Goal: Use online tool/utility: Utilize a website feature to perform a specific function

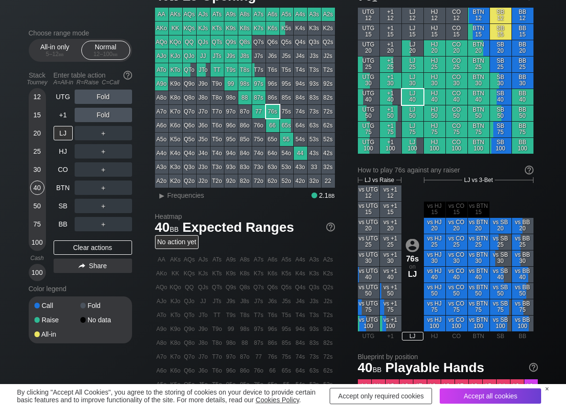
scroll to position [48, 0]
click at [181, 192] on span "Frequencies" at bounding box center [186, 196] width 37 height 8
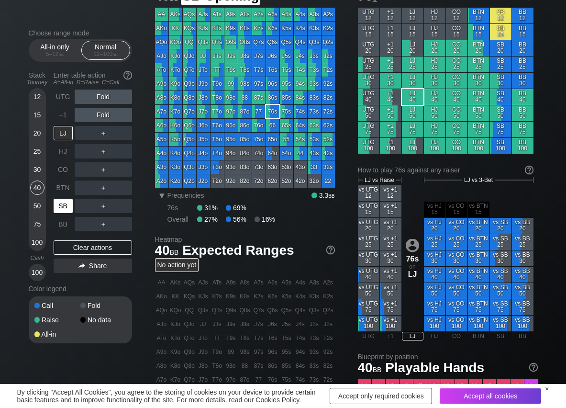
click at [65, 212] on div "SB" at bounding box center [63, 206] width 19 height 14
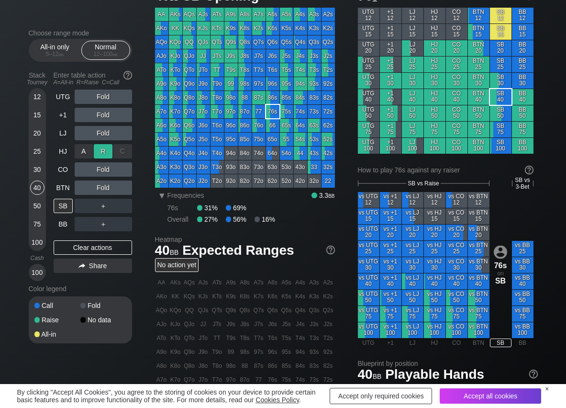
click at [108, 152] on div "R ✕" at bounding box center [103, 151] width 19 height 14
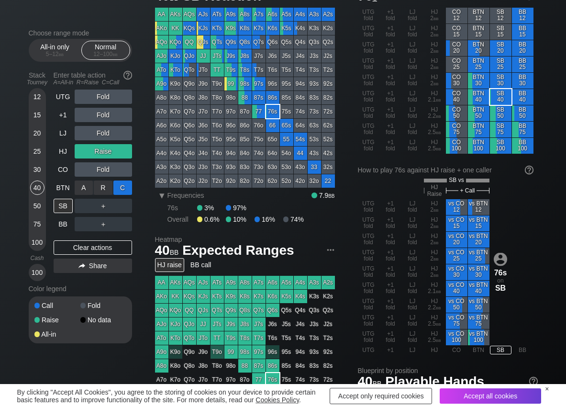
click at [125, 185] on div "C ✕" at bounding box center [122, 188] width 19 height 14
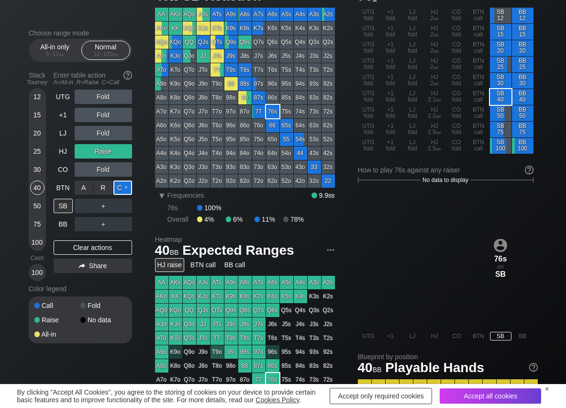
click at [122, 186] on div "C ✕" at bounding box center [122, 188] width 19 height 14
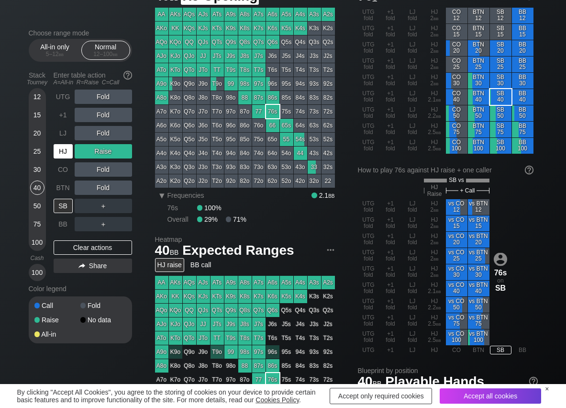
click at [65, 152] on div "HJ" at bounding box center [63, 151] width 19 height 14
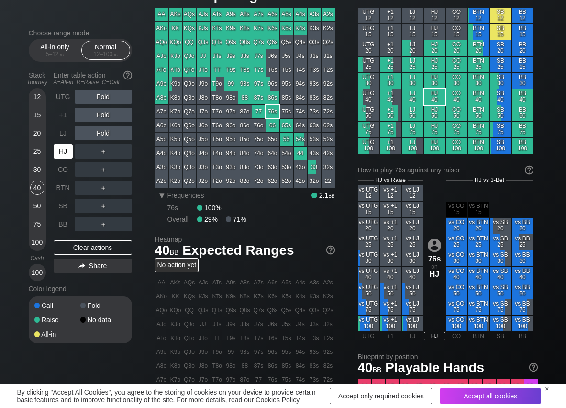
click at [57, 149] on div "HJ" at bounding box center [63, 151] width 19 height 14
click at [97, 152] on div "R ✕" at bounding box center [103, 151] width 19 height 14
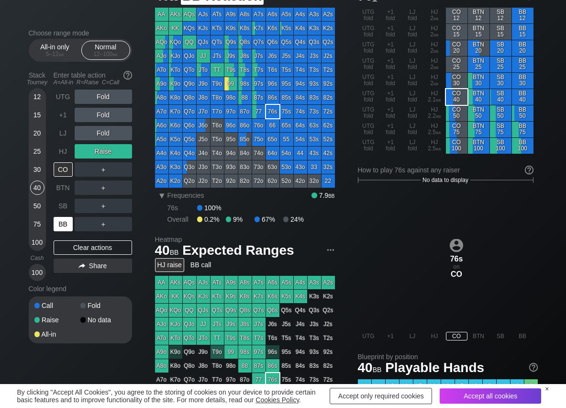
click at [63, 220] on div "BB" at bounding box center [63, 224] width 19 height 14
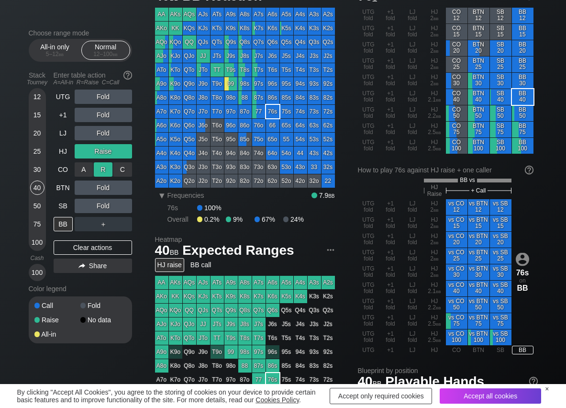
click at [102, 166] on div "R ✕" at bounding box center [103, 169] width 19 height 14
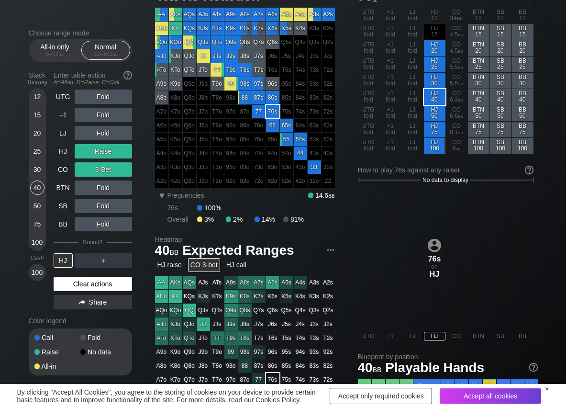
click at [122, 289] on div "Clear actions" at bounding box center [93, 284] width 79 height 14
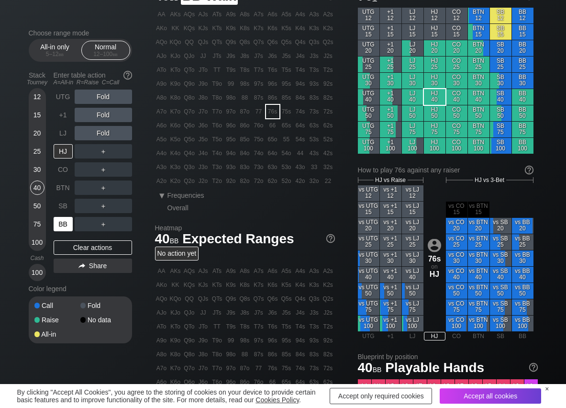
click at [63, 226] on div "BB" at bounding box center [63, 224] width 19 height 14
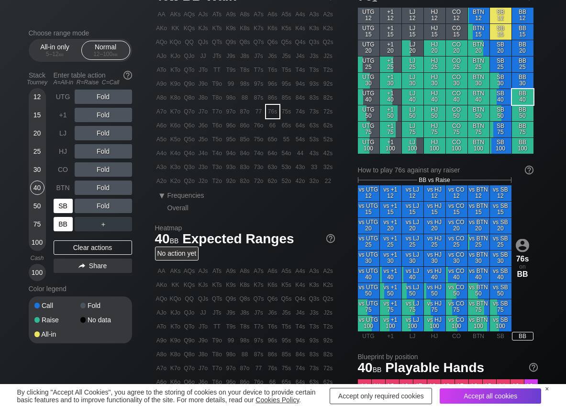
click at [63, 214] on div "SB" at bounding box center [64, 206] width 21 height 18
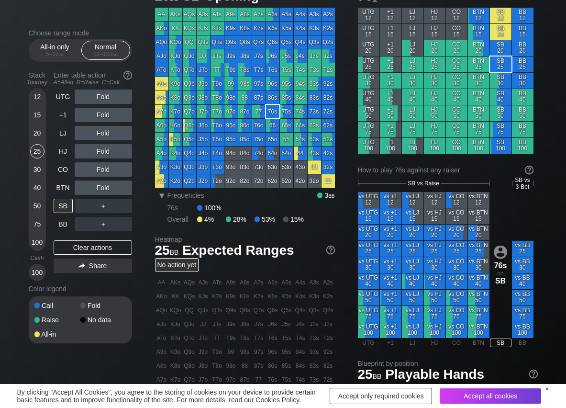
drag, startPoint x: 38, startPoint y: 150, endPoint x: 27, endPoint y: 155, distance: 12.2
click at [37, 149] on div "25" at bounding box center [37, 151] width 14 height 14
click at [96, 206] on div "R ✕" at bounding box center [103, 206] width 19 height 14
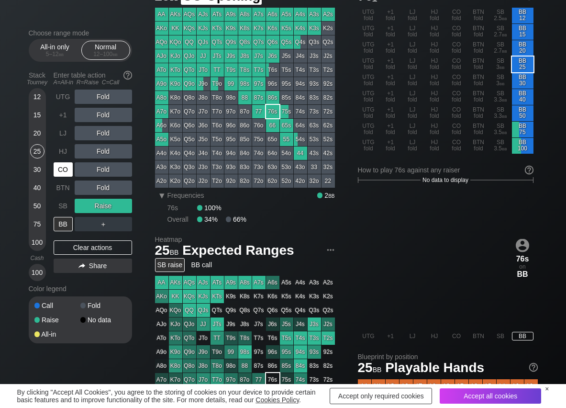
click at [58, 169] on div "CO" at bounding box center [63, 169] width 19 height 14
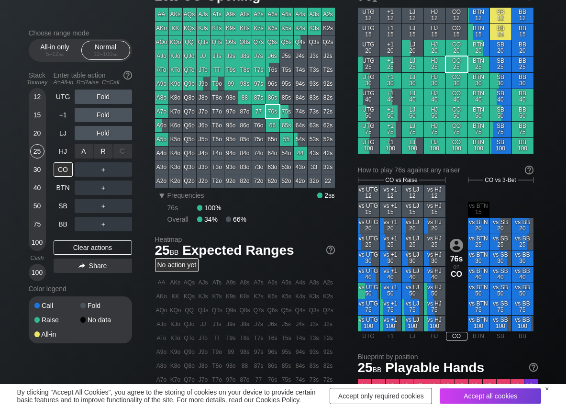
click at [100, 151] on div "R ✕" at bounding box center [103, 151] width 19 height 14
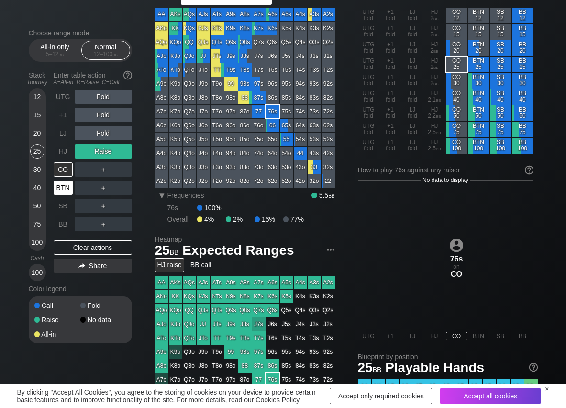
click at [60, 188] on div "BTN" at bounding box center [63, 188] width 19 height 14
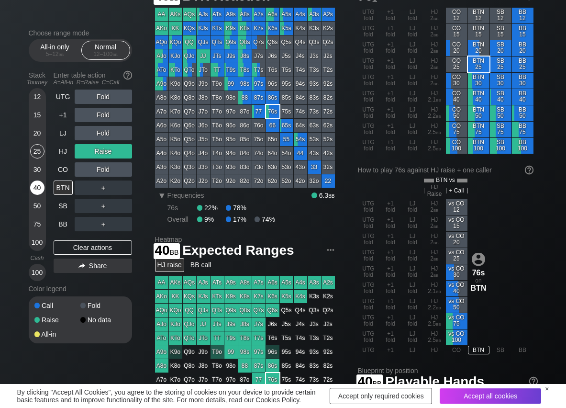
click at [42, 192] on div "40" at bounding box center [37, 188] width 14 height 14
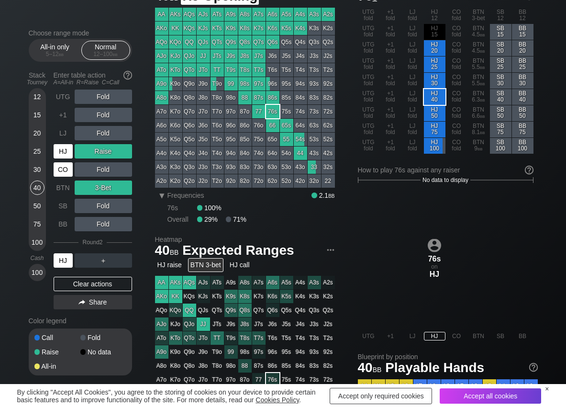
click at [66, 152] on div "HJ" at bounding box center [63, 151] width 19 height 14
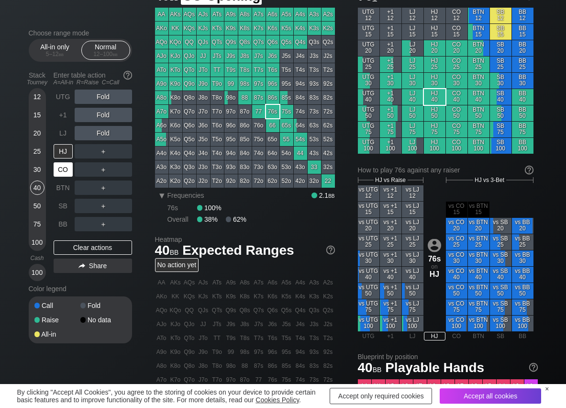
click at [64, 167] on div "CO" at bounding box center [63, 169] width 19 height 14
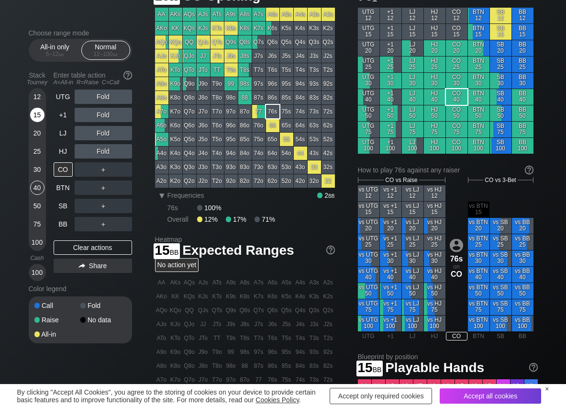
click at [35, 120] on div "15" at bounding box center [37, 115] width 14 height 14
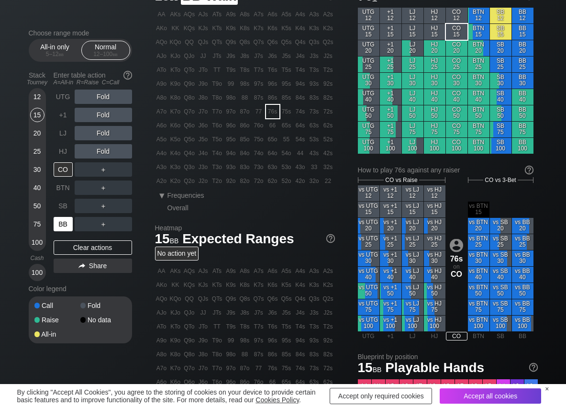
click at [61, 220] on div "BB" at bounding box center [63, 224] width 19 height 14
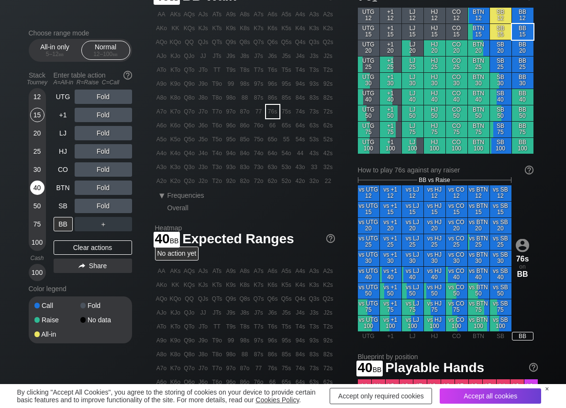
click at [39, 187] on div "40" at bounding box center [37, 188] width 14 height 14
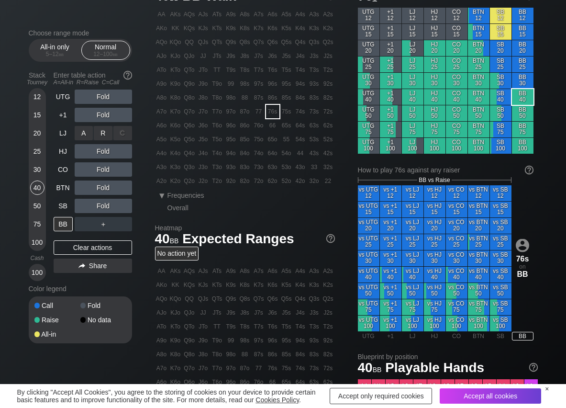
click at [108, 128] on div "R ✕" at bounding box center [103, 133] width 19 height 14
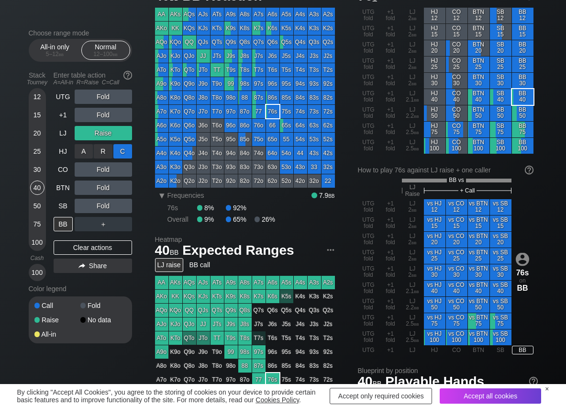
click at [129, 150] on div "C ✕" at bounding box center [122, 151] width 19 height 14
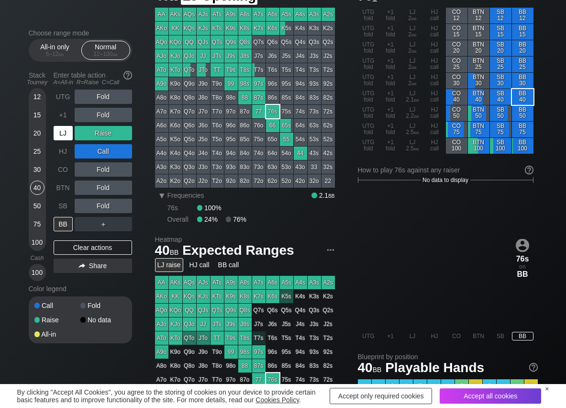
click at [68, 137] on div "LJ" at bounding box center [63, 133] width 19 height 14
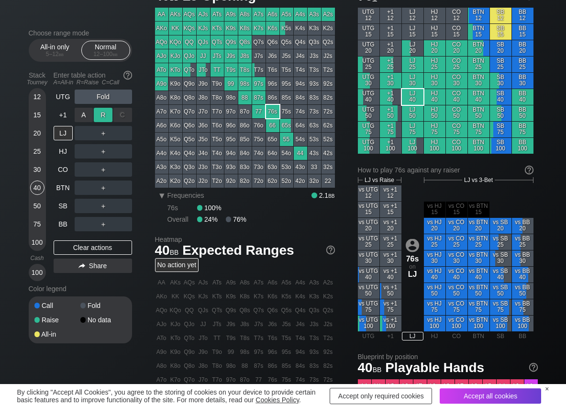
click at [105, 114] on div "R ✕" at bounding box center [103, 115] width 19 height 14
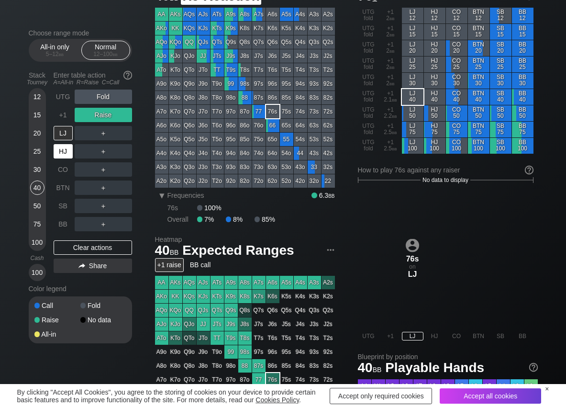
click at [68, 149] on div "HJ" at bounding box center [63, 151] width 19 height 14
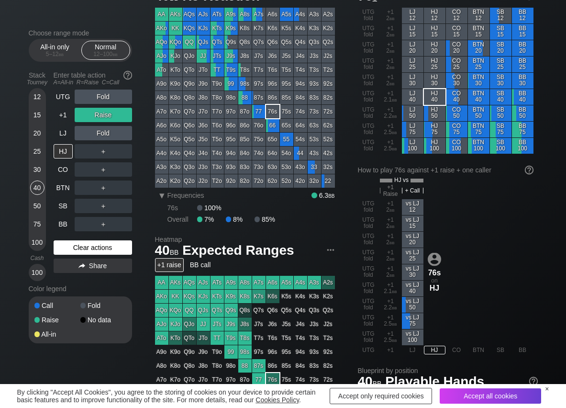
click at [72, 245] on div "Clear actions" at bounding box center [93, 247] width 79 height 14
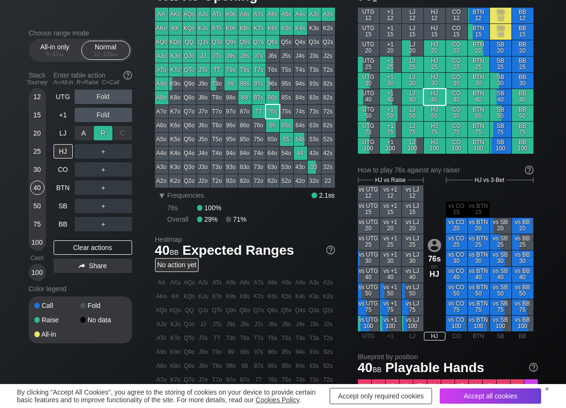
click at [103, 127] on div "R ✕" at bounding box center [103, 133] width 19 height 14
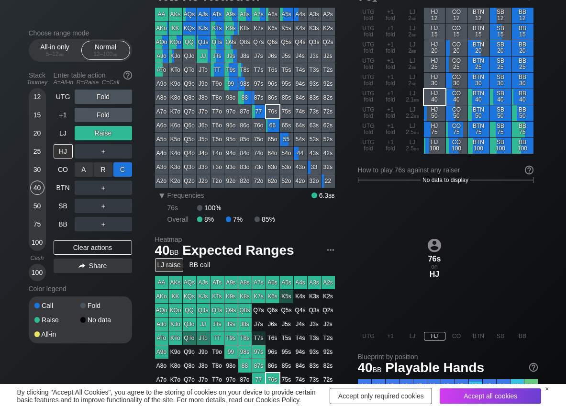
click at [125, 166] on div "C ✕" at bounding box center [122, 169] width 19 height 14
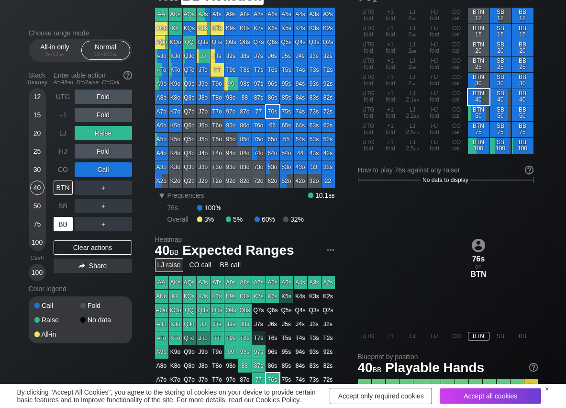
click at [60, 218] on div "BB" at bounding box center [63, 224] width 19 height 14
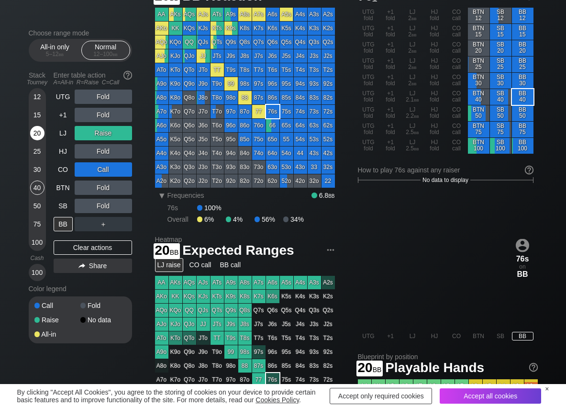
click at [37, 136] on div "20" at bounding box center [37, 133] width 14 height 14
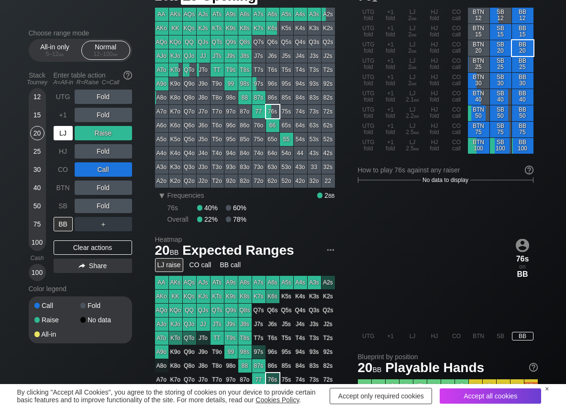
drag, startPoint x: 68, startPoint y: 131, endPoint x: 75, endPoint y: 144, distance: 14.8
click at [68, 133] on div "LJ" at bounding box center [63, 133] width 19 height 14
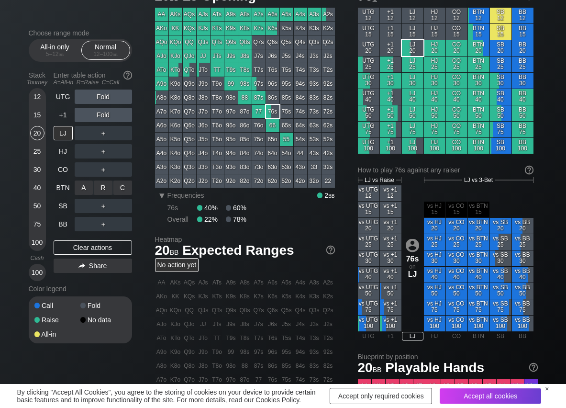
drag, startPoint x: 106, startPoint y: 179, endPoint x: 90, endPoint y: 198, distance: 25.5
click at [106, 187] on div "R ✕" at bounding box center [103, 188] width 19 height 14
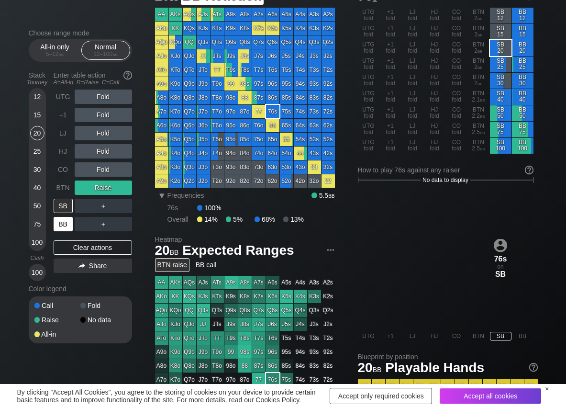
click at [64, 225] on div "BB" at bounding box center [63, 224] width 19 height 14
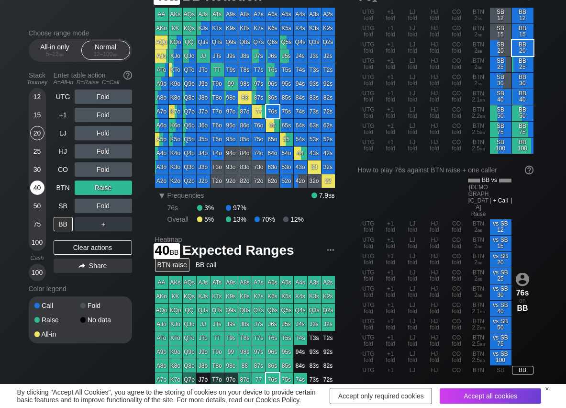
click at [34, 185] on div "40" at bounding box center [37, 188] width 14 height 14
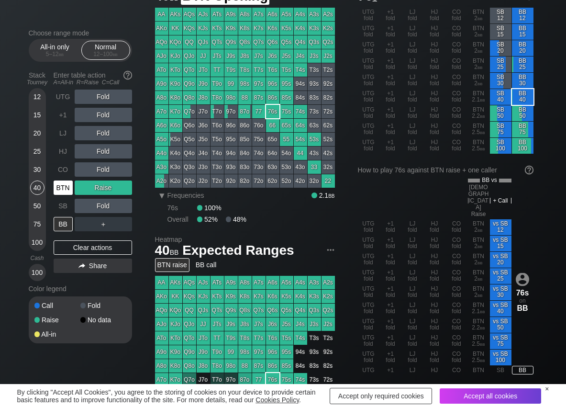
click at [54, 191] on div "BTN" at bounding box center [63, 188] width 19 height 14
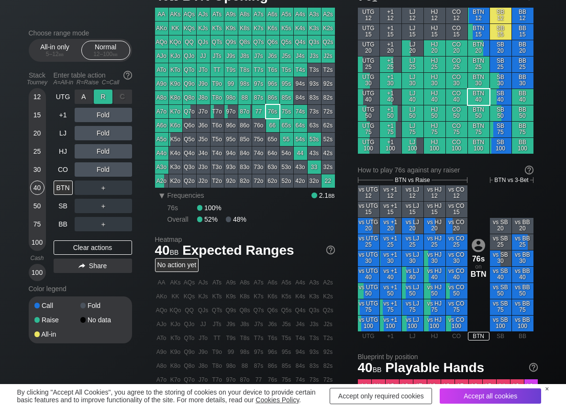
click at [99, 97] on div "R ✕" at bounding box center [103, 97] width 19 height 14
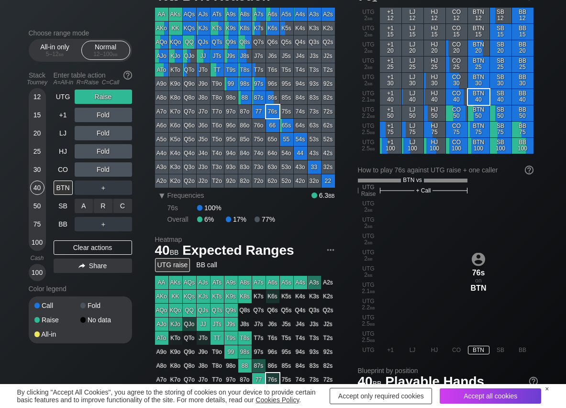
click at [125, 206] on div "C ✕" at bounding box center [122, 206] width 19 height 14
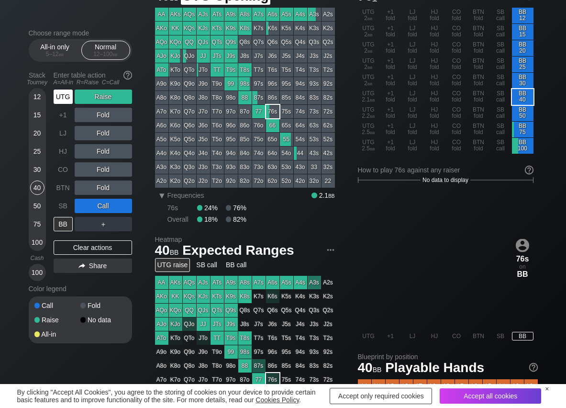
click at [67, 94] on div "UTG" at bounding box center [63, 97] width 19 height 14
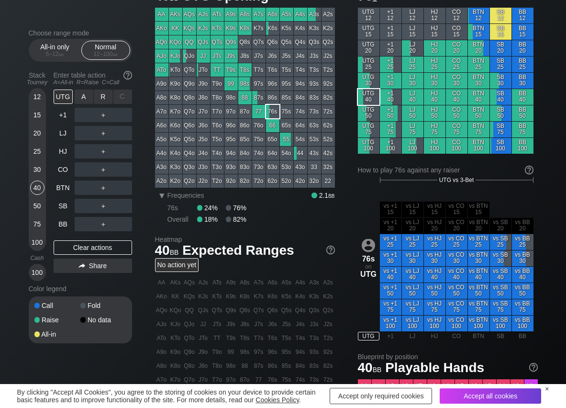
click at [105, 97] on div "R ✕" at bounding box center [103, 97] width 19 height 14
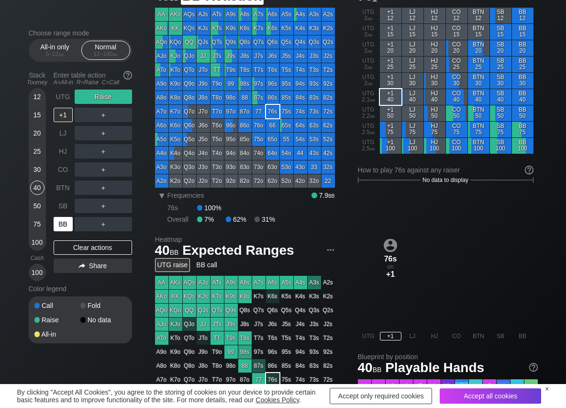
click at [63, 217] on div "BB" at bounding box center [63, 224] width 19 height 14
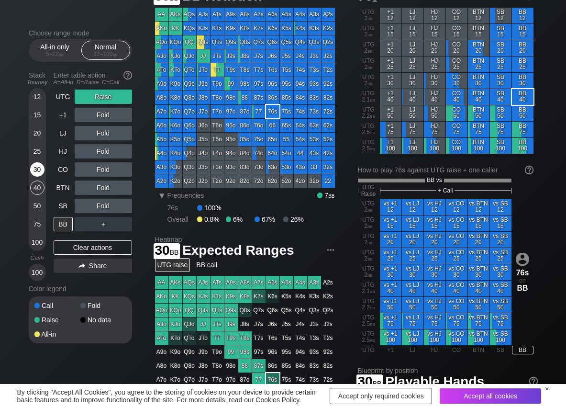
click at [36, 170] on div "30" at bounding box center [37, 169] width 14 height 14
drag, startPoint x: 87, startPoint y: 252, endPoint x: 76, endPoint y: 215, distance: 38.8
click at [86, 252] on div "Clear actions" at bounding box center [93, 247] width 79 height 14
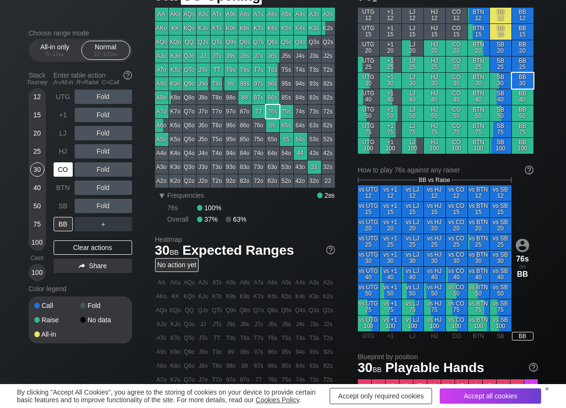
click at [69, 170] on div "CO" at bounding box center [63, 169] width 19 height 14
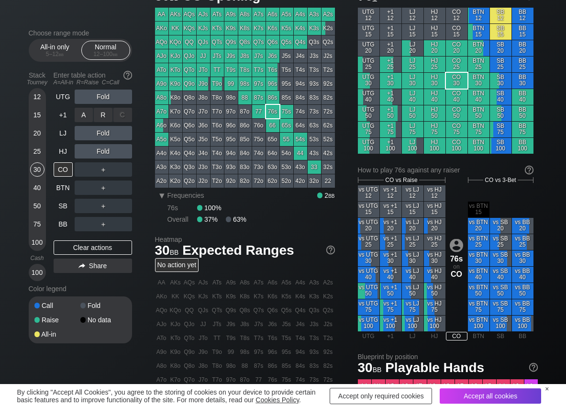
drag, startPoint x: 97, startPoint y: 106, endPoint x: 79, endPoint y: 169, distance: 65.1
click at [104, 114] on div "R ✕" at bounding box center [103, 115] width 19 height 14
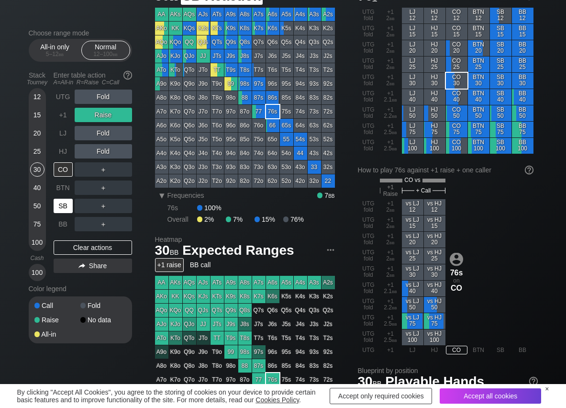
click at [62, 208] on div "SB" at bounding box center [63, 206] width 19 height 14
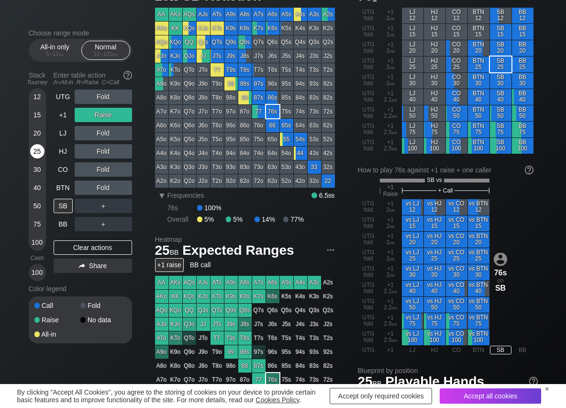
click at [36, 150] on div "25" at bounding box center [37, 151] width 14 height 14
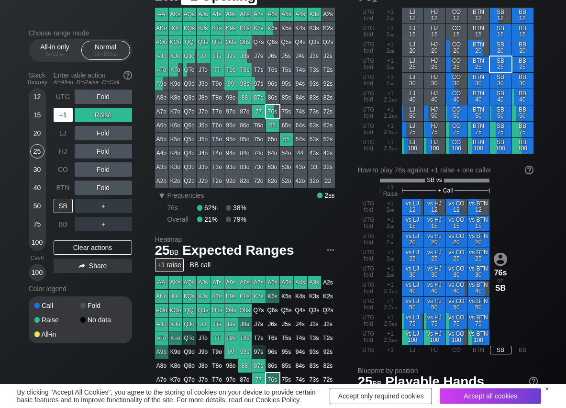
click at [70, 118] on div "+1" at bounding box center [63, 115] width 19 height 14
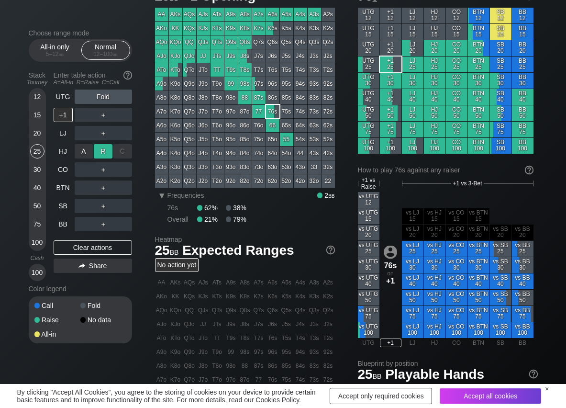
drag, startPoint x: 100, startPoint y: 153, endPoint x: 70, endPoint y: 183, distance: 42.7
click at [98, 153] on div "R ✕" at bounding box center [103, 151] width 19 height 14
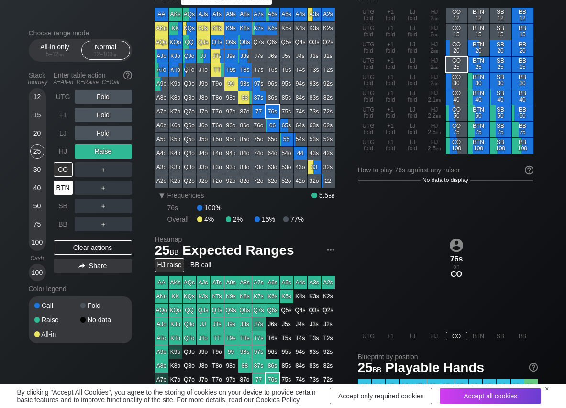
click at [65, 188] on div "BTN" at bounding box center [63, 188] width 19 height 14
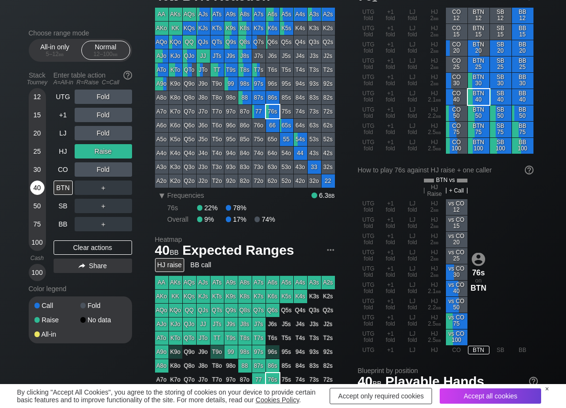
click at [32, 188] on div "40" at bounding box center [37, 188] width 14 height 14
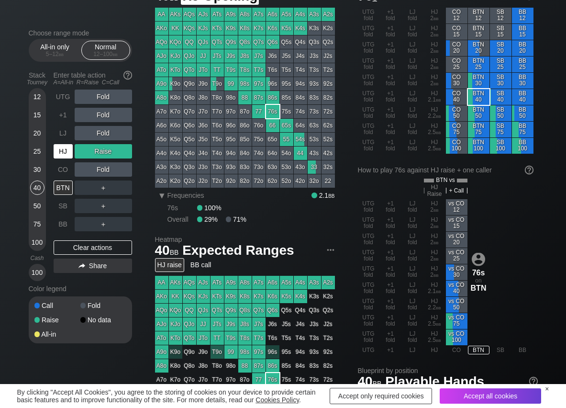
click at [60, 153] on div "HJ" at bounding box center [63, 151] width 19 height 14
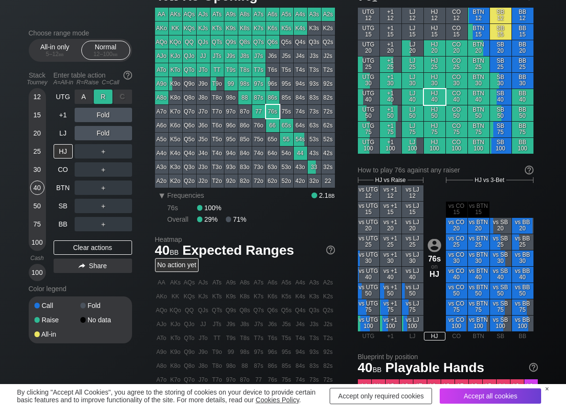
click at [99, 93] on div "R ✕" at bounding box center [103, 97] width 19 height 14
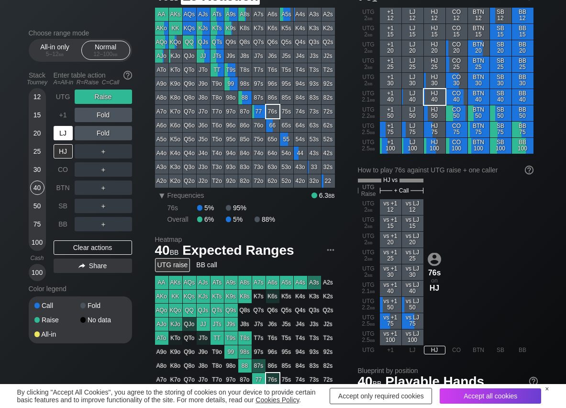
click at [58, 136] on div "LJ" at bounding box center [63, 133] width 19 height 14
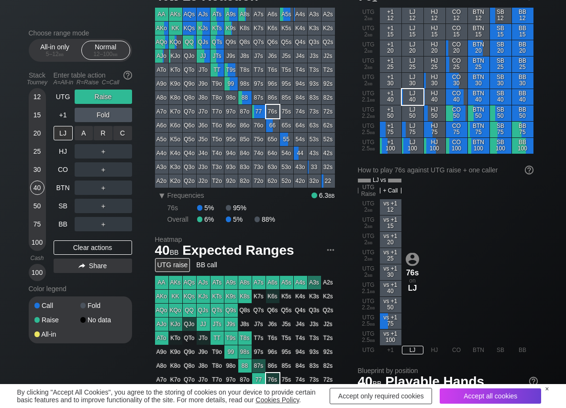
click at [121, 135] on div "C ✕" at bounding box center [122, 133] width 19 height 14
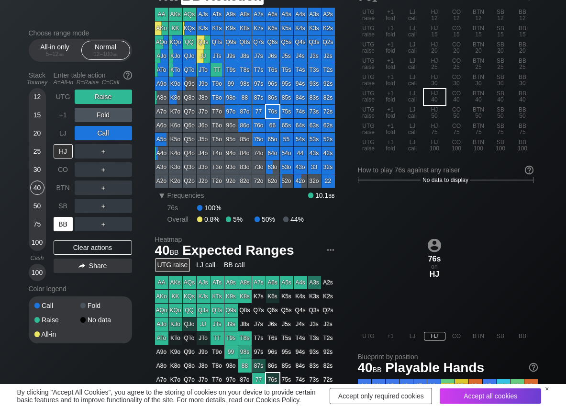
click at [59, 221] on div "BB" at bounding box center [63, 224] width 19 height 14
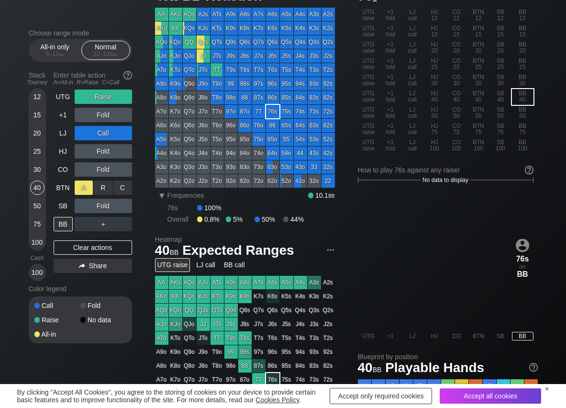
click at [81, 191] on div "A ✕" at bounding box center [84, 188] width 19 height 14
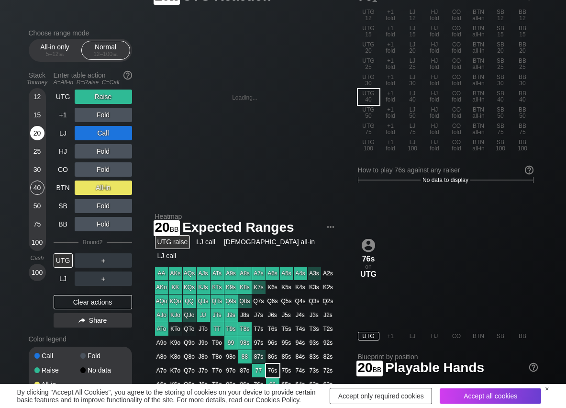
click at [34, 128] on div "20" at bounding box center [37, 133] width 14 height 14
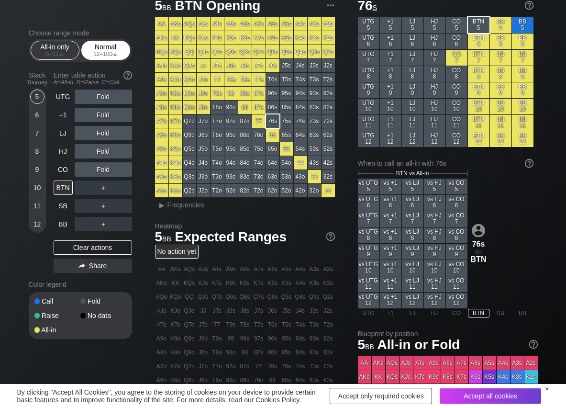
scroll to position [38, 0]
click at [189, 207] on span "Frequencies" at bounding box center [186, 205] width 37 height 8
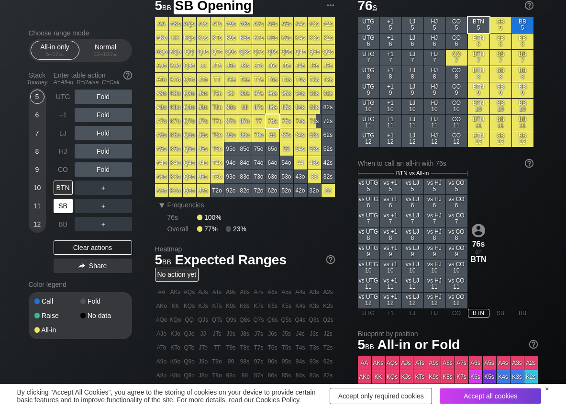
click at [70, 204] on div "SB" at bounding box center [63, 206] width 19 height 14
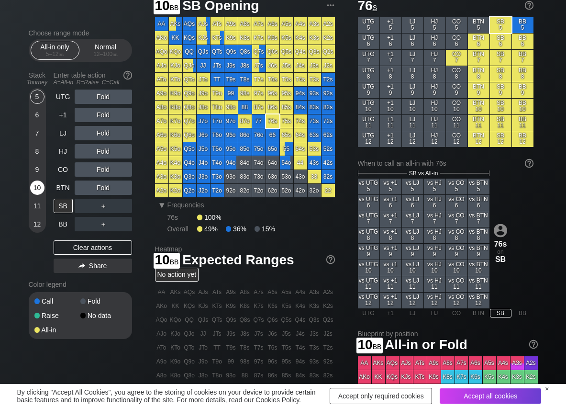
click at [33, 192] on div "10" at bounding box center [37, 188] width 14 height 14
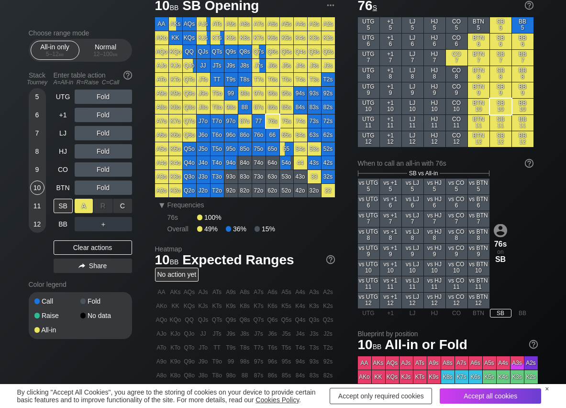
drag, startPoint x: 85, startPoint y: 203, endPoint x: 22, endPoint y: 106, distance: 115.3
click at [84, 203] on div "A ✕" at bounding box center [84, 206] width 19 height 14
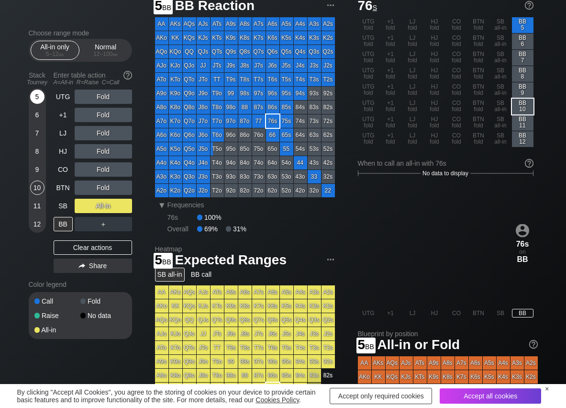
click at [36, 92] on div "5" at bounding box center [37, 97] width 14 height 14
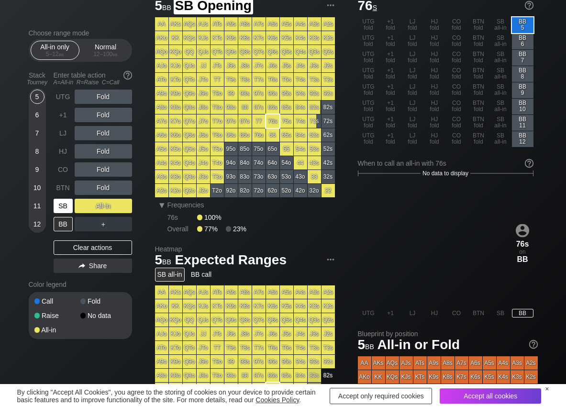
click at [70, 209] on div "SB" at bounding box center [63, 206] width 19 height 14
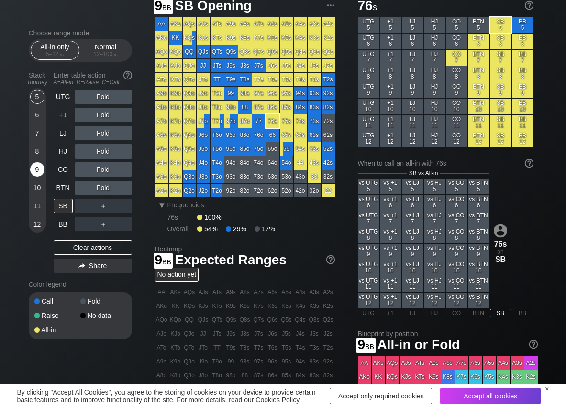
click at [40, 171] on div "9" at bounding box center [37, 169] width 14 height 14
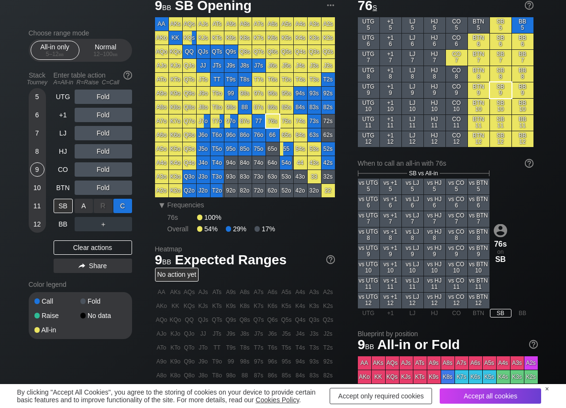
click at [123, 210] on div "C ✕" at bounding box center [122, 206] width 19 height 14
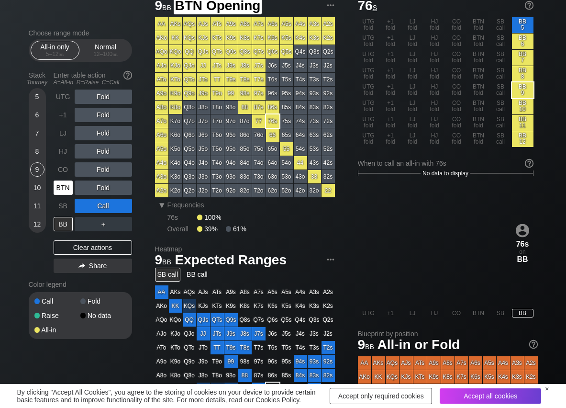
click at [65, 191] on div "BTN" at bounding box center [63, 188] width 19 height 14
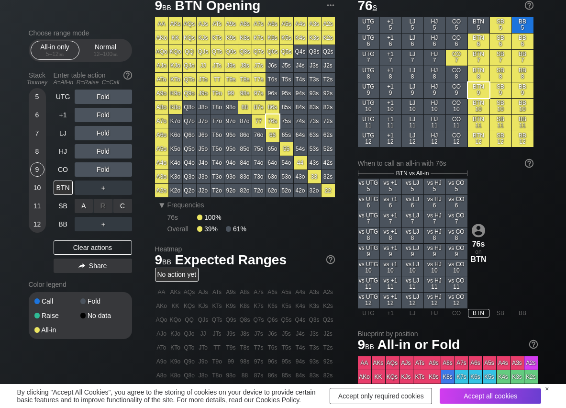
click at [84, 207] on div "A ✕" at bounding box center [84, 206] width 19 height 14
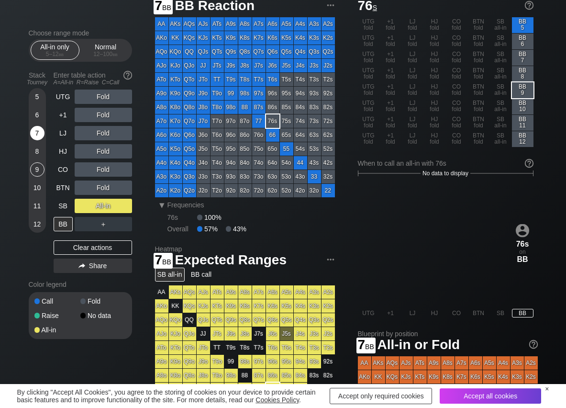
click at [36, 133] on div "7" at bounding box center [37, 133] width 14 height 14
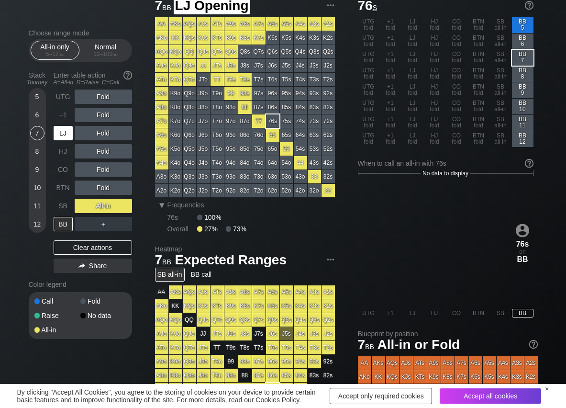
click at [69, 134] on div "LJ" at bounding box center [63, 133] width 19 height 14
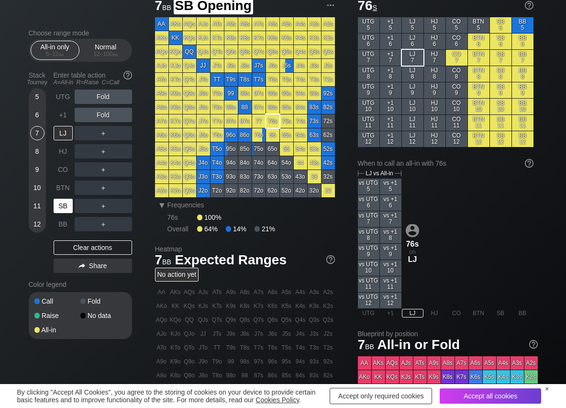
click at [62, 213] on div "SB" at bounding box center [63, 206] width 19 height 14
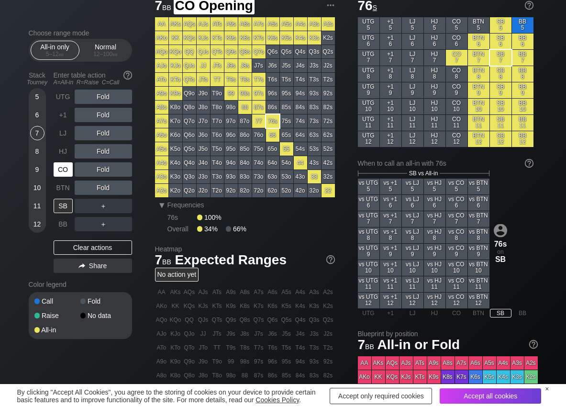
click at [66, 169] on div "CO" at bounding box center [63, 169] width 19 height 14
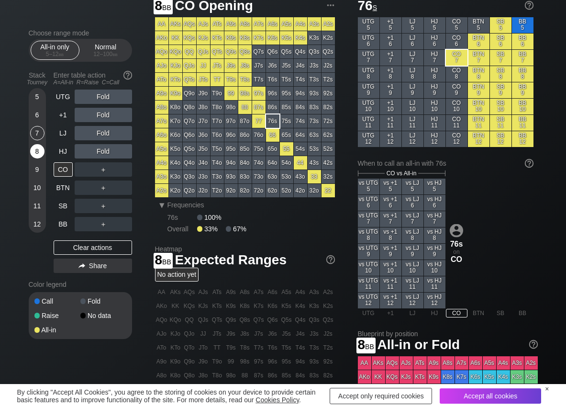
click at [36, 149] on div "8" at bounding box center [37, 151] width 14 height 14
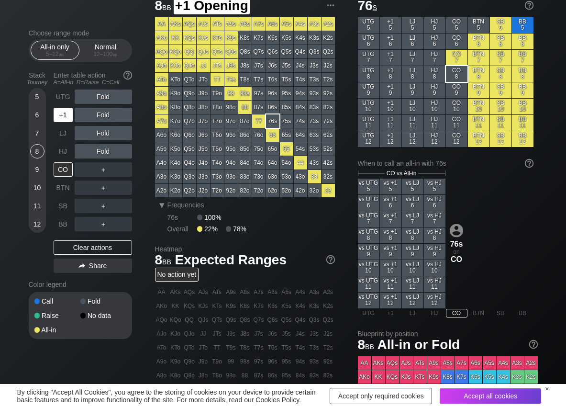
click at [64, 116] on div "+1" at bounding box center [63, 115] width 19 height 14
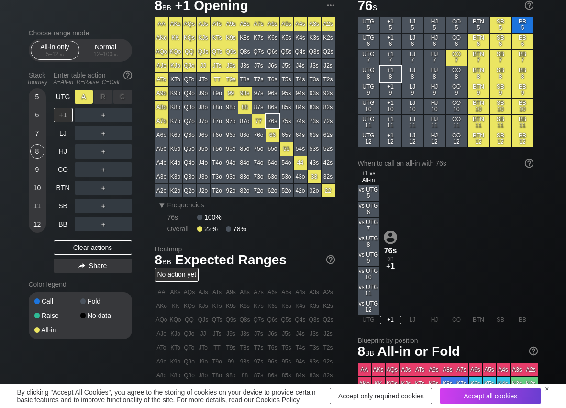
click at [89, 97] on div "A ✕" at bounding box center [84, 97] width 19 height 14
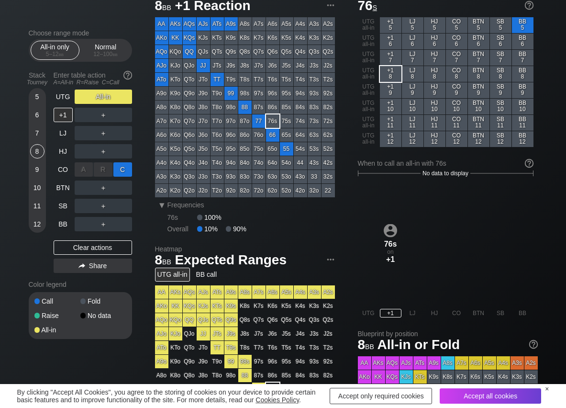
click at [120, 170] on div "C ✕" at bounding box center [122, 169] width 19 height 14
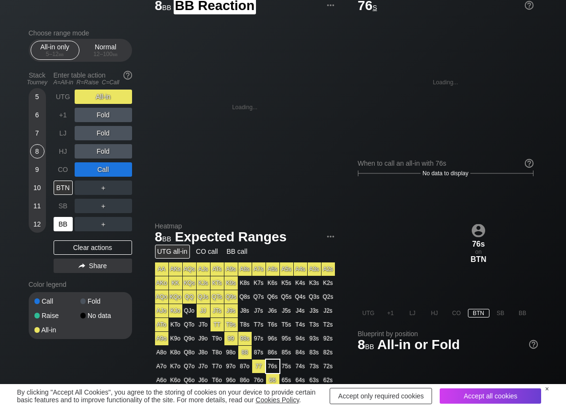
click at [61, 226] on div "BB" at bounding box center [63, 224] width 19 height 14
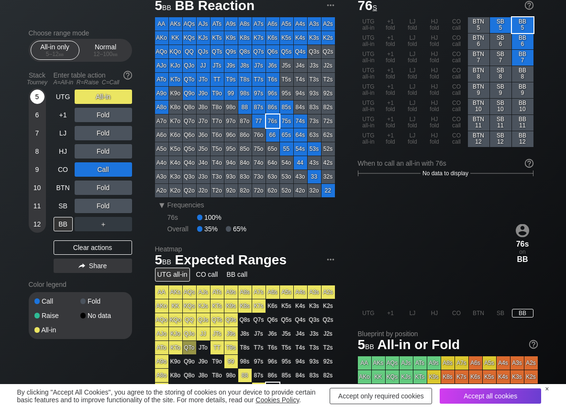
click at [37, 100] on div "5" at bounding box center [37, 97] width 14 height 14
click at [81, 248] on div "Clear actions" at bounding box center [93, 247] width 79 height 14
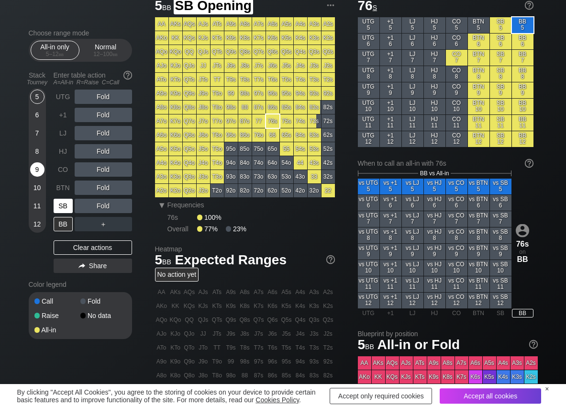
click at [59, 204] on div "SB" at bounding box center [63, 206] width 19 height 14
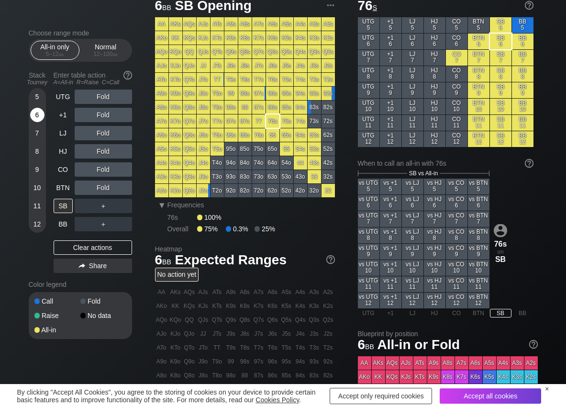
click at [36, 116] on div "6" at bounding box center [37, 115] width 14 height 14
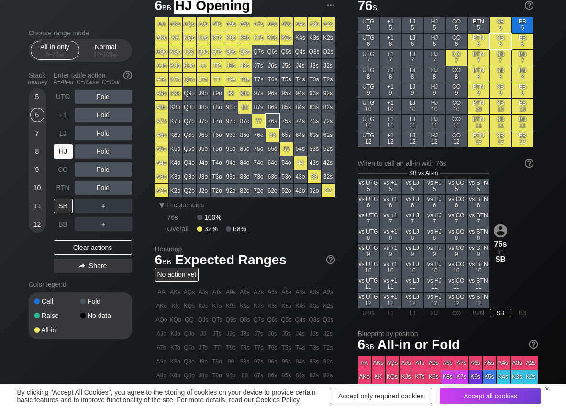
click at [66, 158] on div "HJ" at bounding box center [63, 151] width 19 height 14
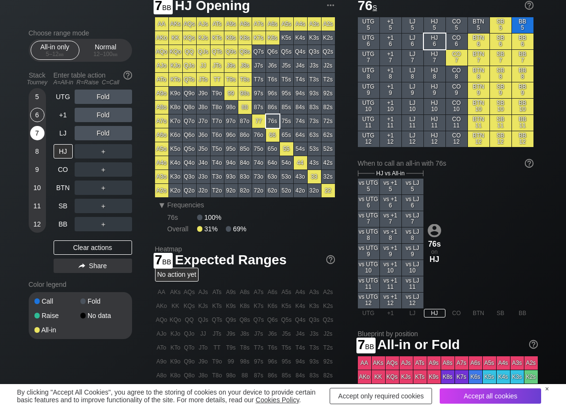
click at [40, 137] on div "7" at bounding box center [37, 133] width 14 height 14
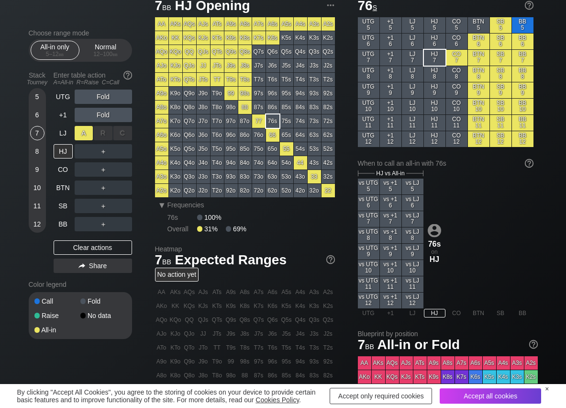
drag, startPoint x: 89, startPoint y: 130, endPoint x: 64, endPoint y: 118, distance: 27.0
click at [89, 131] on div "A ✕" at bounding box center [84, 133] width 19 height 14
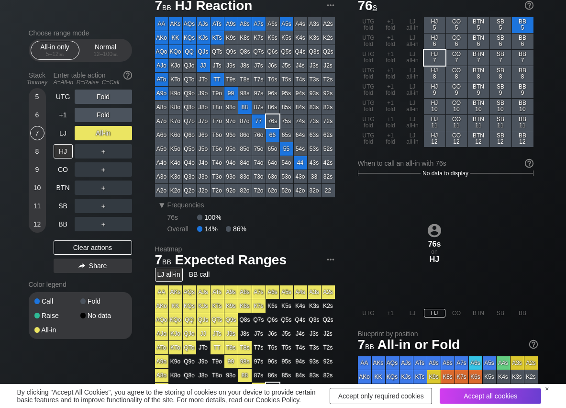
click at [45, 93] on div "5 6 7 8 9 10 11 12" at bounding box center [37, 160] width 17 height 145
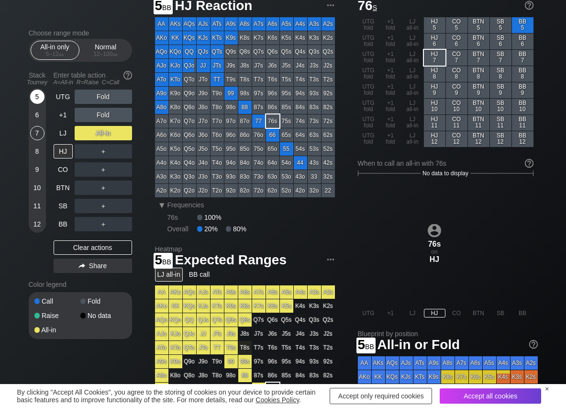
click at [40, 95] on div "5" at bounding box center [37, 97] width 14 height 14
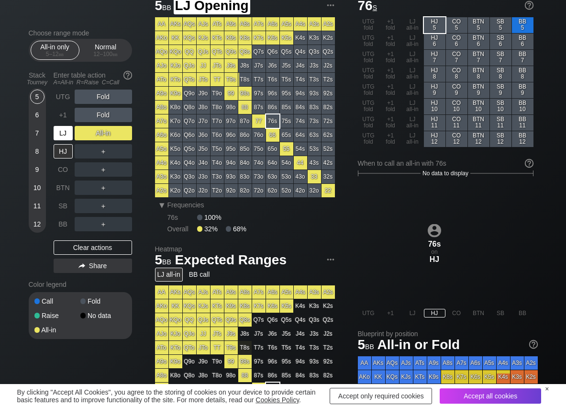
drag, startPoint x: 64, startPoint y: 137, endPoint x: 69, endPoint y: 132, distance: 7.4
click at [64, 137] on div "LJ" at bounding box center [63, 133] width 19 height 14
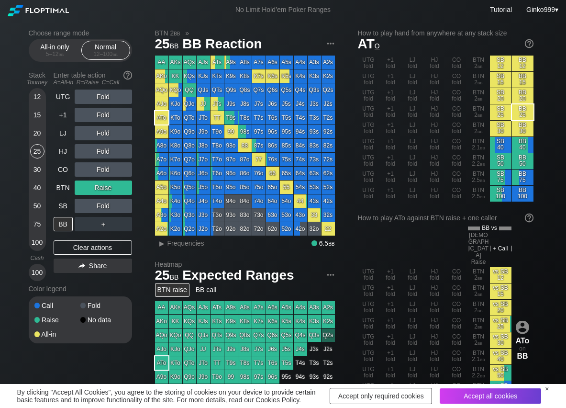
scroll to position [48, 0]
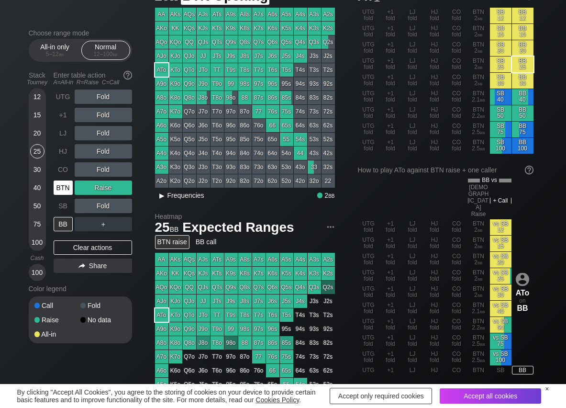
click at [66, 188] on div "BTN" at bounding box center [63, 188] width 19 height 14
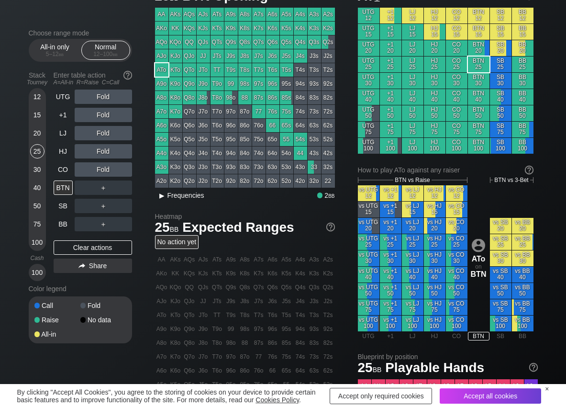
click at [168, 200] on div "▸" at bounding box center [162, 195] width 12 height 11
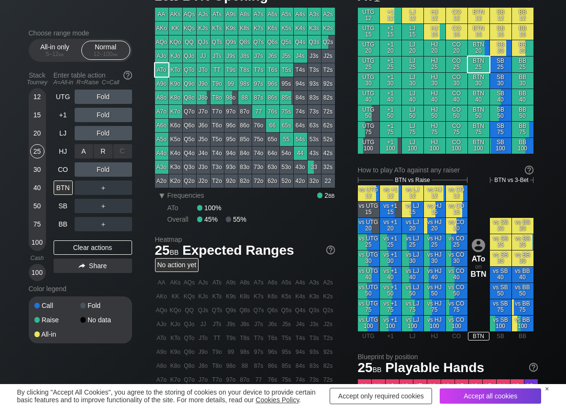
drag, startPoint x: 109, startPoint y: 148, endPoint x: 89, endPoint y: 216, distance: 70.9
click at [104, 155] on div "R ✕" at bounding box center [103, 151] width 19 height 14
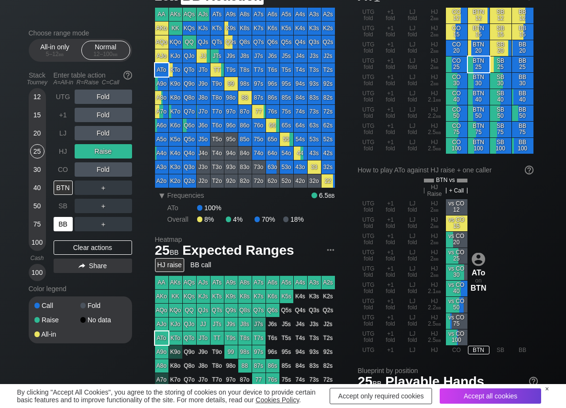
click at [63, 226] on div "BB" at bounding box center [63, 224] width 19 height 14
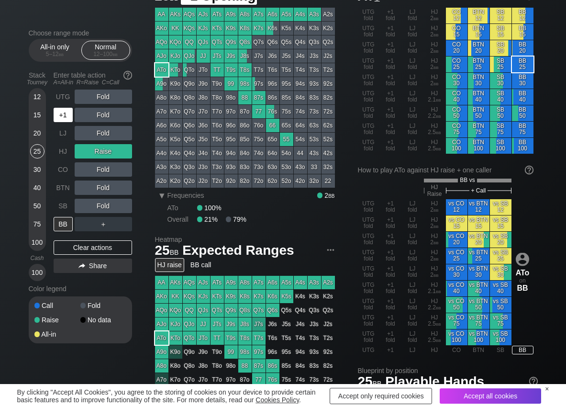
click at [67, 107] on div "+1" at bounding box center [64, 115] width 21 height 18
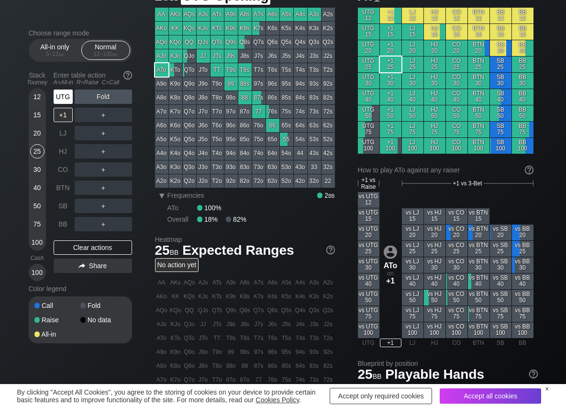
click at [67, 101] on div "UTG" at bounding box center [63, 97] width 19 height 14
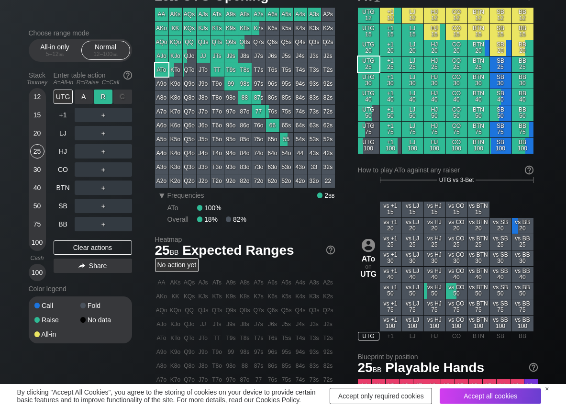
click at [104, 91] on div "R ✕" at bounding box center [103, 97] width 19 height 14
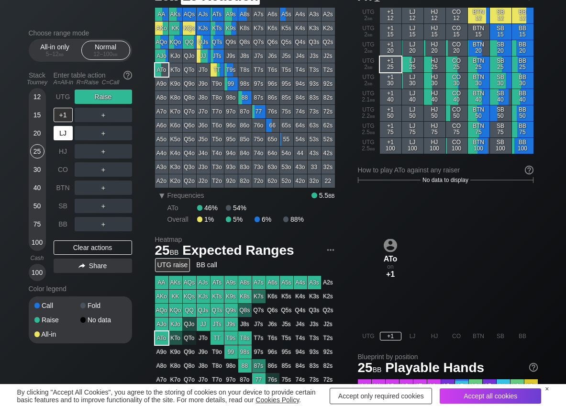
click at [60, 130] on div "LJ" at bounding box center [63, 133] width 19 height 14
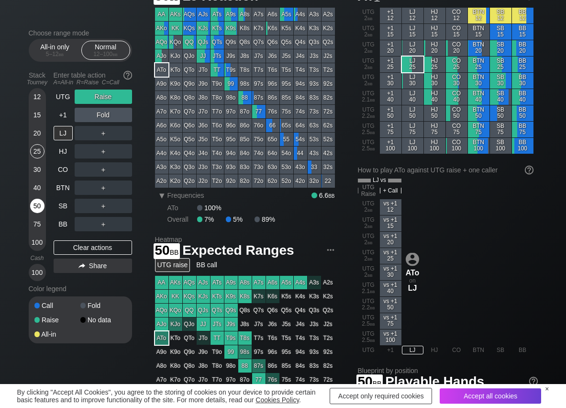
click at [36, 212] on div "50" at bounding box center [37, 206] width 14 height 14
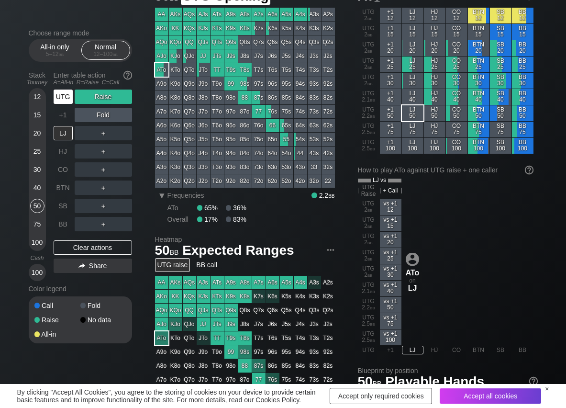
click at [68, 94] on div "UTG" at bounding box center [63, 97] width 19 height 14
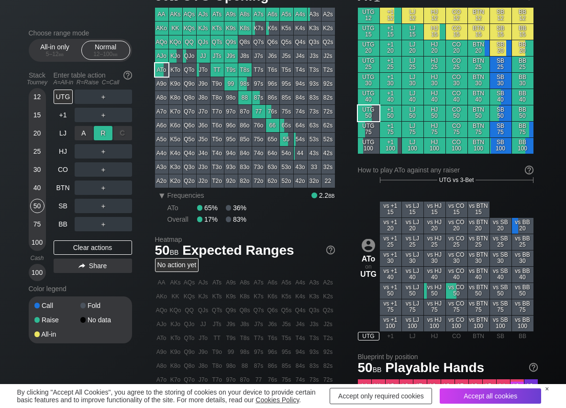
click at [101, 135] on div "R ✕" at bounding box center [103, 133] width 19 height 14
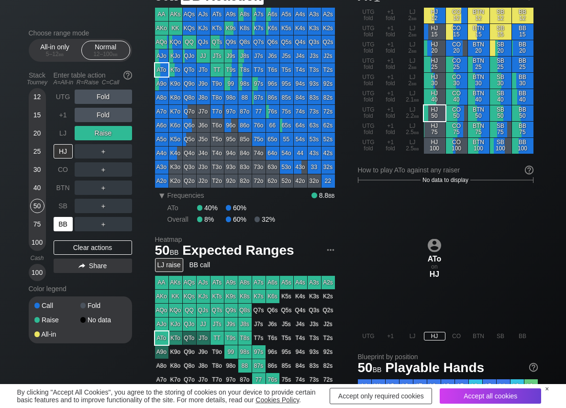
click at [62, 228] on div "BB" at bounding box center [63, 224] width 19 height 14
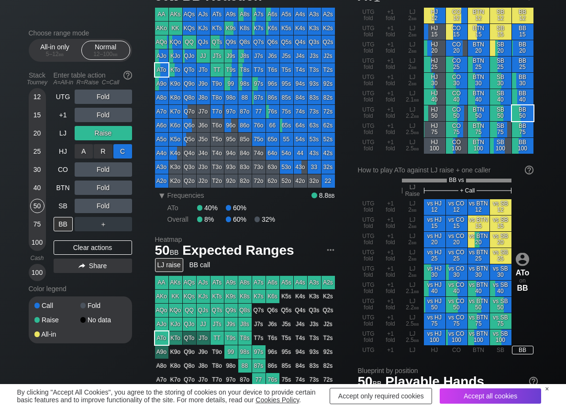
click at [122, 152] on div "C ✕" at bounding box center [122, 151] width 19 height 14
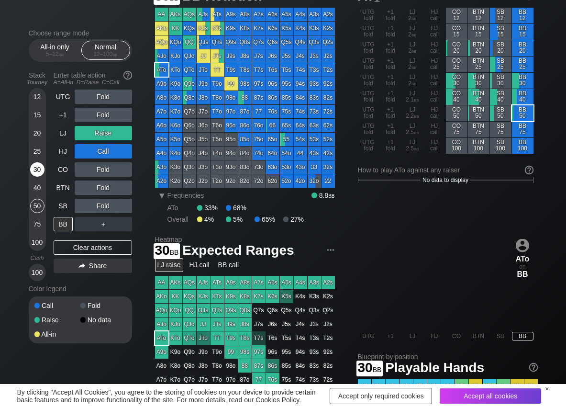
click at [35, 173] on div "30" at bounding box center [37, 169] width 14 height 14
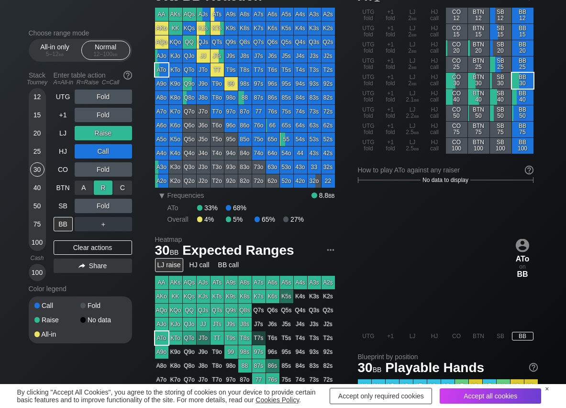
drag, startPoint x: 132, startPoint y: 187, endPoint x: 104, endPoint y: 183, distance: 28.0
click at [130, 188] on div "C ✕" at bounding box center [122, 188] width 19 height 14
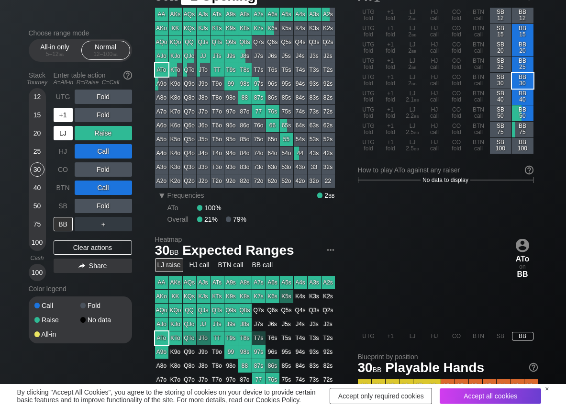
drag, startPoint x: 61, startPoint y: 127, endPoint x: 95, endPoint y: 101, distance: 43.3
click at [66, 127] on div "LJ" at bounding box center [63, 133] width 19 height 14
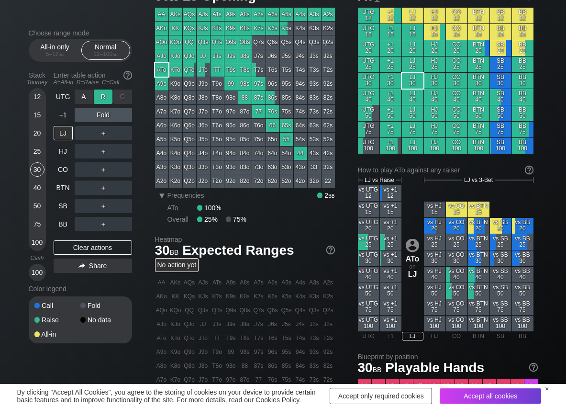
click at [103, 95] on div "R ✕" at bounding box center [103, 97] width 19 height 14
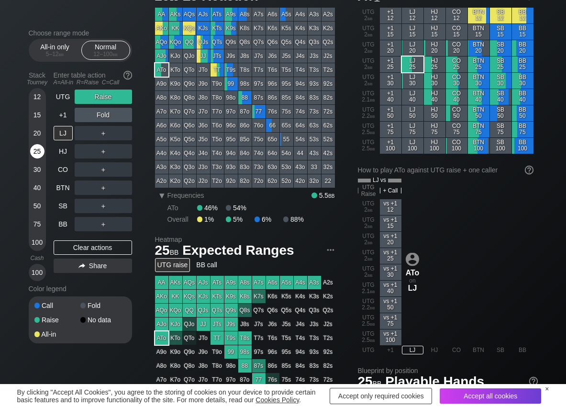
click at [38, 148] on div "25" at bounding box center [37, 151] width 14 height 14
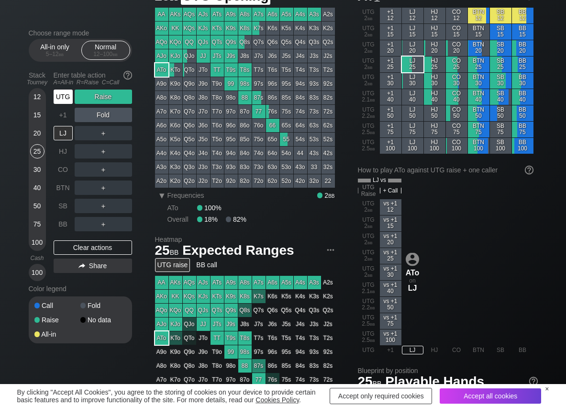
click at [66, 102] on div "UTG" at bounding box center [63, 97] width 19 height 14
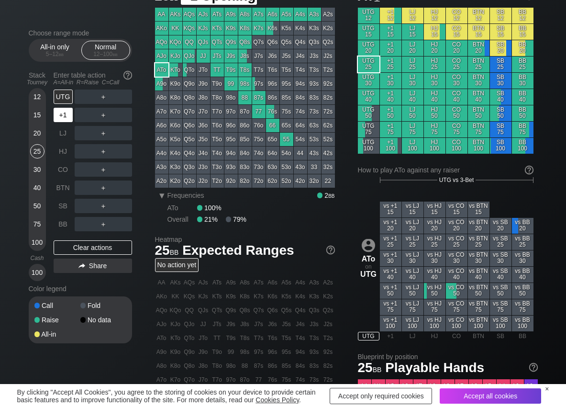
click at [63, 113] on div "+1" at bounding box center [63, 115] width 19 height 14
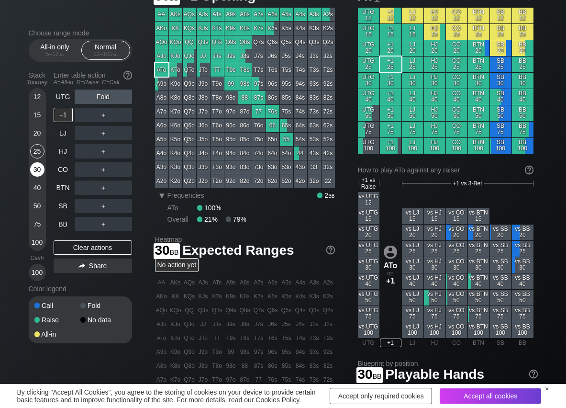
click at [35, 167] on div "30" at bounding box center [37, 169] width 14 height 14
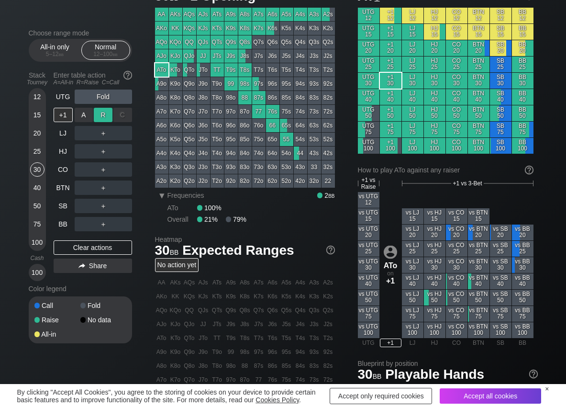
click at [107, 114] on div "R ✕" at bounding box center [103, 115] width 19 height 14
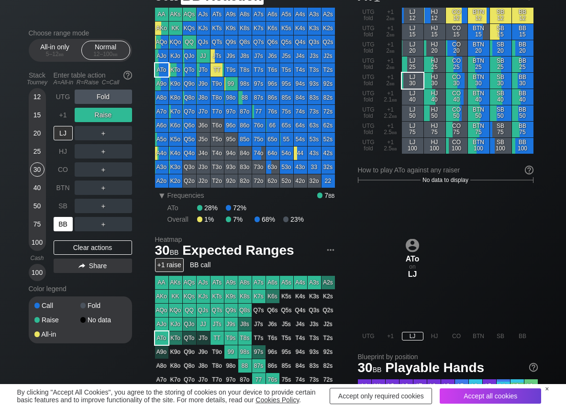
click at [61, 218] on div "BB" at bounding box center [63, 224] width 19 height 14
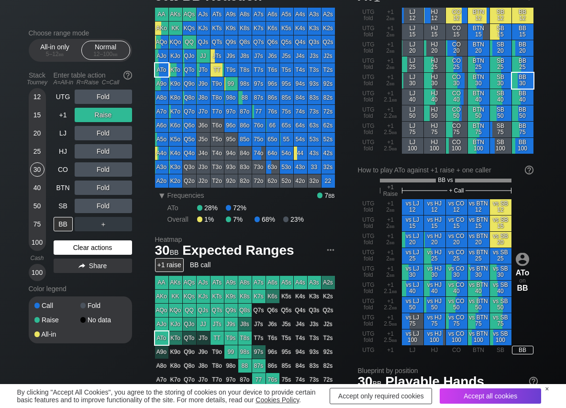
click at [63, 241] on div "Clear actions" at bounding box center [93, 247] width 79 height 14
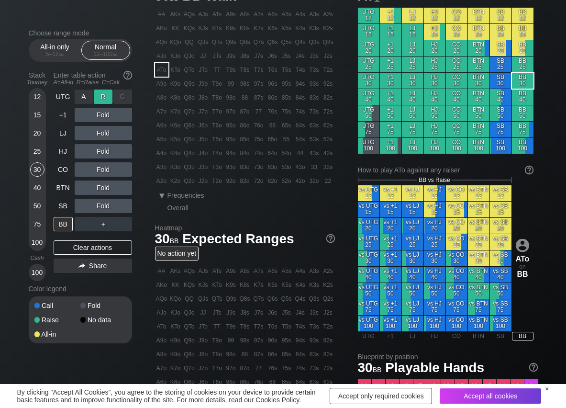
click at [103, 95] on div "R ✕" at bounding box center [103, 97] width 19 height 14
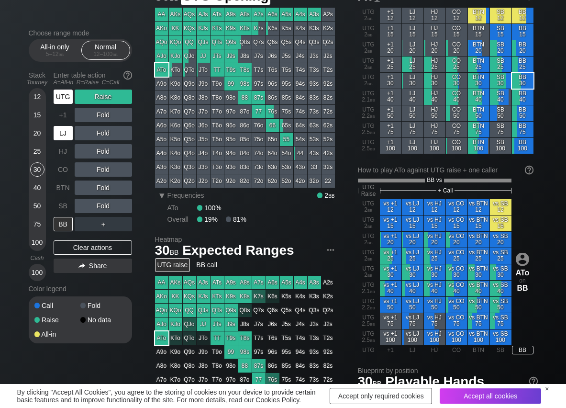
click at [63, 99] on div "UTG" at bounding box center [63, 97] width 19 height 14
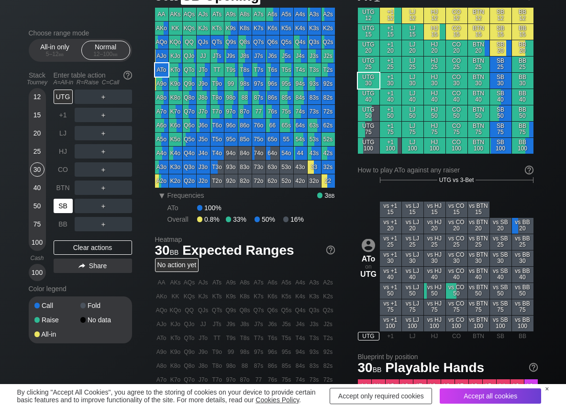
click at [63, 207] on div "SB" at bounding box center [63, 206] width 19 height 14
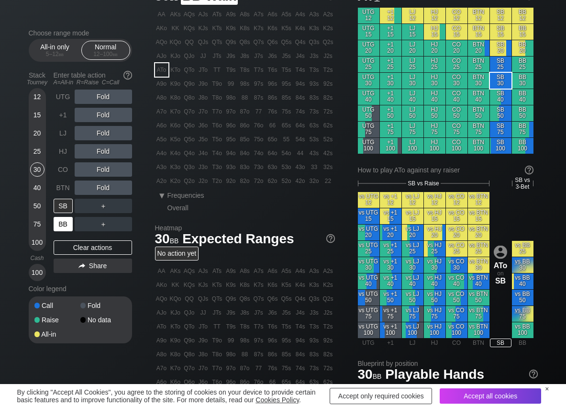
click at [54, 229] on div "BB" at bounding box center [63, 224] width 19 height 14
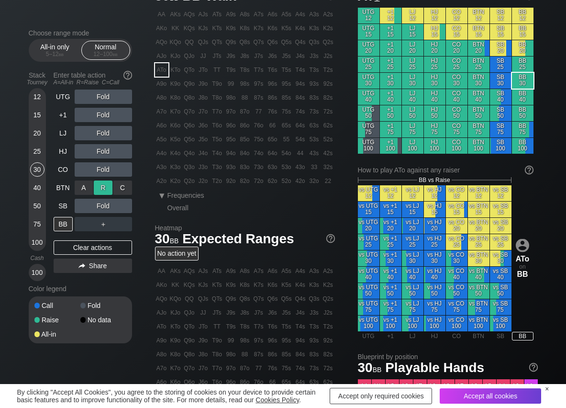
click at [101, 190] on div "R ✕" at bounding box center [103, 188] width 19 height 14
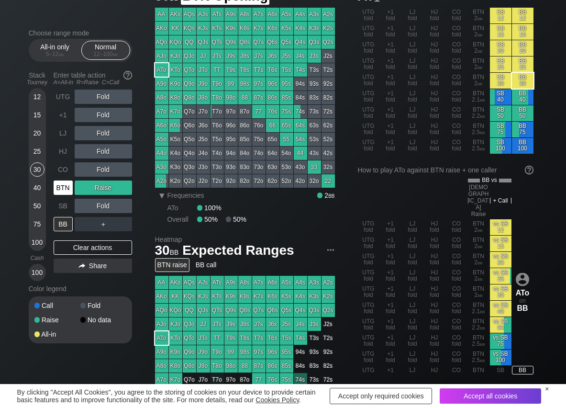
click at [63, 193] on div "BTN" at bounding box center [63, 188] width 19 height 14
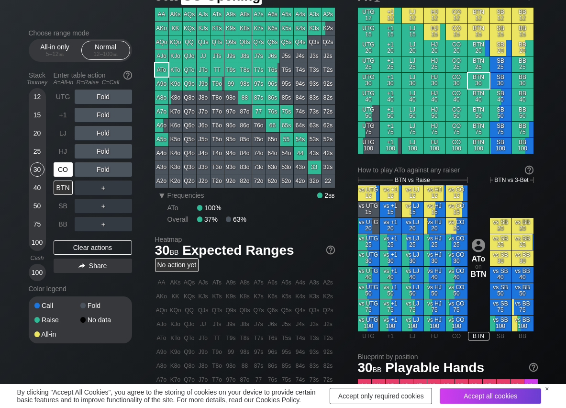
click at [64, 170] on div "CO" at bounding box center [63, 169] width 19 height 14
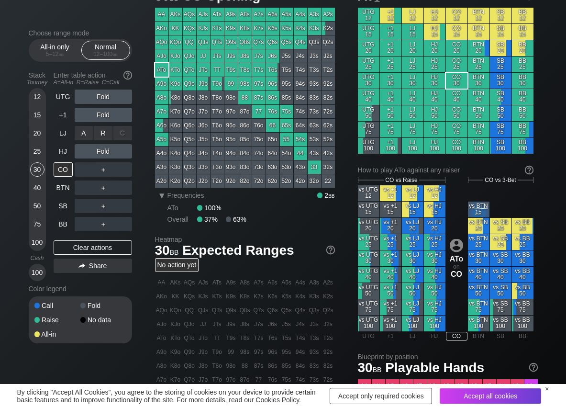
click at [102, 134] on div "R ✕" at bounding box center [103, 133] width 19 height 14
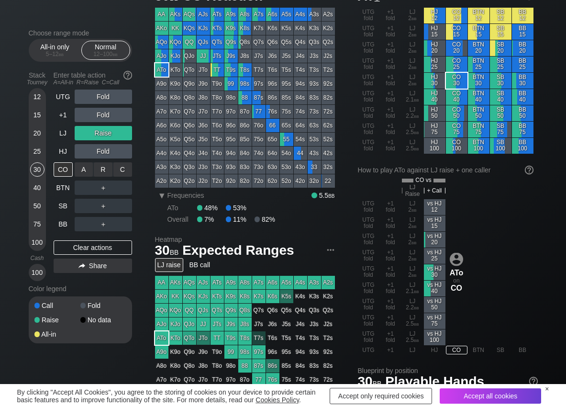
click at [124, 170] on div "C ✕" at bounding box center [122, 169] width 19 height 14
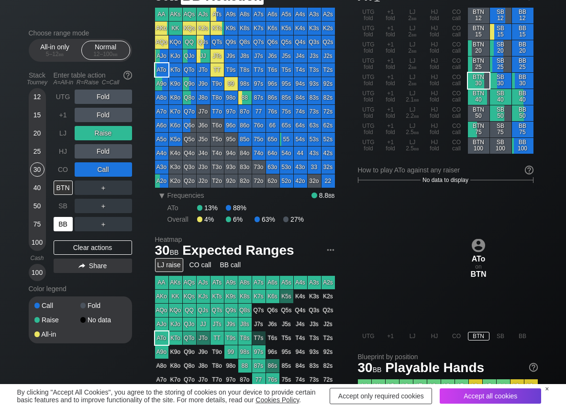
click at [66, 219] on div "BB" at bounding box center [63, 224] width 19 height 14
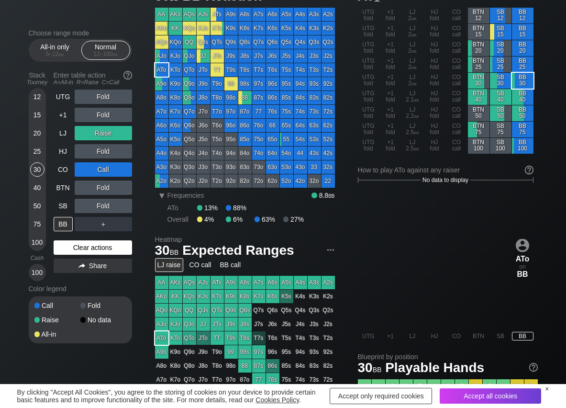
click at [64, 241] on div "Clear actions" at bounding box center [93, 247] width 79 height 14
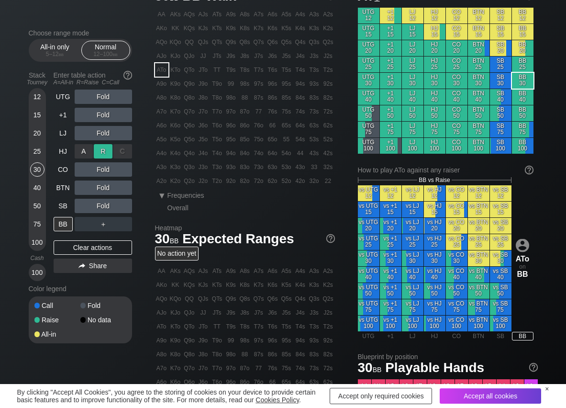
click at [110, 147] on div "R ✕" at bounding box center [103, 151] width 19 height 14
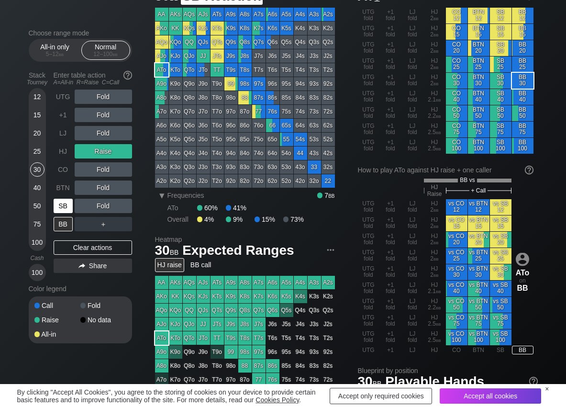
click at [57, 204] on div "SB" at bounding box center [63, 206] width 19 height 14
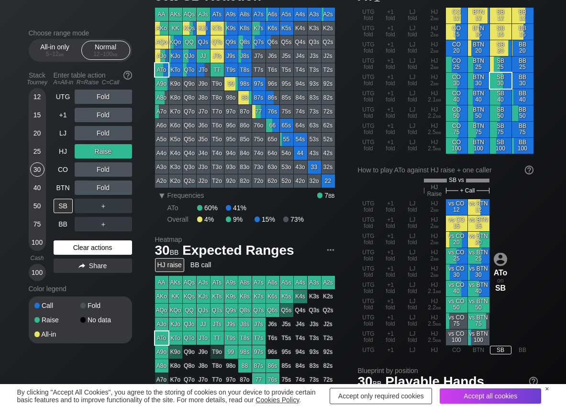
click at [67, 250] on div "Clear actions" at bounding box center [93, 247] width 79 height 14
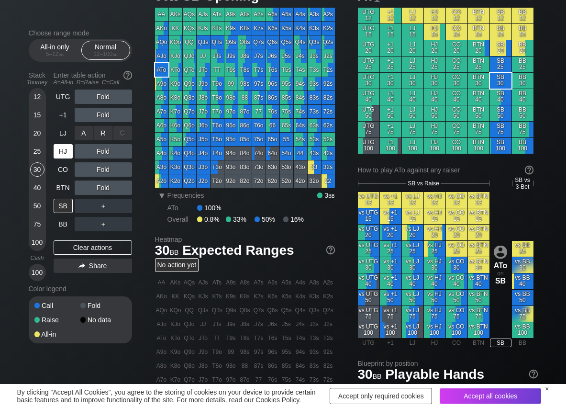
click at [94, 137] on div "R ✕" at bounding box center [103, 133] width 19 height 14
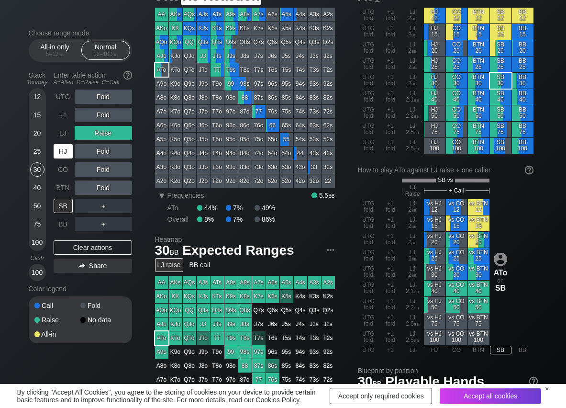
click at [61, 152] on div "HJ" at bounding box center [63, 151] width 19 height 14
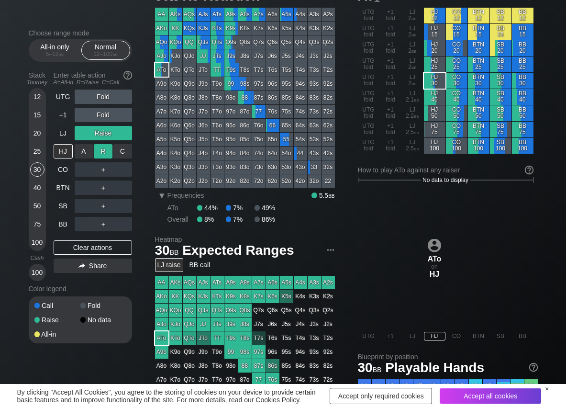
drag, startPoint x: 102, startPoint y: 149, endPoint x: 141, endPoint y: 173, distance: 45.3
click at [102, 151] on div "R ✕" at bounding box center [103, 151] width 19 height 14
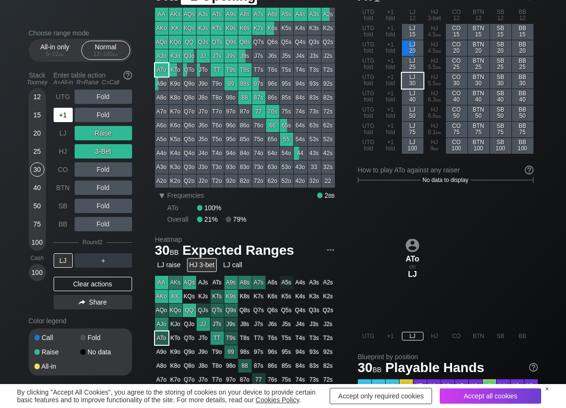
click at [58, 118] on div "+1" at bounding box center [63, 115] width 19 height 14
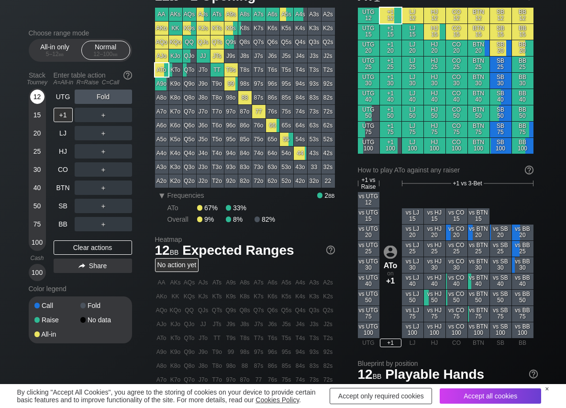
click at [38, 99] on div "12" at bounding box center [37, 97] width 14 height 14
drag, startPoint x: 107, startPoint y: 152, endPoint x: 101, endPoint y: 159, distance: 9.6
click at [108, 154] on div "R ✕" at bounding box center [103, 151] width 19 height 14
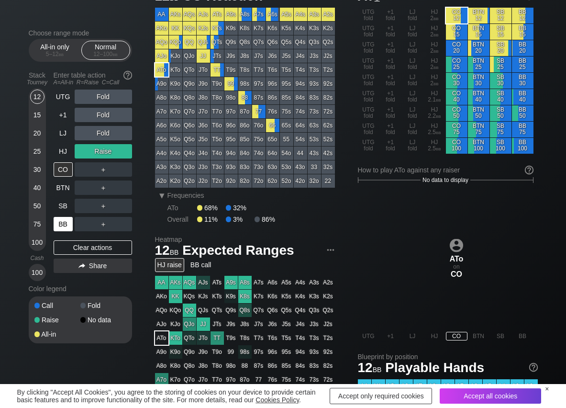
click at [65, 228] on div "BB" at bounding box center [63, 224] width 19 height 14
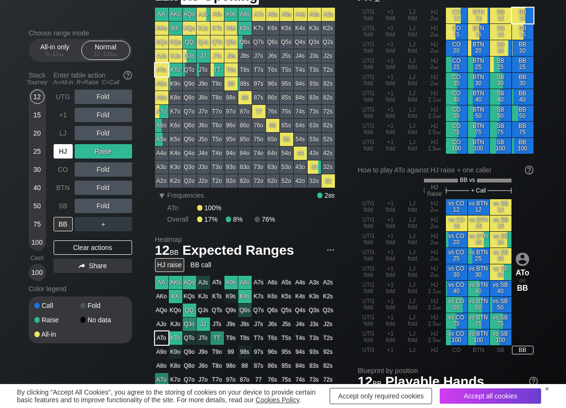
click at [56, 149] on div "HJ" at bounding box center [63, 151] width 19 height 14
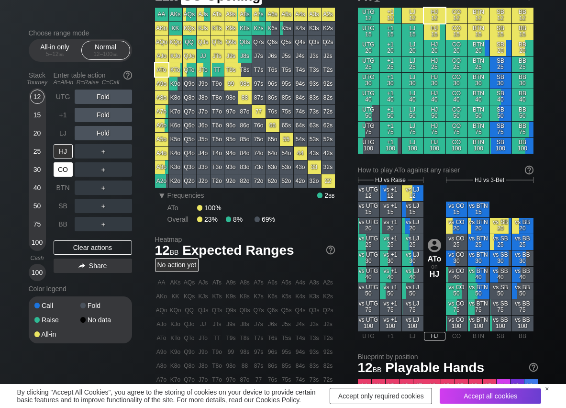
click at [63, 168] on div "CO" at bounding box center [63, 169] width 19 height 14
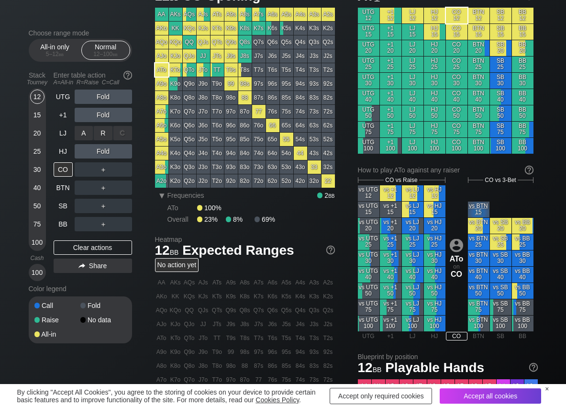
click at [101, 133] on div "R ✕" at bounding box center [103, 133] width 19 height 14
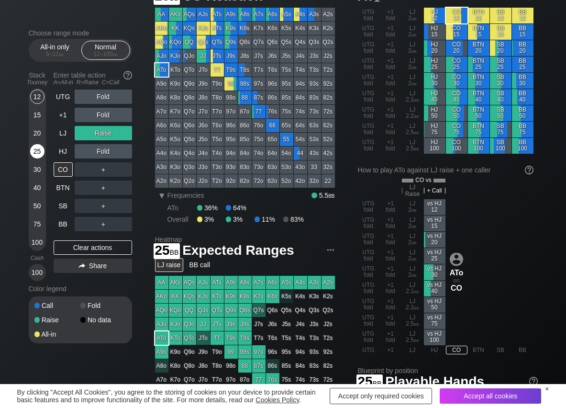
click at [34, 149] on div "25" at bounding box center [37, 151] width 14 height 14
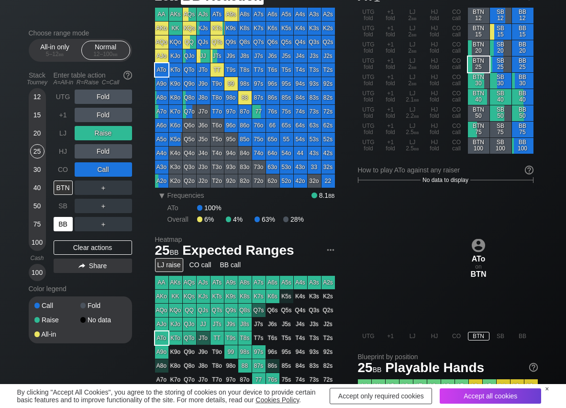
click at [61, 225] on div "BB" at bounding box center [63, 224] width 19 height 14
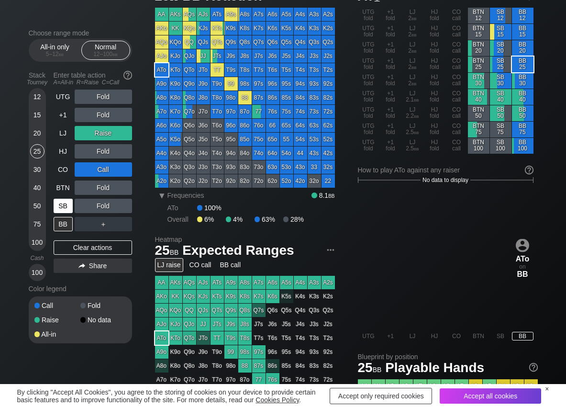
drag, startPoint x: 65, startPoint y: 251, endPoint x: 68, endPoint y: 210, distance: 41.8
click at [65, 252] on div "Clear actions" at bounding box center [93, 247] width 79 height 14
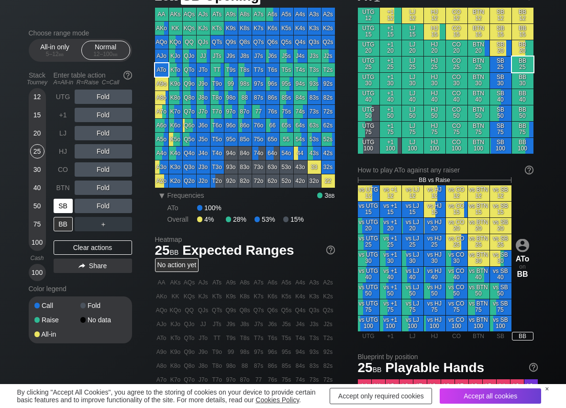
click at [68, 210] on div "SB" at bounding box center [63, 206] width 19 height 14
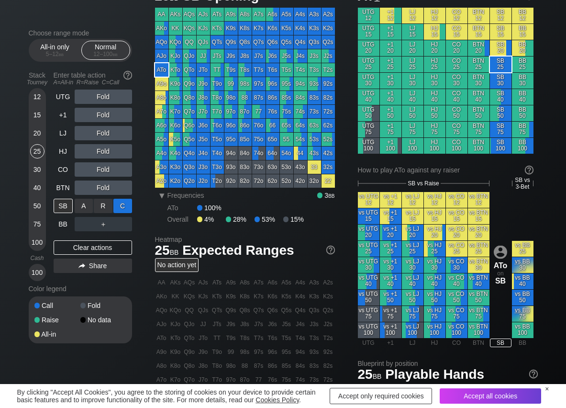
click at [128, 206] on div "C ✕" at bounding box center [122, 206] width 19 height 14
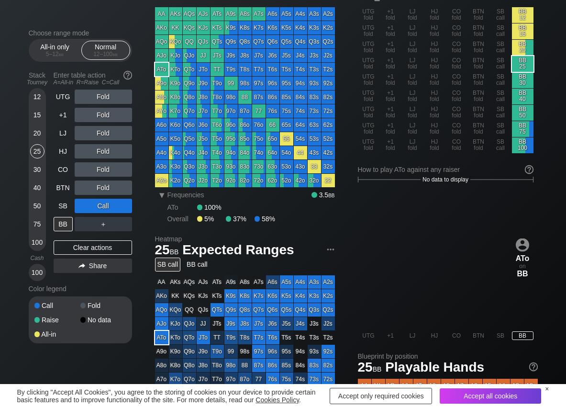
scroll to position [48, 0]
click at [100, 224] on div "R ✕" at bounding box center [103, 224] width 19 height 14
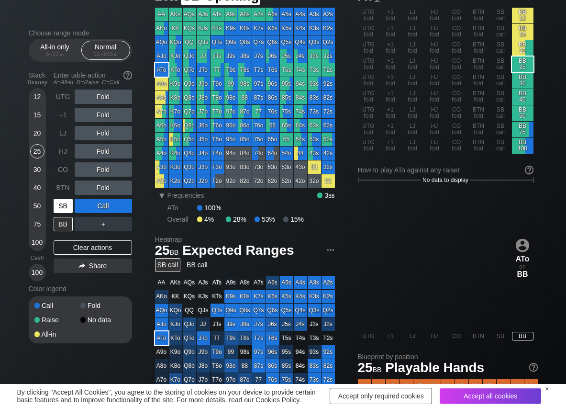
click at [67, 208] on div "SB" at bounding box center [63, 206] width 19 height 14
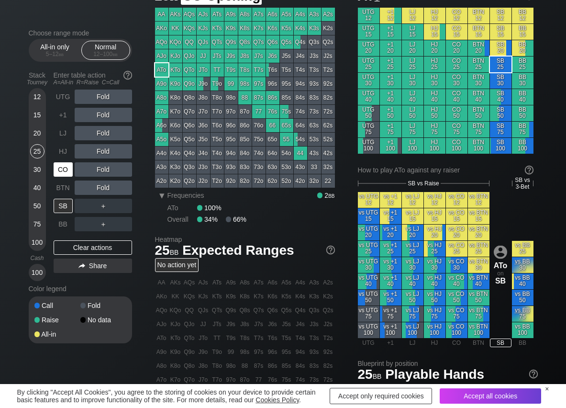
click at [69, 166] on div "CO" at bounding box center [63, 169] width 19 height 14
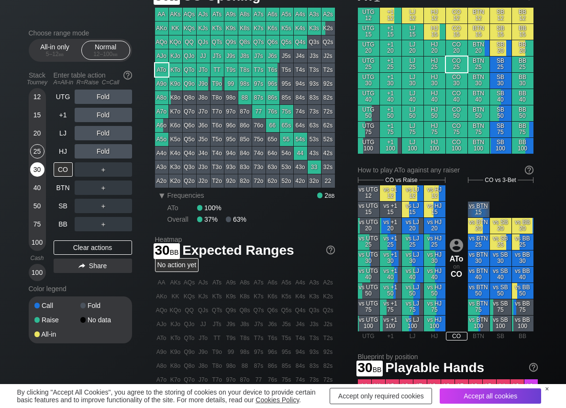
click at [37, 164] on div "30" at bounding box center [37, 169] width 14 height 14
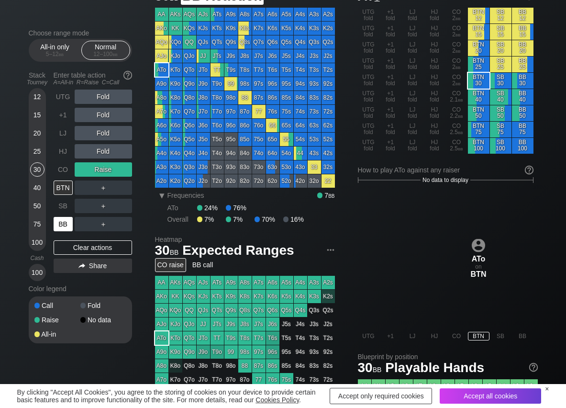
click at [73, 224] on div "BB" at bounding box center [64, 224] width 21 height 18
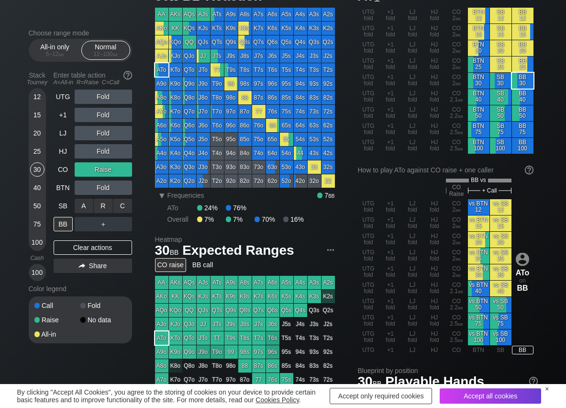
click at [103, 201] on div "R ✕" at bounding box center [103, 206] width 19 height 14
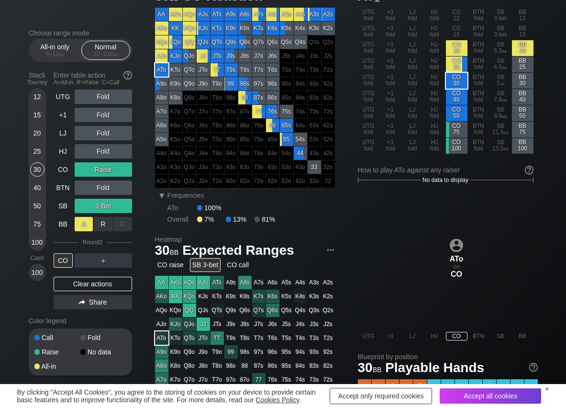
click at [87, 224] on div "A ✕" at bounding box center [84, 224] width 19 height 14
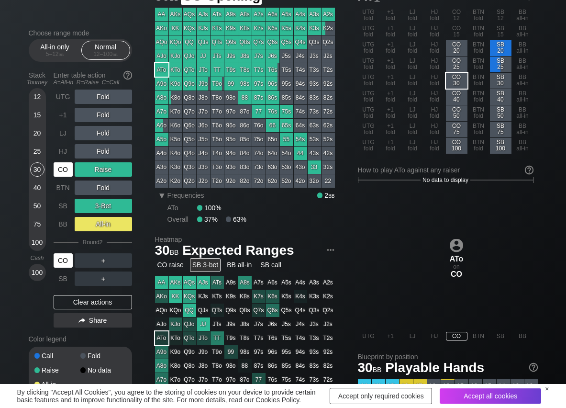
click at [65, 169] on div "CO" at bounding box center [63, 169] width 19 height 14
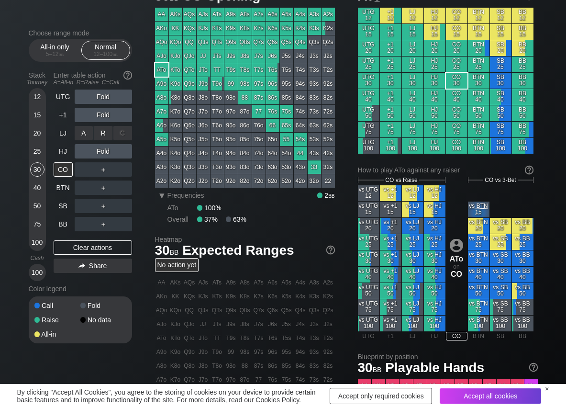
click at [101, 130] on div "R ✕" at bounding box center [103, 133] width 19 height 14
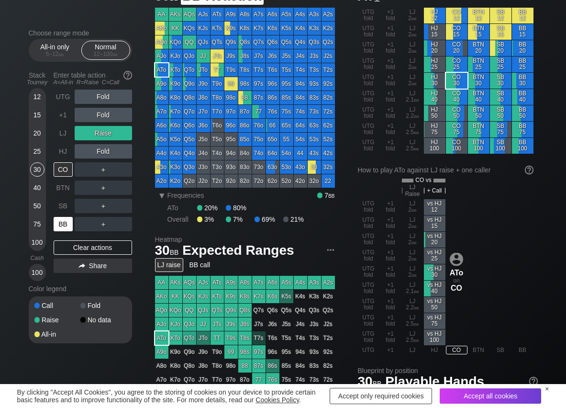
click at [67, 216] on div "BB" at bounding box center [64, 224] width 21 height 18
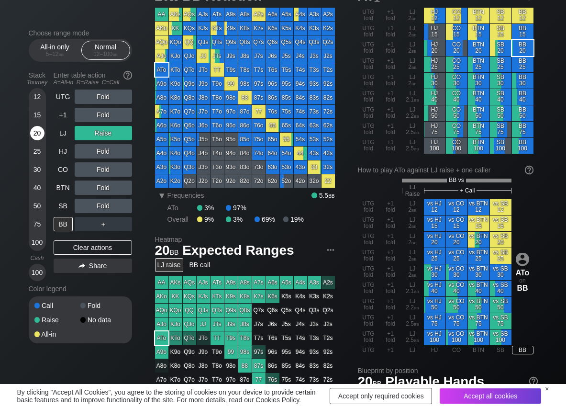
click at [38, 134] on div "20" at bounding box center [37, 133] width 14 height 14
click at [121, 152] on div "C ✕" at bounding box center [122, 151] width 19 height 14
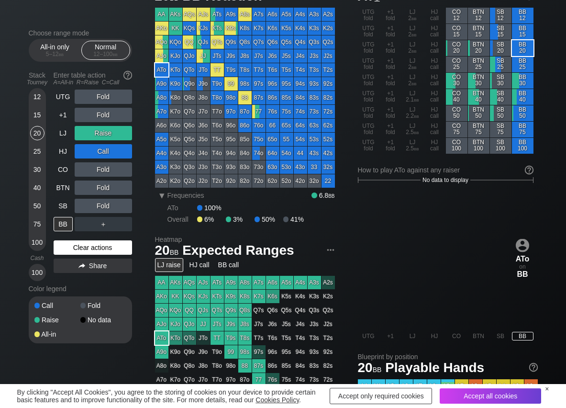
click at [59, 242] on div "Clear actions" at bounding box center [93, 247] width 79 height 14
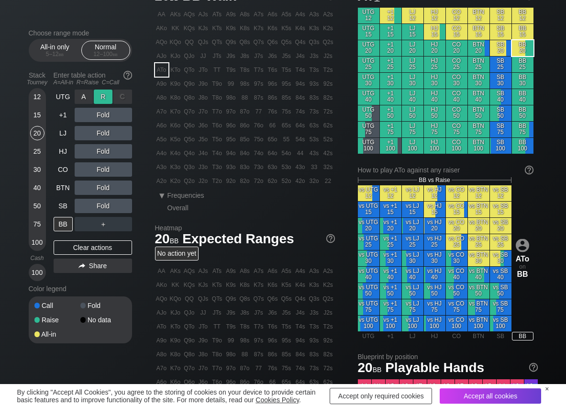
drag, startPoint x: 102, startPoint y: 100, endPoint x: 102, endPoint y: 122, distance: 22.5
click at [103, 101] on div "R ✕" at bounding box center [103, 97] width 19 height 14
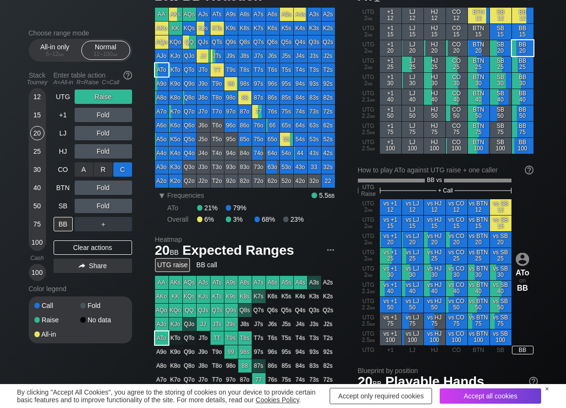
click at [124, 170] on div "C ✕" at bounding box center [122, 169] width 19 height 14
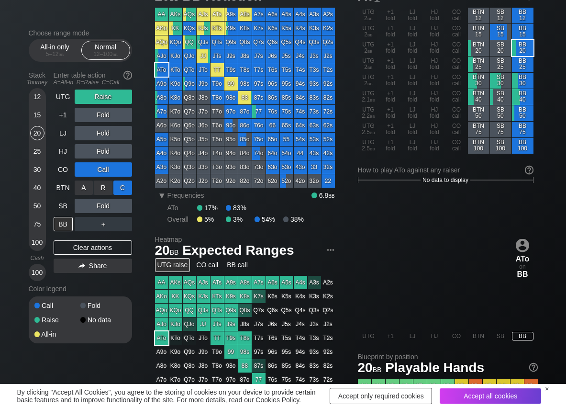
click at [123, 190] on div "C ✕" at bounding box center [122, 188] width 19 height 14
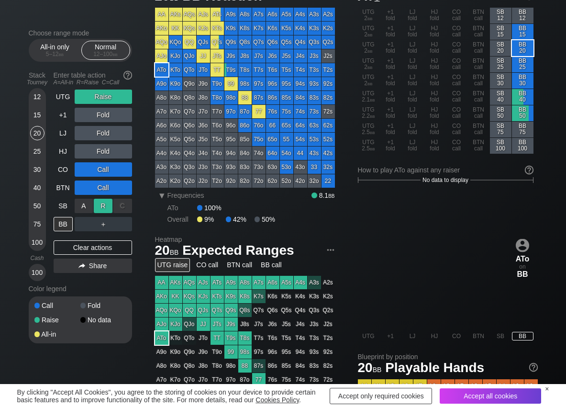
click at [103, 208] on div "R ✕" at bounding box center [103, 206] width 19 height 14
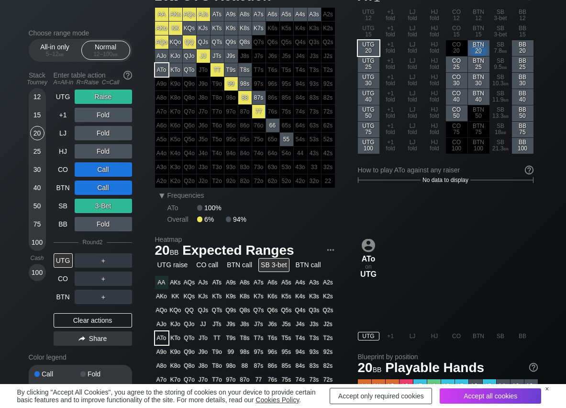
click at [86, 329] on div "UTG Raise +1 Fold LJ Fold HJ Fold CO Call BTN Call SB 3-Bet BB Fold Round 2 UTG…" at bounding box center [93, 220] width 79 height 260
click at [88, 323] on div "Clear actions" at bounding box center [93, 320] width 79 height 14
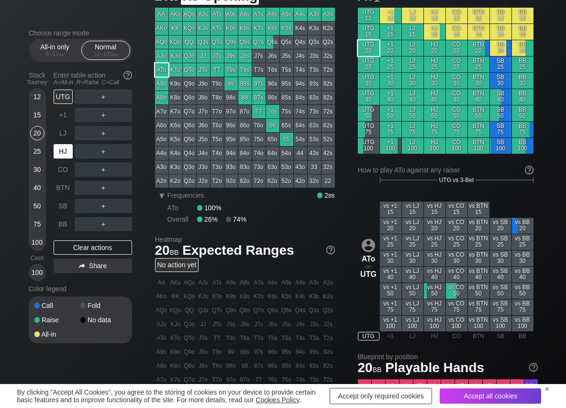
click at [70, 157] on div "HJ" at bounding box center [63, 151] width 19 height 14
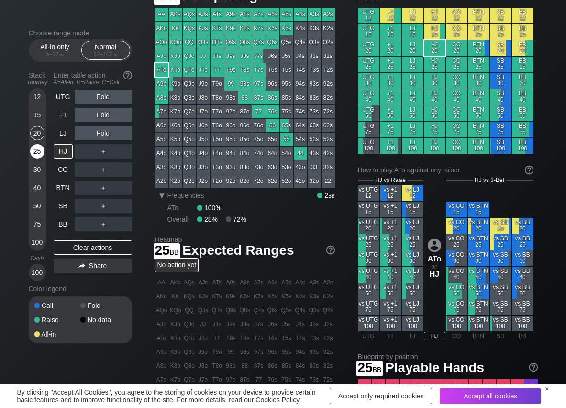
click at [40, 151] on div "25" at bounding box center [37, 151] width 14 height 14
drag, startPoint x: 105, startPoint y: 150, endPoint x: 97, endPoint y: 159, distance: 12.2
click at [104, 151] on div "R ✕" at bounding box center [103, 151] width 19 height 14
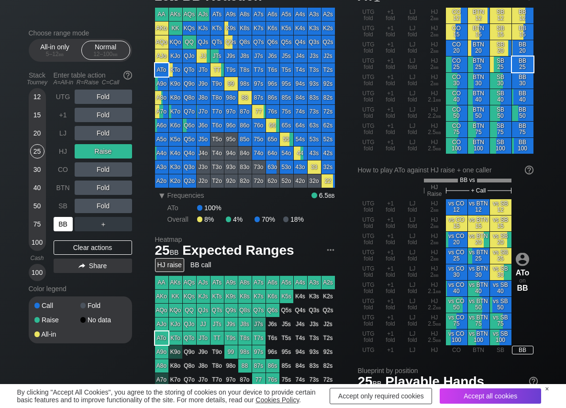
click at [60, 221] on div "BB" at bounding box center [63, 224] width 19 height 14
click at [119, 187] on div "C ✕" at bounding box center [122, 188] width 19 height 14
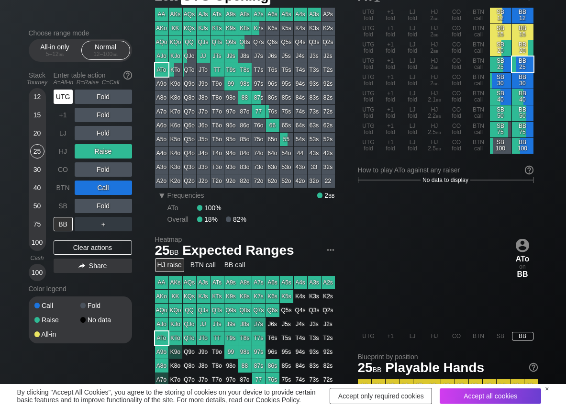
click at [63, 99] on div "UTG" at bounding box center [63, 97] width 19 height 14
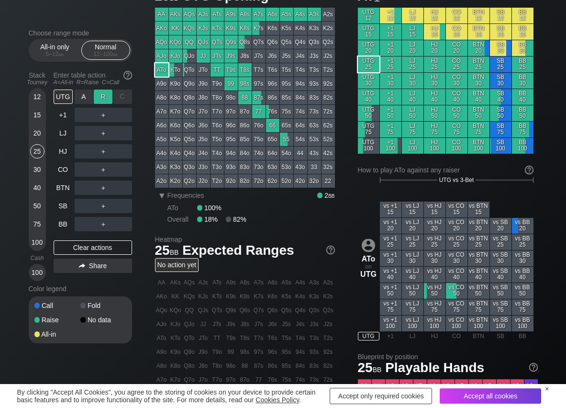
drag, startPoint x: 106, startPoint y: 91, endPoint x: 96, endPoint y: 102, distance: 14.9
click at [105, 91] on div "R ✕" at bounding box center [103, 97] width 19 height 14
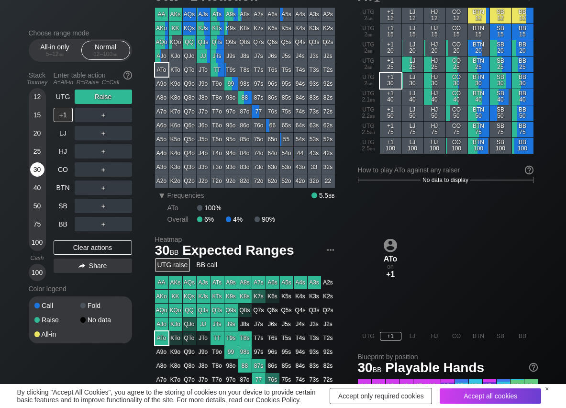
click at [35, 174] on div "30" at bounding box center [37, 169] width 14 height 14
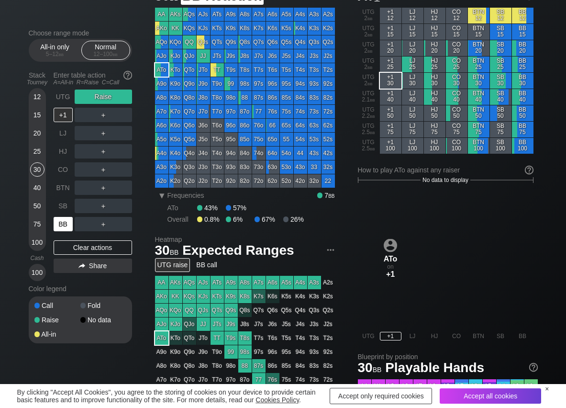
click at [60, 220] on div "BB" at bounding box center [63, 224] width 19 height 14
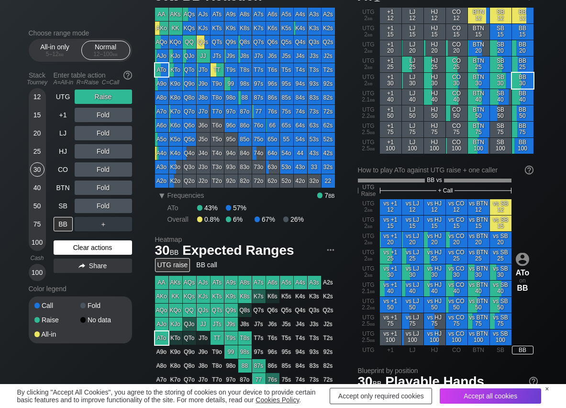
click at [79, 249] on div "Clear actions" at bounding box center [93, 247] width 79 height 14
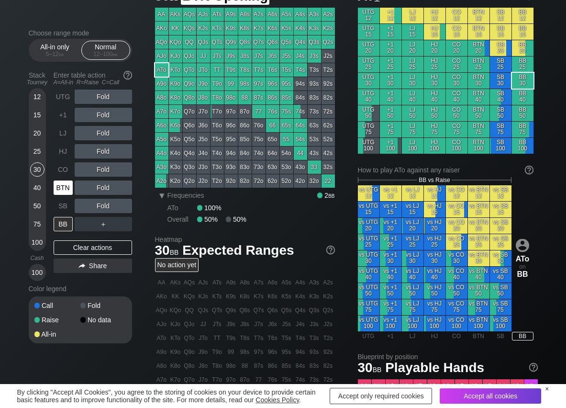
click at [68, 189] on div "BTN" at bounding box center [63, 188] width 19 height 14
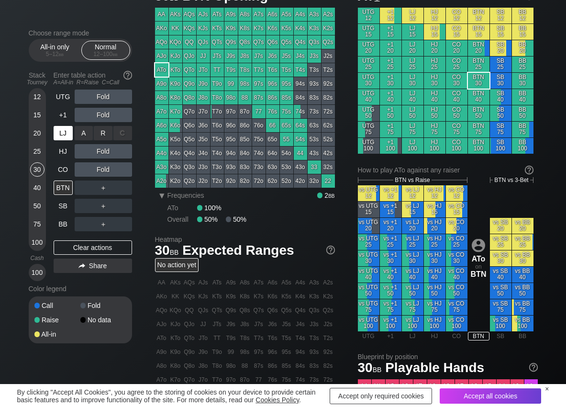
drag, startPoint x: 107, startPoint y: 132, endPoint x: 70, endPoint y: 135, distance: 36.5
click at [104, 134] on div "R ✕" at bounding box center [103, 133] width 19 height 14
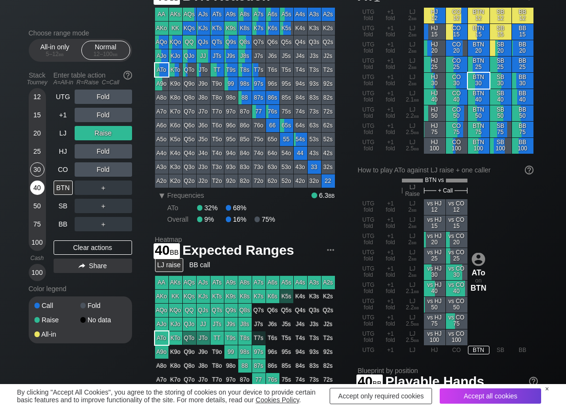
click at [34, 189] on div "40" at bounding box center [37, 188] width 14 height 14
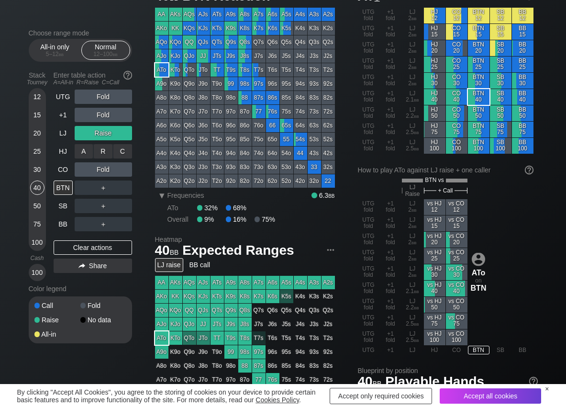
click at [123, 153] on div "C ✕" at bounding box center [122, 151] width 19 height 14
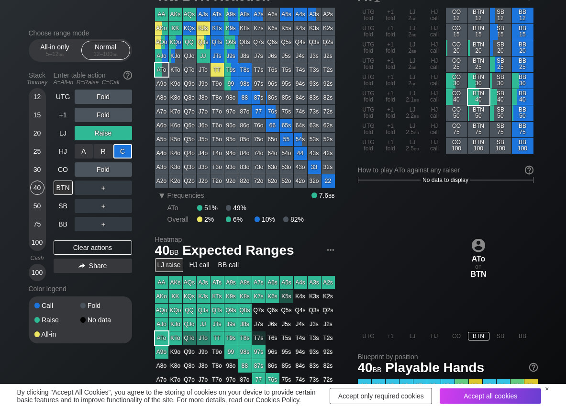
click at [123, 153] on div "C ✕" at bounding box center [122, 151] width 19 height 14
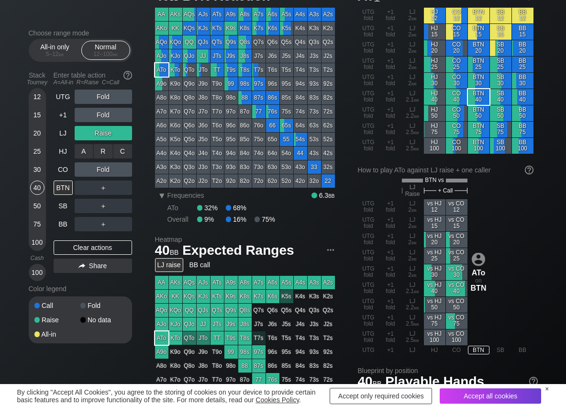
click at [123, 153] on div "C ✕" at bounding box center [122, 151] width 19 height 14
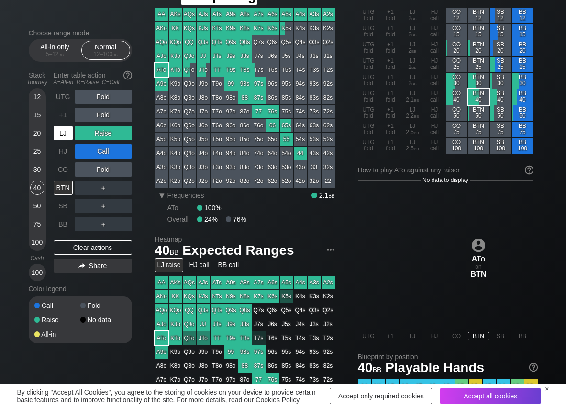
click at [67, 138] on div "LJ" at bounding box center [63, 133] width 19 height 14
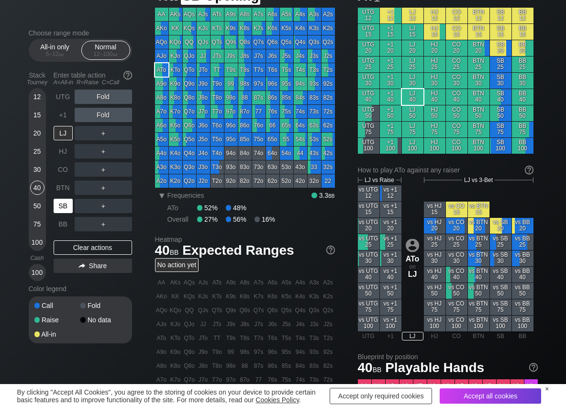
click at [62, 206] on div "SB" at bounding box center [63, 206] width 19 height 14
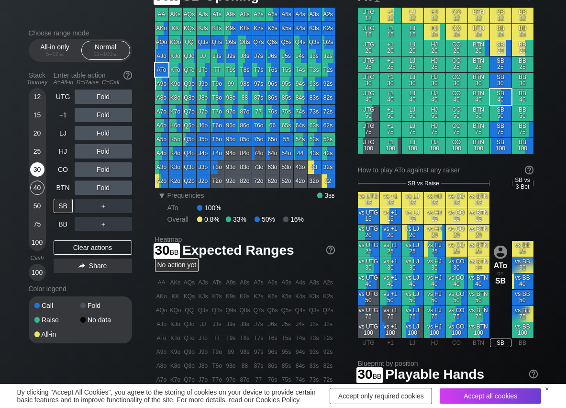
click at [37, 170] on div "30" at bounding box center [37, 169] width 14 height 14
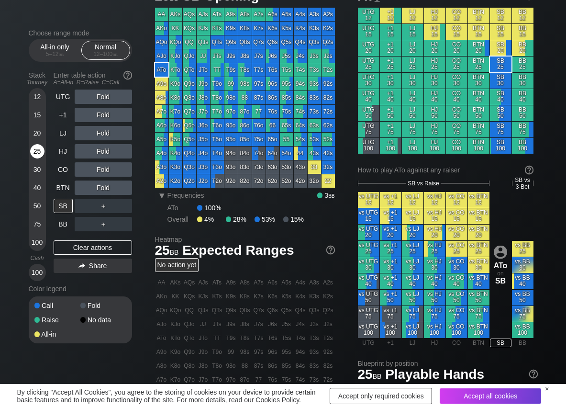
click at [40, 153] on div "25" at bounding box center [37, 151] width 14 height 14
drag, startPoint x: 100, startPoint y: 209, endPoint x: 113, endPoint y: 233, distance: 27.4
click at [99, 210] on div "R ✕" at bounding box center [103, 206] width 19 height 14
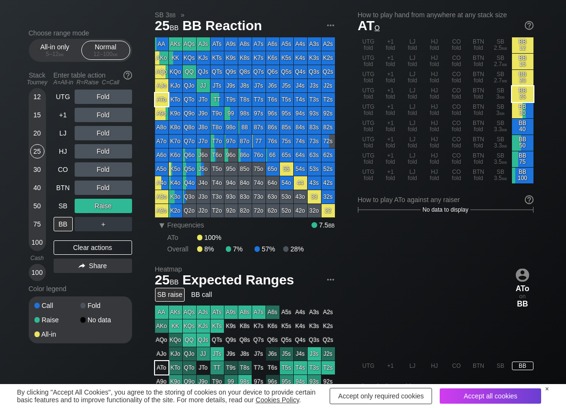
scroll to position [48, 0]
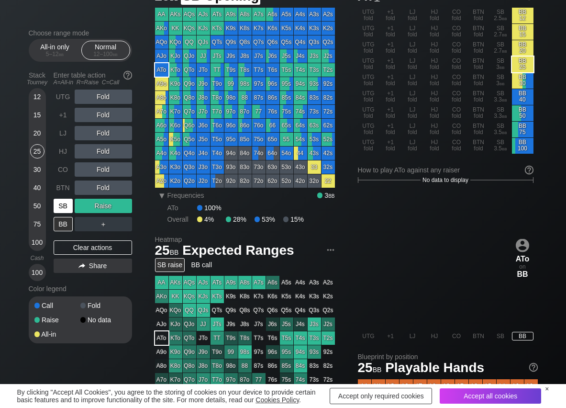
click at [68, 204] on div "SB" at bounding box center [63, 206] width 19 height 14
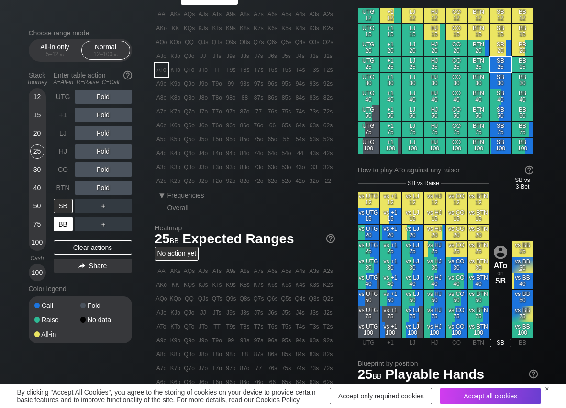
click at [66, 220] on div "BB" at bounding box center [63, 224] width 19 height 14
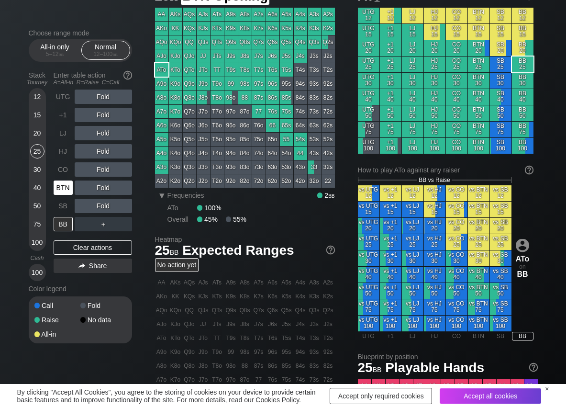
click at [66, 187] on div "BTN" at bounding box center [63, 188] width 19 height 14
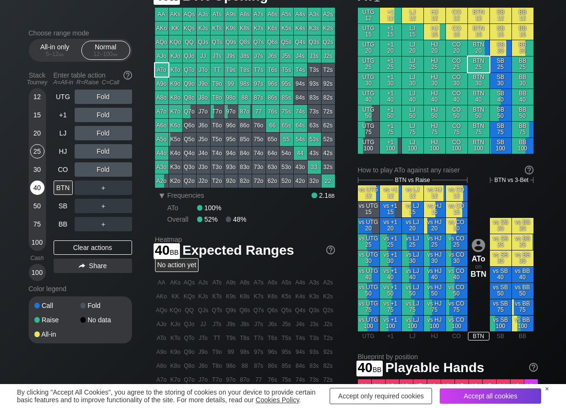
click at [37, 187] on div "40" at bounding box center [37, 188] width 14 height 14
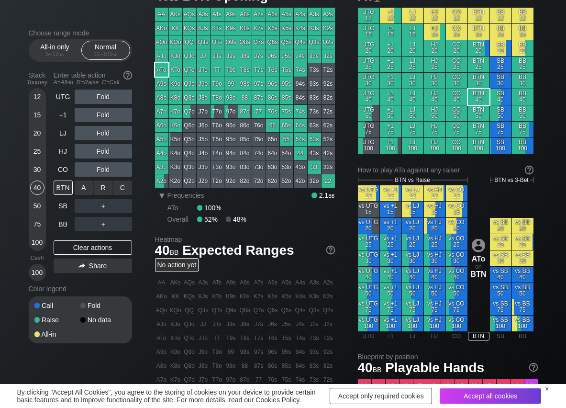
click at [105, 190] on div "R ✕" at bounding box center [103, 188] width 19 height 14
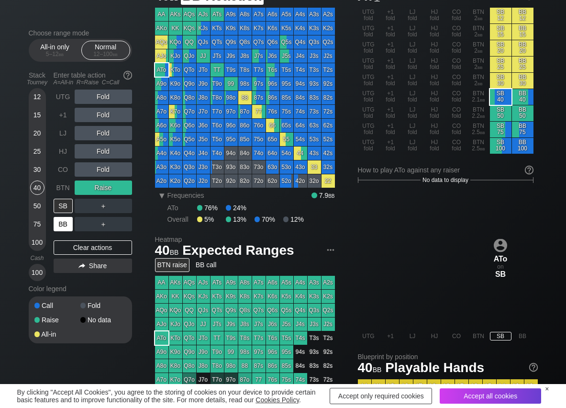
click at [62, 220] on div "BB" at bounding box center [63, 224] width 19 height 14
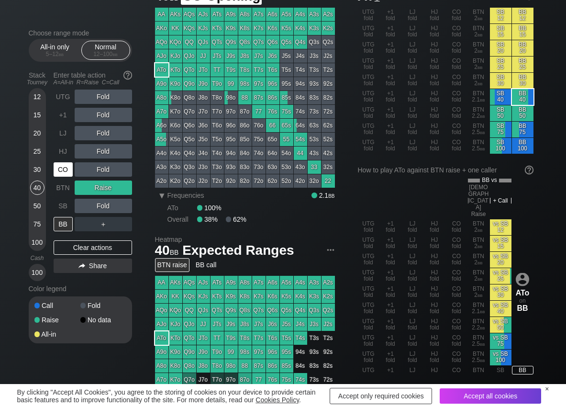
click at [71, 171] on div "CO" at bounding box center [63, 169] width 19 height 14
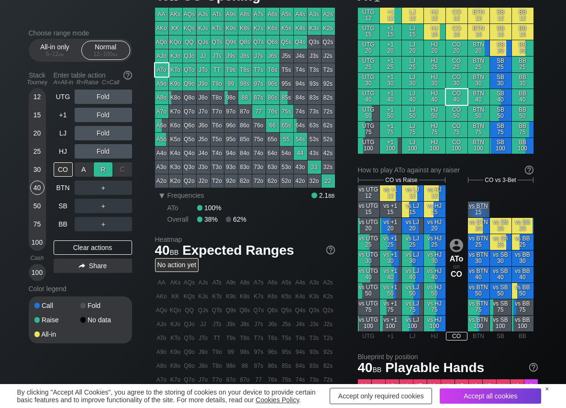
click at [100, 169] on div "R ✕" at bounding box center [103, 169] width 19 height 14
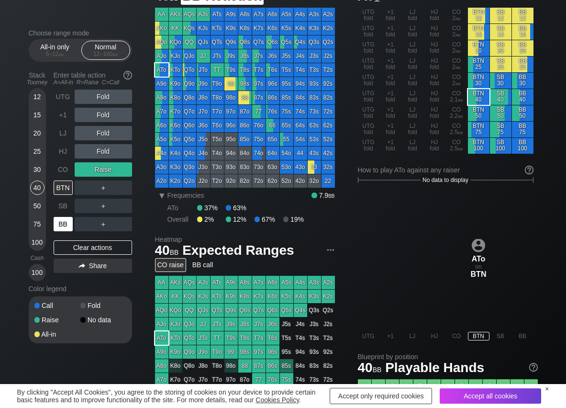
click at [68, 223] on div "BB" at bounding box center [63, 224] width 19 height 14
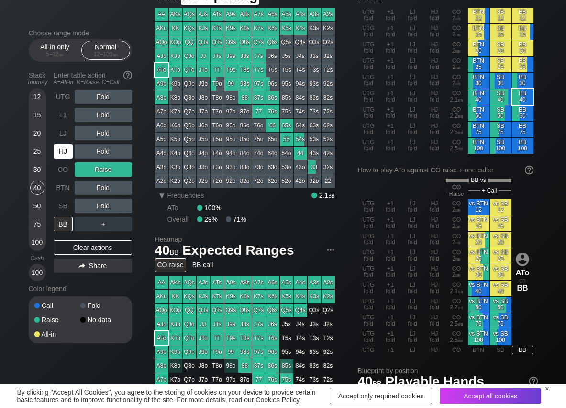
click at [57, 153] on div "HJ" at bounding box center [63, 151] width 19 height 14
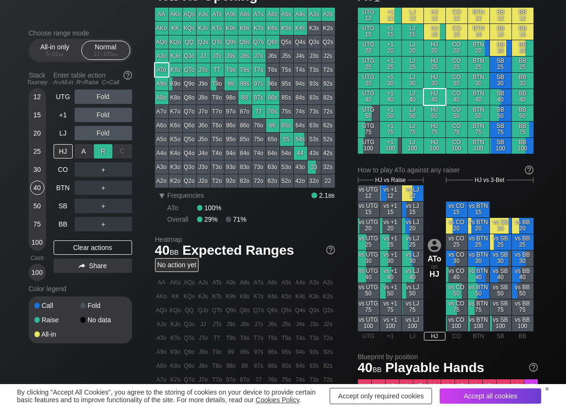
click at [99, 149] on div "R ✕" at bounding box center [103, 151] width 19 height 14
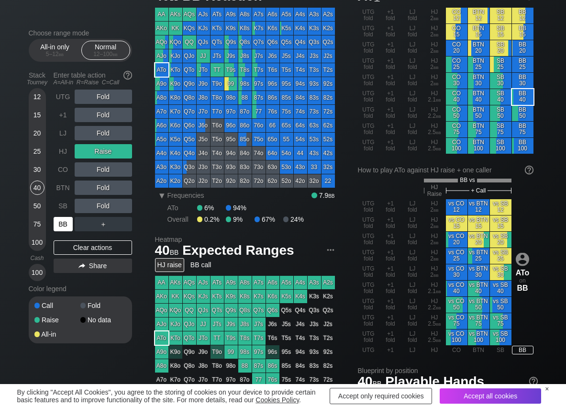
click at [62, 221] on div "BB" at bounding box center [63, 224] width 19 height 14
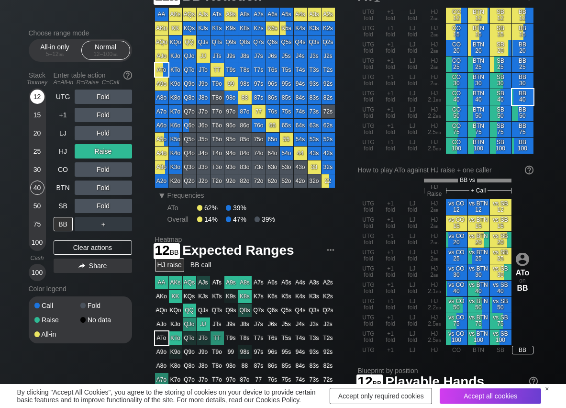
click at [42, 94] on div "12" at bounding box center [37, 97] width 14 height 14
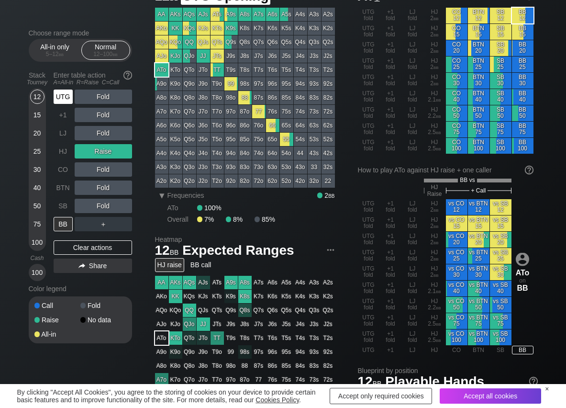
click at [60, 95] on div "UTG" at bounding box center [63, 97] width 19 height 14
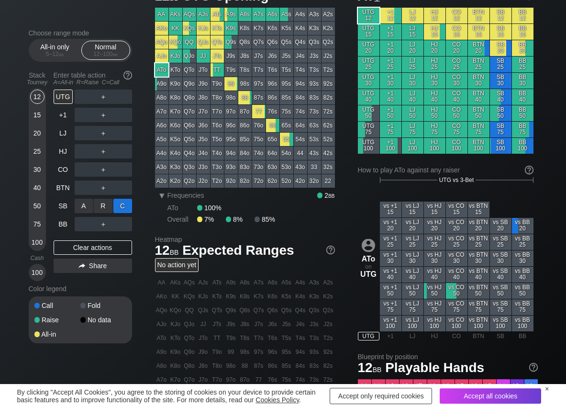
click at [121, 206] on div "C ✕" at bounding box center [122, 206] width 19 height 14
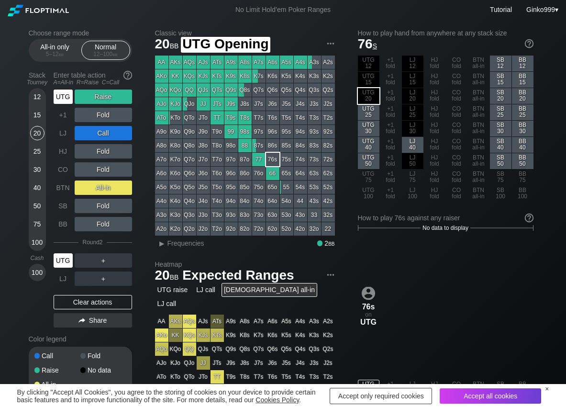
click at [63, 96] on div "UTG" at bounding box center [63, 97] width 19 height 14
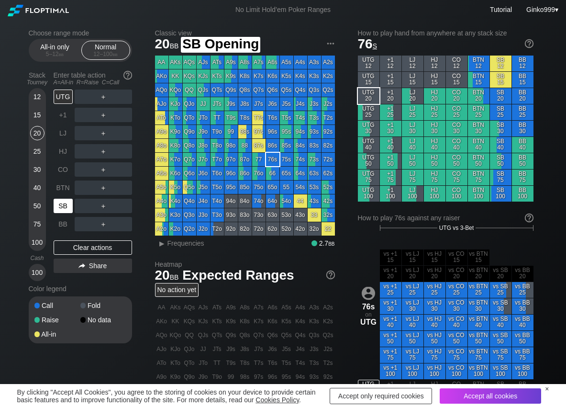
click at [64, 207] on div "SB" at bounding box center [63, 206] width 19 height 14
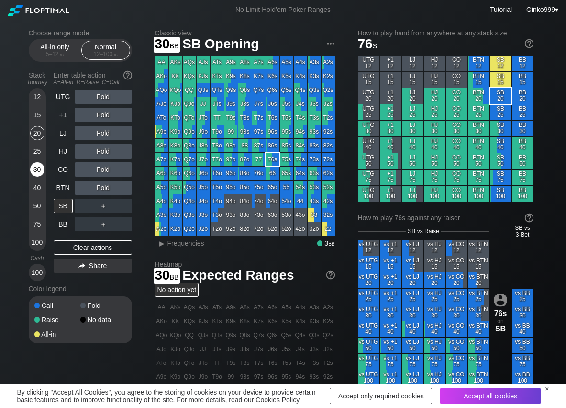
click at [33, 169] on div "30" at bounding box center [37, 169] width 14 height 14
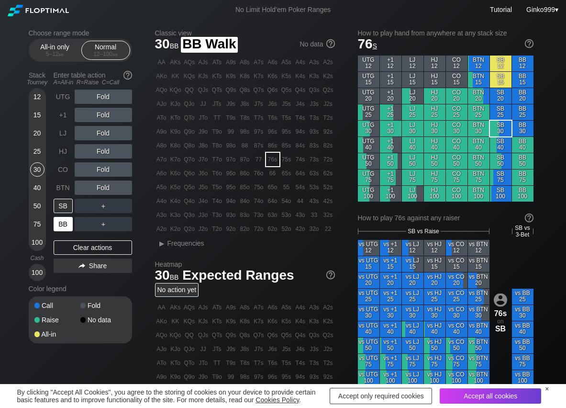
drag, startPoint x: 64, startPoint y: 226, endPoint x: 100, endPoint y: 200, distance: 44.3
click at [67, 225] on div "BB" at bounding box center [63, 224] width 19 height 14
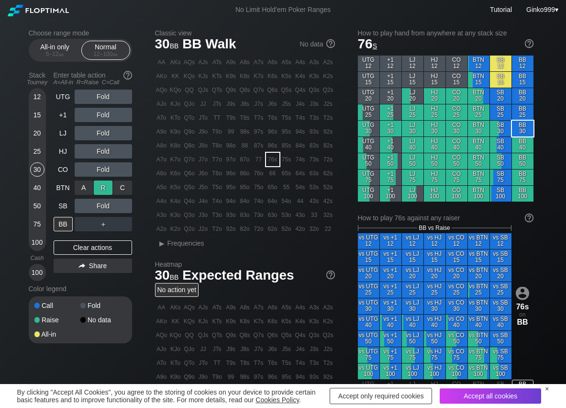
click at [102, 187] on div "R ✕" at bounding box center [103, 188] width 19 height 14
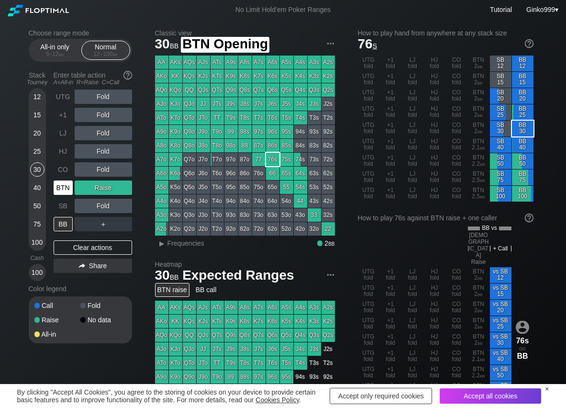
click at [59, 189] on div "BTN" at bounding box center [63, 188] width 19 height 14
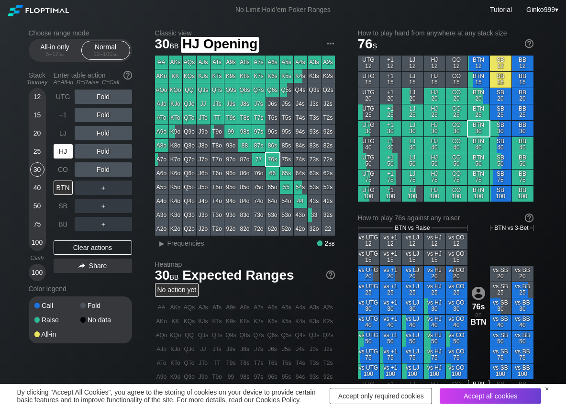
click at [67, 153] on div "HJ" at bounding box center [63, 151] width 19 height 14
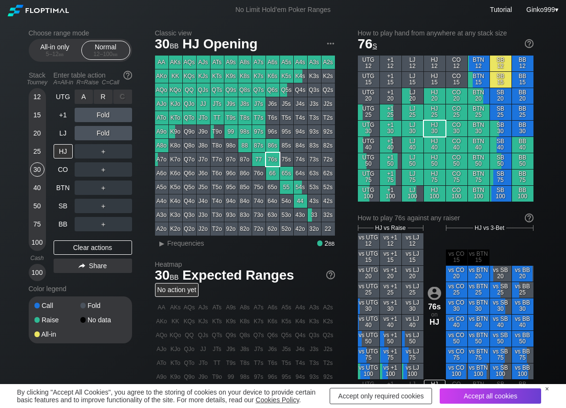
click at [105, 96] on div "R ✕" at bounding box center [103, 97] width 19 height 14
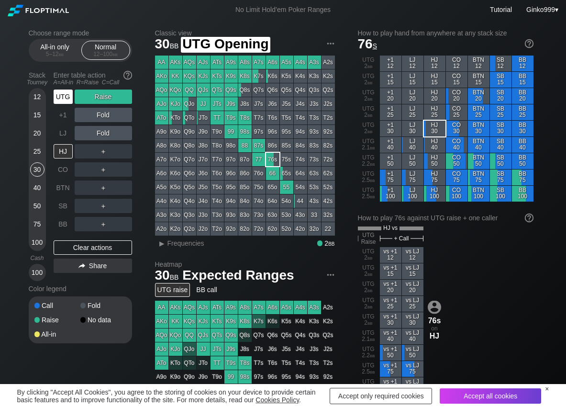
drag, startPoint x: 63, startPoint y: 91, endPoint x: 73, endPoint y: 108, distance: 20.1
click at [63, 92] on div "UTG" at bounding box center [63, 97] width 19 height 14
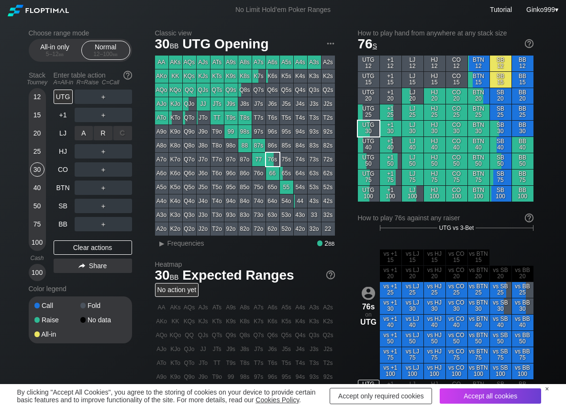
drag, startPoint x: 98, startPoint y: 134, endPoint x: 96, endPoint y: 143, distance: 9.4
click at [99, 134] on div "R ✕" at bounding box center [103, 133] width 19 height 14
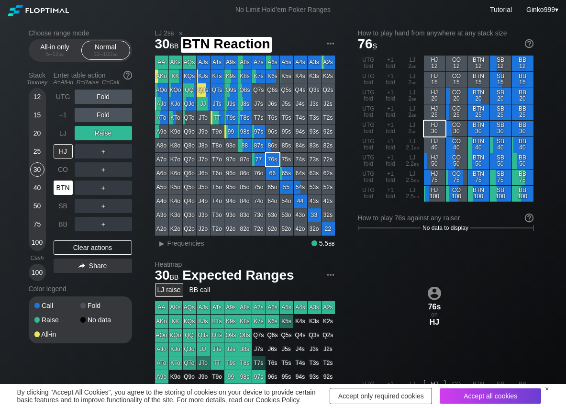
click at [66, 187] on div "BTN" at bounding box center [63, 188] width 19 height 14
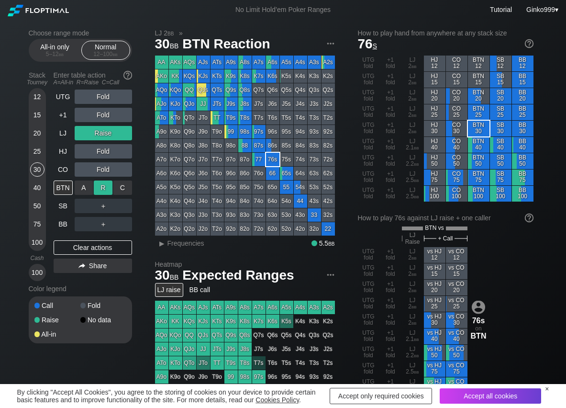
click at [98, 190] on div "R ✕" at bounding box center [103, 188] width 19 height 14
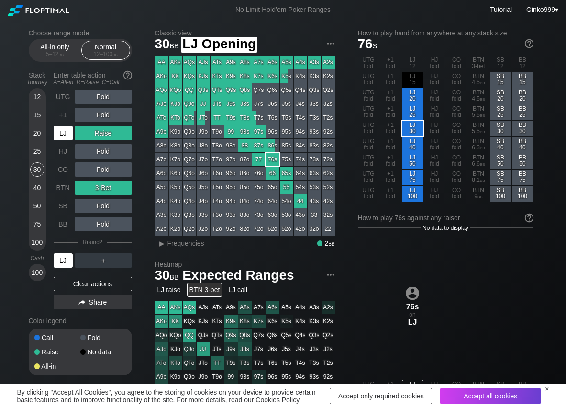
click at [63, 134] on div "LJ" at bounding box center [63, 133] width 19 height 14
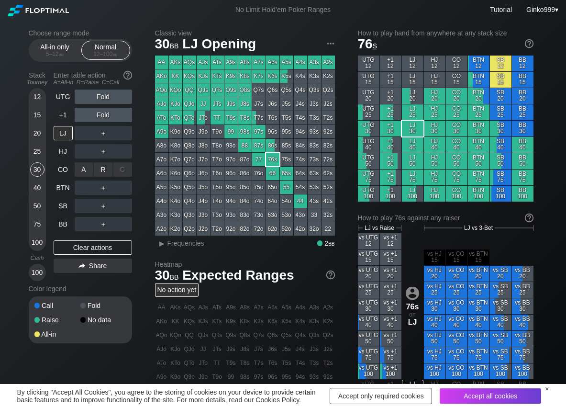
click at [109, 173] on div "R ✕" at bounding box center [103, 169] width 19 height 14
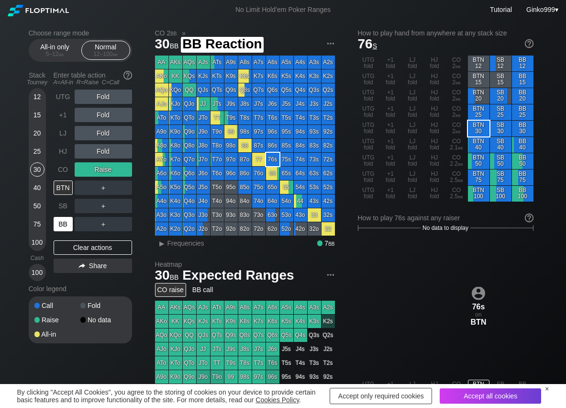
click at [63, 227] on div "BB" at bounding box center [63, 224] width 19 height 14
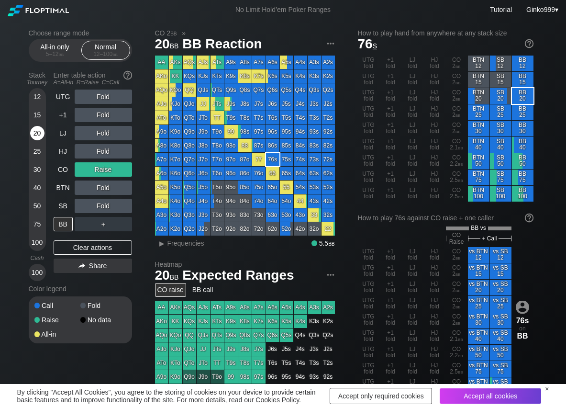
click at [41, 130] on div "20" at bounding box center [37, 133] width 14 height 14
click at [103, 248] on div "Clear actions" at bounding box center [93, 247] width 79 height 14
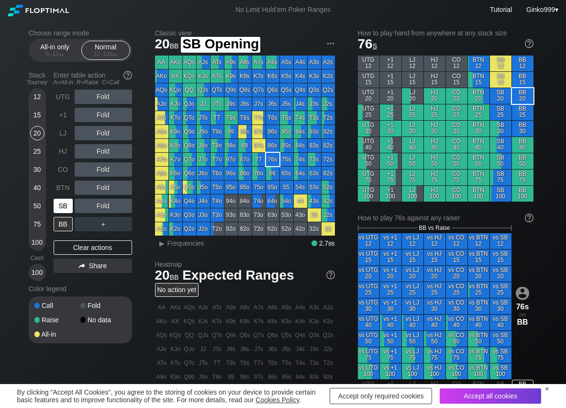
click at [59, 203] on div "SB" at bounding box center [63, 206] width 19 height 14
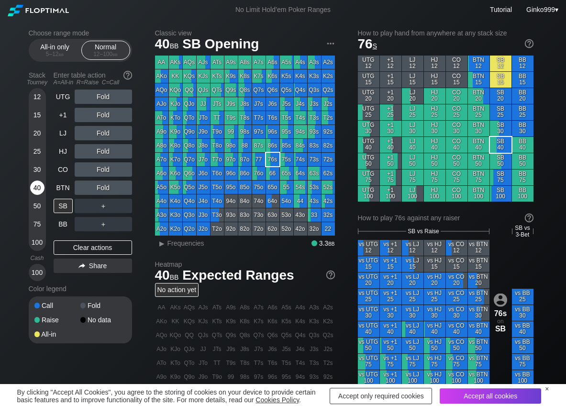
click at [34, 189] on div "40" at bounding box center [37, 188] width 14 height 14
click at [98, 167] on div "R ✕" at bounding box center [103, 169] width 19 height 14
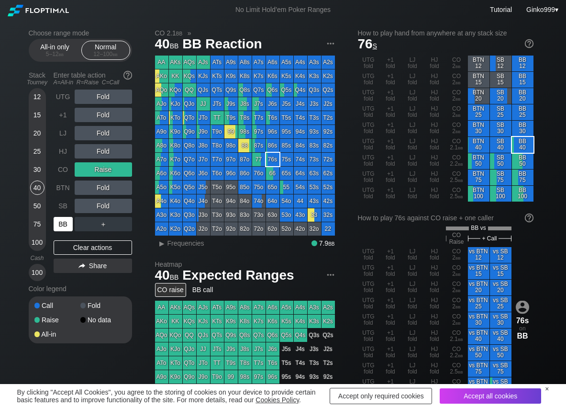
click at [58, 221] on div "BB" at bounding box center [63, 224] width 19 height 14
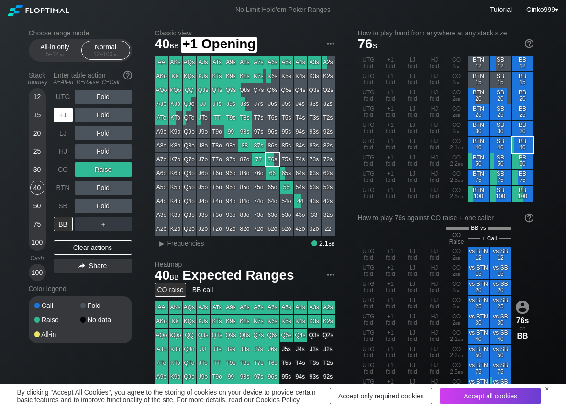
drag, startPoint x: 56, startPoint y: 130, endPoint x: 76, endPoint y: 132, distance: 19.7
click at [65, 132] on div "LJ" at bounding box center [63, 133] width 19 height 14
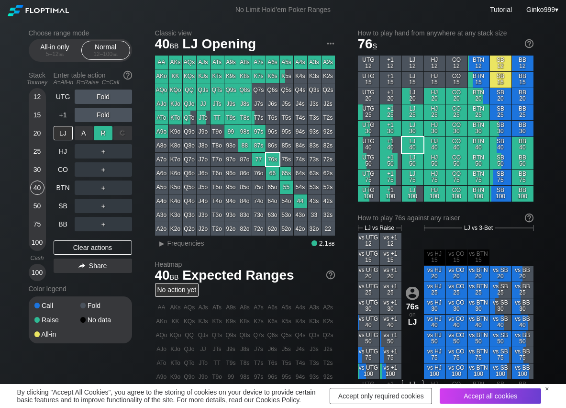
click at [111, 134] on div "R ✕" at bounding box center [103, 133] width 19 height 14
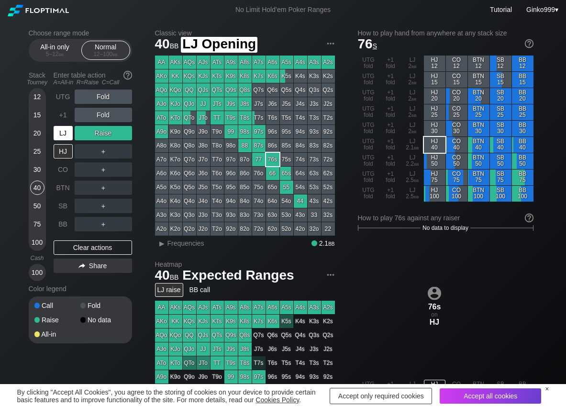
click at [57, 139] on div "LJ" at bounding box center [63, 133] width 19 height 14
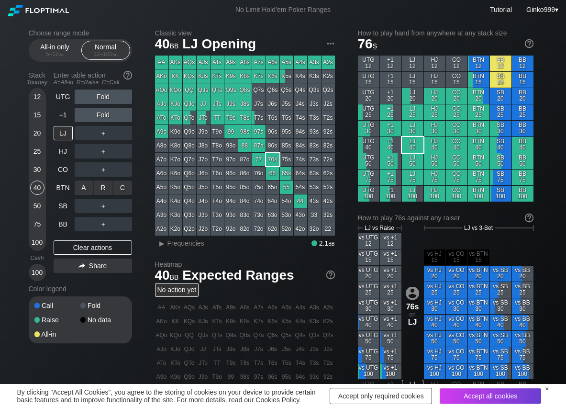
click at [103, 185] on div "R ✕" at bounding box center [103, 188] width 19 height 14
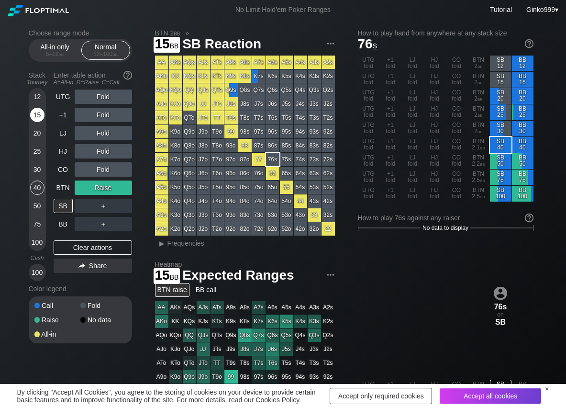
click at [39, 113] on div "15" at bounding box center [37, 115] width 14 height 14
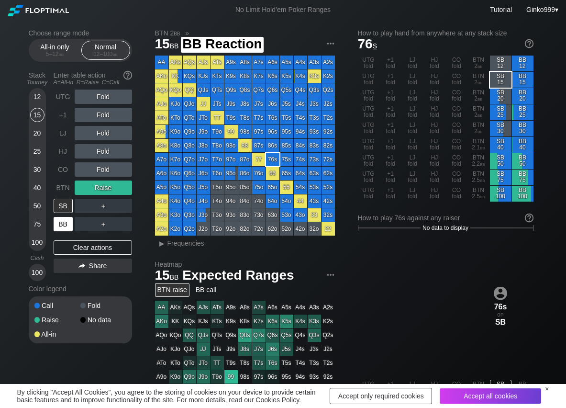
click at [64, 220] on div "BB" at bounding box center [63, 224] width 19 height 14
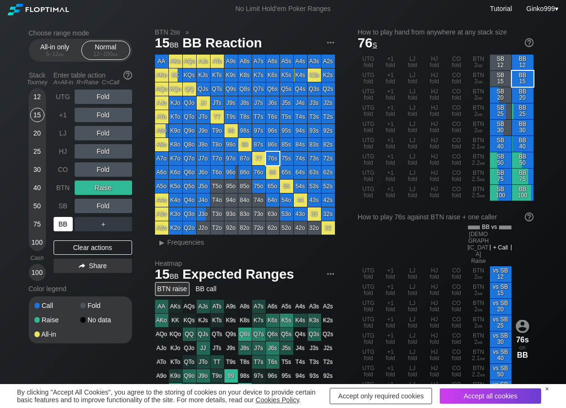
scroll to position [48, 0]
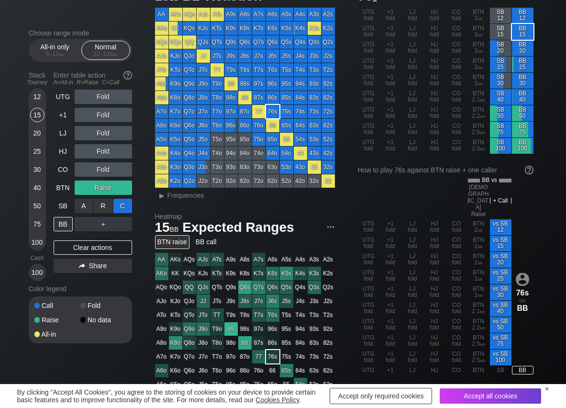
click at [119, 207] on div "C ✕" at bounding box center [122, 206] width 19 height 14
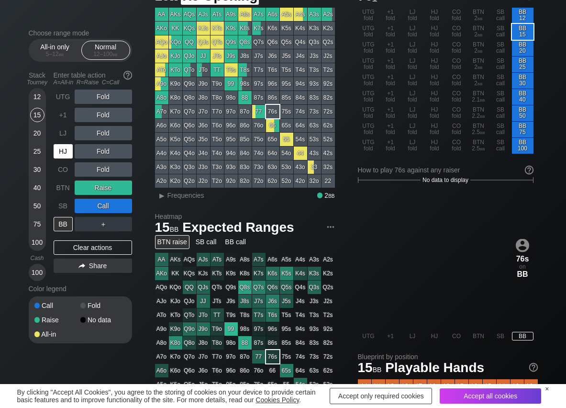
drag, startPoint x: 59, startPoint y: 145, endPoint x: 74, endPoint y: 147, distance: 15.0
click at [63, 147] on div "HJ" at bounding box center [63, 151] width 19 height 14
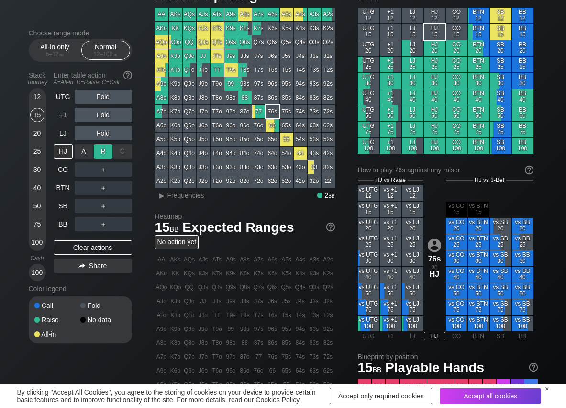
click at [98, 152] on div "R ✕" at bounding box center [103, 151] width 19 height 14
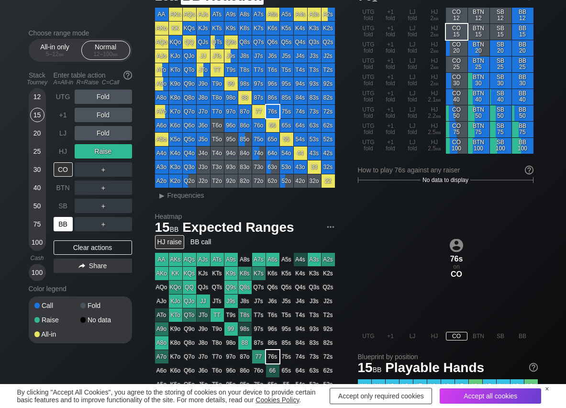
click at [64, 223] on div "BB" at bounding box center [63, 224] width 19 height 14
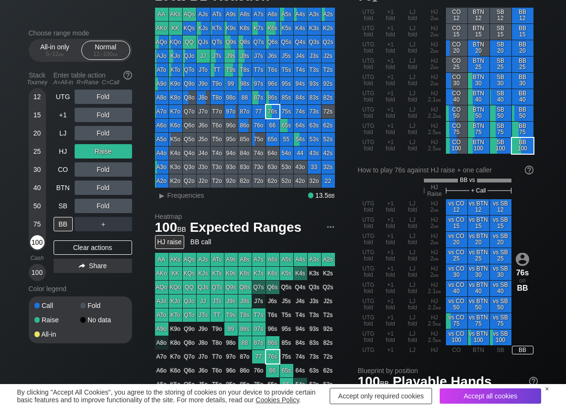
click at [43, 241] on div "100" at bounding box center [37, 242] width 14 height 14
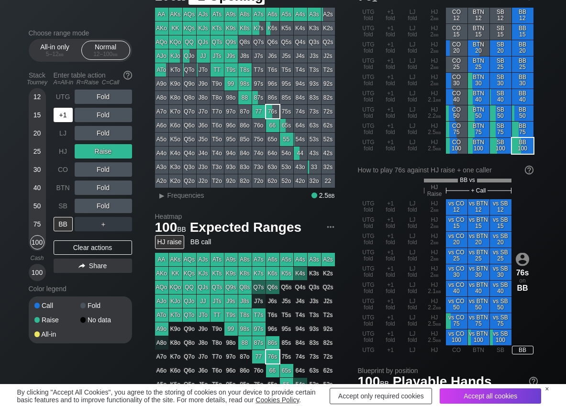
click at [62, 117] on div "+1" at bounding box center [63, 115] width 19 height 14
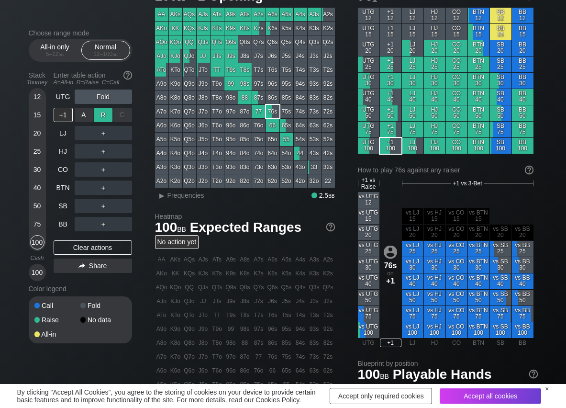
click at [107, 115] on div "R ✕" at bounding box center [103, 115] width 19 height 14
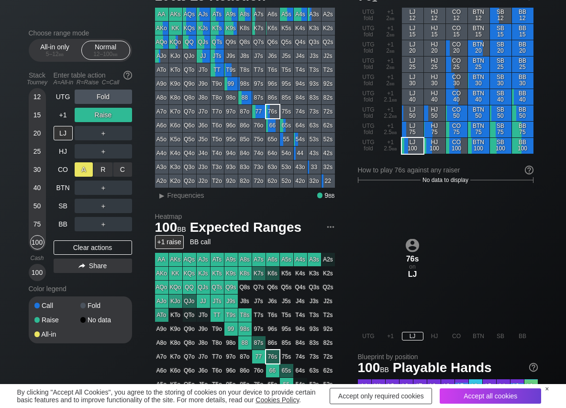
click at [78, 170] on div "A ✕" at bounding box center [84, 169] width 19 height 14
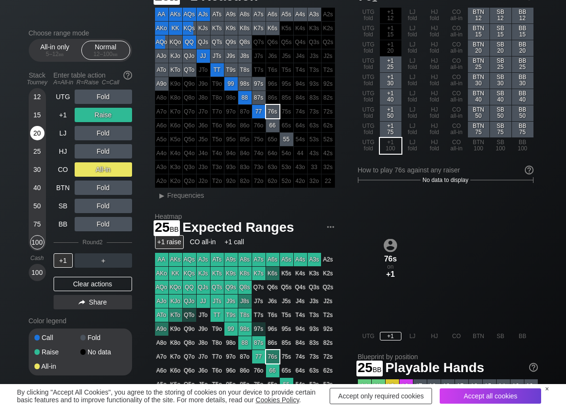
click at [35, 134] on div "20" at bounding box center [37, 133] width 14 height 14
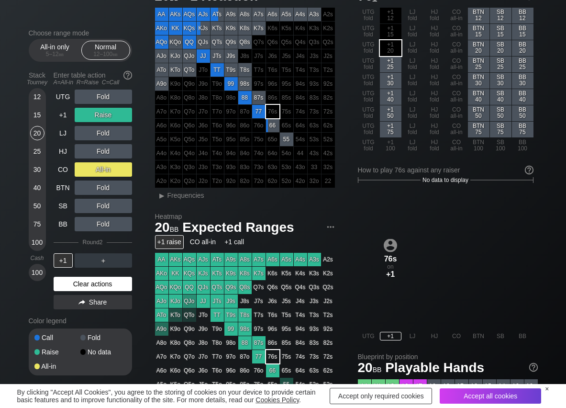
click at [94, 280] on div "Clear actions" at bounding box center [93, 284] width 79 height 14
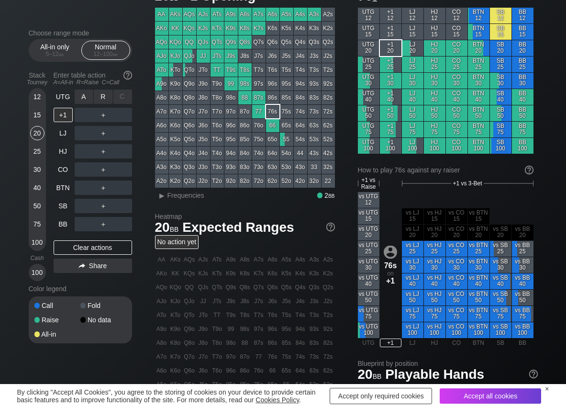
click at [101, 100] on div "R ✕" at bounding box center [103, 97] width 19 height 14
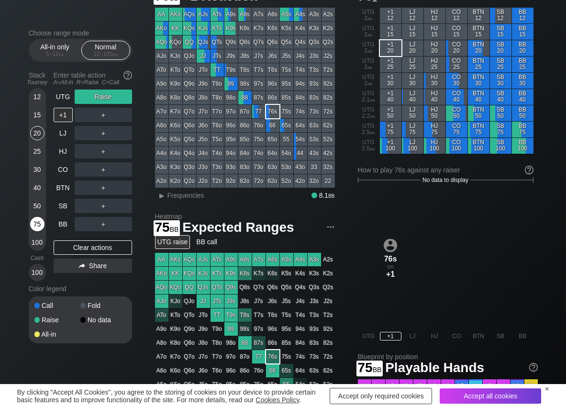
drag, startPoint x: 38, startPoint y: 224, endPoint x: 43, endPoint y: 231, distance: 8.9
click at [38, 225] on div "75" at bounding box center [37, 224] width 14 height 14
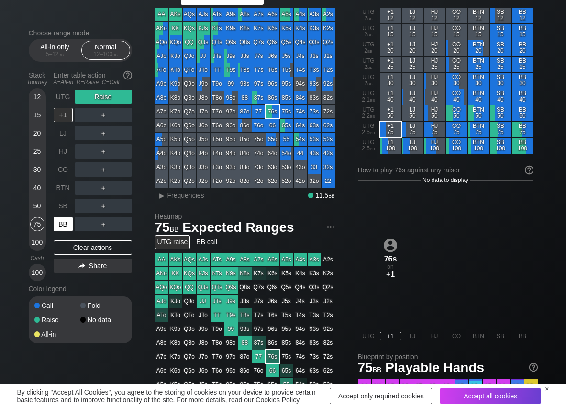
click at [60, 225] on div "BB" at bounding box center [63, 224] width 19 height 14
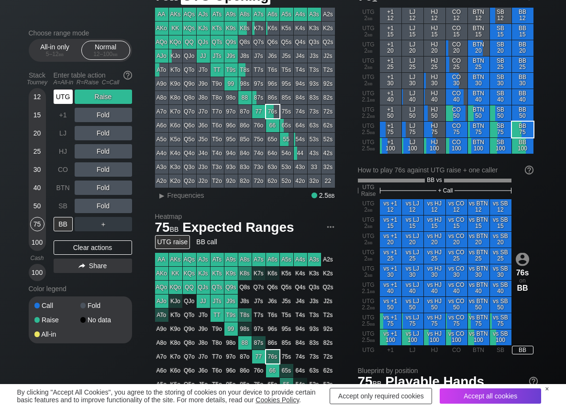
click at [72, 97] on div "UTG" at bounding box center [63, 97] width 19 height 14
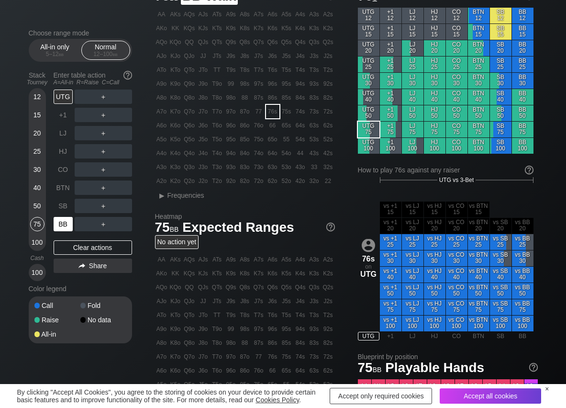
click at [68, 225] on div "BB" at bounding box center [63, 224] width 19 height 14
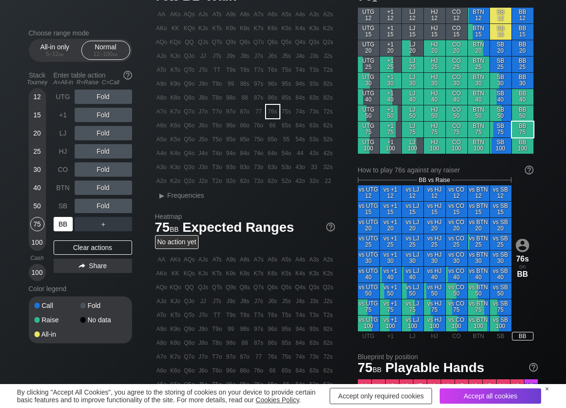
scroll to position [96, 0]
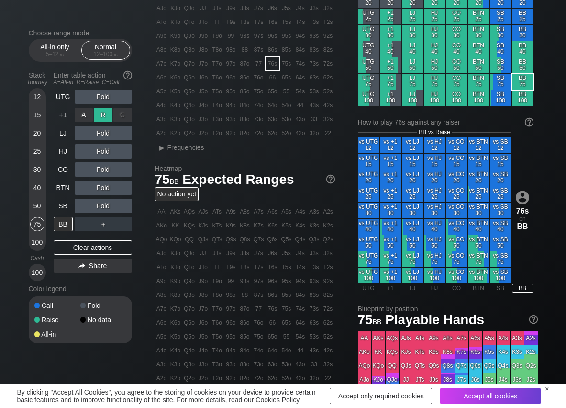
click at [103, 113] on div "R ✕" at bounding box center [103, 115] width 19 height 14
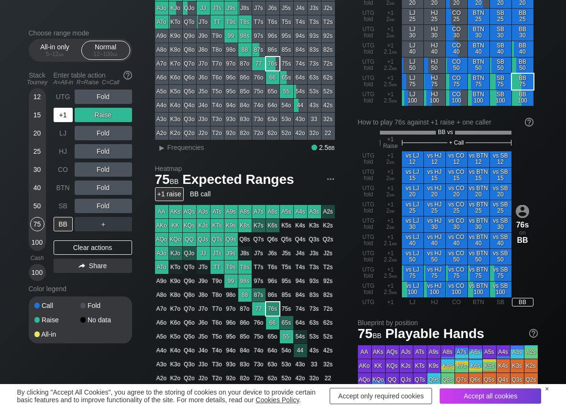
click at [61, 116] on div "+1" at bounding box center [63, 115] width 19 height 14
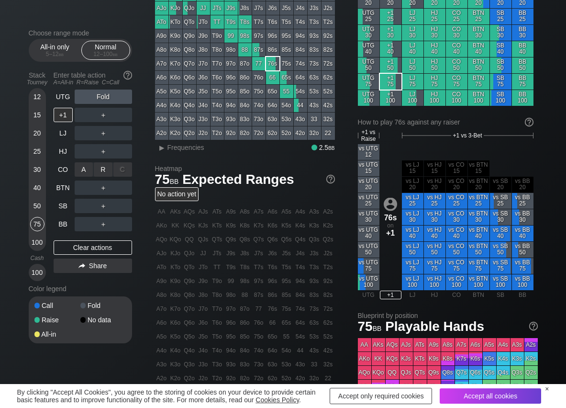
click at [105, 172] on div "R ✕" at bounding box center [103, 169] width 19 height 14
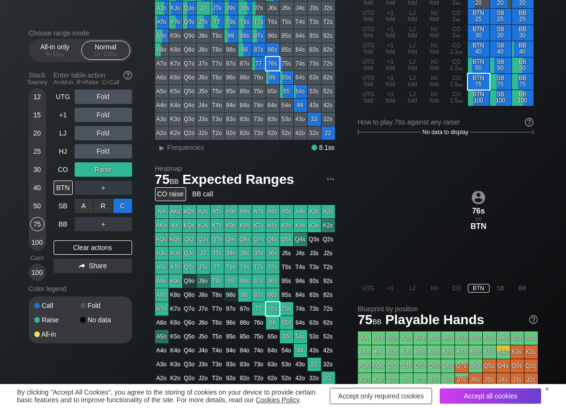
click at [127, 207] on div "C ✕" at bounding box center [122, 206] width 19 height 14
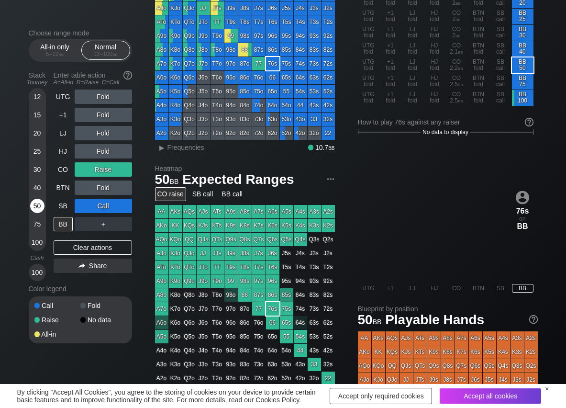
click at [40, 207] on div "50" at bounding box center [37, 206] width 14 height 14
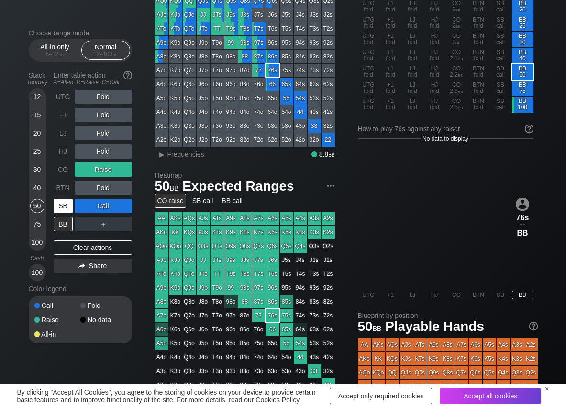
scroll to position [48, 0]
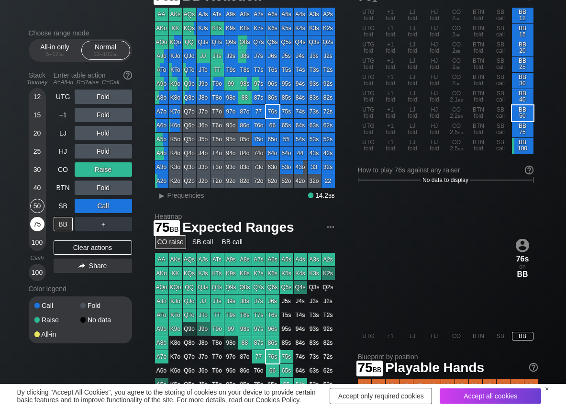
click at [38, 228] on div "75" at bounding box center [37, 224] width 14 height 14
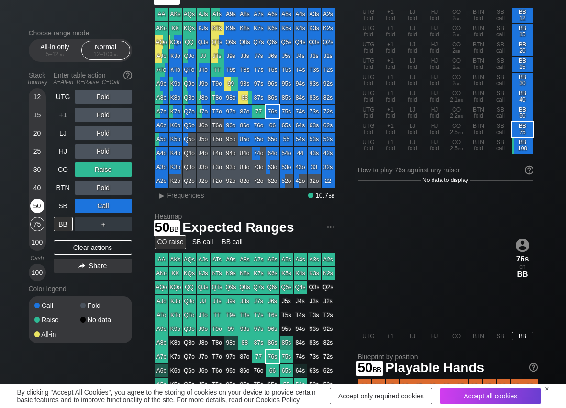
click at [37, 208] on div "50" at bounding box center [37, 206] width 14 height 14
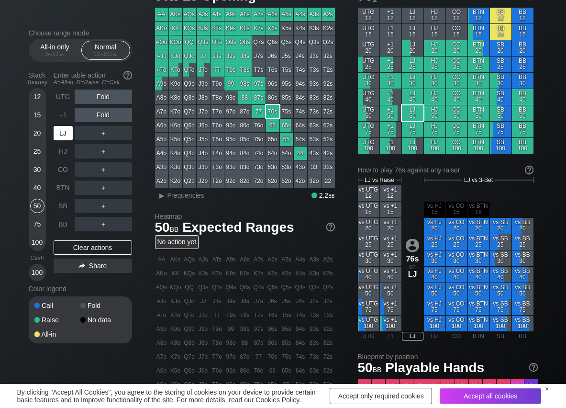
click at [61, 134] on div "LJ" at bounding box center [63, 133] width 19 height 14
click at [102, 114] on div "R ✕" at bounding box center [103, 115] width 19 height 14
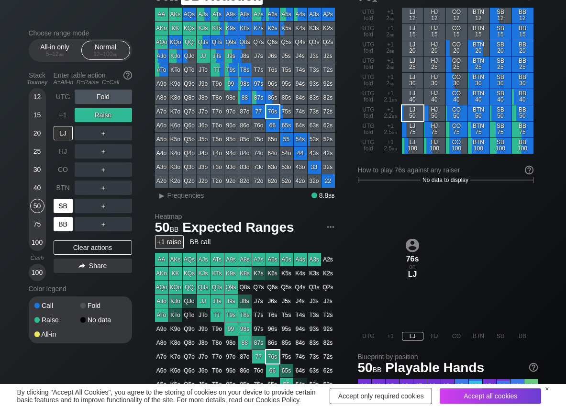
click at [60, 226] on div "BB" at bounding box center [63, 224] width 19 height 14
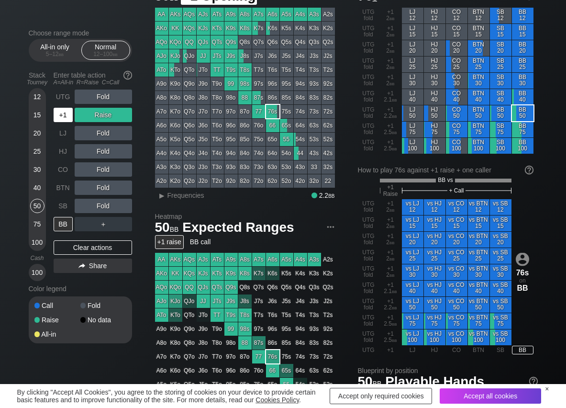
click at [69, 115] on div "+1" at bounding box center [63, 115] width 19 height 14
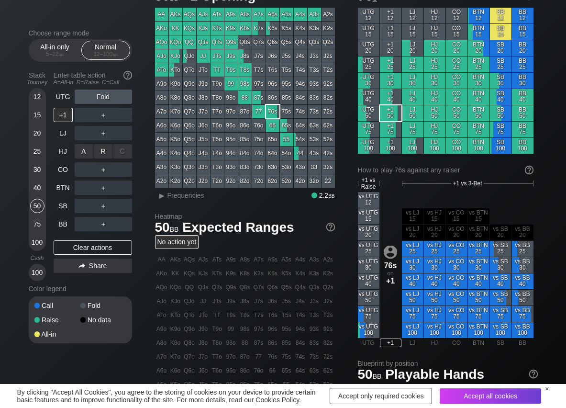
click at [108, 151] on div "R ✕" at bounding box center [103, 151] width 19 height 14
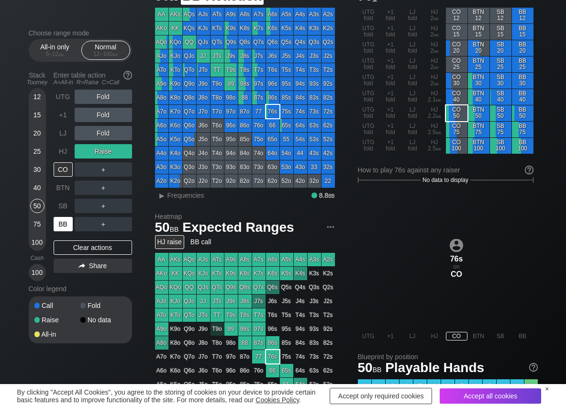
click at [62, 223] on div "BB" at bounding box center [63, 224] width 19 height 14
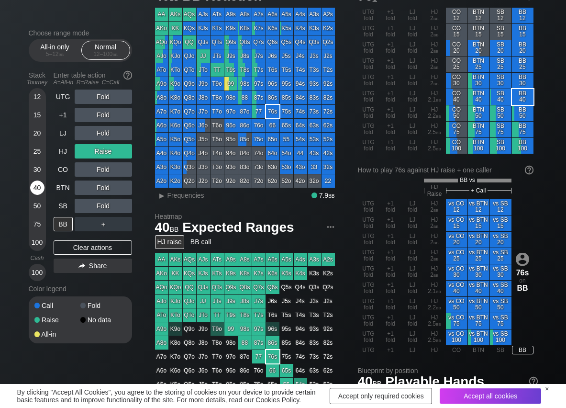
click at [36, 186] on div "40" at bounding box center [37, 188] width 14 height 14
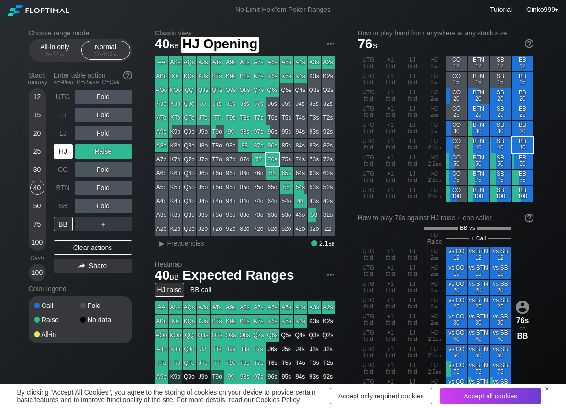
click at [62, 147] on div "HJ" at bounding box center [63, 151] width 19 height 14
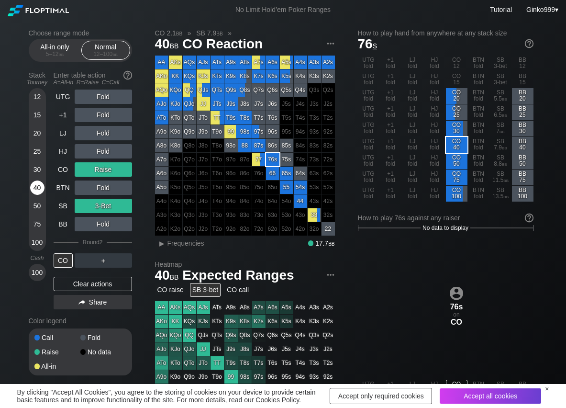
click at [40, 193] on div "40" at bounding box center [37, 188] width 14 height 14
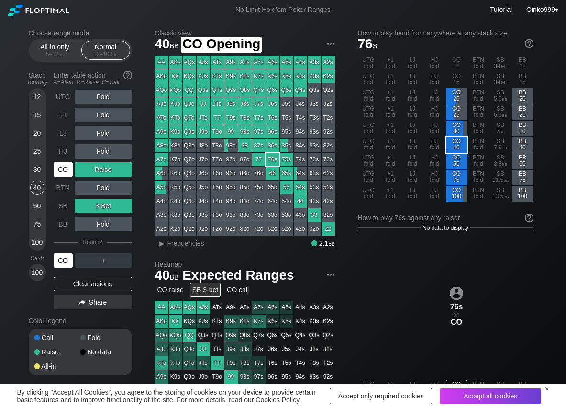
click at [63, 168] on div "CO" at bounding box center [63, 169] width 19 height 14
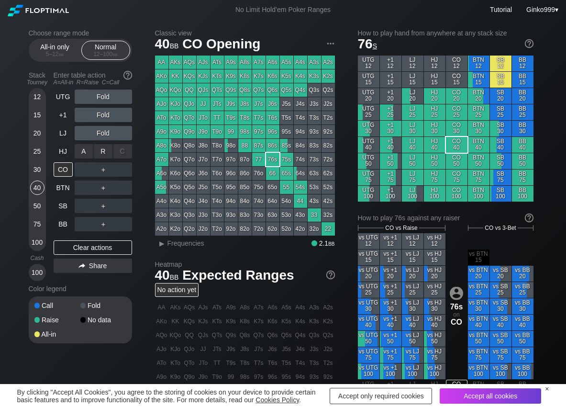
drag, startPoint x: 105, startPoint y: 148, endPoint x: 101, endPoint y: 162, distance: 14.4
click at [104, 150] on div "R ✕" at bounding box center [103, 151] width 19 height 14
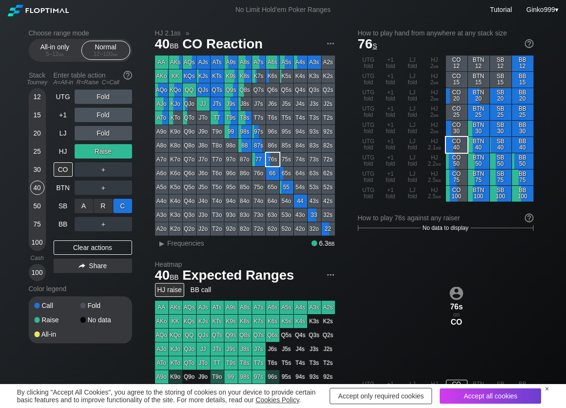
click at [120, 207] on div "C ✕" at bounding box center [122, 206] width 19 height 14
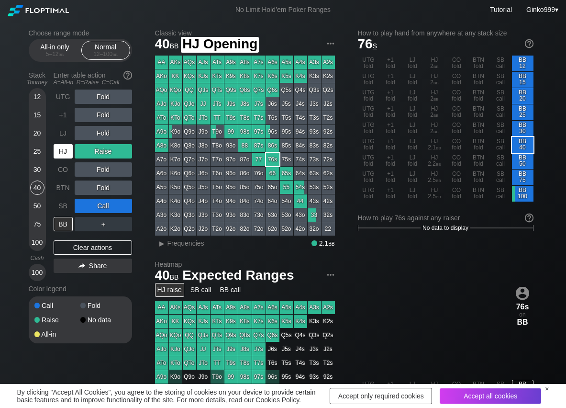
drag, startPoint x: 66, startPoint y: 152, endPoint x: 52, endPoint y: 161, distance: 16.6
click at [62, 153] on div "HJ" at bounding box center [63, 151] width 19 height 14
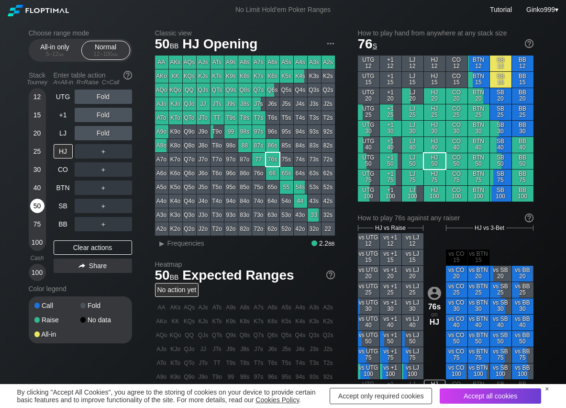
click at [34, 204] on div "50" at bounding box center [37, 206] width 14 height 14
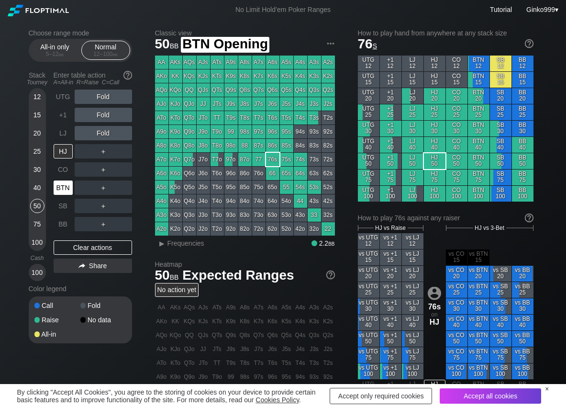
click at [61, 186] on div "BTN" at bounding box center [63, 188] width 19 height 14
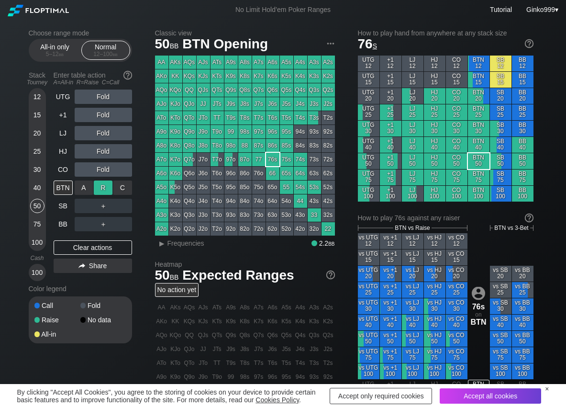
click at [103, 185] on div "R ✕" at bounding box center [103, 188] width 19 height 14
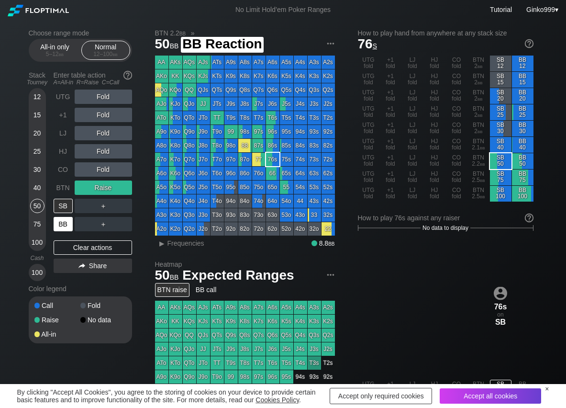
click at [67, 225] on div "BB" at bounding box center [63, 224] width 19 height 14
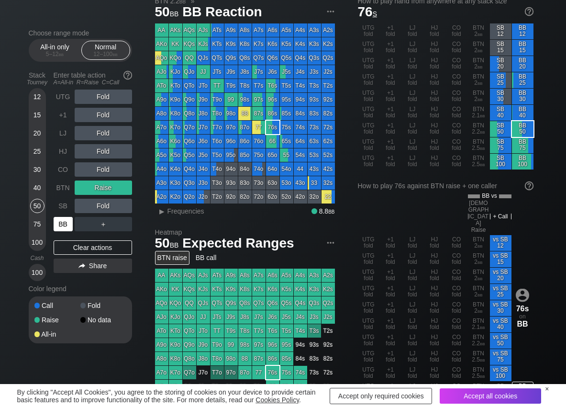
scroll to position [48, 0]
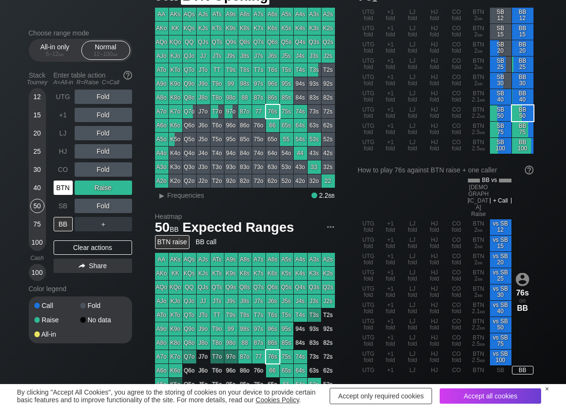
click at [67, 185] on div "BTN" at bounding box center [63, 188] width 19 height 14
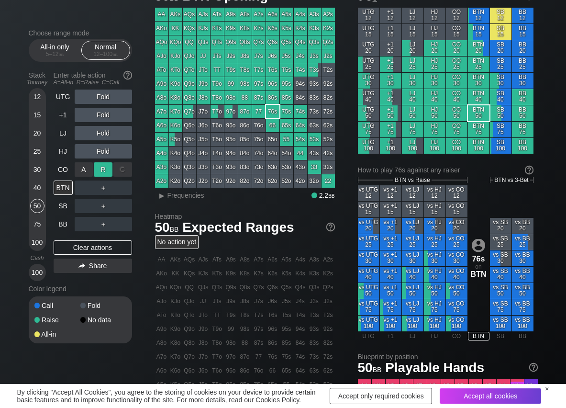
click at [102, 167] on div "R ✕" at bounding box center [103, 169] width 19 height 14
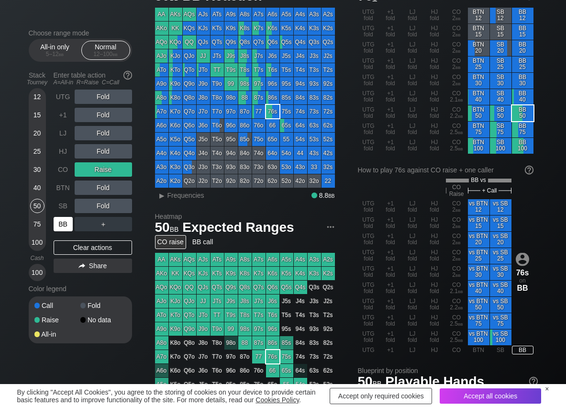
click at [65, 222] on div "BB" at bounding box center [63, 224] width 19 height 14
click at [72, 240] on div "UTG Fold +1 Fold LJ Fold HJ Fold CO Raise BTN Fold SB Fold BB ＋ Clear actions S…" at bounding box center [93, 186] width 79 height 192
click at [70, 246] on div "Clear actions" at bounding box center [93, 247] width 79 height 14
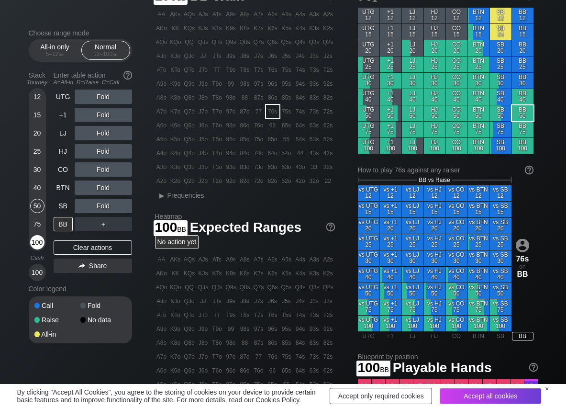
click at [38, 241] on div "100" at bounding box center [37, 242] width 14 height 14
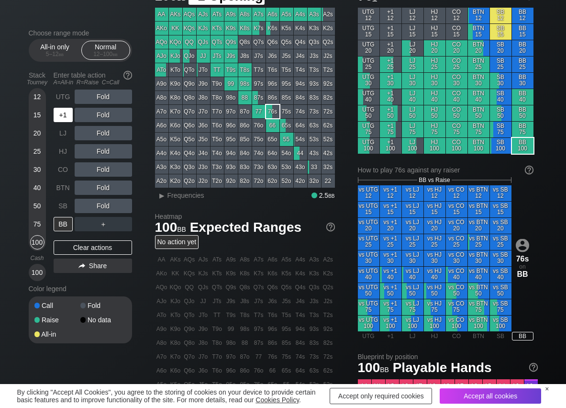
click at [66, 112] on div "+1" at bounding box center [63, 115] width 19 height 14
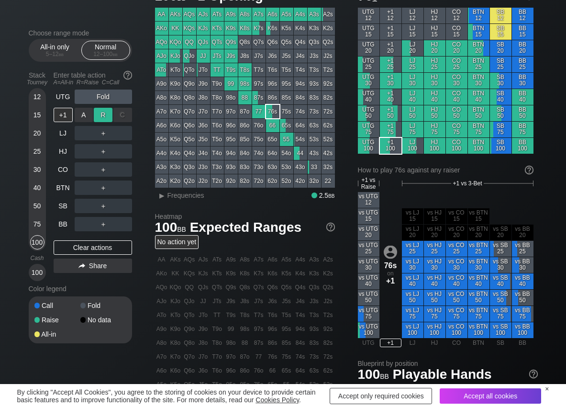
click at [102, 109] on div "R ✕" at bounding box center [103, 115] width 19 height 14
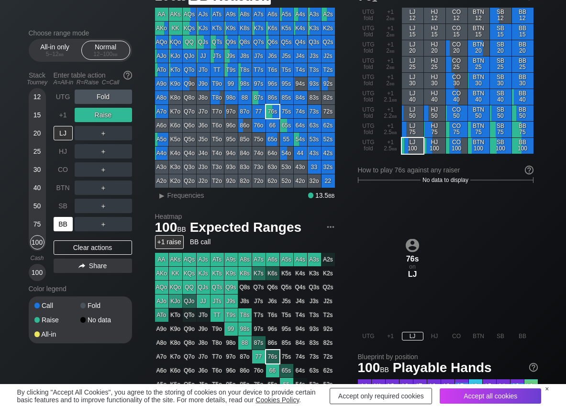
click at [64, 224] on div "BB" at bounding box center [63, 224] width 19 height 14
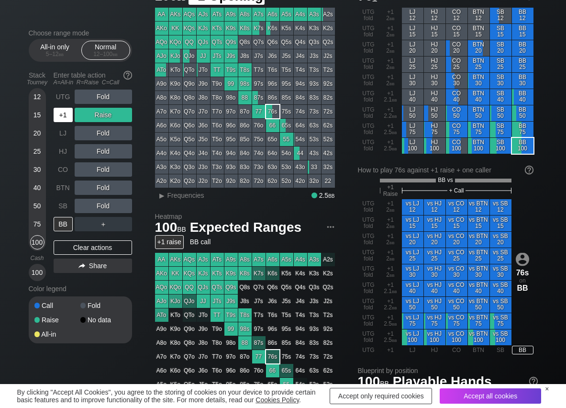
click at [65, 115] on div "+1" at bounding box center [63, 115] width 19 height 14
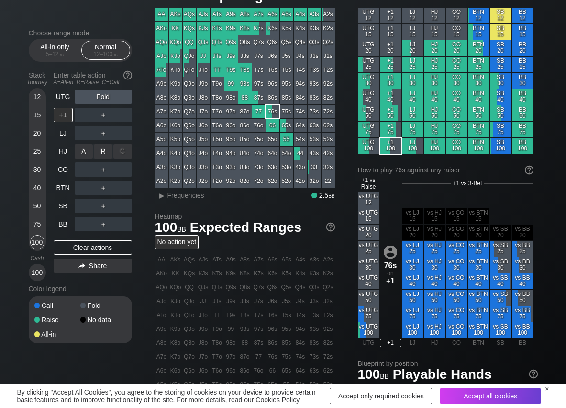
drag, startPoint x: 103, startPoint y: 147, endPoint x: 52, endPoint y: 232, distance: 99.3
click at [103, 147] on div "R ✕" at bounding box center [103, 151] width 19 height 14
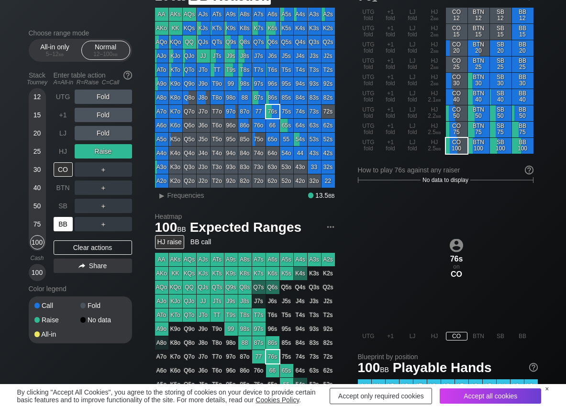
click at [62, 222] on div "BB" at bounding box center [63, 224] width 19 height 14
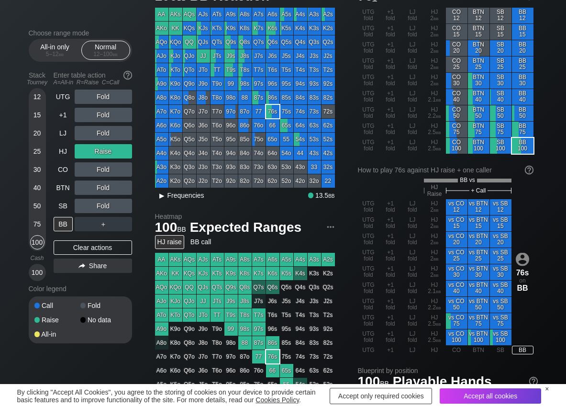
click at [192, 196] on span "Frequencies" at bounding box center [186, 196] width 37 height 8
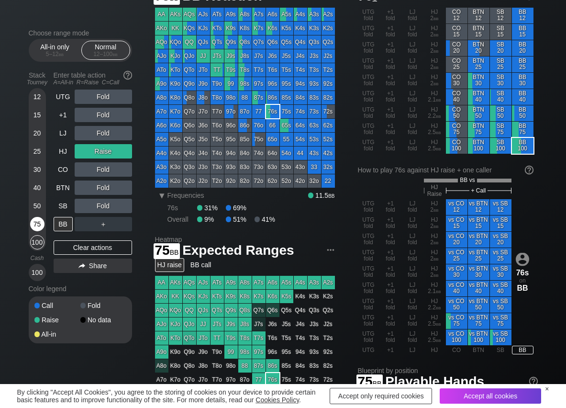
click at [37, 222] on div "75" at bounding box center [37, 224] width 14 height 14
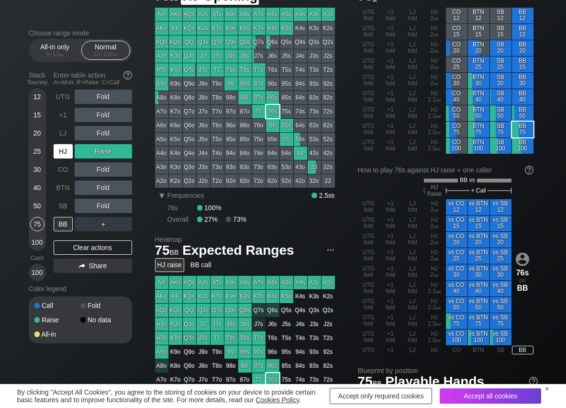
click at [56, 147] on div "HJ" at bounding box center [63, 151] width 19 height 14
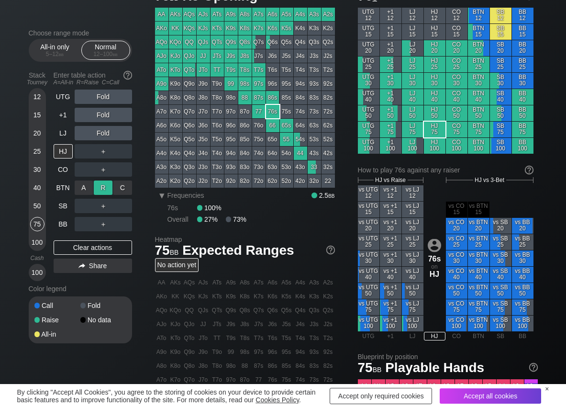
drag, startPoint x: 105, startPoint y: 183, endPoint x: 91, endPoint y: 195, distance: 18.8
click at [105, 184] on div "R ✕" at bounding box center [103, 188] width 19 height 14
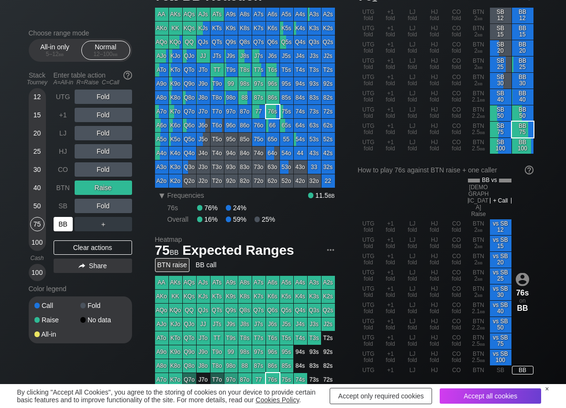
click at [66, 224] on div "BB" at bounding box center [63, 224] width 19 height 14
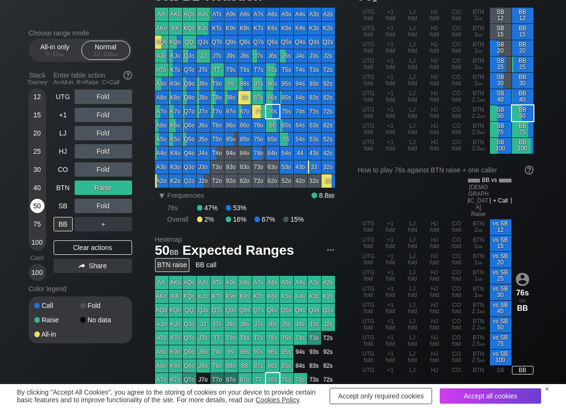
click at [37, 209] on div "50" at bounding box center [37, 206] width 14 height 14
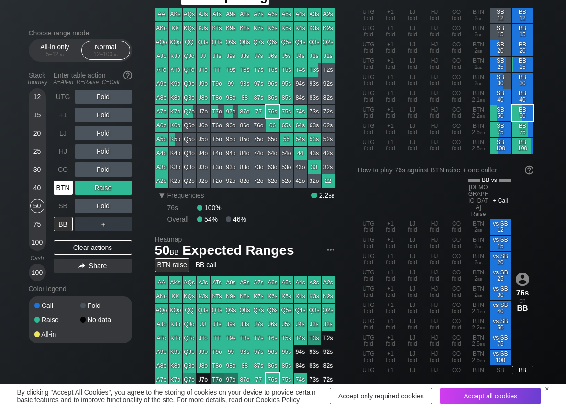
click at [65, 187] on div "BTN" at bounding box center [63, 188] width 19 height 14
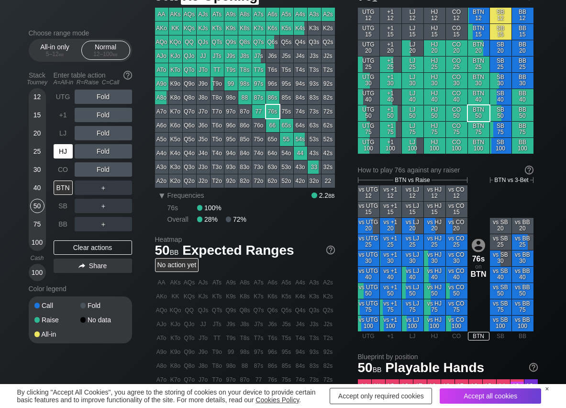
click at [67, 156] on div "HJ" at bounding box center [63, 151] width 19 height 14
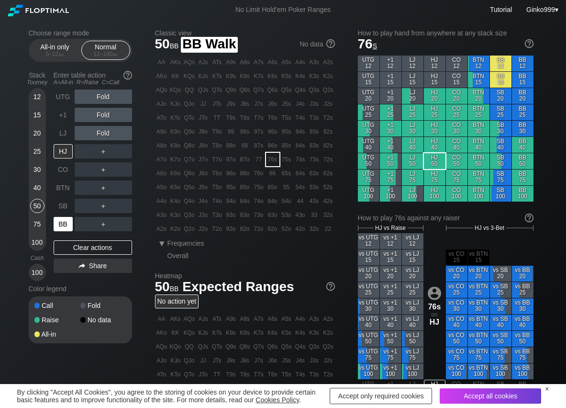
click at [60, 227] on div "BB" at bounding box center [63, 224] width 19 height 14
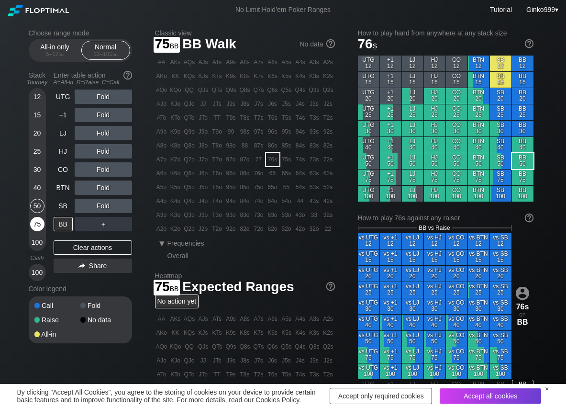
click at [38, 224] on div "75" at bounding box center [37, 224] width 14 height 14
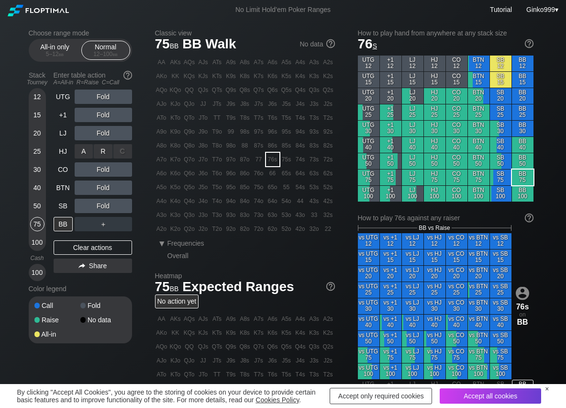
drag, startPoint x: 113, startPoint y: 143, endPoint x: 102, endPoint y: 158, distance: 19.4
click at [101, 147] on div "R ✕" at bounding box center [103, 151] width 19 height 14
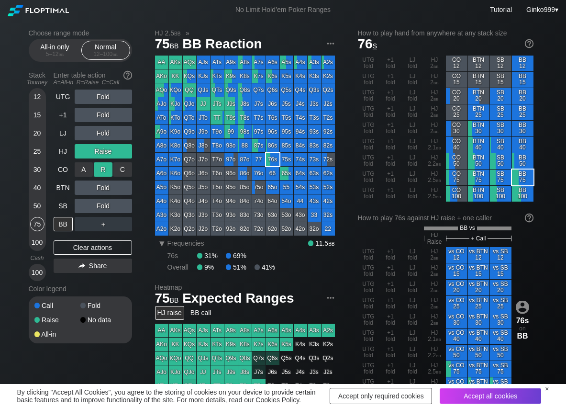
click at [102, 168] on div "R ✕" at bounding box center [103, 169] width 19 height 14
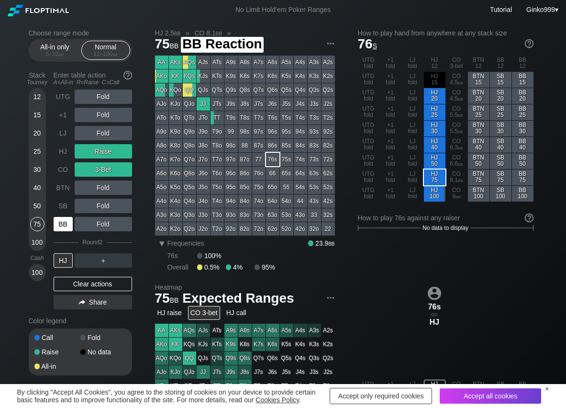
click at [57, 226] on div "BB" at bounding box center [63, 224] width 19 height 14
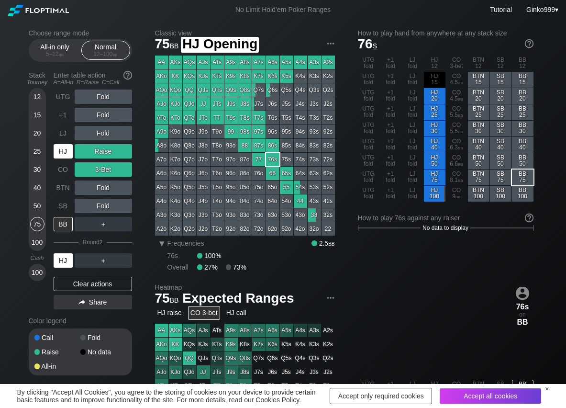
drag, startPoint x: 58, startPoint y: 148, endPoint x: 92, endPoint y: 138, distance: 35.5
click at [59, 148] on div "HJ" at bounding box center [63, 151] width 19 height 14
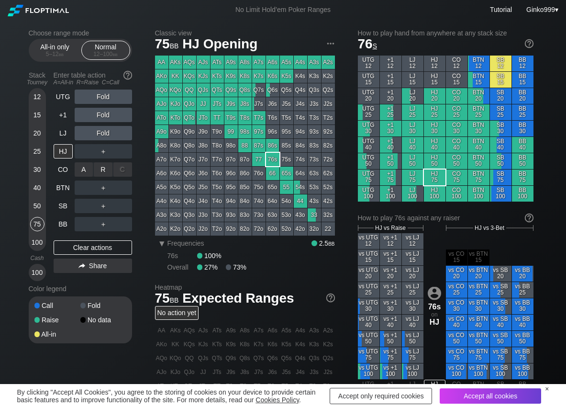
drag, startPoint x: 109, startPoint y: 161, endPoint x: 89, endPoint y: 181, distance: 27.8
click at [104, 167] on div "R ✕" at bounding box center [103, 169] width 19 height 14
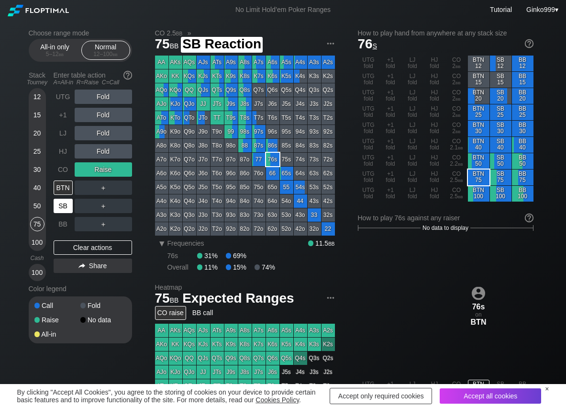
click at [65, 203] on div "SB" at bounding box center [63, 206] width 19 height 14
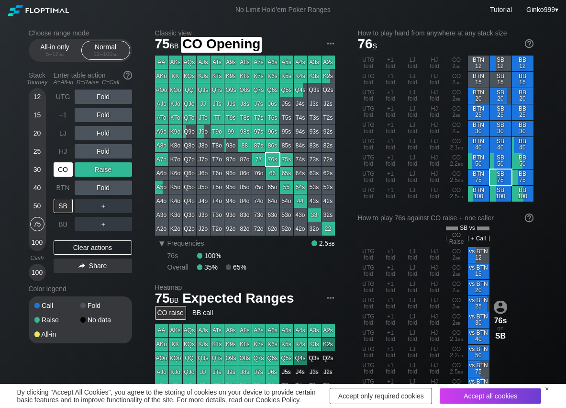
click at [62, 162] on div "CO" at bounding box center [63, 169] width 19 height 14
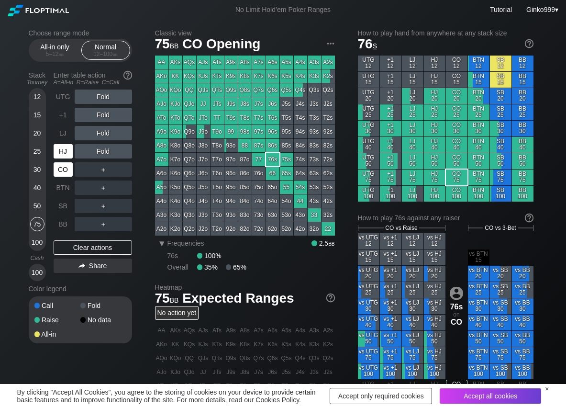
click at [65, 149] on div "HJ" at bounding box center [63, 151] width 19 height 14
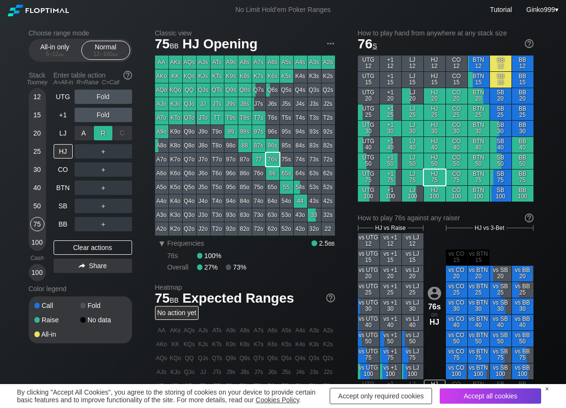
click at [104, 131] on div "R ✕" at bounding box center [103, 133] width 19 height 14
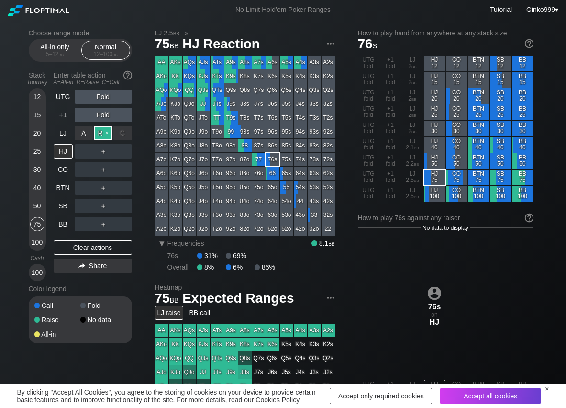
click at [97, 131] on div "R ✕" at bounding box center [103, 133] width 19 height 14
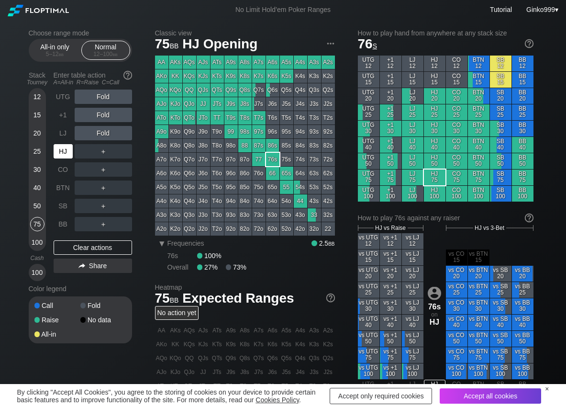
click at [66, 151] on div "HJ" at bounding box center [63, 151] width 19 height 14
click at [103, 98] on div "R ✕" at bounding box center [103, 97] width 19 height 14
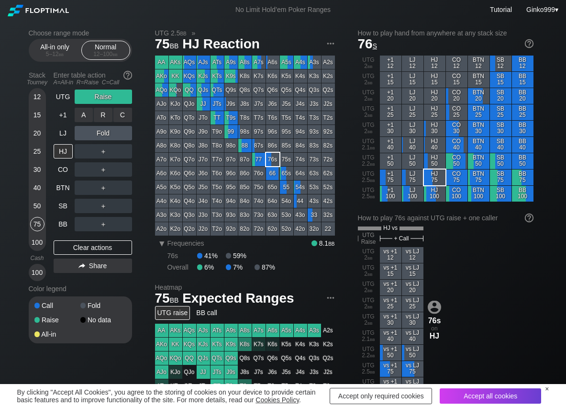
drag, startPoint x: 124, startPoint y: 115, endPoint x: 86, endPoint y: 141, distance: 46.1
click at [124, 115] on div "C ✕" at bounding box center [122, 115] width 19 height 14
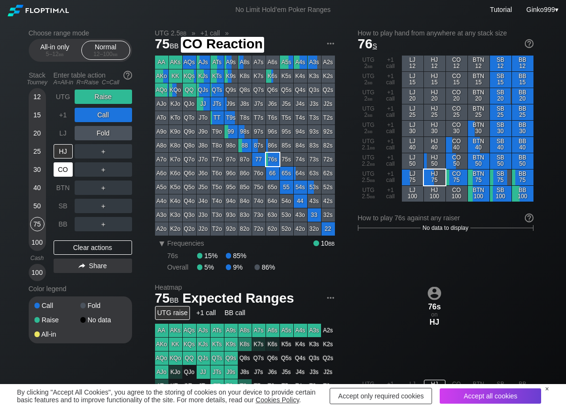
click at [58, 170] on div "CO" at bounding box center [63, 169] width 19 height 14
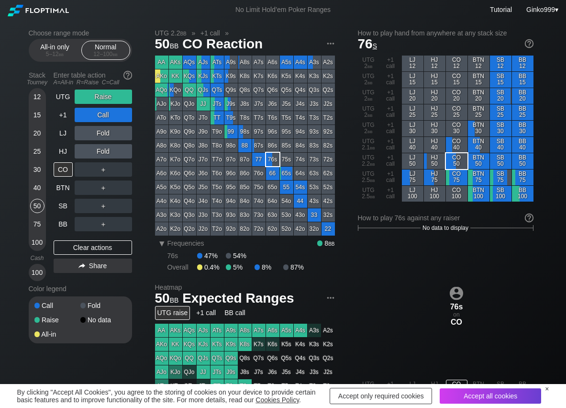
drag, startPoint x: 37, startPoint y: 206, endPoint x: 4, endPoint y: 207, distance: 33.0
click at [37, 207] on div "50" at bounding box center [37, 206] width 14 height 14
drag, startPoint x: 127, startPoint y: 176, endPoint x: 81, endPoint y: 213, distance: 58.6
click at [122, 171] on div "C ✕" at bounding box center [122, 169] width 19 height 14
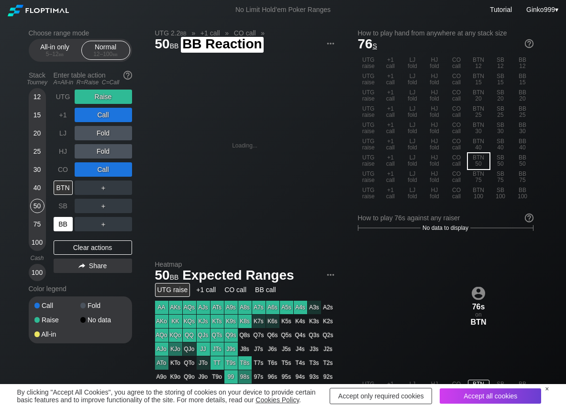
click at [61, 222] on div "BB" at bounding box center [63, 224] width 19 height 14
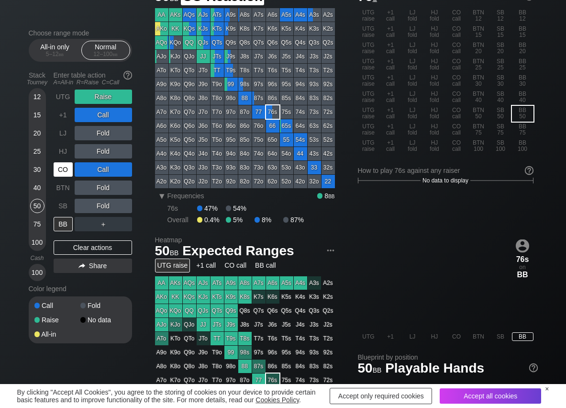
scroll to position [48, 0]
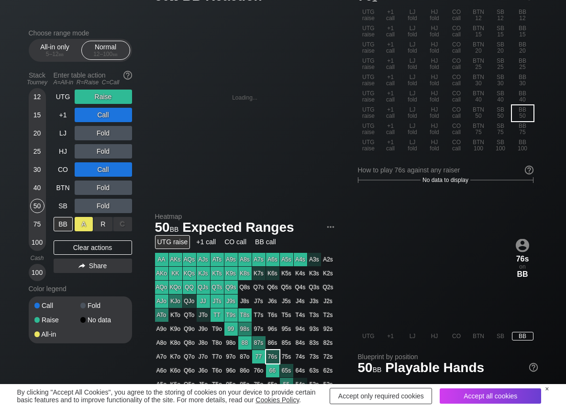
click at [88, 222] on div "A ✕" at bounding box center [84, 224] width 19 height 14
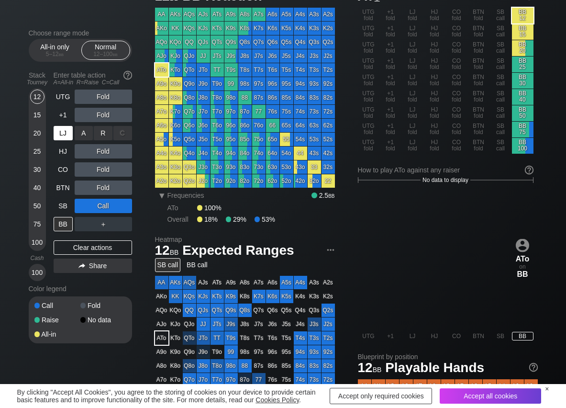
scroll to position [48, 0]
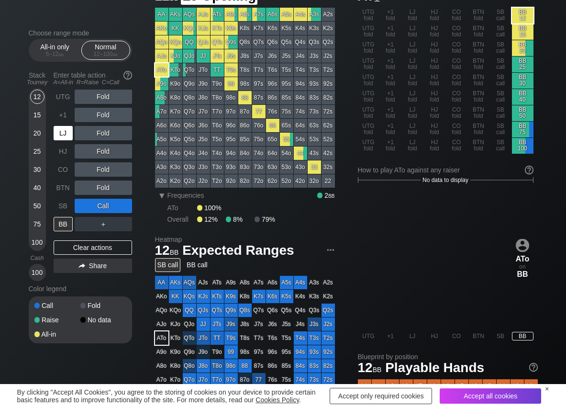
click at [64, 129] on div "LJ" at bounding box center [63, 133] width 19 height 14
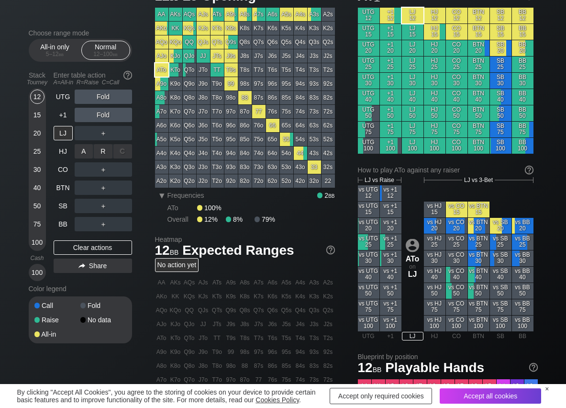
click at [104, 149] on div "R ✕" at bounding box center [103, 151] width 19 height 14
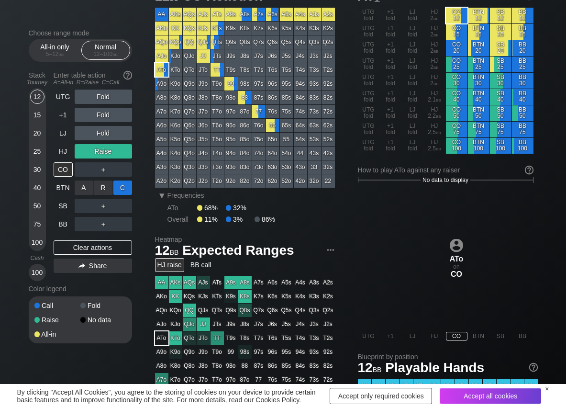
click at [122, 187] on div "C ✕" at bounding box center [122, 188] width 19 height 14
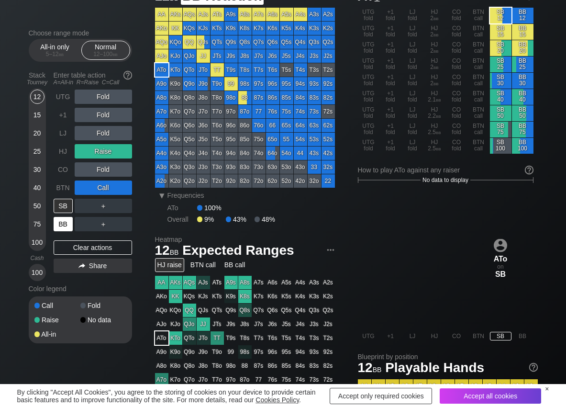
click at [69, 221] on div "BB" at bounding box center [63, 224] width 19 height 14
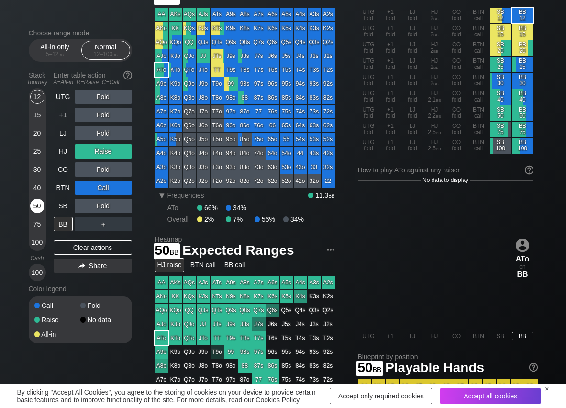
click at [38, 202] on div "50" at bounding box center [37, 206] width 14 height 14
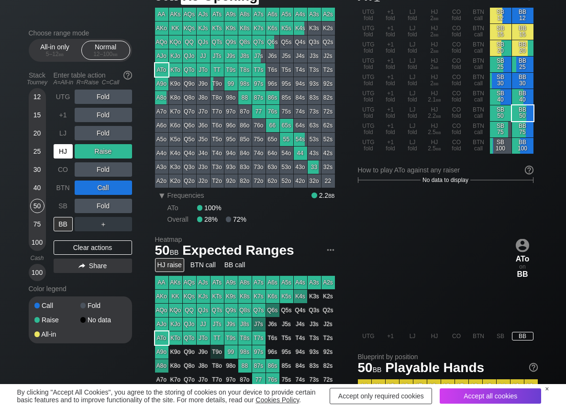
click at [64, 156] on div "HJ" at bounding box center [63, 151] width 19 height 14
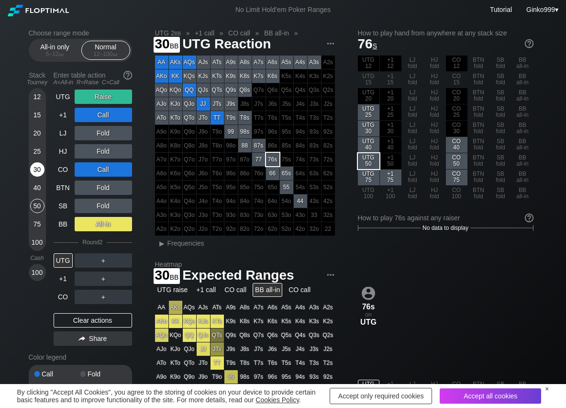
click at [37, 169] on div "30" at bounding box center [37, 169] width 14 height 14
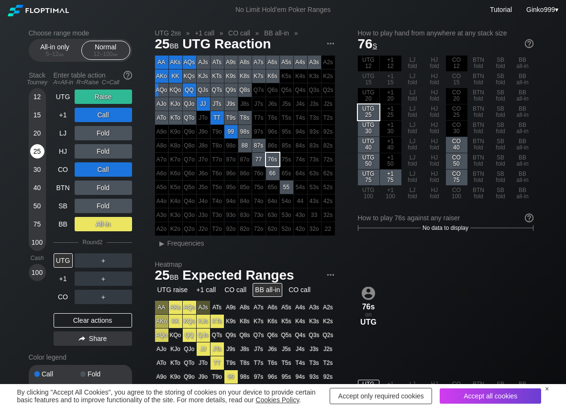
click at [35, 151] on div "25" at bounding box center [37, 151] width 14 height 14
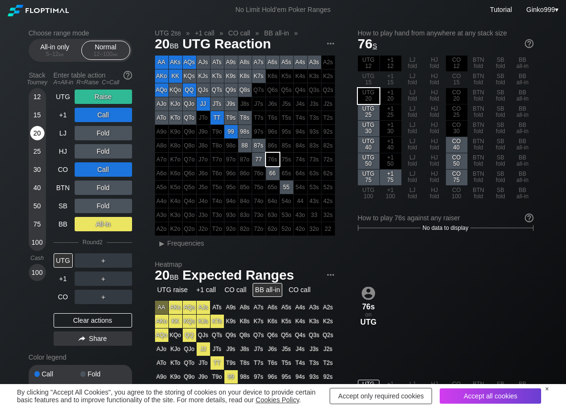
click at [37, 138] on div "20" at bounding box center [37, 133] width 14 height 14
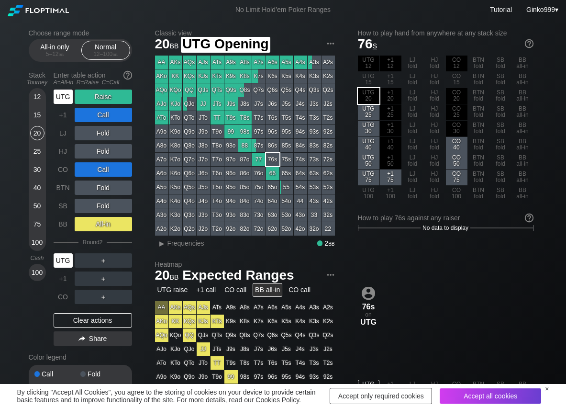
click at [64, 96] on div "UTG" at bounding box center [63, 97] width 19 height 14
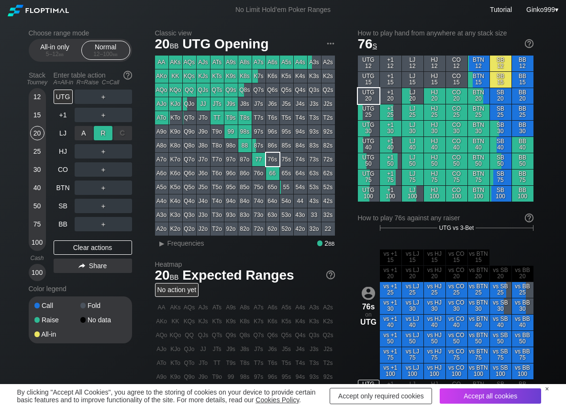
click at [106, 131] on div "R ✕" at bounding box center [103, 133] width 19 height 14
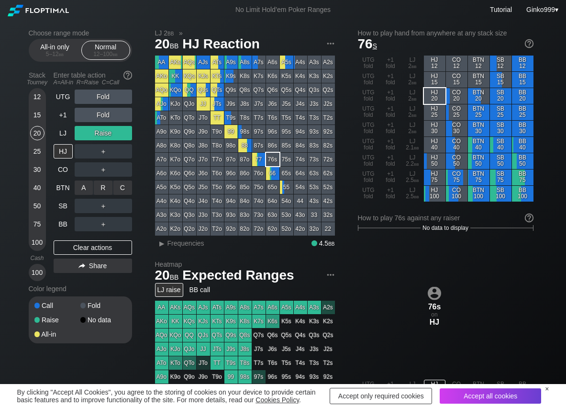
drag, startPoint x: 124, startPoint y: 179, endPoint x: 109, endPoint y: 203, distance: 27.8
click at [125, 193] on div "C ✕" at bounding box center [122, 188] width 19 height 14
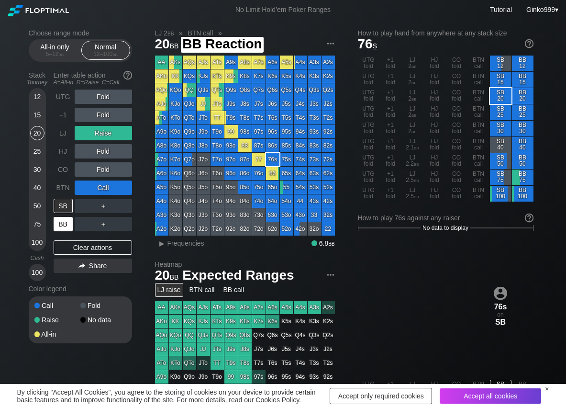
click at [67, 227] on div "BB" at bounding box center [63, 224] width 19 height 14
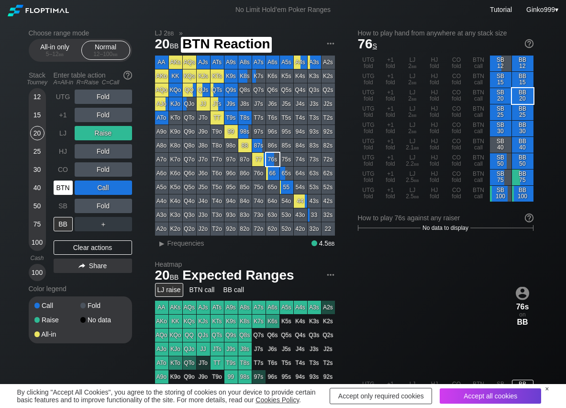
click at [65, 186] on div "BTN" at bounding box center [63, 188] width 19 height 14
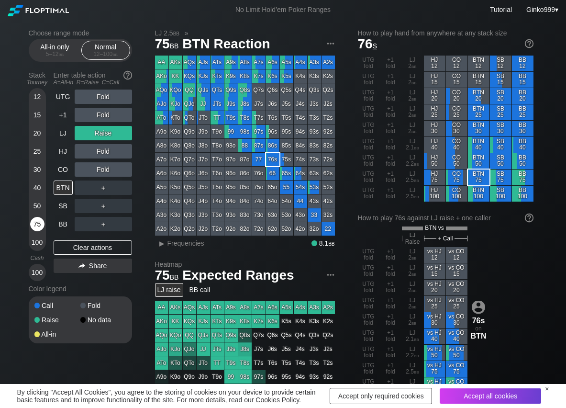
click at [38, 221] on div "75" at bounding box center [37, 224] width 14 height 14
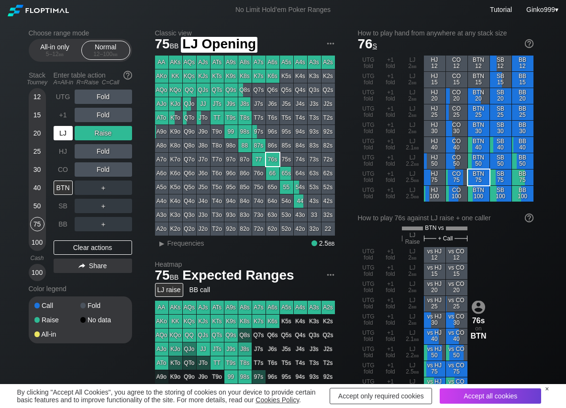
click at [65, 130] on div "LJ" at bounding box center [63, 133] width 19 height 14
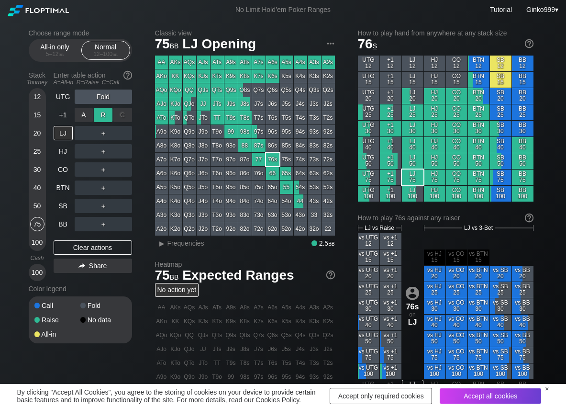
click at [107, 114] on div "R ✕" at bounding box center [103, 115] width 19 height 14
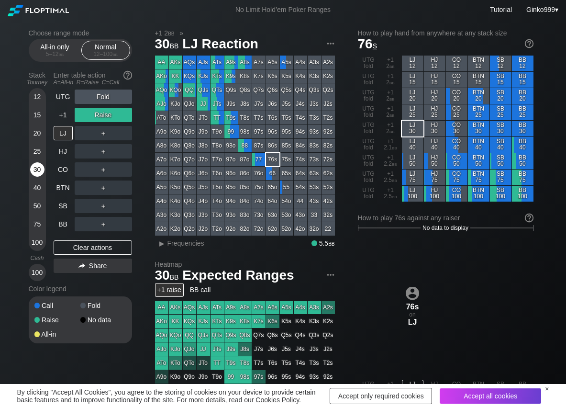
click at [34, 170] on div "30" at bounding box center [37, 169] width 14 height 14
click at [107, 133] on div "R ✕" at bounding box center [103, 133] width 19 height 14
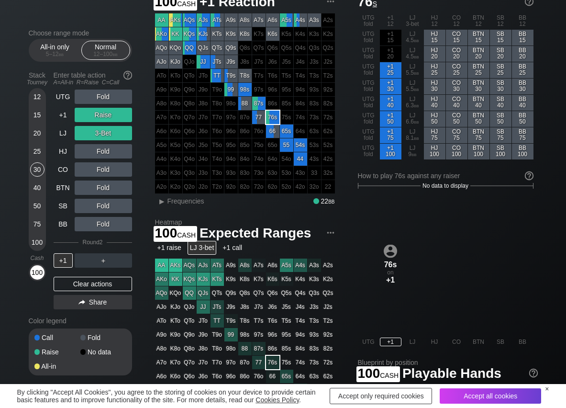
scroll to position [48, 0]
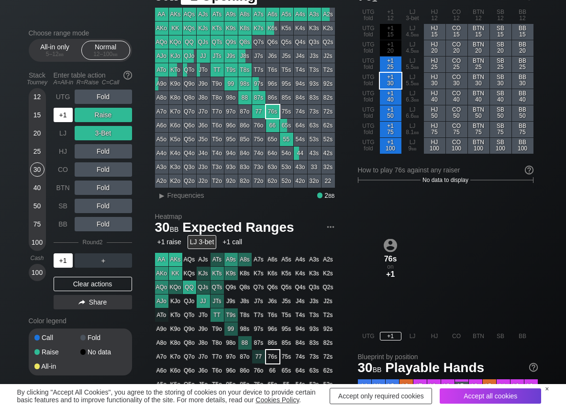
click at [66, 113] on div "+1" at bounding box center [63, 115] width 19 height 14
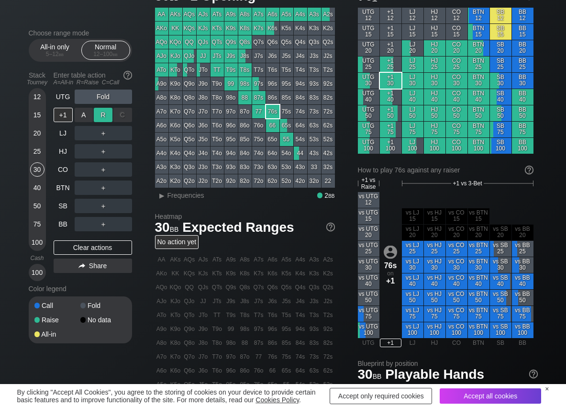
click at [107, 116] on div "R ✕" at bounding box center [103, 115] width 19 height 14
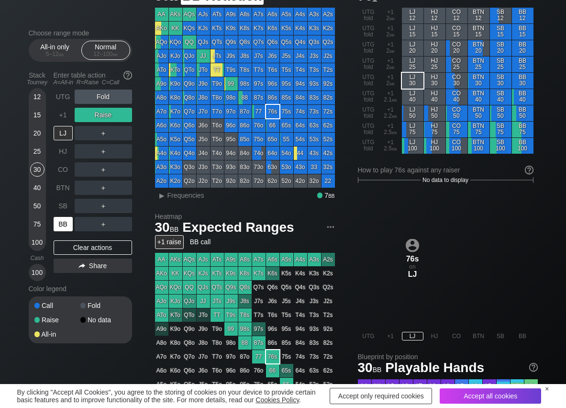
click at [61, 224] on div "BB" at bounding box center [63, 224] width 19 height 14
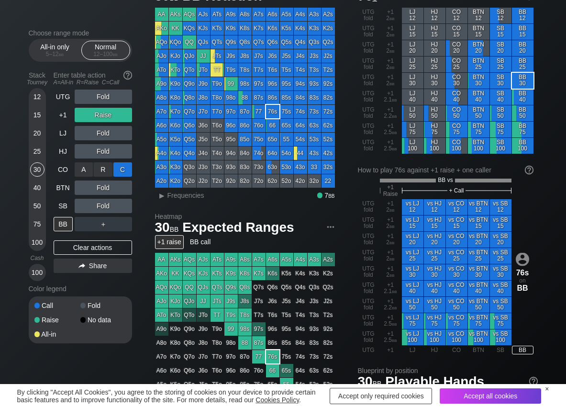
click at [123, 168] on div "C ✕" at bounding box center [122, 169] width 19 height 14
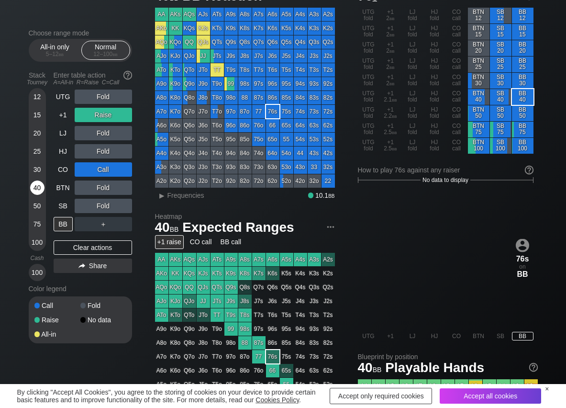
click at [39, 188] on div "40" at bounding box center [37, 188] width 14 height 14
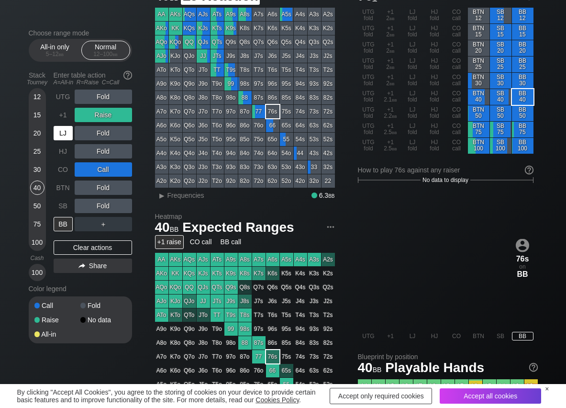
click at [59, 117] on div "+1" at bounding box center [63, 115] width 19 height 14
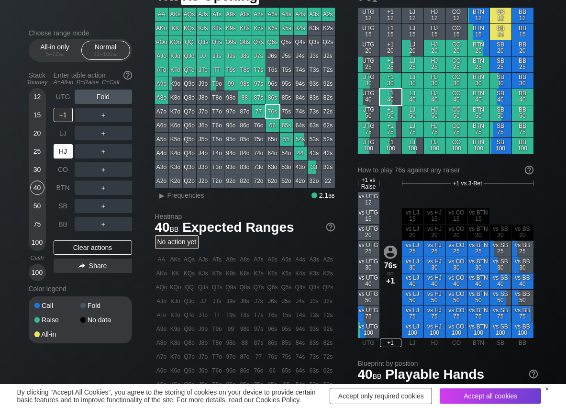
drag, startPoint x: 67, startPoint y: 149, endPoint x: 65, endPoint y: 159, distance: 10.2
click at [67, 150] on div "HJ" at bounding box center [63, 151] width 19 height 14
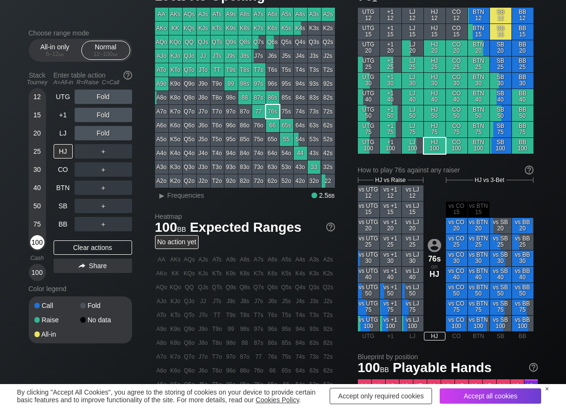
click at [37, 239] on div "100" at bounding box center [37, 242] width 14 height 14
click at [104, 128] on div "R ✕" at bounding box center [103, 133] width 19 height 14
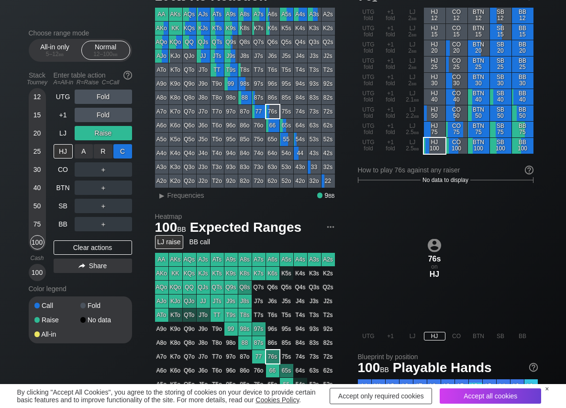
click at [127, 147] on div "C ✕" at bounding box center [122, 151] width 19 height 14
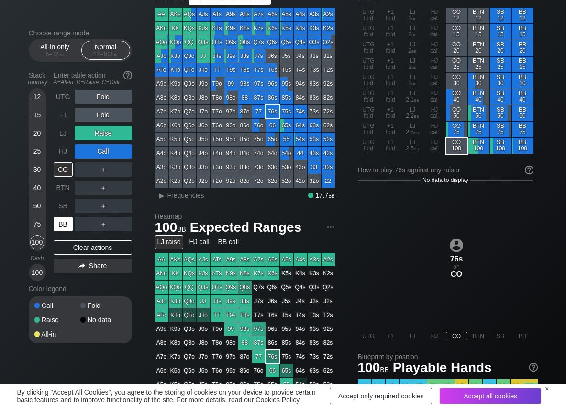
click at [57, 221] on div "BB" at bounding box center [63, 224] width 19 height 14
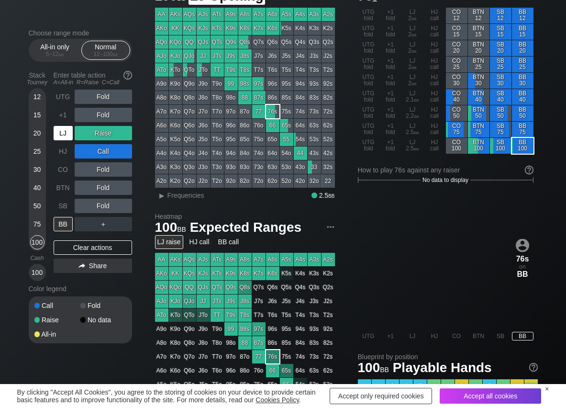
click at [69, 138] on div "LJ" at bounding box center [63, 133] width 19 height 14
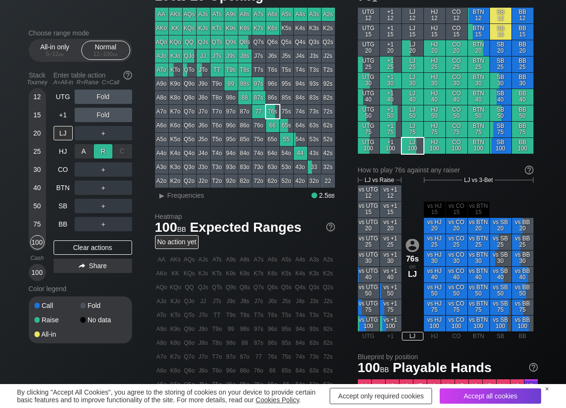
click at [106, 150] on div "R ✕" at bounding box center [103, 151] width 19 height 14
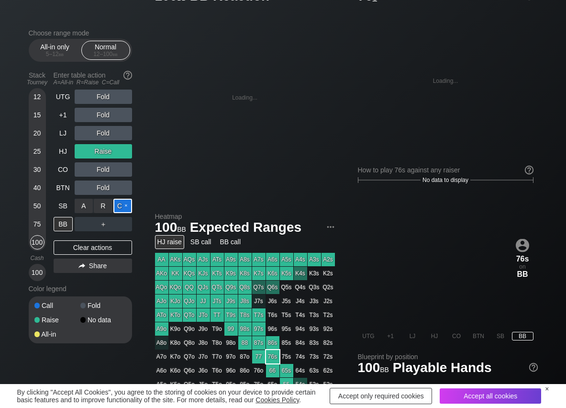
click at [116, 200] on div "C ✕" at bounding box center [122, 206] width 19 height 14
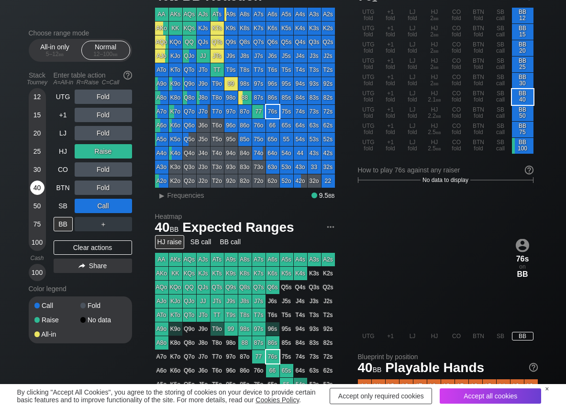
click at [30, 189] on div "40" at bounding box center [37, 190] width 14 height 18
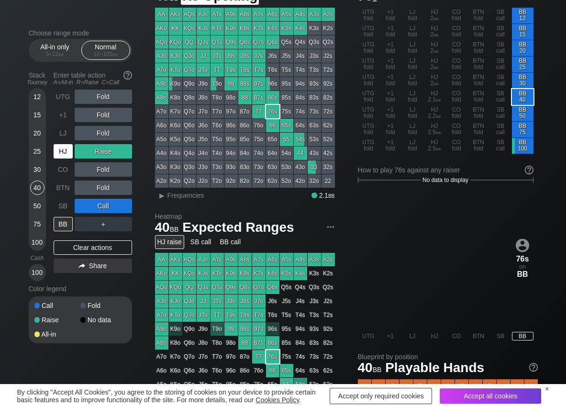
click at [64, 152] on div "HJ" at bounding box center [63, 151] width 19 height 14
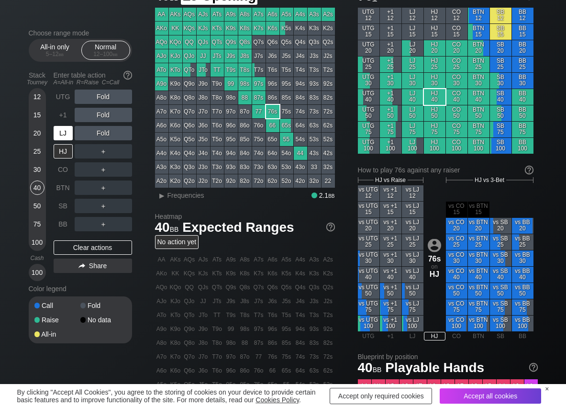
click at [64, 135] on div "LJ" at bounding box center [63, 133] width 19 height 14
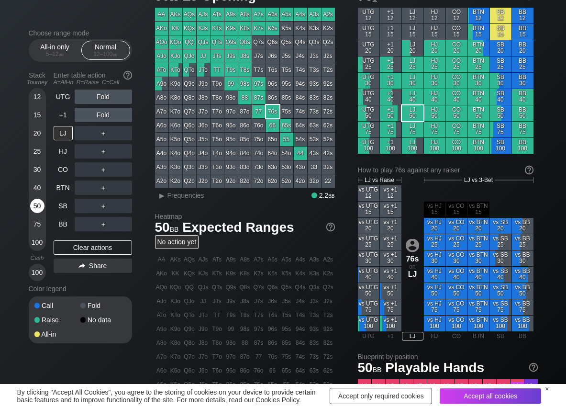
click at [42, 203] on div "50" at bounding box center [37, 206] width 14 height 14
click at [103, 98] on div "R ✕" at bounding box center [103, 97] width 19 height 14
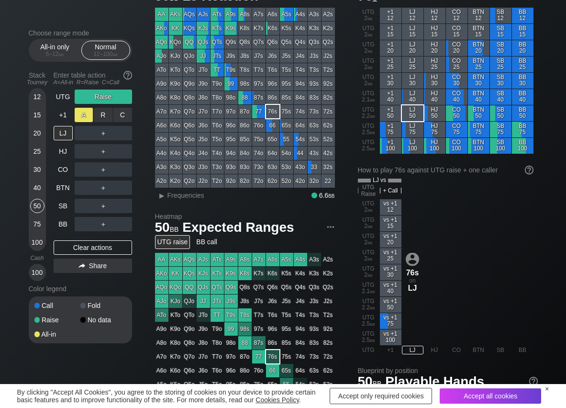
click at [75, 115] on div "A ✕" at bounding box center [84, 115] width 19 height 14
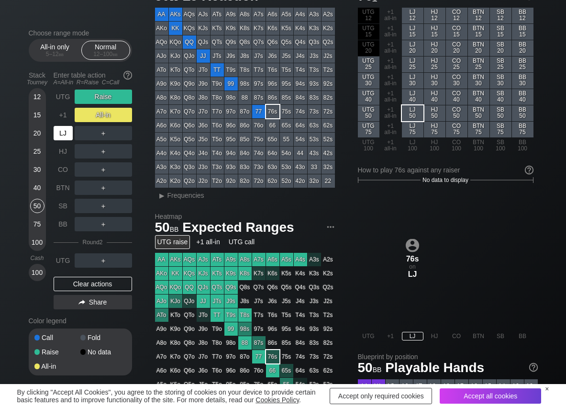
click at [58, 132] on div "LJ" at bounding box center [63, 133] width 19 height 14
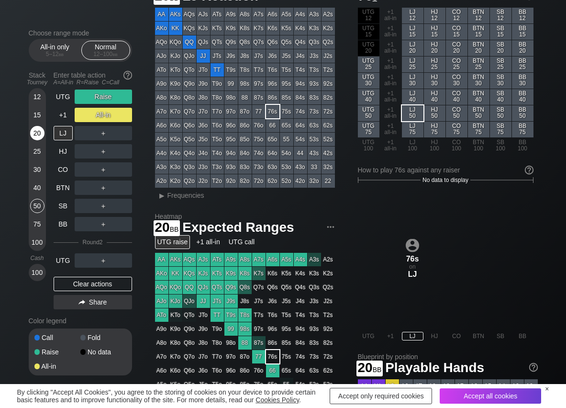
click at [37, 134] on div "20" at bounding box center [37, 133] width 14 height 14
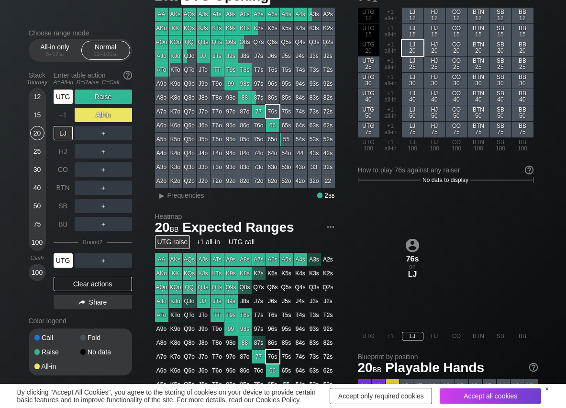
click at [60, 95] on div "UTG" at bounding box center [63, 97] width 19 height 14
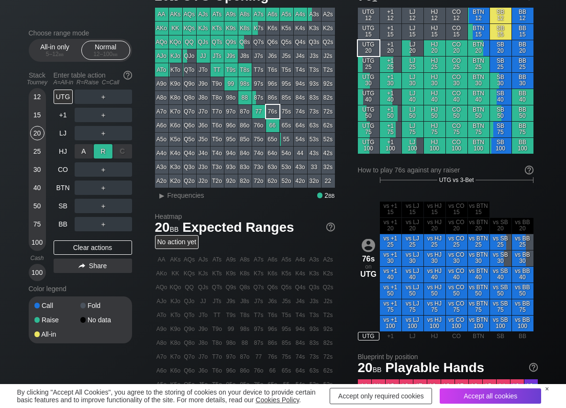
click at [100, 148] on div "R ✕" at bounding box center [103, 151] width 19 height 14
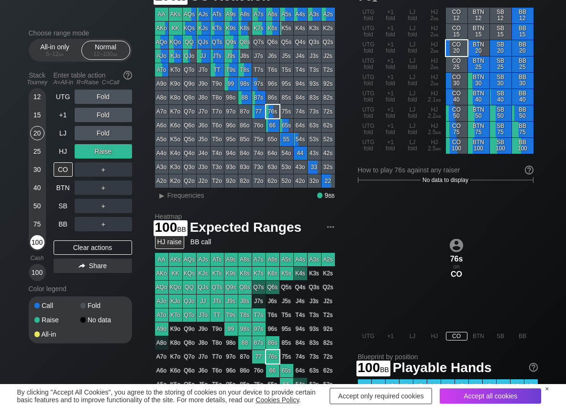
click at [34, 243] on div "100" at bounding box center [37, 242] width 14 height 14
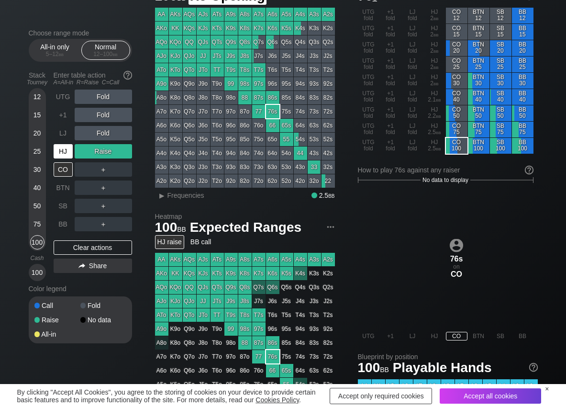
click at [65, 157] on div "HJ" at bounding box center [63, 151] width 19 height 14
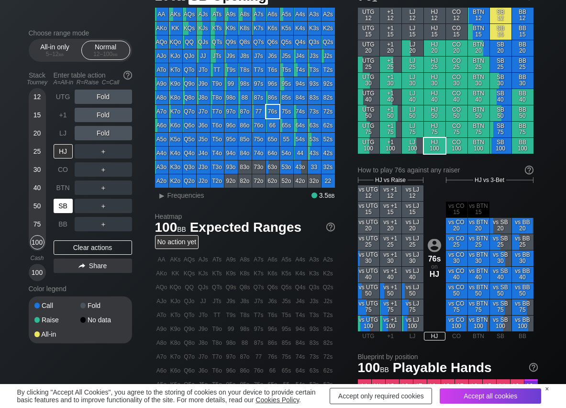
click at [63, 209] on div "SB" at bounding box center [63, 206] width 19 height 14
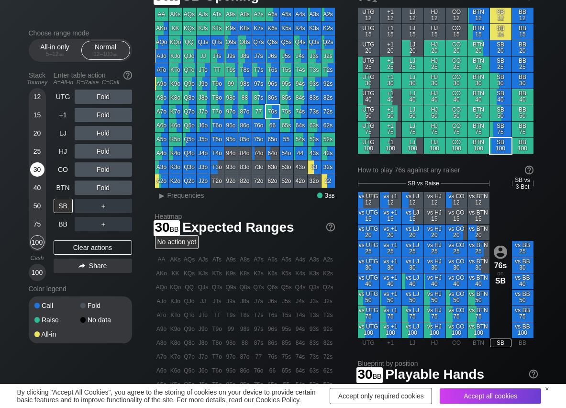
click at [36, 169] on div "30" at bounding box center [37, 169] width 14 height 14
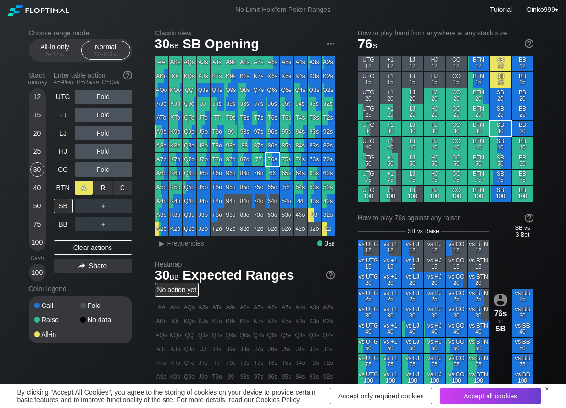
click at [75, 185] on div "A ✕" at bounding box center [84, 188] width 19 height 14
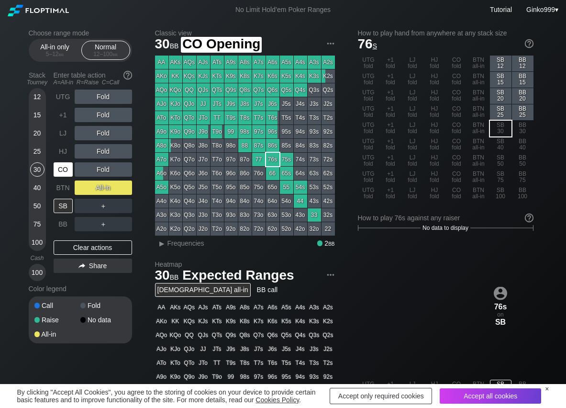
click at [73, 165] on div "CO" at bounding box center [64, 169] width 21 height 18
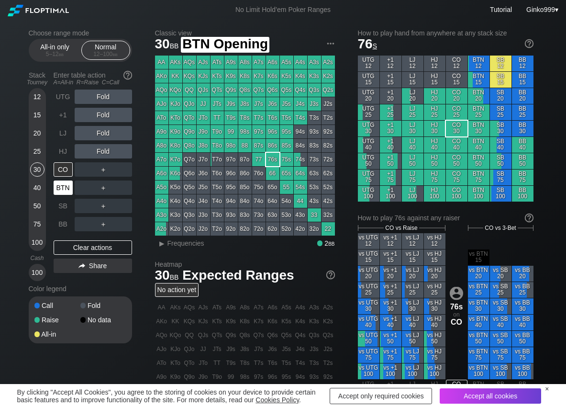
click at [69, 187] on div "BTN" at bounding box center [63, 188] width 19 height 14
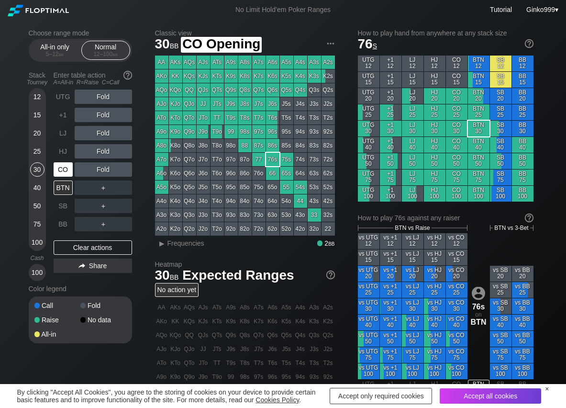
click at [66, 171] on div "CO" at bounding box center [63, 169] width 19 height 14
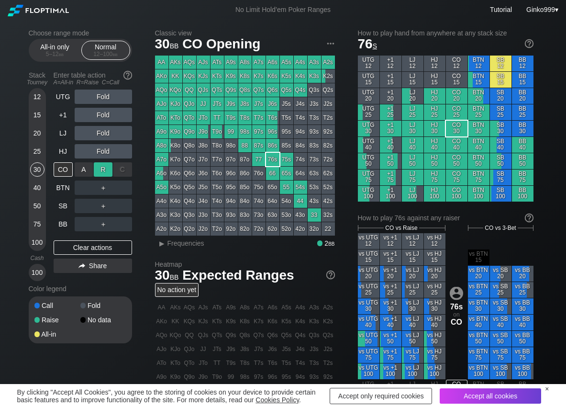
click at [109, 168] on div "R ✕" at bounding box center [103, 169] width 19 height 14
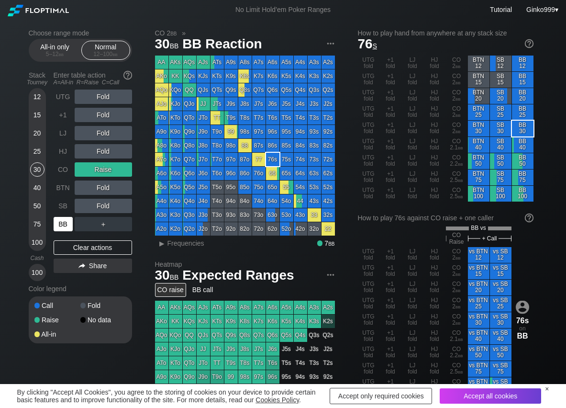
click at [62, 219] on div "BB" at bounding box center [63, 224] width 19 height 14
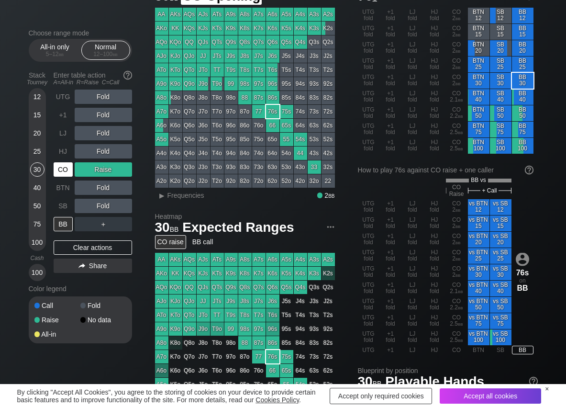
click at [68, 174] on div "CO" at bounding box center [63, 169] width 19 height 14
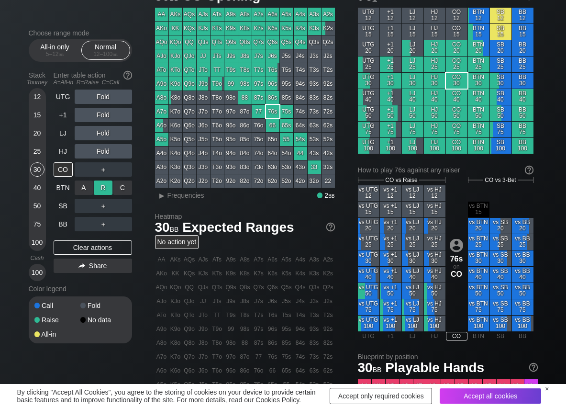
click at [105, 188] on div "R ✕" at bounding box center [103, 188] width 19 height 14
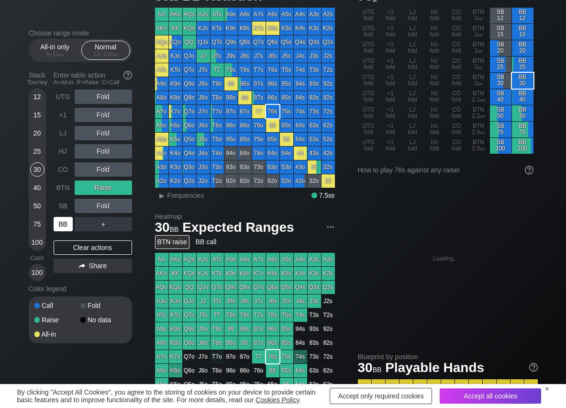
click at [66, 219] on div "BB" at bounding box center [63, 224] width 19 height 14
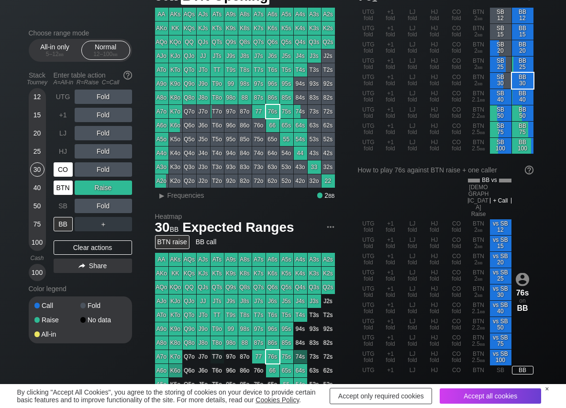
click at [68, 185] on div "BTN" at bounding box center [63, 188] width 19 height 14
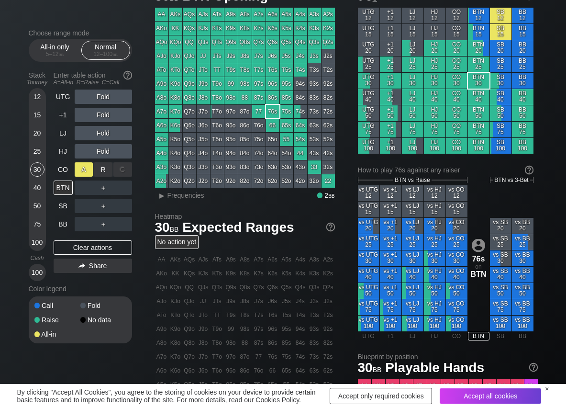
drag, startPoint x: 105, startPoint y: 170, endPoint x: 87, endPoint y: 175, distance: 18.7
click at [103, 172] on div "R ✕" at bounding box center [103, 169] width 19 height 14
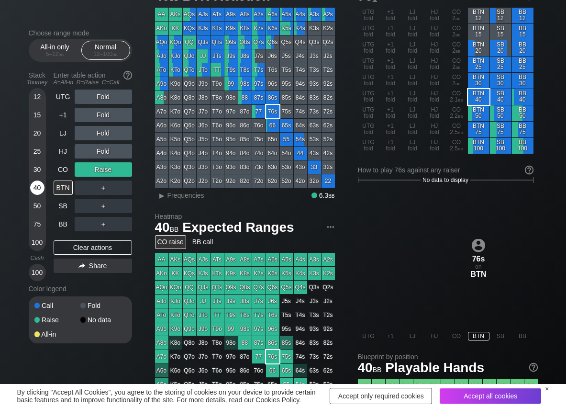
click at [36, 188] on div "40" at bounding box center [37, 188] width 14 height 14
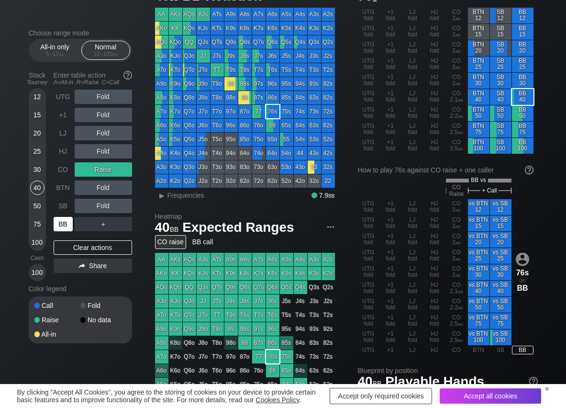
click at [58, 222] on div "BB" at bounding box center [63, 224] width 19 height 14
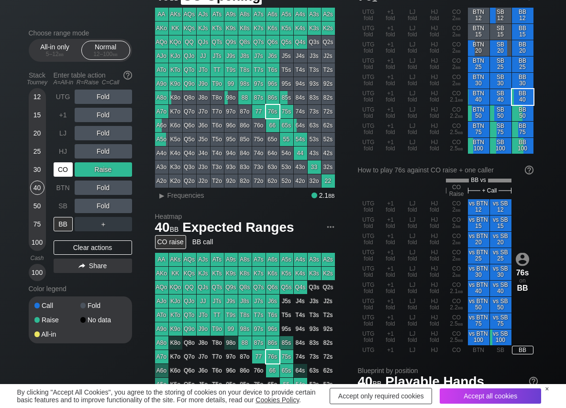
click at [58, 170] on div "CO" at bounding box center [63, 169] width 19 height 14
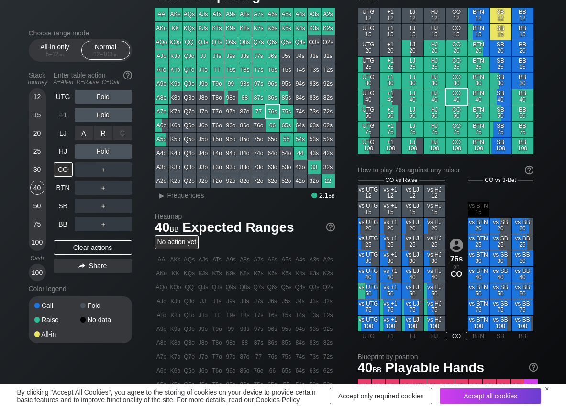
click at [99, 125] on div "A ✕ R ✕ C ✕ Fold" at bounding box center [103, 133] width 57 height 22
click at [99, 130] on div "R ✕" at bounding box center [103, 133] width 19 height 14
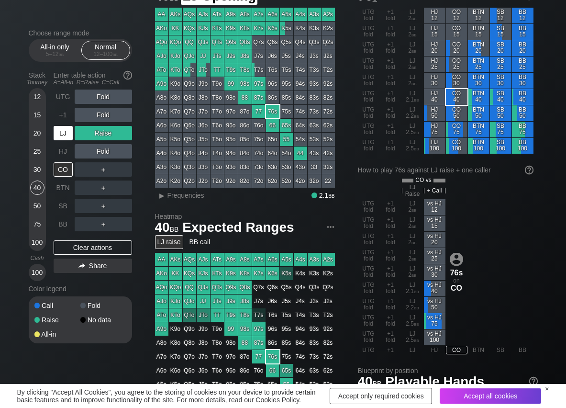
click at [59, 133] on div "LJ" at bounding box center [63, 133] width 19 height 14
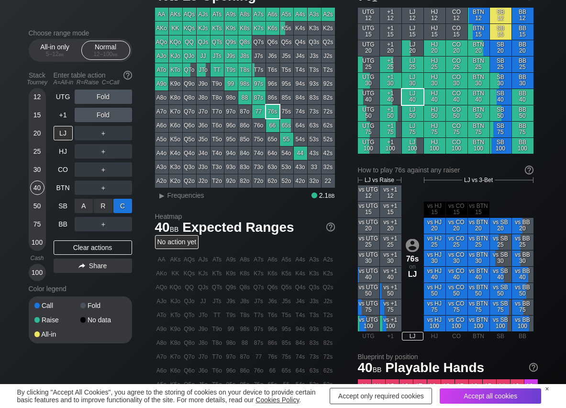
click at [129, 208] on div "C ✕" at bounding box center [122, 206] width 19 height 14
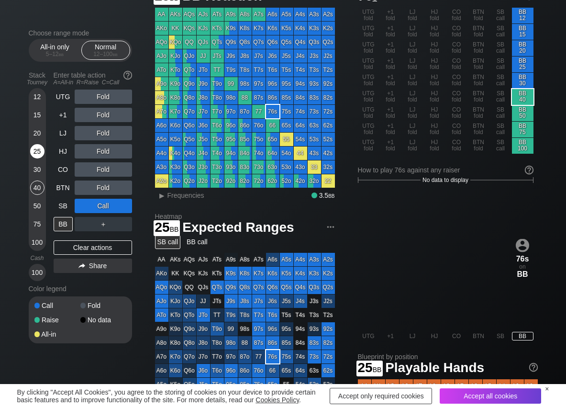
click at [36, 147] on div "25" at bounding box center [37, 151] width 14 height 14
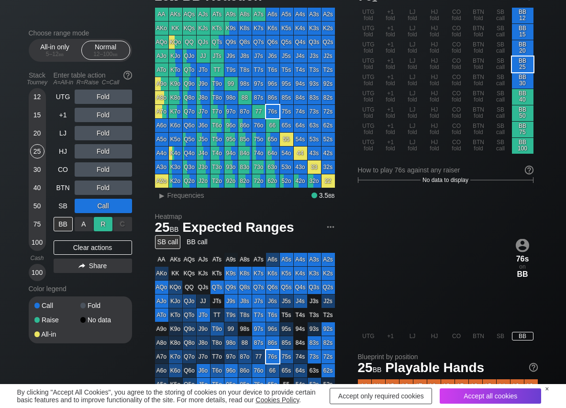
click at [100, 228] on div "R ✕" at bounding box center [103, 224] width 19 height 14
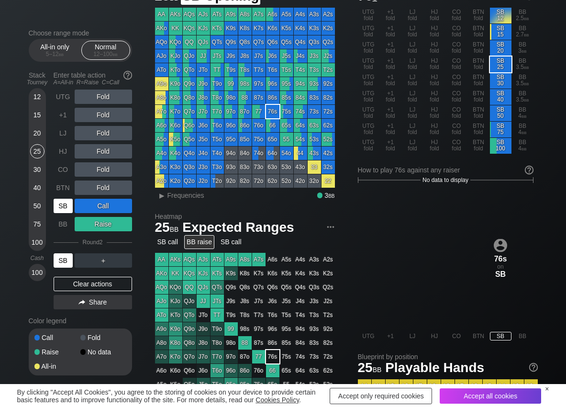
click at [65, 207] on div "SB" at bounding box center [63, 206] width 19 height 14
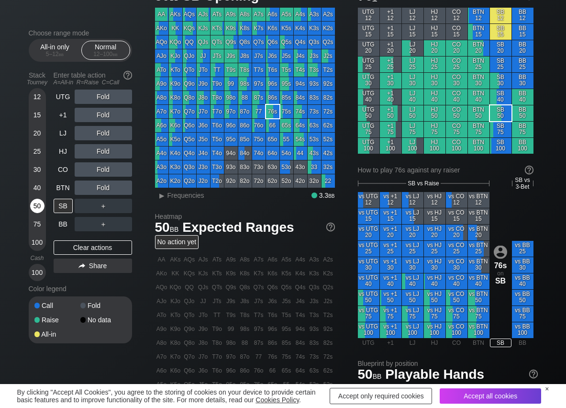
click at [39, 203] on div "50" at bounding box center [37, 206] width 14 height 14
drag, startPoint x: 115, startPoint y: 207, endPoint x: 73, endPoint y: 218, distance: 44.1
click at [113, 208] on div "C ✕" at bounding box center [122, 206] width 19 height 14
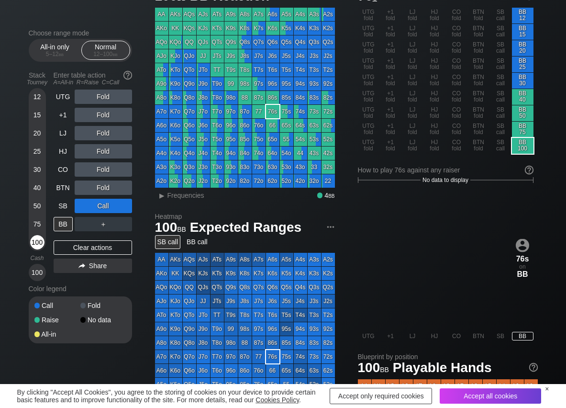
click at [41, 242] on div "100" at bounding box center [37, 242] width 14 height 14
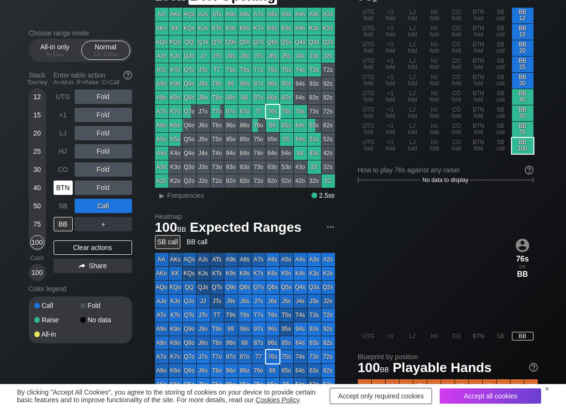
click at [66, 191] on div "BTN" at bounding box center [63, 188] width 19 height 14
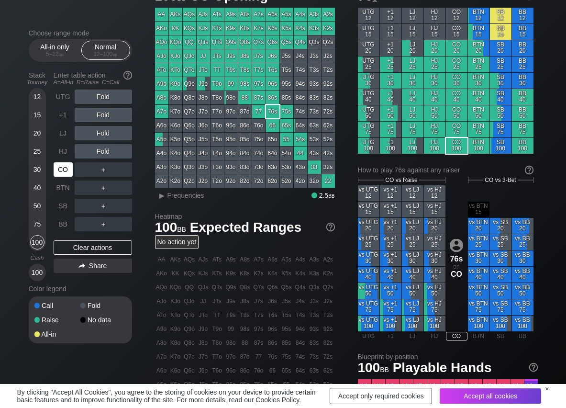
click at [57, 171] on div "CO" at bounding box center [63, 169] width 19 height 14
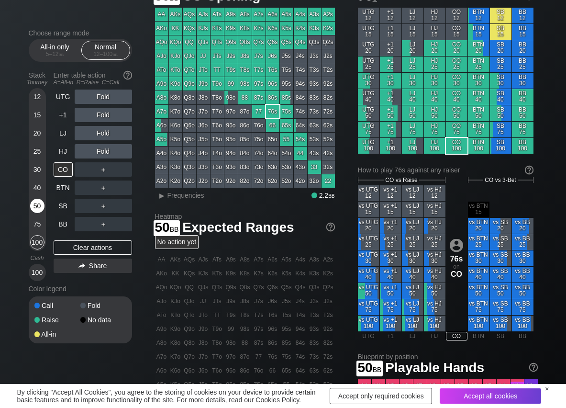
click at [38, 205] on div "50" at bounding box center [37, 206] width 14 height 14
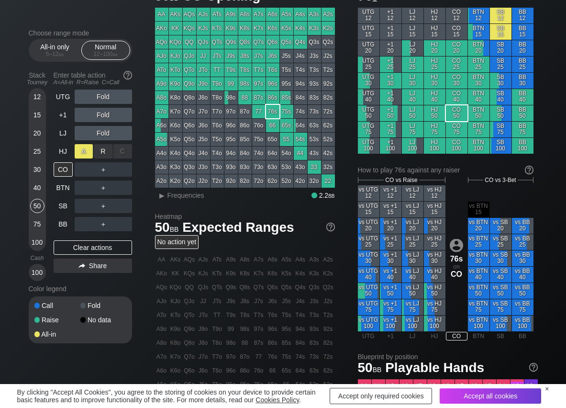
drag, startPoint x: 99, startPoint y: 155, endPoint x: 90, endPoint y: 156, distance: 9.1
click at [98, 155] on div "R ✕" at bounding box center [103, 151] width 19 height 14
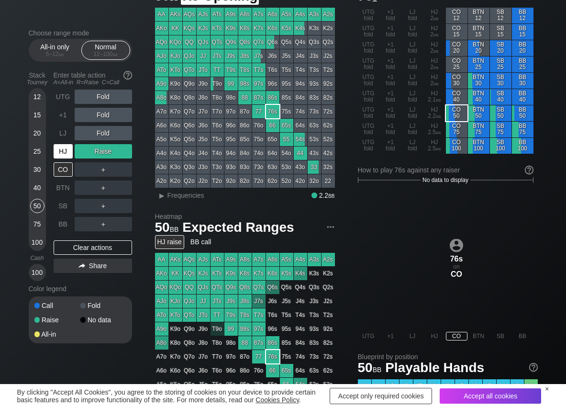
drag, startPoint x: 59, startPoint y: 157, endPoint x: 77, endPoint y: 171, distance: 23.5
click at [59, 158] on div "HJ" at bounding box center [64, 151] width 21 height 18
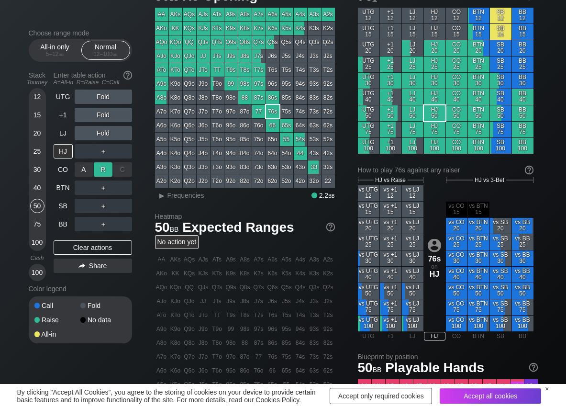
click at [103, 170] on div "R ✕" at bounding box center [103, 169] width 19 height 14
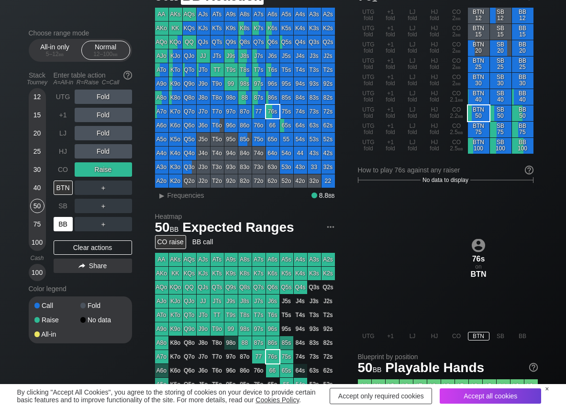
click at [68, 222] on div "BB" at bounding box center [63, 224] width 19 height 14
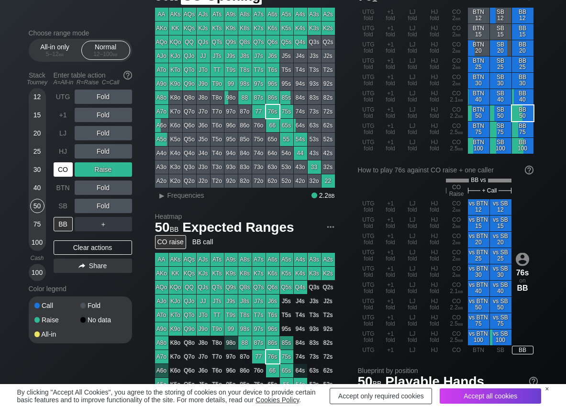
click at [66, 167] on div "CO" at bounding box center [63, 169] width 19 height 14
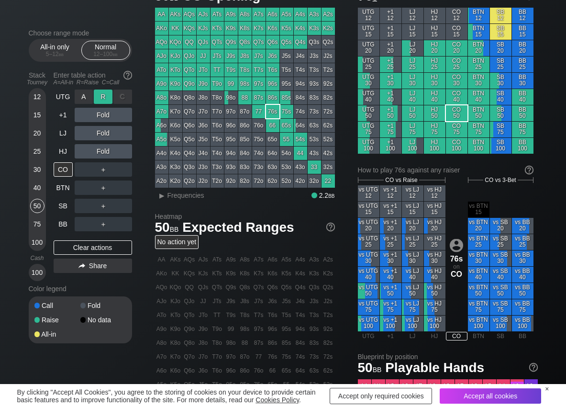
click at [106, 99] on div "R ✕" at bounding box center [103, 97] width 19 height 14
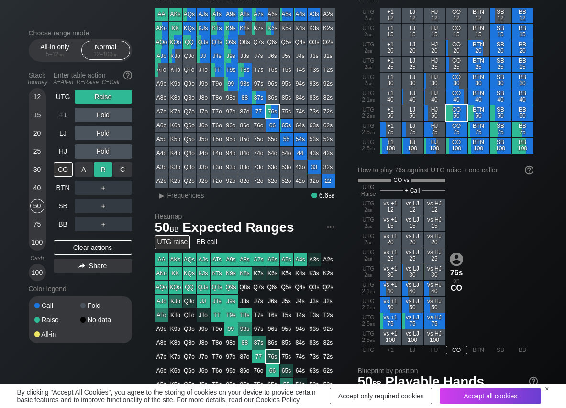
click at [108, 171] on div "R ✕" at bounding box center [103, 169] width 19 height 14
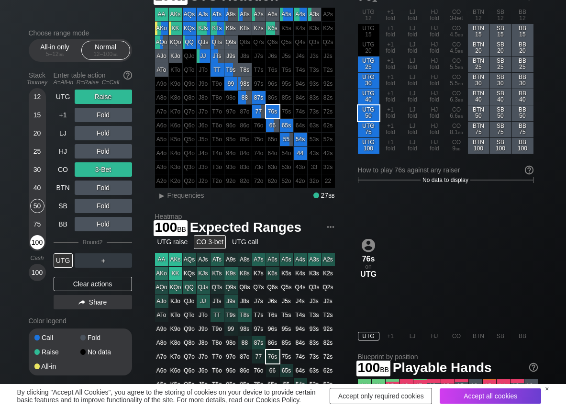
click at [37, 239] on div "100" at bounding box center [37, 242] width 14 height 14
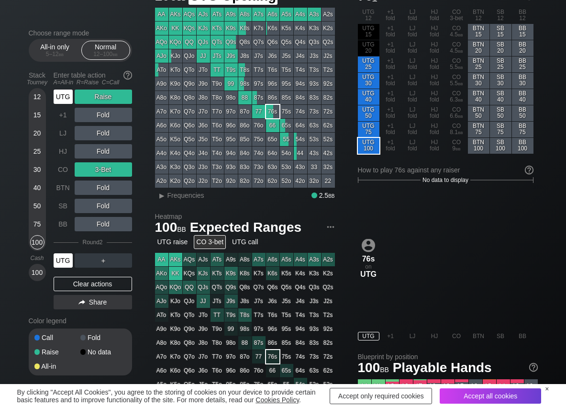
click at [63, 94] on div "UTG" at bounding box center [63, 97] width 19 height 14
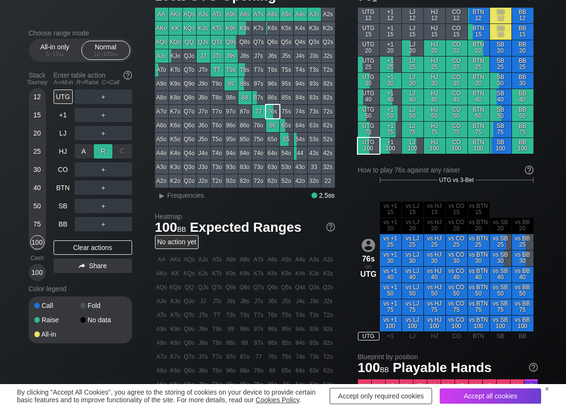
click at [111, 150] on div "R ✕" at bounding box center [103, 151] width 19 height 14
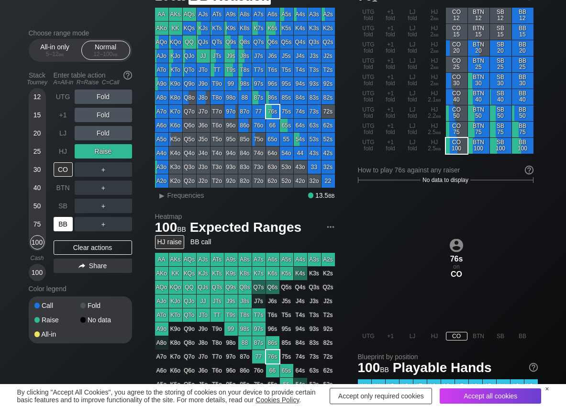
click at [63, 221] on div "BB" at bounding box center [63, 224] width 19 height 14
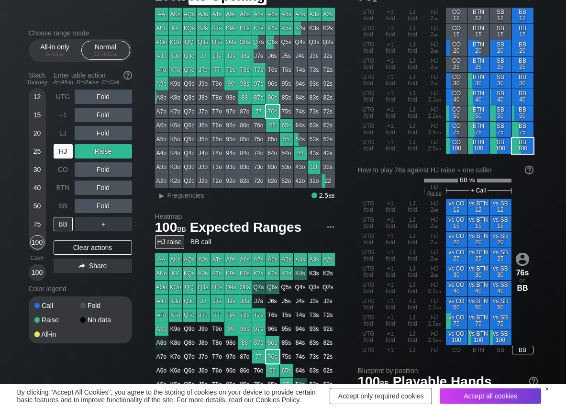
click at [63, 154] on div "HJ" at bounding box center [63, 151] width 19 height 14
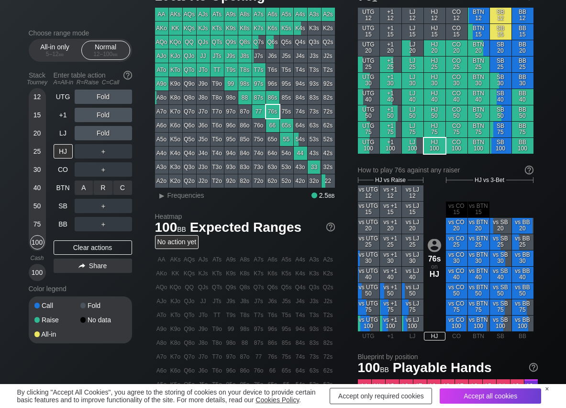
click at [101, 185] on div "R ✕" at bounding box center [103, 188] width 19 height 14
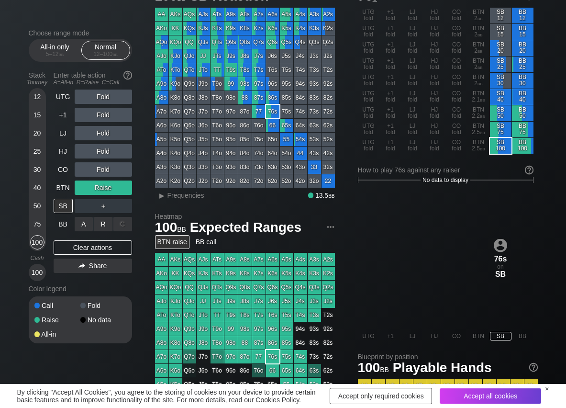
click at [99, 225] on div "R ✕" at bounding box center [103, 224] width 19 height 14
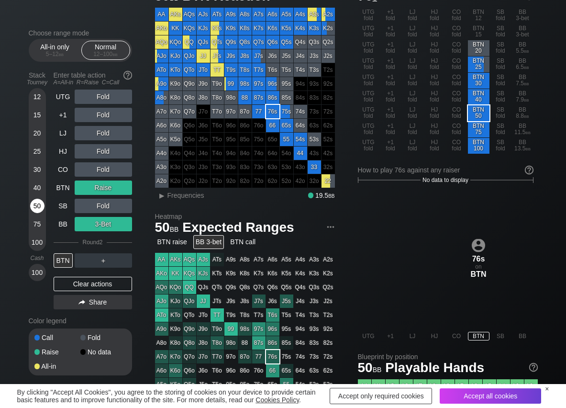
click at [35, 205] on div "50" at bounding box center [37, 206] width 14 height 14
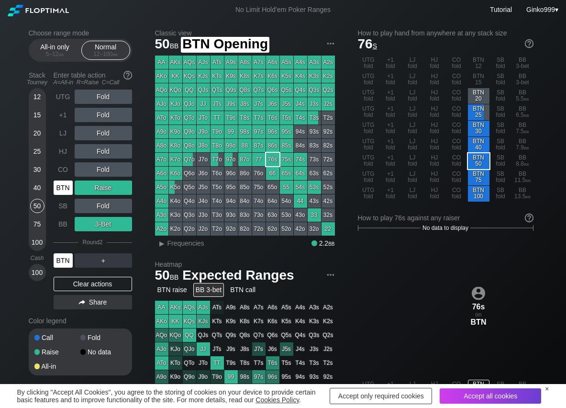
click at [67, 196] on div "BTN" at bounding box center [64, 188] width 21 height 18
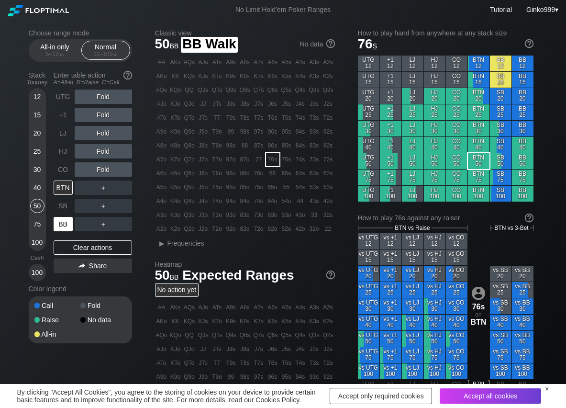
click at [61, 226] on div "BB" at bounding box center [63, 224] width 19 height 14
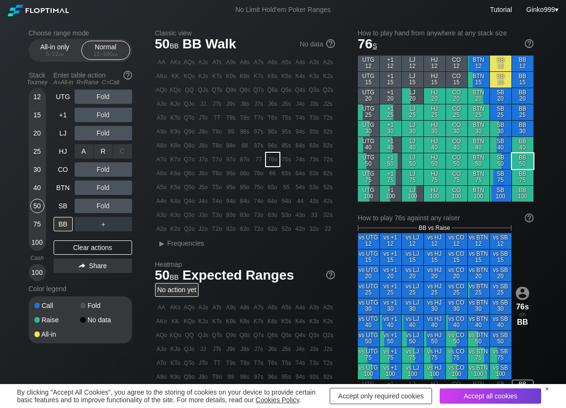
click at [106, 149] on div "R ✕" at bounding box center [103, 151] width 19 height 14
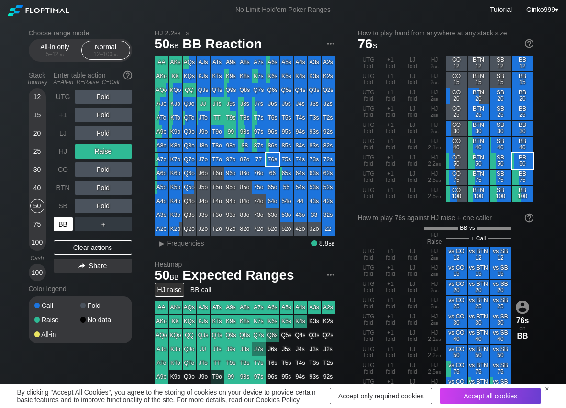
click at [66, 222] on div "BB" at bounding box center [63, 224] width 19 height 14
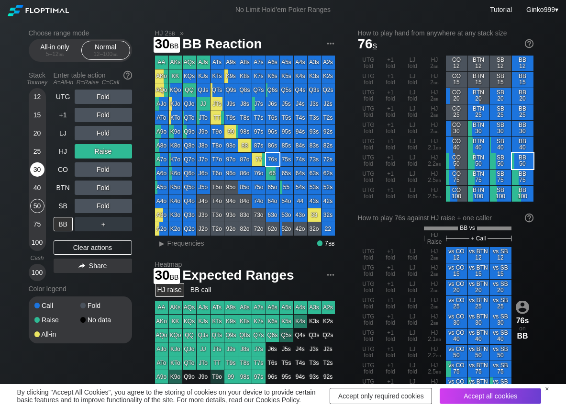
click at [37, 175] on div "30" at bounding box center [37, 169] width 14 height 14
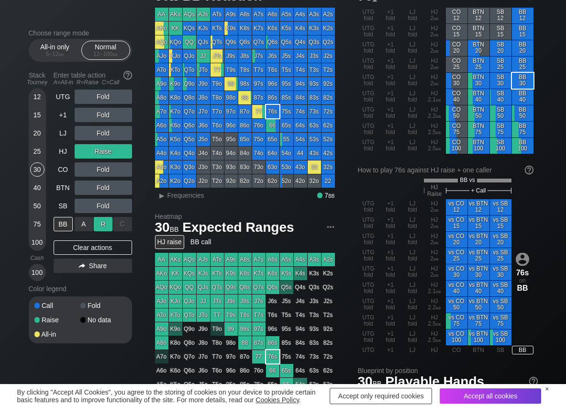
click at [101, 224] on div "R ✕" at bounding box center [103, 224] width 19 height 14
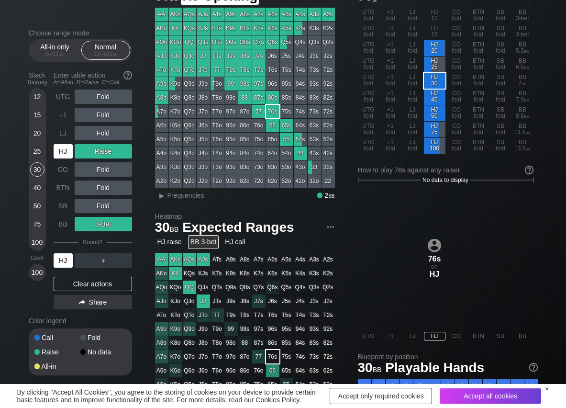
click at [64, 151] on div "HJ" at bounding box center [63, 151] width 19 height 14
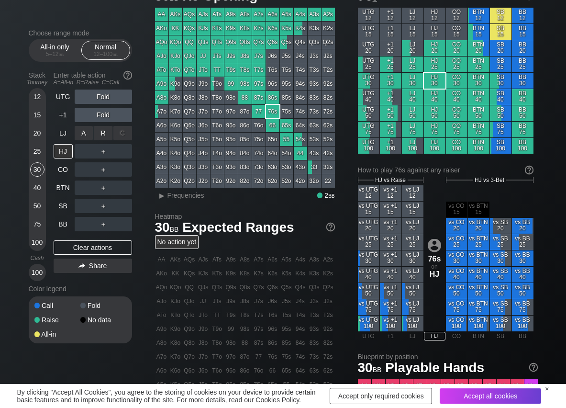
drag, startPoint x: 103, startPoint y: 135, endPoint x: 93, endPoint y: 143, distance: 13.3
click at [102, 135] on div "R ✕" at bounding box center [103, 133] width 19 height 14
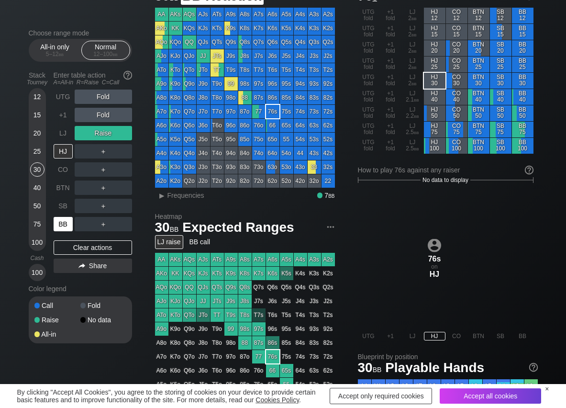
click at [66, 227] on div "BB" at bounding box center [63, 224] width 19 height 14
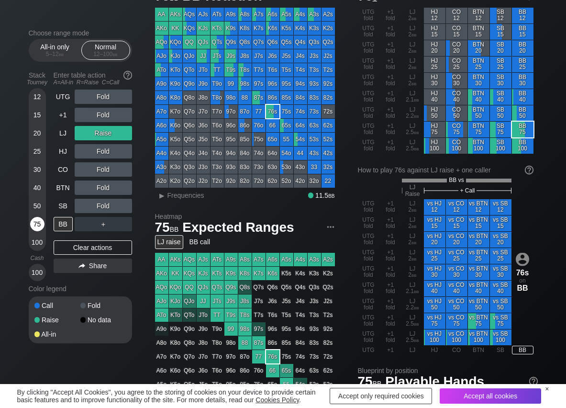
click at [39, 223] on div "75" at bounding box center [37, 224] width 14 height 14
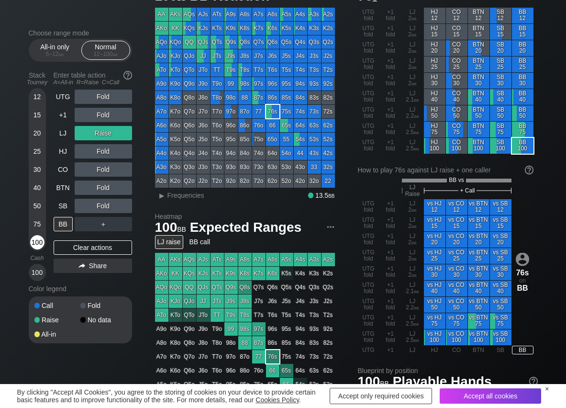
click at [38, 239] on div "100" at bounding box center [37, 242] width 14 height 14
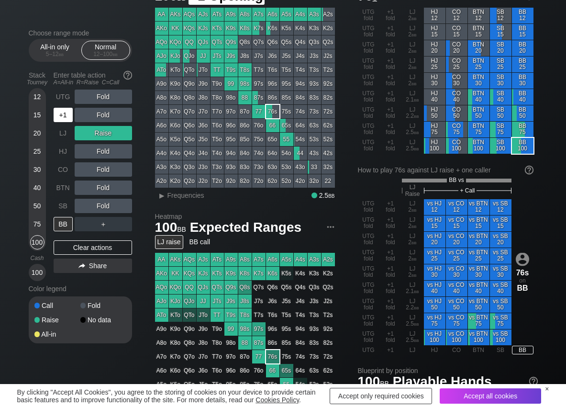
click at [64, 118] on div "+1" at bounding box center [63, 115] width 19 height 14
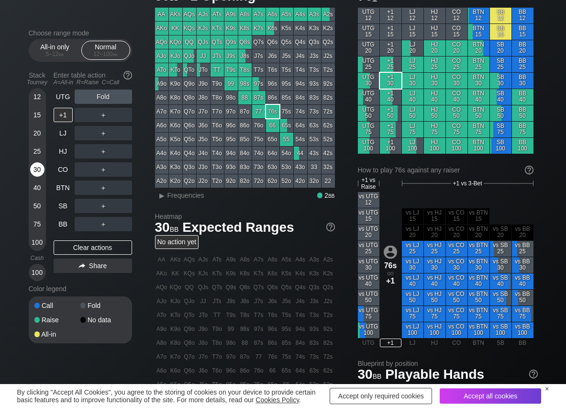
click at [37, 167] on div "30" at bounding box center [37, 169] width 14 height 14
click at [97, 189] on div "R ✕" at bounding box center [103, 188] width 19 height 14
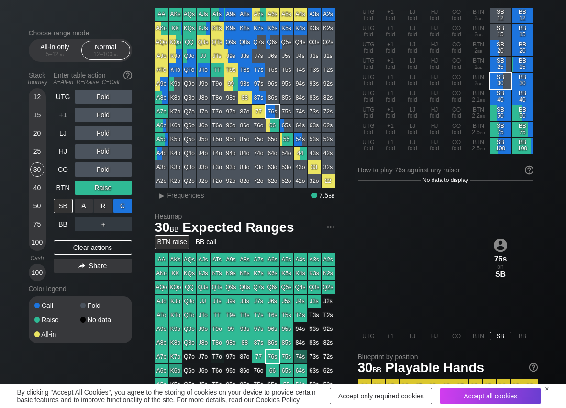
click at [111, 204] on div "R ✕" at bounding box center [103, 206] width 19 height 14
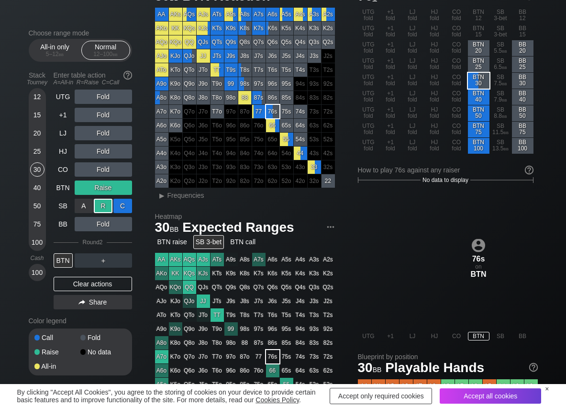
click at [126, 206] on div "C ✕" at bounding box center [122, 206] width 19 height 14
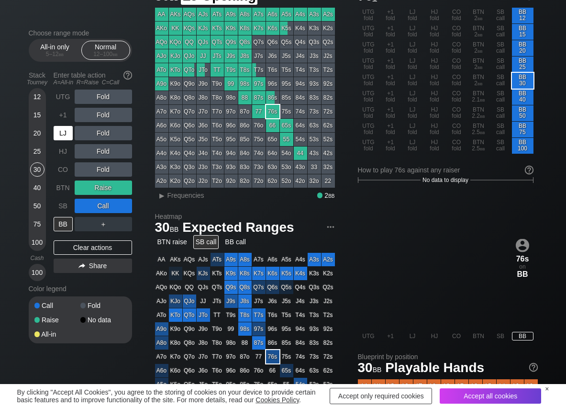
click at [61, 131] on div "LJ" at bounding box center [63, 133] width 19 height 14
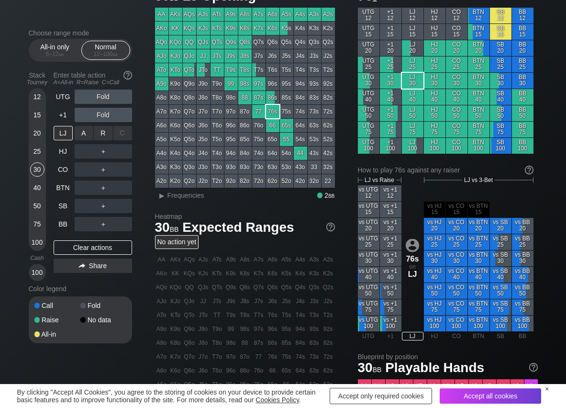
click at [101, 135] on div "R ✕" at bounding box center [103, 133] width 19 height 14
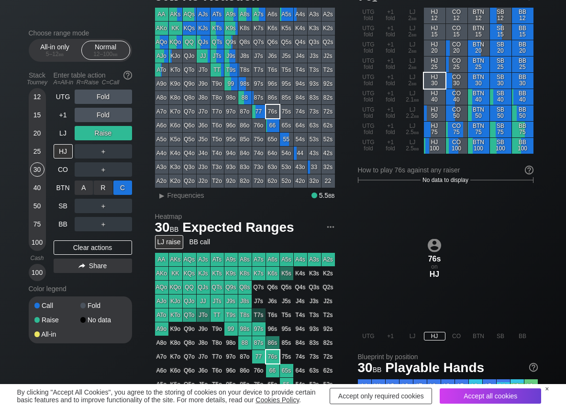
click at [122, 186] on div "C ✕" at bounding box center [122, 188] width 19 height 14
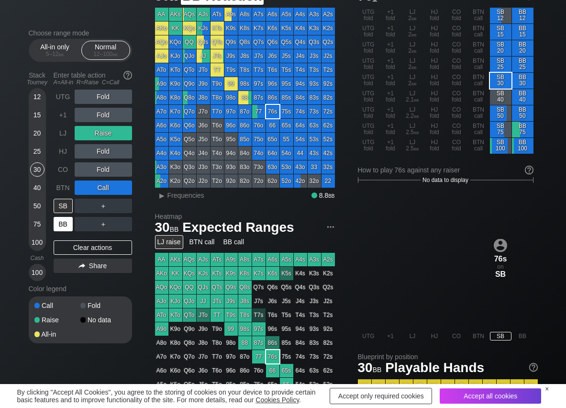
click at [63, 222] on div "BB" at bounding box center [63, 224] width 19 height 14
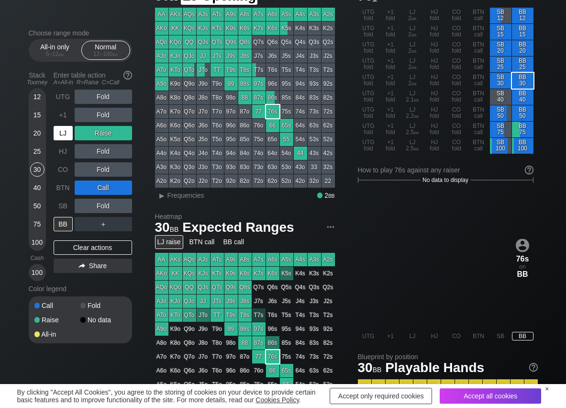
click at [60, 135] on div "LJ" at bounding box center [63, 133] width 19 height 14
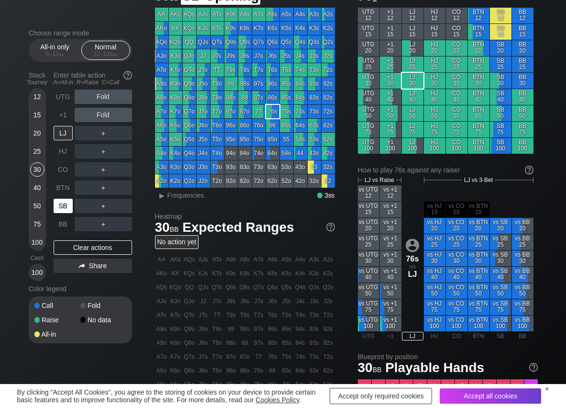
click at [69, 209] on div "SB" at bounding box center [63, 206] width 19 height 14
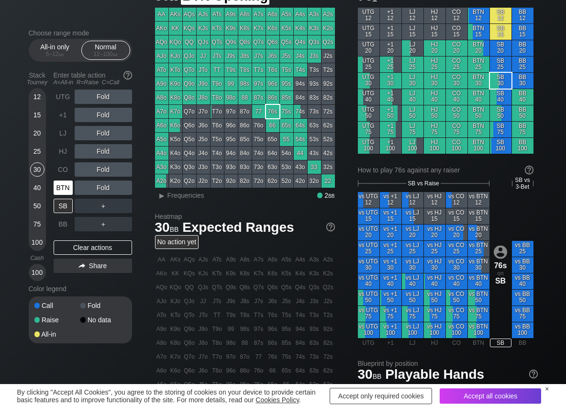
click at [64, 185] on div "BTN" at bounding box center [63, 188] width 19 height 14
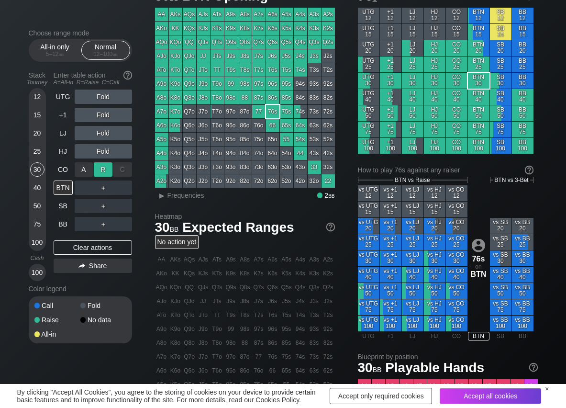
click at [101, 170] on div "R ✕" at bounding box center [103, 169] width 19 height 14
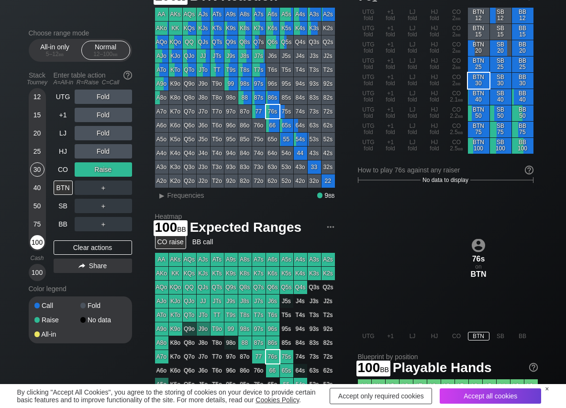
click at [33, 238] on div "100" at bounding box center [37, 242] width 14 height 14
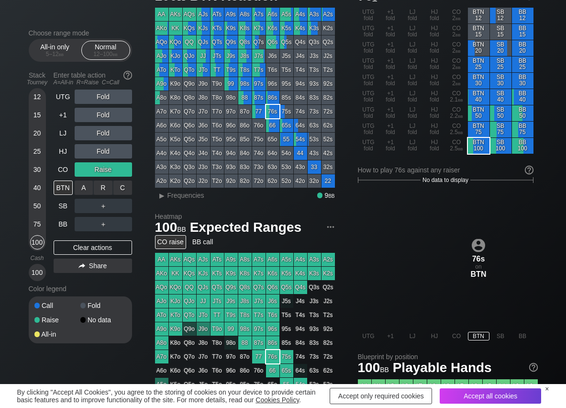
click at [122, 191] on div "C ✕" at bounding box center [122, 188] width 19 height 14
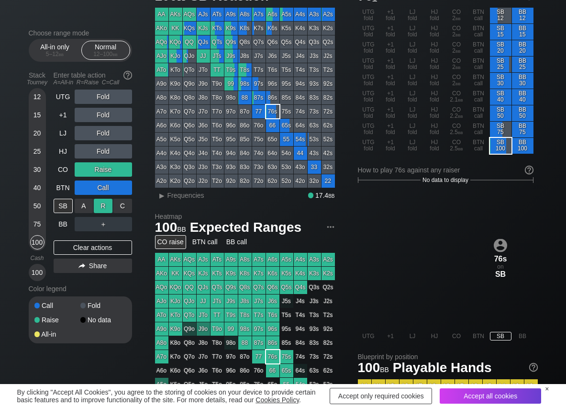
click at [109, 209] on div "R ✕" at bounding box center [103, 206] width 19 height 14
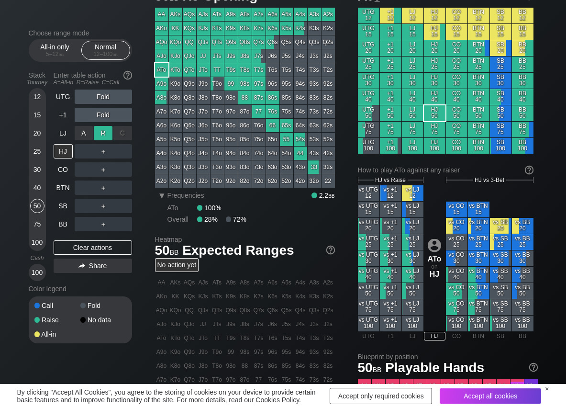
scroll to position [48, 0]
click at [107, 150] on div "R ✕" at bounding box center [103, 151] width 19 height 14
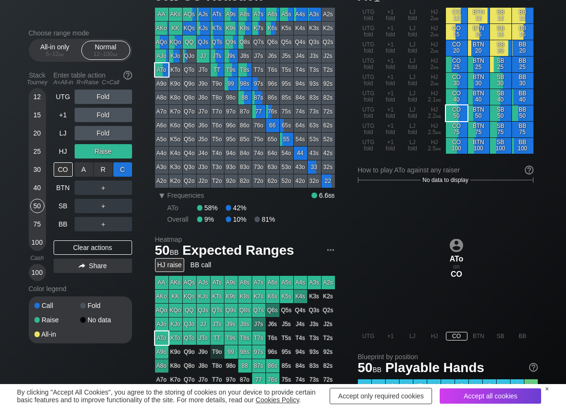
click at [124, 167] on div "C ✕" at bounding box center [122, 169] width 19 height 14
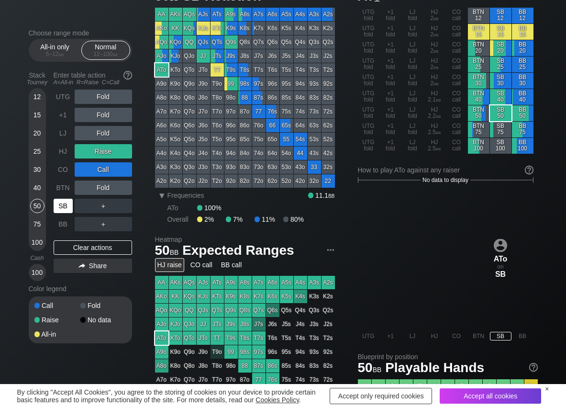
click at [63, 212] on div "SB" at bounding box center [63, 206] width 19 height 14
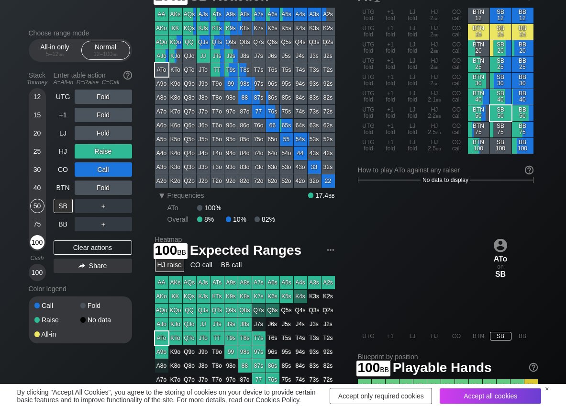
click at [37, 246] on div "100" at bounding box center [37, 242] width 14 height 14
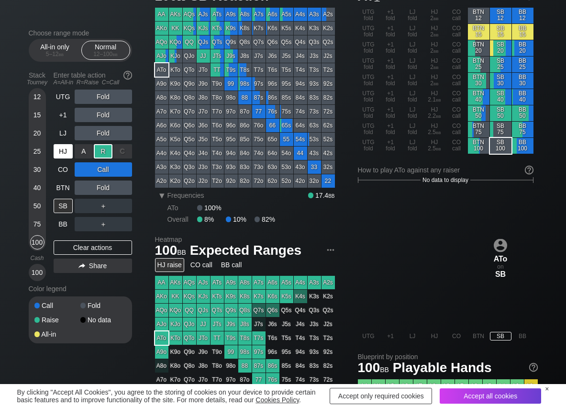
click at [66, 148] on div "HJ" at bounding box center [63, 151] width 19 height 14
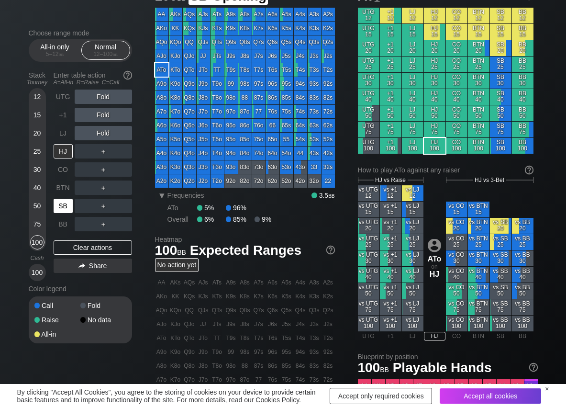
click at [60, 210] on div "SB" at bounding box center [63, 206] width 19 height 14
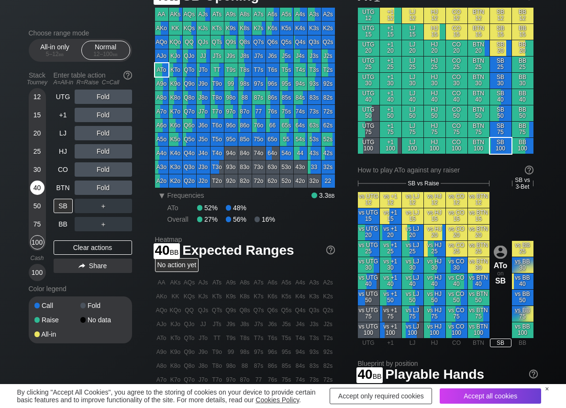
drag, startPoint x: 41, startPoint y: 188, endPoint x: 34, endPoint y: 188, distance: 7.7
click at [39, 188] on div "40" at bounding box center [37, 188] width 14 height 14
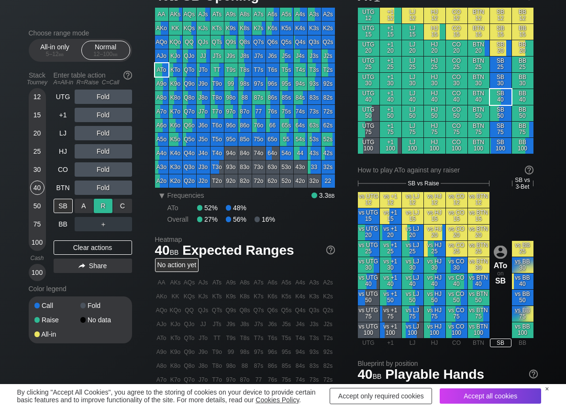
click at [103, 201] on div "R ✕" at bounding box center [103, 206] width 19 height 14
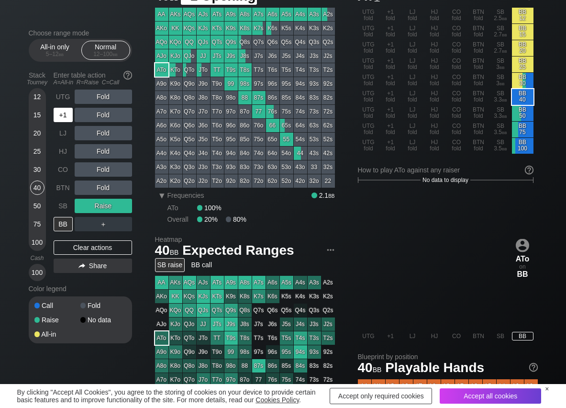
drag, startPoint x: 67, startPoint y: 113, endPoint x: 81, endPoint y: 113, distance: 14.4
click at [68, 113] on div "+1" at bounding box center [63, 115] width 19 height 14
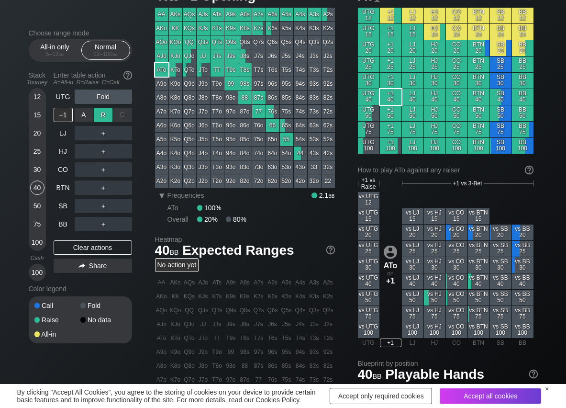
click at [108, 115] on div "R ✕" at bounding box center [103, 115] width 19 height 14
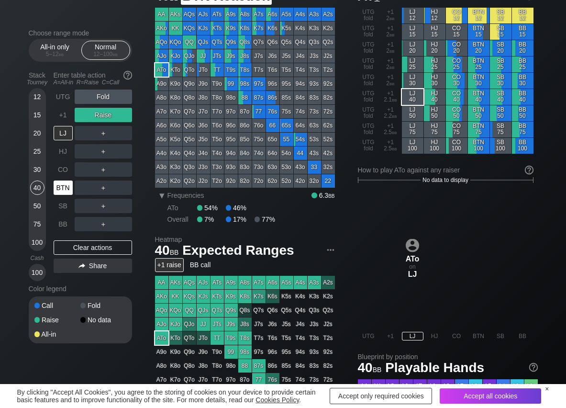
click at [68, 186] on div "BTN" at bounding box center [63, 188] width 19 height 14
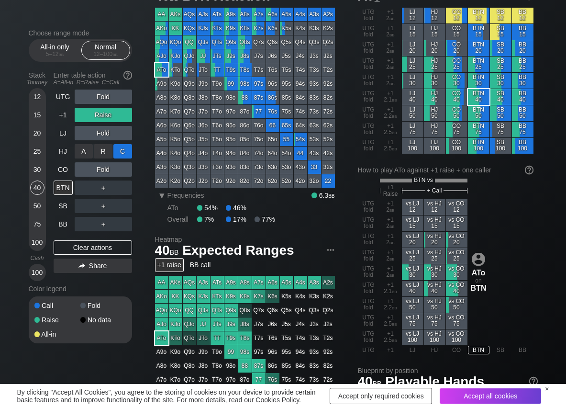
click at [128, 154] on div "C ✕" at bounding box center [122, 151] width 19 height 14
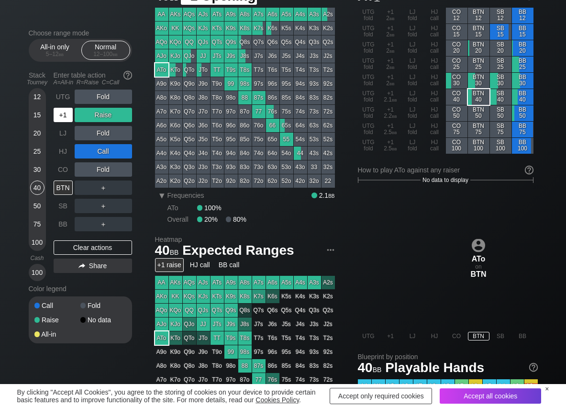
click at [62, 116] on div "+1" at bounding box center [63, 115] width 19 height 14
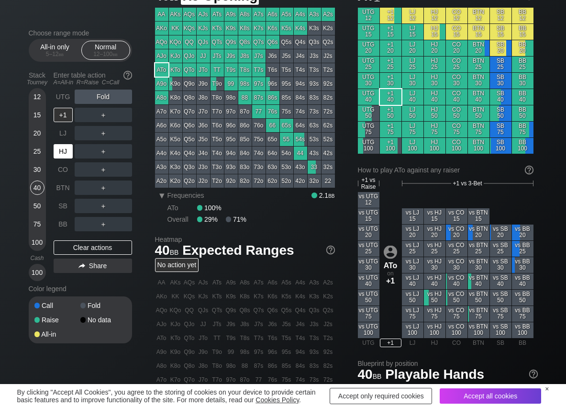
click at [69, 153] on div "HJ" at bounding box center [63, 151] width 19 height 14
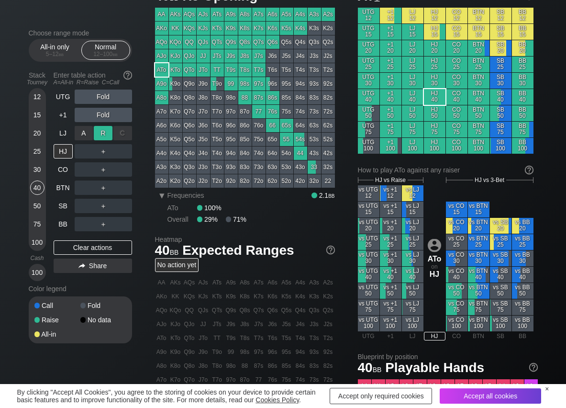
click at [100, 136] on div "R ✕" at bounding box center [103, 133] width 19 height 14
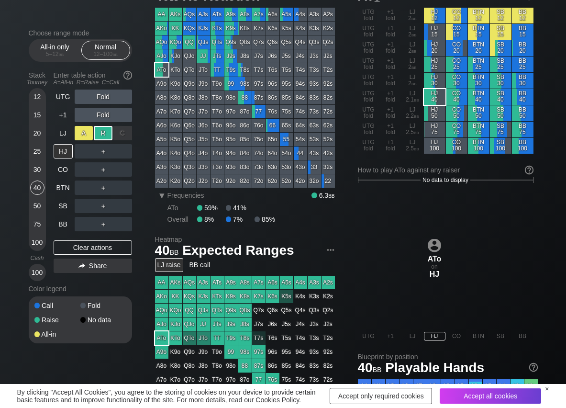
click at [81, 130] on div "A ✕" at bounding box center [84, 133] width 19 height 14
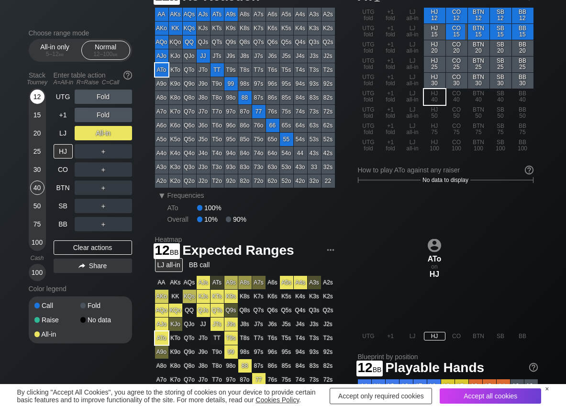
click at [34, 92] on div "12" at bounding box center [37, 97] width 14 height 14
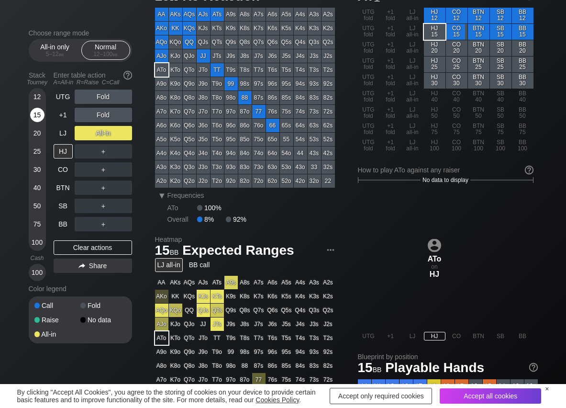
click at [37, 111] on div "15" at bounding box center [37, 115] width 14 height 14
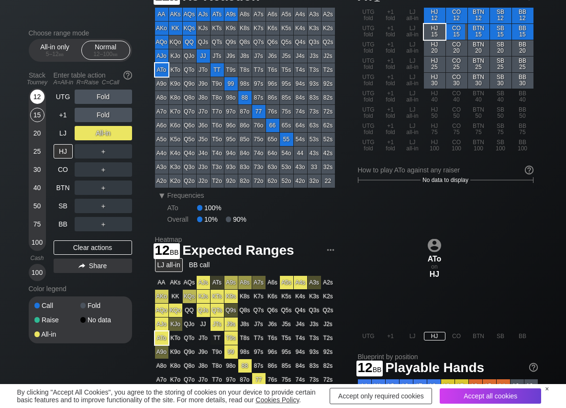
click at [38, 98] on div "12" at bounding box center [37, 97] width 14 height 14
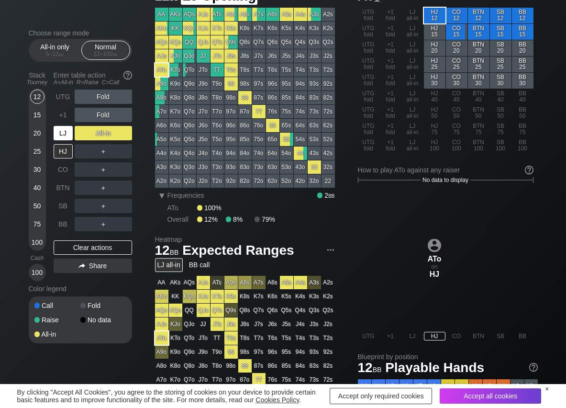
click at [63, 134] on div "LJ" at bounding box center [63, 133] width 19 height 14
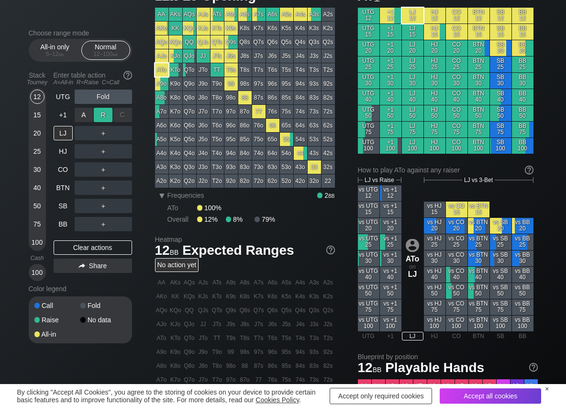
click at [104, 116] on div "R ✕" at bounding box center [103, 115] width 19 height 14
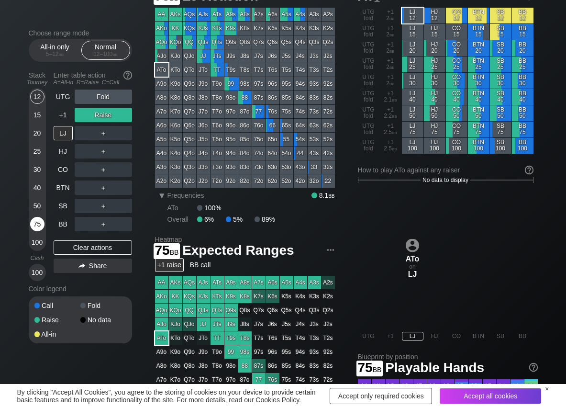
click at [38, 221] on div "75" at bounding box center [37, 224] width 14 height 14
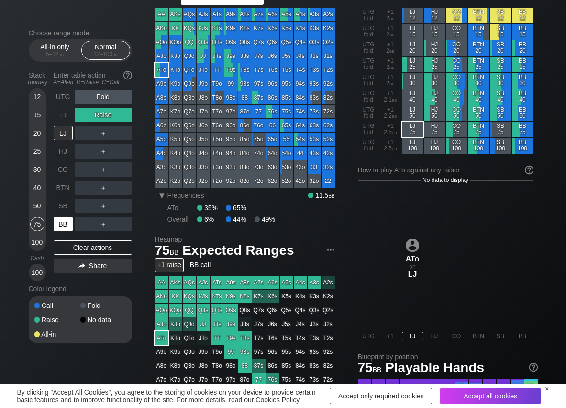
click at [63, 226] on div "BB" at bounding box center [63, 224] width 19 height 14
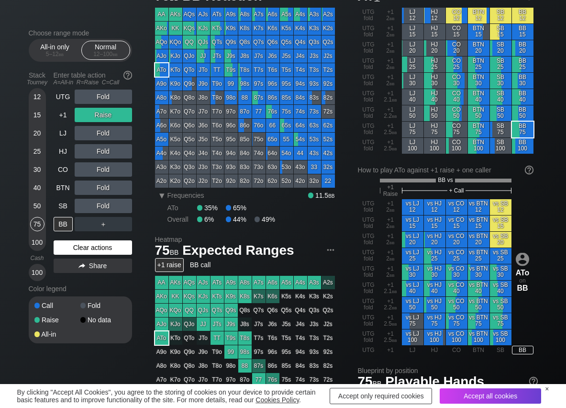
click at [77, 244] on div "Clear actions" at bounding box center [93, 247] width 79 height 14
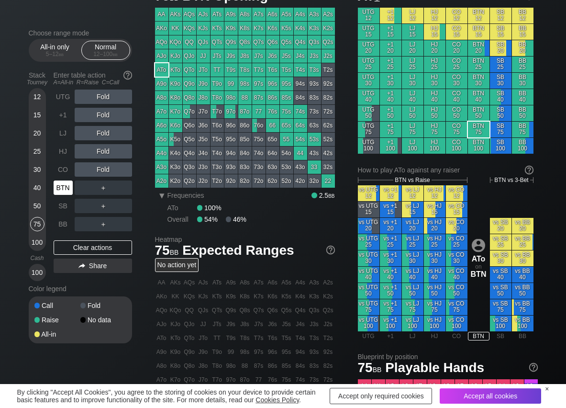
click at [61, 185] on div "BTN" at bounding box center [63, 188] width 19 height 14
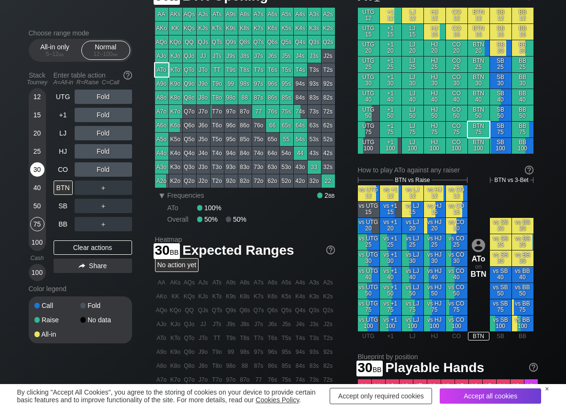
click at [39, 167] on div "30" at bounding box center [37, 169] width 14 height 14
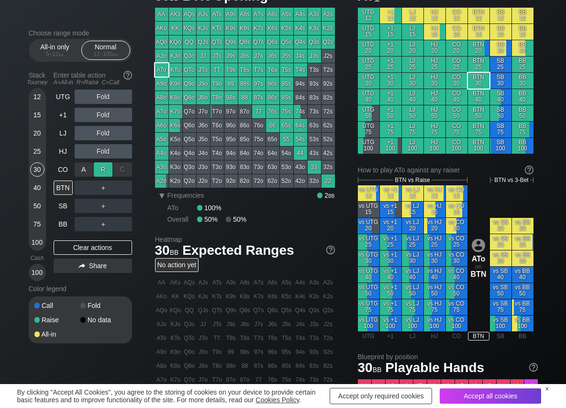
click at [104, 163] on div "R ✕" at bounding box center [103, 169] width 19 height 14
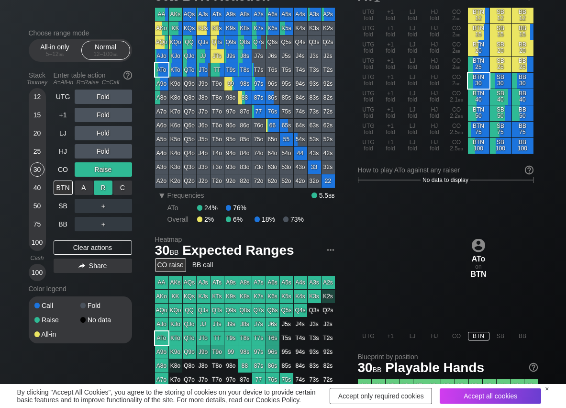
click at [100, 186] on div "R ✕" at bounding box center [103, 188] width 19 height 14
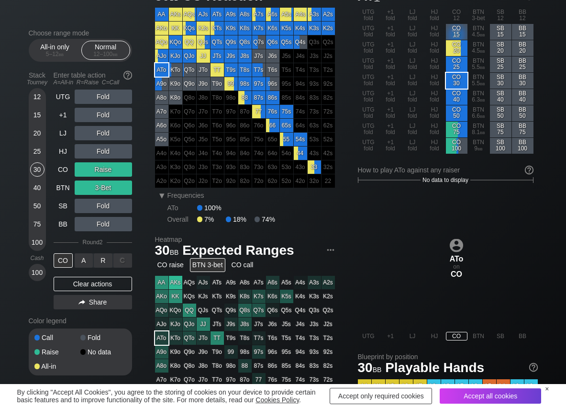
click at [83, 258] on div "A ✕" at bounding box center [84, 260] width 19 height 14
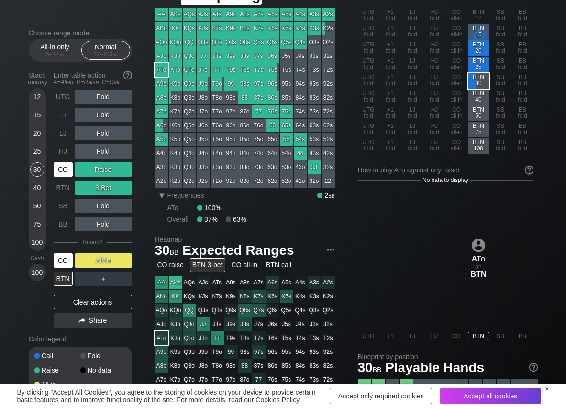
click at [60, 166] on div "CO" at bounding box center [63, 169] width 19 height 14
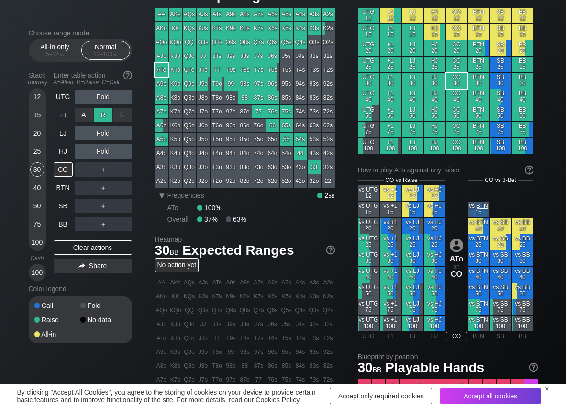
click at [105, 112] on div "R ✕" at bounding box center [103, 115] width 19 height 14
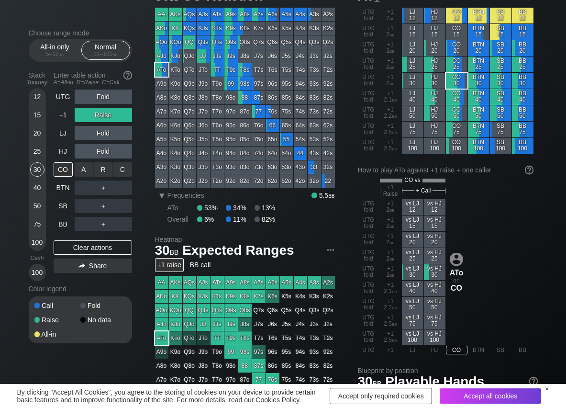
click at [125, 164] on div "C ✕" at bounding box center [122, 169] width 19 height 14
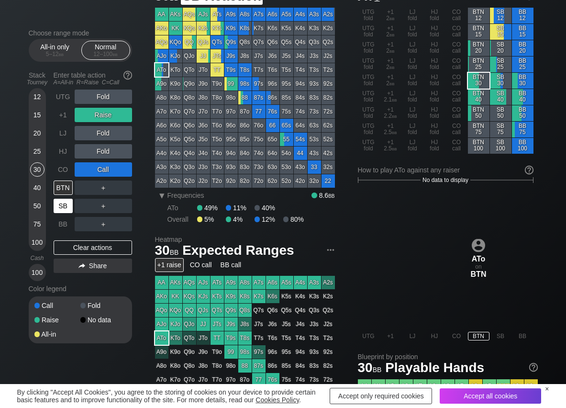
click at [64, 204] on div "SB" at bounding box center [63, 206] width 19 height 14
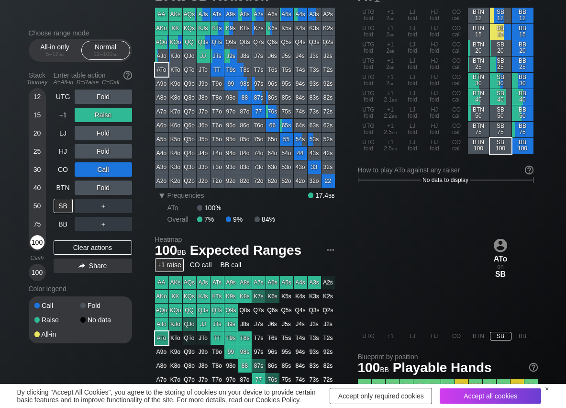
click at [35, 242] on div "100" at bounding box center [37, 242] width 14 height 14
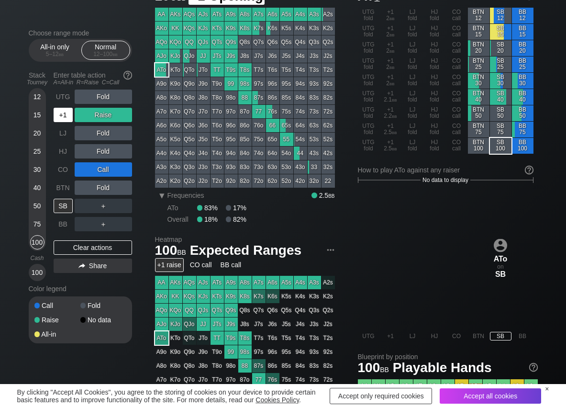
click at [64, 109] on div "+1" at bounding box center [63, 115] width 19 height 14
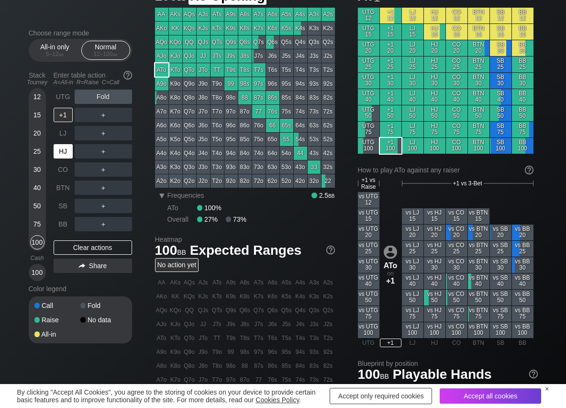
click at [64, 147] on div "HJ" at bounding box center [63, 151] width 19 height 14
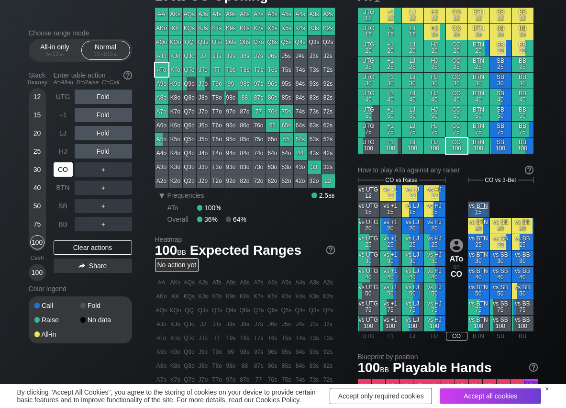
click at [65, 168] on div "CO" at bounding box center [63, 169] width 19 height 14
click at [102, 172] on div "R ✕" at bounding box center [103, 169] width 19 height 14
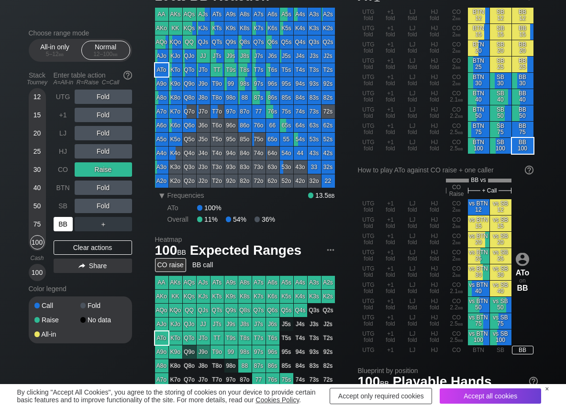
click at [65, 229] on div "BB" at bounding box center [63, 224] width 19 height 14
click at [116, 192] on div "C ✕" at bounding box center [122, 188] width 19 height 14
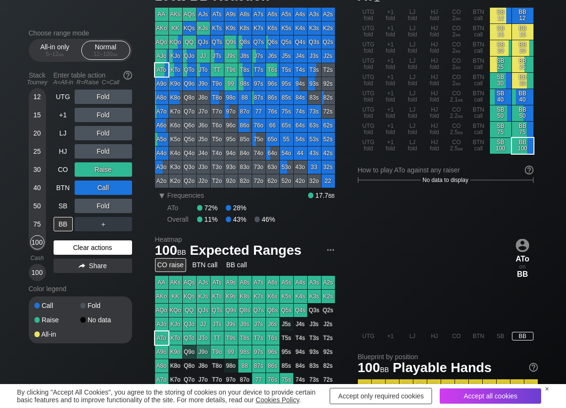
click at [87, 249] on div "Clear actions" at bounding box center [93, 247] width 79 height 14
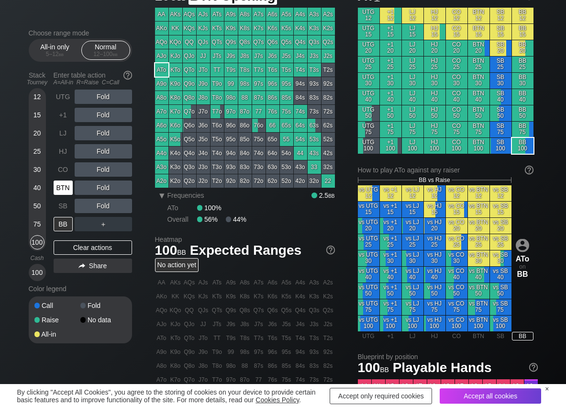
click at [64, 192] on div "BTN" at bounding box center [63, 188] width 19 height 14
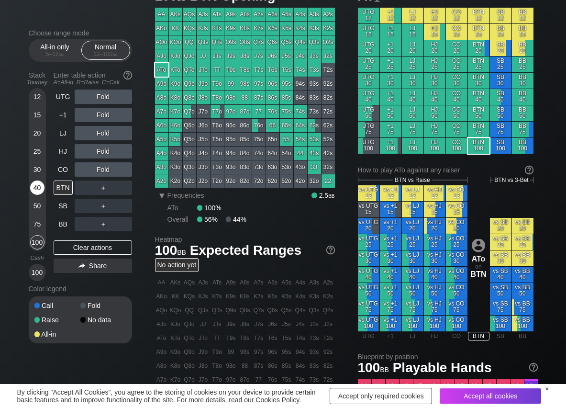
click at [34, 185] on div "40" at bounding box center [37, 188] width 14 height 14
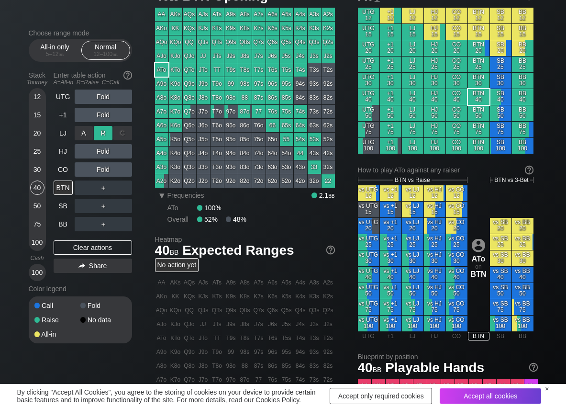
click at [101, 139] on div "R ✕" at bounding box center [103, 133] width 19 height 14
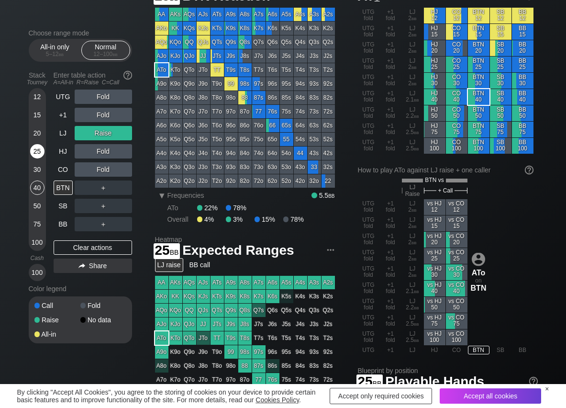
click at [40, 152] on div "25" at bounding box center [37, 151] width 14 height 14
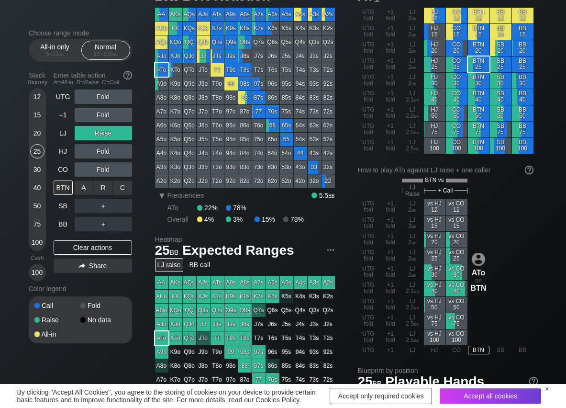
click at [106, 185] on div "R ✕" at bounding box center [103, 188] width 19 height 14
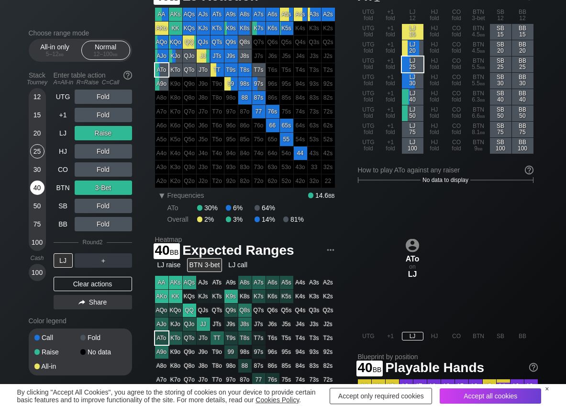
click at [35, 192] on div "40" at bounding box center [37, 188] width 14 height 14
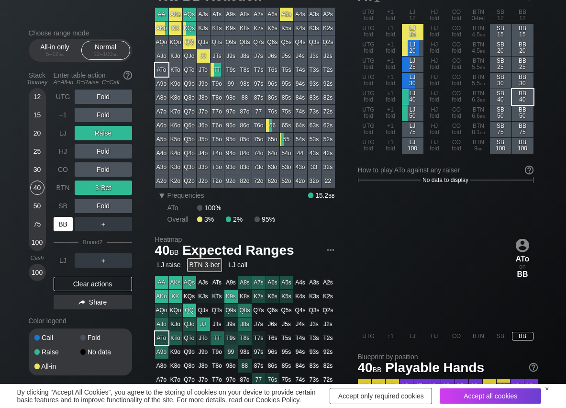
click at [59, 225] on div "BB" at bounding box center [63, 224] width 19 height 14
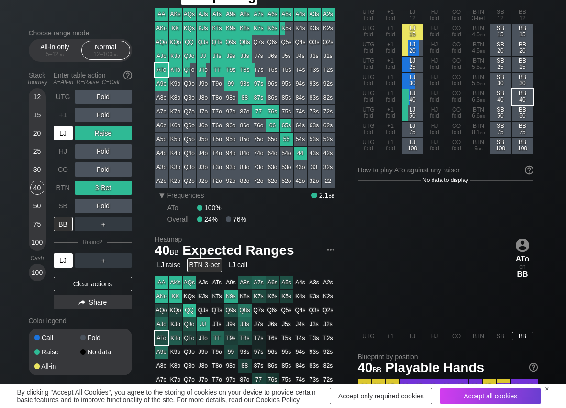
click at [58, 135] on div "LJ" at bounding box center [63, 133] width 19 height 14
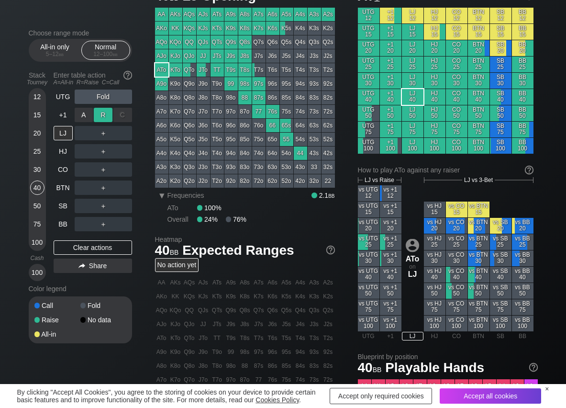
click at [106, 117] on div "R ✕" at bounding box center [103, 115] width 19 height 14
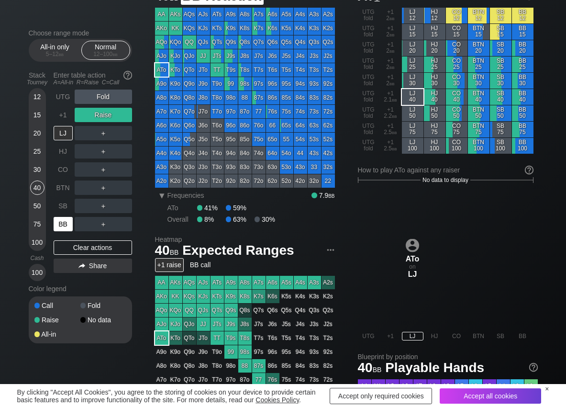
click at [60, 225] on div "BB" at bounding box center [63, 224] width 19 height 14
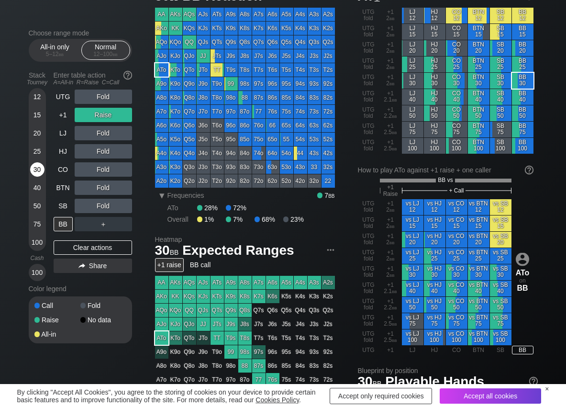
click at [37, 170] on div "30" at bounding box center [37, 169] width 14 height 14
click at [123, 185] on div "C ✕" at bounding box center [122, 188] width 19 height 14
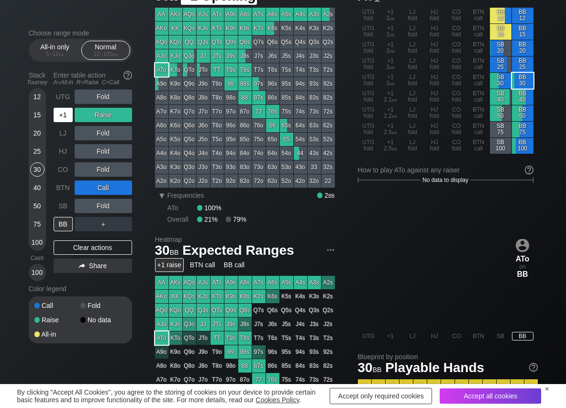
click at [61, 120] on div "+1" at bounding box center [63, 115] width 19 height 14
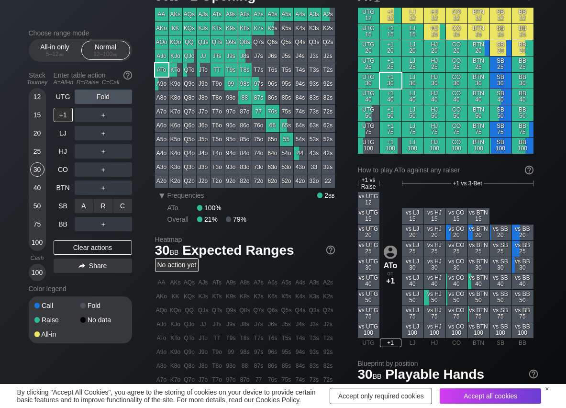
click at [126, 208] on div "C ✕" at bounding box center [122, 206] width 19 height 14
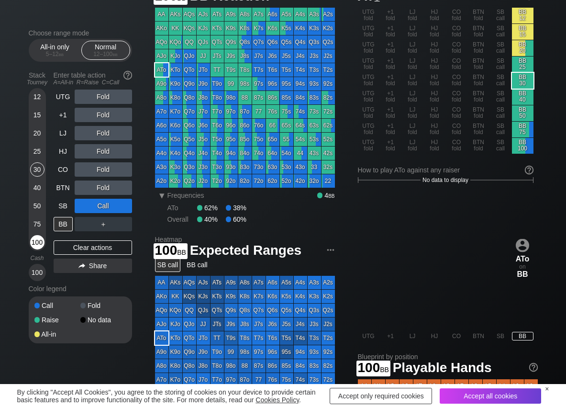
click at [40, 242] on div "100" at bounding box center [37, 242] width 14 height 14
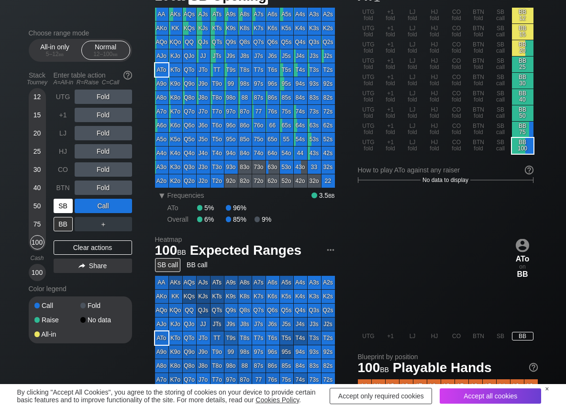
click at [68, 205] on div "SB" at bounding box center [63, 206] width 19 height 14
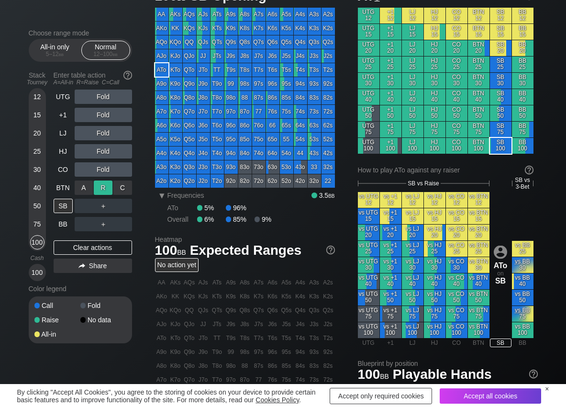
click at [102, 185] on div "R ✕" at bounding box center [103, 188] width 19 height 14
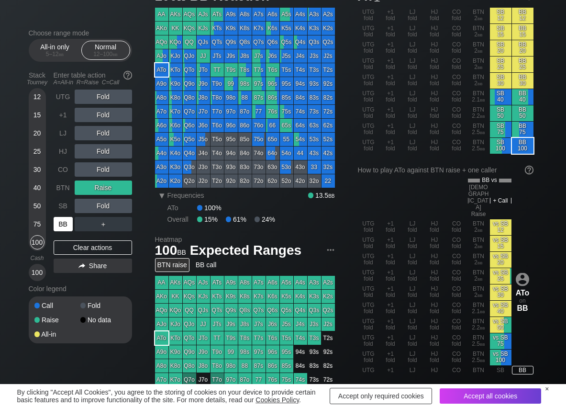
click at [69, 222] on div "BB" at bounding box center [63, 224] width 19 height 14
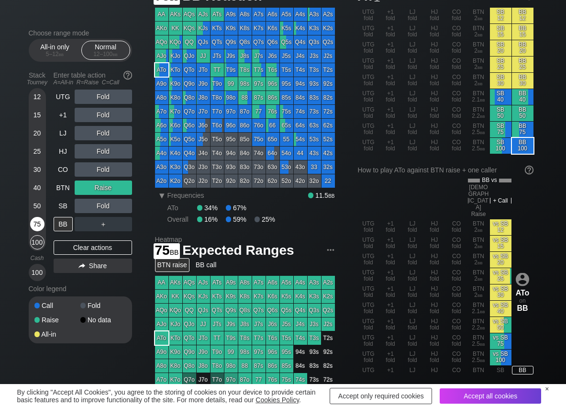
click at [36, 229] on div "75" at bounding box center [37, 224] width 14 height 14
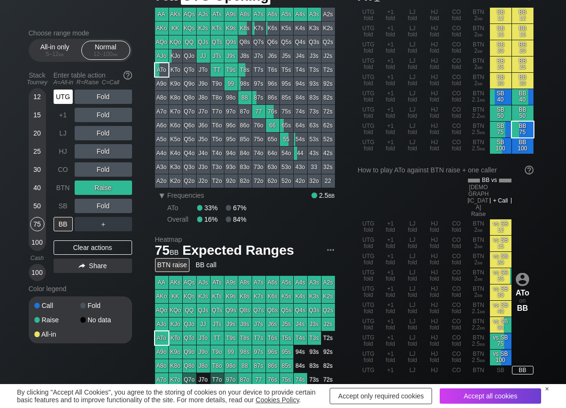
click at [72, 98] on div "UTG" at bounding box center [63, 97] width 19 height 14
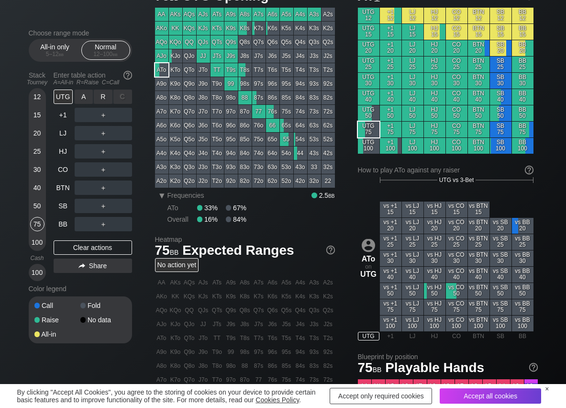
click at [98, 97] on div "R ✕" at bounding box center [103, 97] width 19 height 14
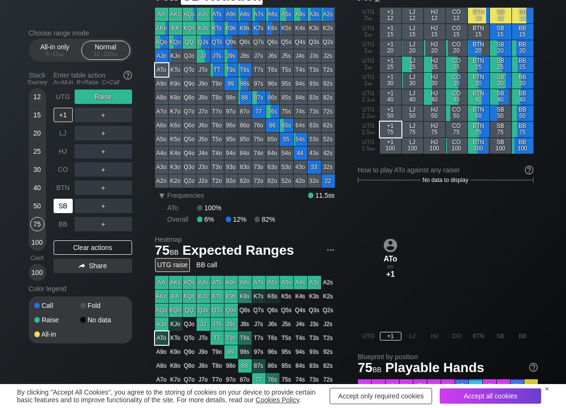
click at [60, 204] on div "SB" at bounding box center [63, 206] width 19 height 14
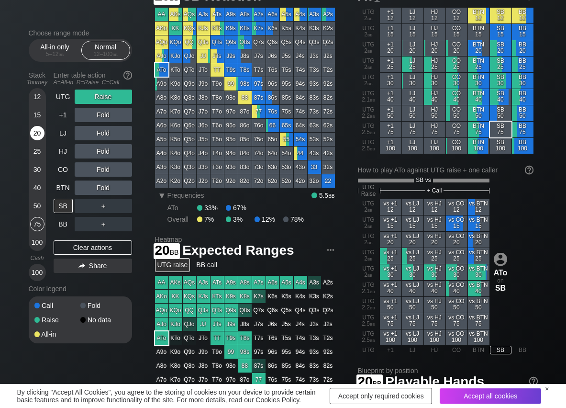
click at [34, 134] on div "20" at bounding box center [37, 133] width 14 height 14
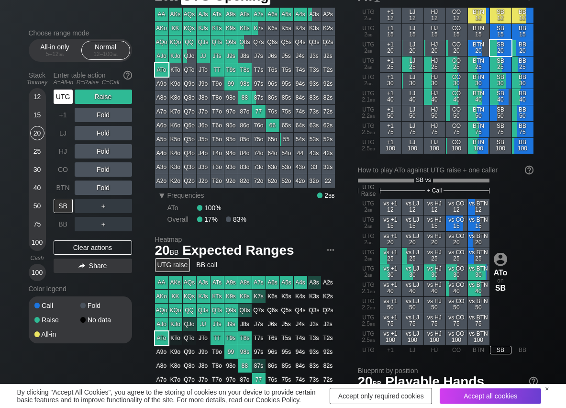
click at [58, 94] on div "UTG" at bounding box center [63, 97] width 19 height 14
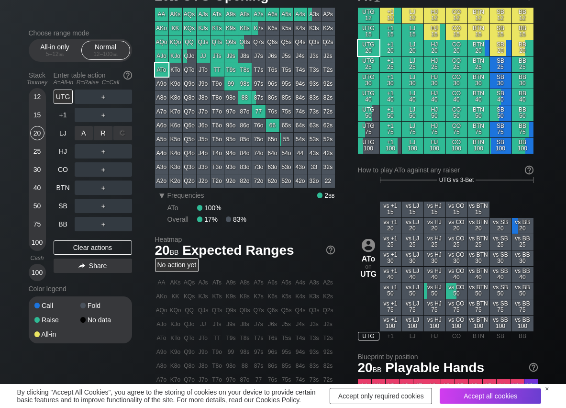
drag, startPoint x: 108, startPoint y: 129, endPoint x: 96, endPoint y: 142, distance: 18.0
click at [105, 133] on div "R ✕" at bounding box center [103, 133] width 19 height 14
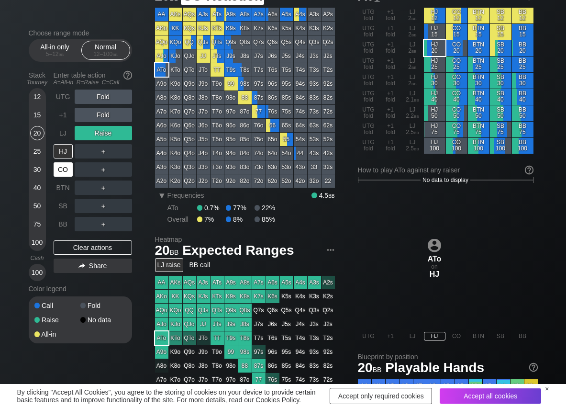
click at [66, 170] on div "CO" at bounding box center [63, 169] width 19 height 14
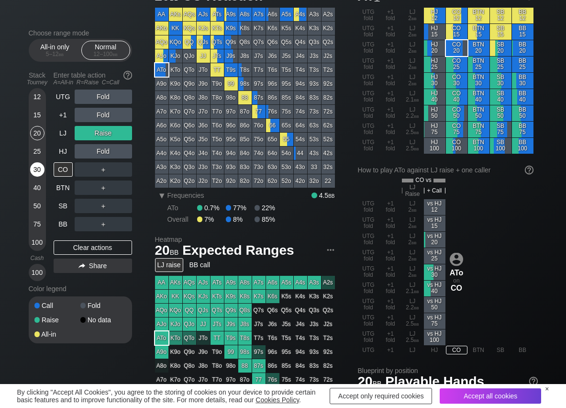
click at [30, 171] on div "30" at bounding box center [37, 171] width 14 height 18
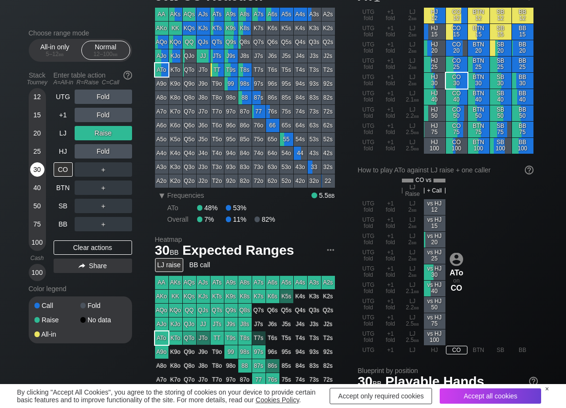
click at [36, 171] on div "30" at bounding box center [37, 169] width 14 height 14
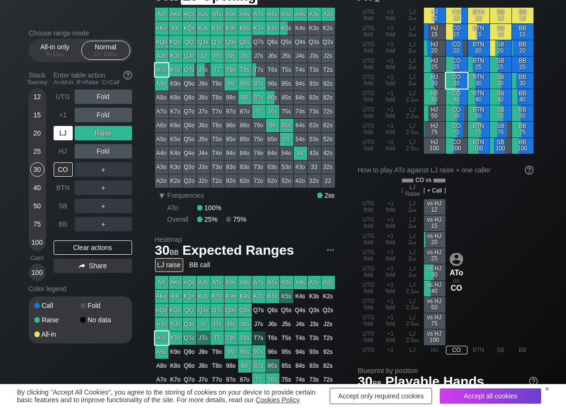
drag, startPoint x: 66, startPoint y: 132, endPoint x: 101, endPoint y: 191, distance: 68.9
click at [68, 138] on div "LJ" at bounding box center [63, 133] width 19 height 14
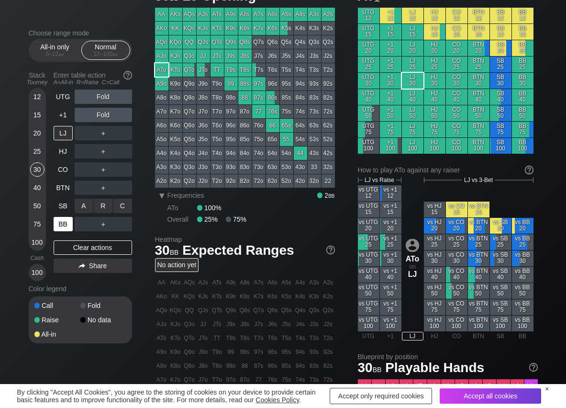
click at [125, 209] on div "C ✕" at bounding box center [122, 206] width 19 height 14
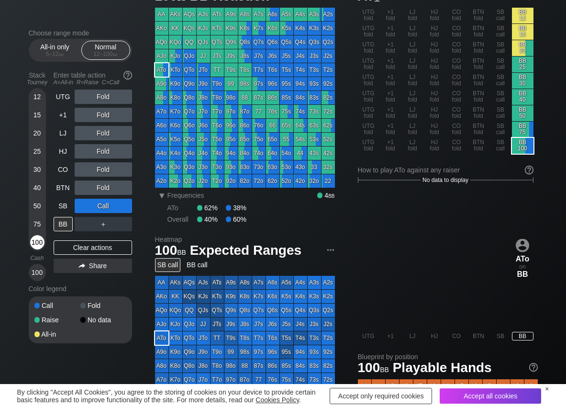
click at [40, 243] on div "100" at bounding box center [37, 242] width 14 height 14
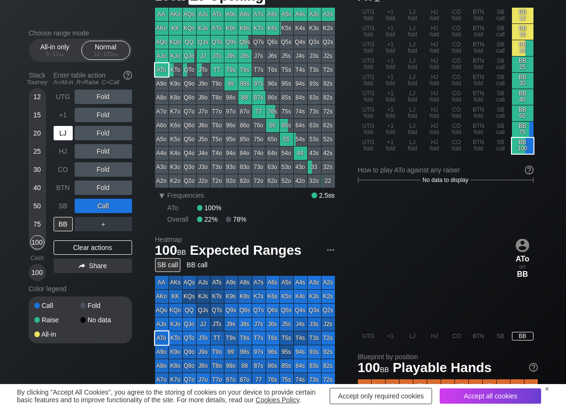
drag, startPoint x: 57, startPoint y: 140, endPoint x: 75, endPoint y: 139, distance: 18.2
click at [59, 139] on div "LJ" at bounding box center [63, 133] width 19 height 14
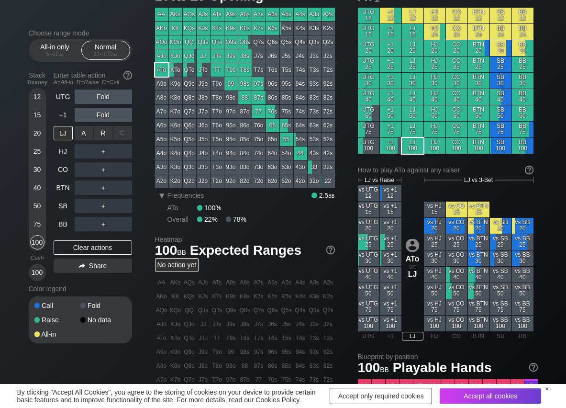
drag, startPoint x: 105, startPoint y: 133, endPoint x: 98, endPoint y: 142, distance: 11.9
click at [103, 134] on div "R ✕" at bounding box center [103, 133] width 19 height 14
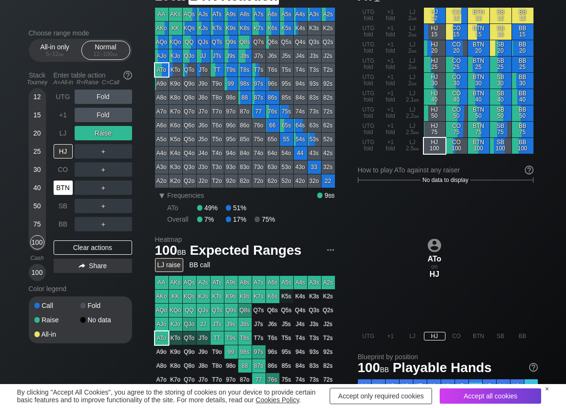
click at [65, 192] on div "BTN" at bounding box center [63, 188] width 19 height 14
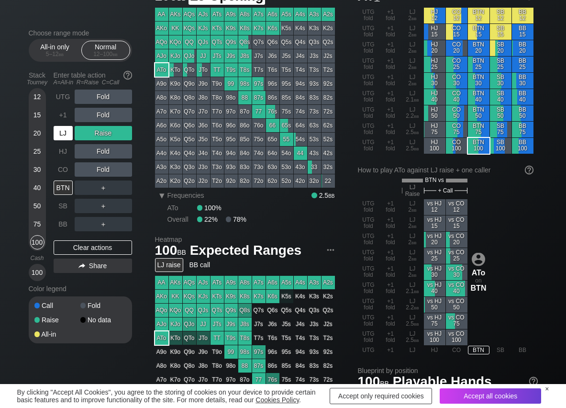
click at [70, 139] on div "LJ" at bounding box center [63, 133] width 19 height 14
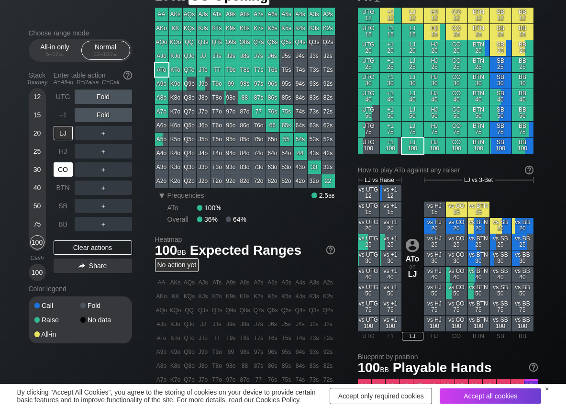
drag, startPoint x: 61, startPoint y: 167, endPoint x: 87, endPoint y: 146, distance: 33.7
click at [70, 162] on div "CO" at bounding box center [63, 169] width 19 height 14
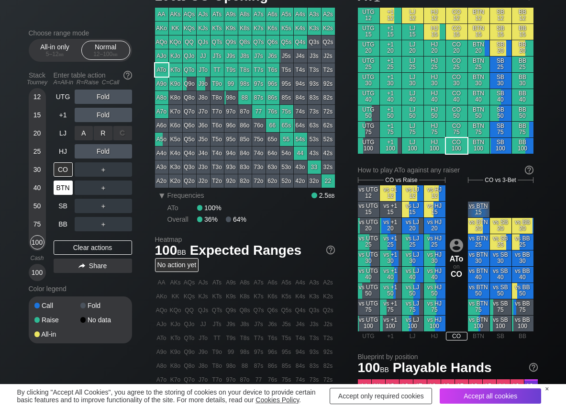
drag, startPoint x: 101, startPoint y: 132, endPoint x: 61, endPoint y: 184, distance: 65.2
click at [101, 133] on div "R ✕" at bounding box center [103, 133] width 19 height 14
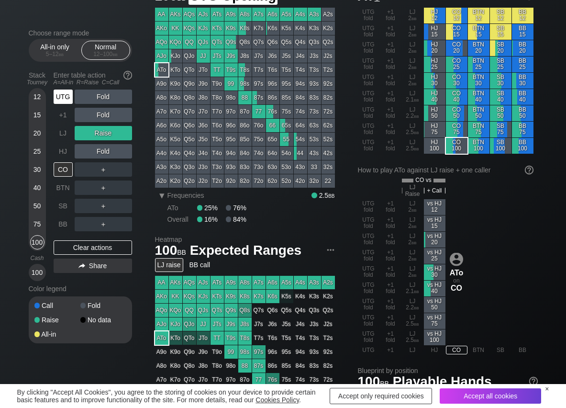
click at [61, 96] on div "UTG" at bounding box center [63, 97] width 19 height 14
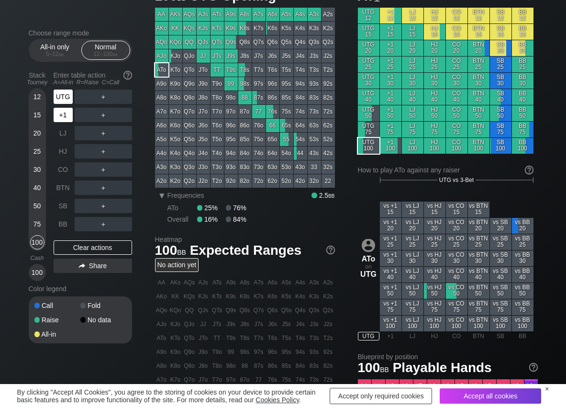
click at [61, 107] on div "+1" at bounding box center [64, 115] width 21 height 18
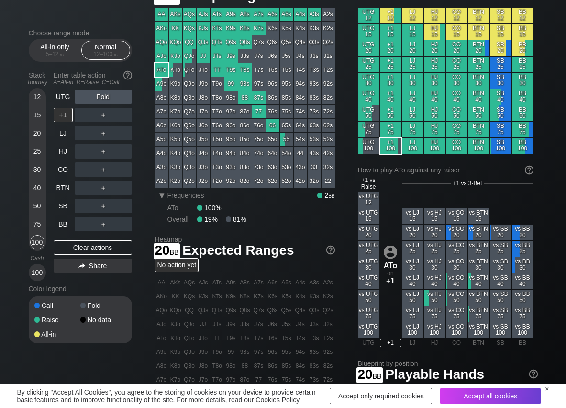
drag, startPoint x: 43, startPoint y: 136, endPoint x: 2, endPoint y: 143, distance: 40.9
click at [43, 136] on div "20" at bounding box center [37, 133] width 14 height 14
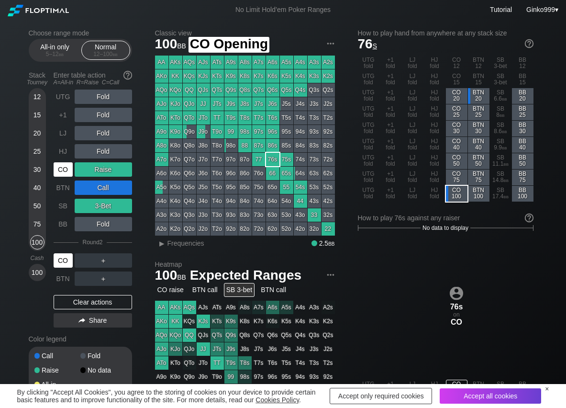
drag, startPoint x: 53, startPoint y: 165, endPoint x: 58, endPoint y: 167, distance: 5.6
click at [56, 166] on div "CO" at bounding box center [63, 169] width 19 height 14
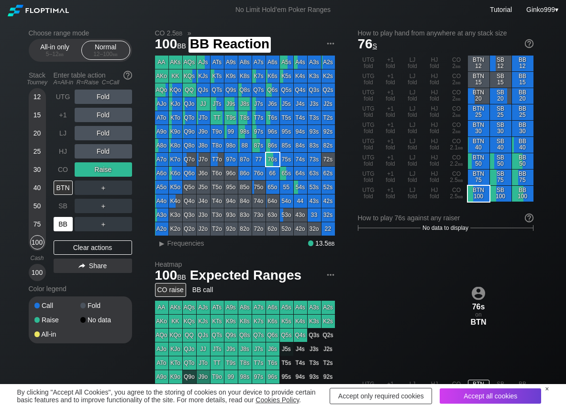
click at [64, 224] on div "BB" at bounding box center [63, 224] width 19 height 14
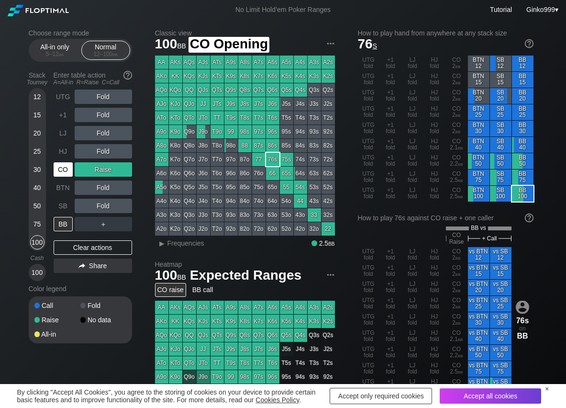
click at [65, 169] on div "CO" at bounding box center [63, 169] width 19 height 14
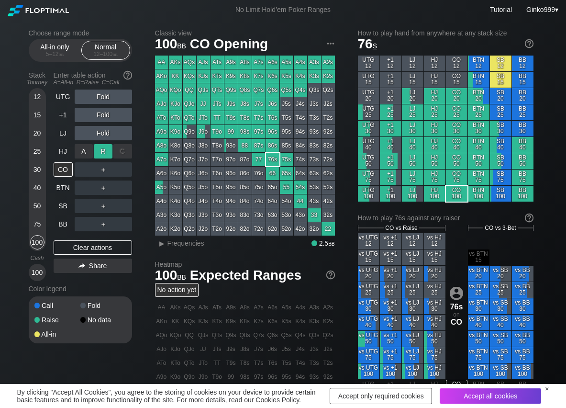
click at [103, 148] on div "R ✕" at bounding box center [103, 151] width 19 height 14
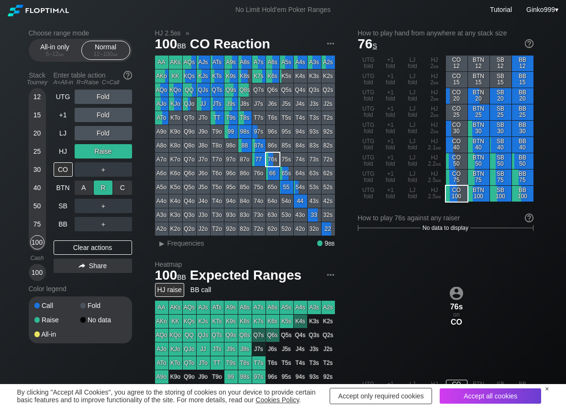
click at [106, 192] on div "R ✕" at bounding box center [103, 188] width 19 height 14
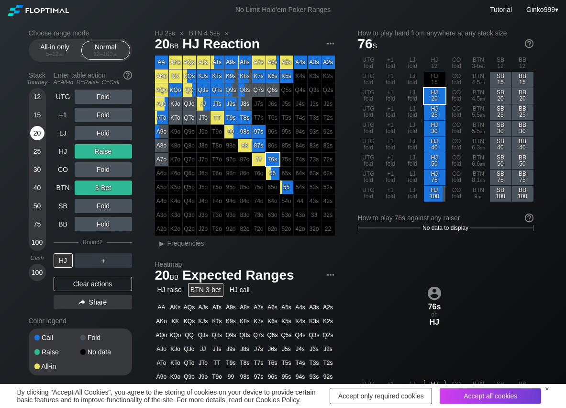
click at [34, 136] on div "20" at bounding box center [37, 133] width 14 height 14
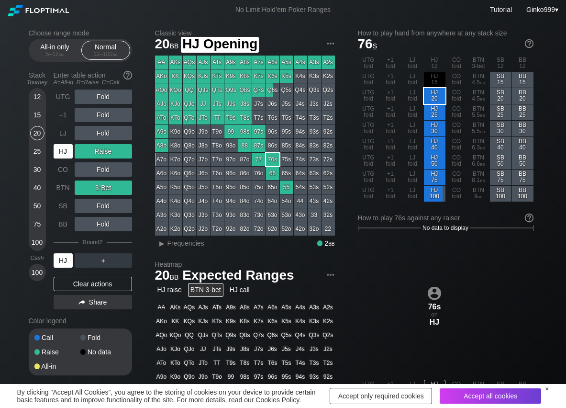
click at [73, 154] on div "HJ" at bounding box center [64, 151] width 21 height 18
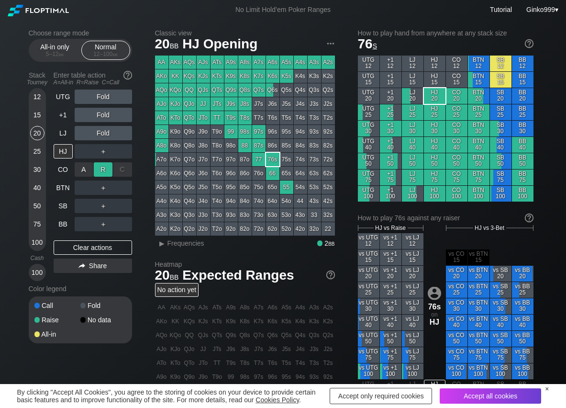
click at [104, 174] on div "R ✕" at bounding box center [103, 169] width 19 height 14
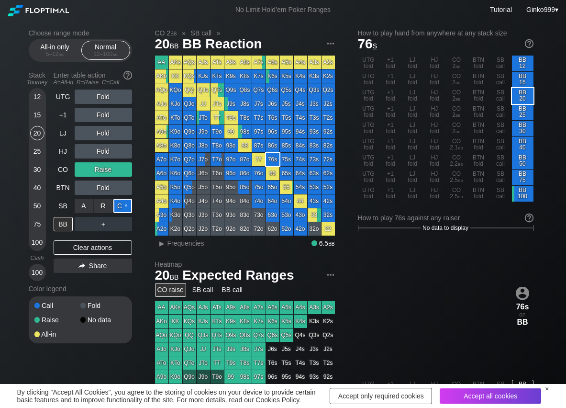
click at [120, 211] on div "C ✕" at bounding box center [122, 206] width 19 height 14
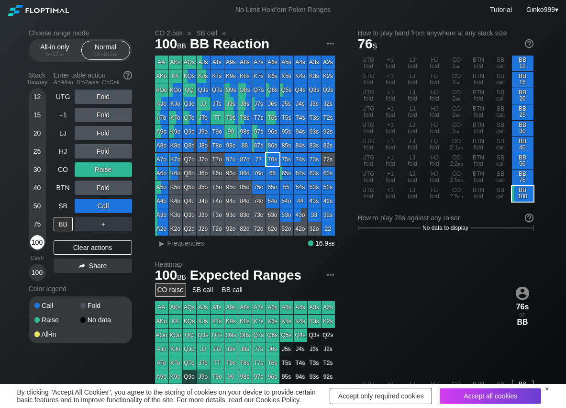
click at [38, 248] on div "100" at bounding box center [37, 242] width 14 height 14
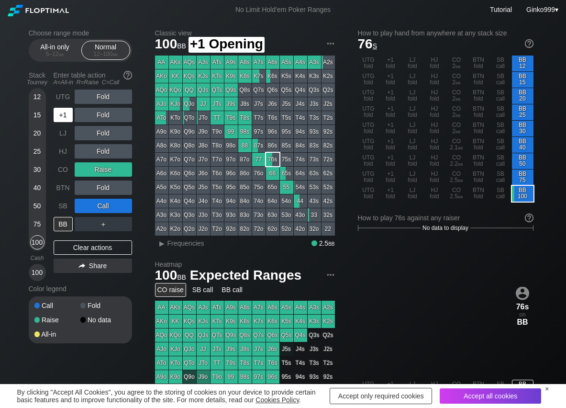
click at [68, 112] on div "+1" at bounding box center [63, 115] width 19 height 14
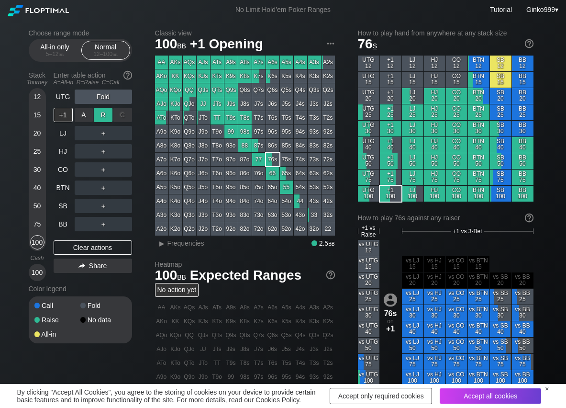
click at [103, 120] on div "R ✕" at bounding box center [103, 115] width 19 height 14
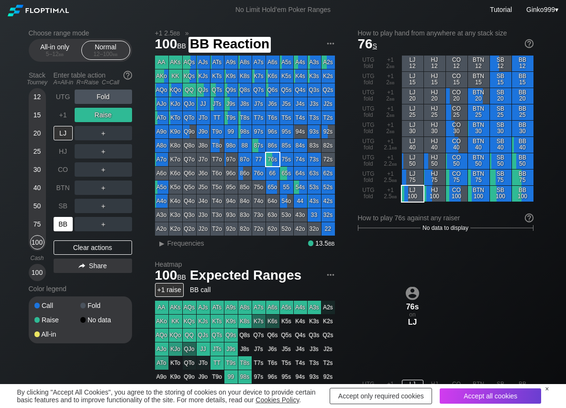
click at [67, 226] on div "BB" at bounding box center [63, 224] width 19 height 14
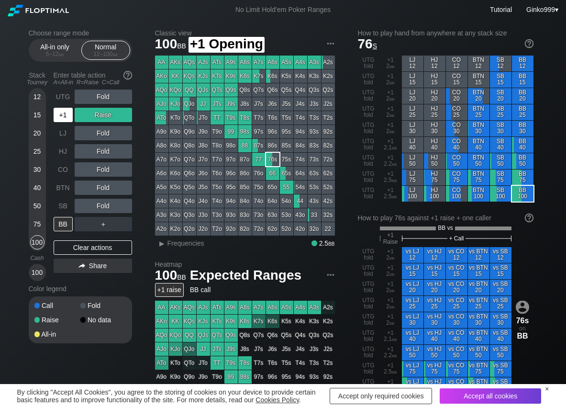
click at [65, 112] on div "+1" at bounding box center [63, 115] width 19 height 14
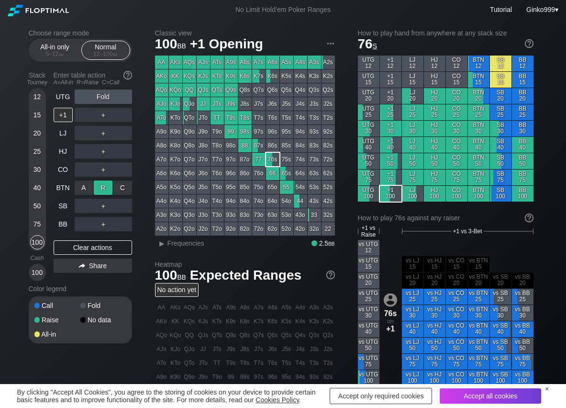
drag, startPoint x: 102, startPoint y: 182, endPoint x: 97, endPoint y: 185, distance: 5.2
click at [101, 183] on div "R ✕" at bounding box center [103, 188] width 19 height 14
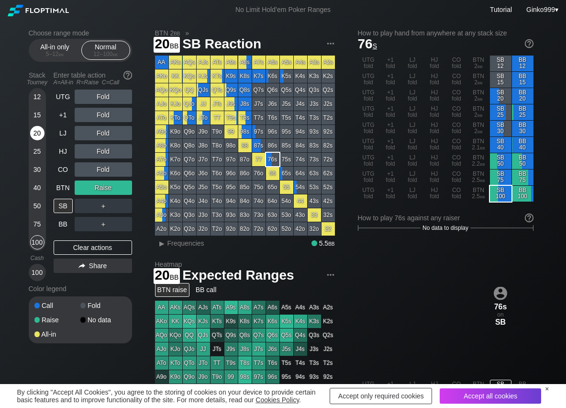
drag, startPoint x: 35, startPoint y: 128, endPoint x: 39, endPoint y: 135, distance: 7.9
click at [36, 128] on div "20" at bounding box center [37, 133] width 14 height 14
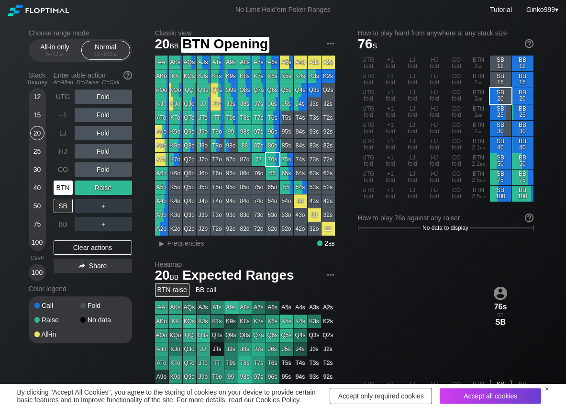
click at [68, 181] on div "BTN" at bounding box center [63, 188] width 19 height 14
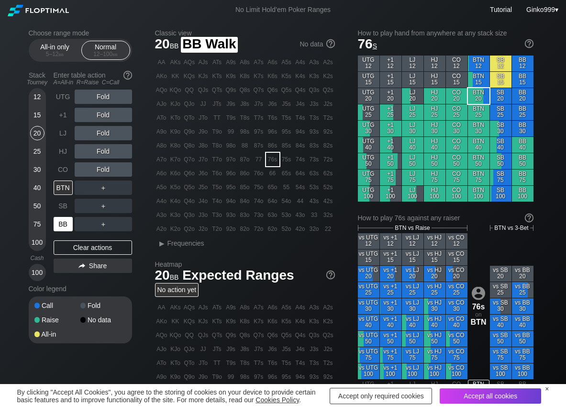
click at [61, 224] on div "BB" at bounding box center [63, 224] width 19 height 14
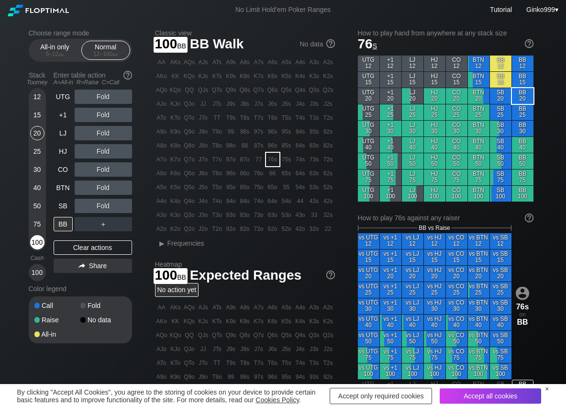
click at [33, 243] on div "100" at bounding box center [37, 242] width 14 height 14
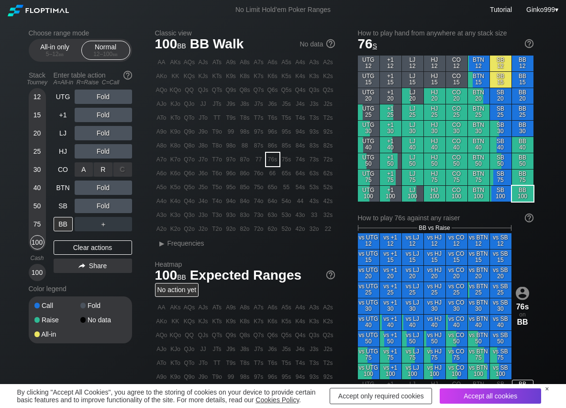
click at [105, 173] on div "R ✕" at bounding box center [103, 169] width 19 height 14
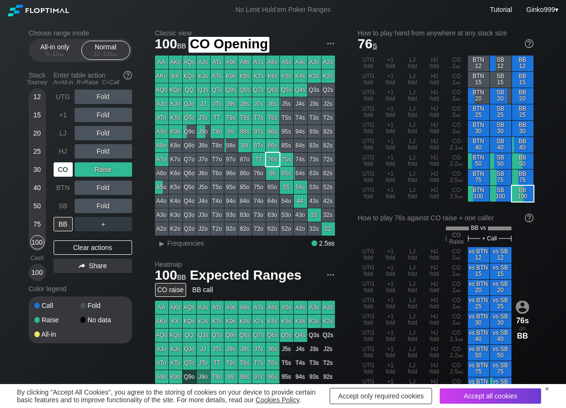
click at [56, 171] on div "CO" at bounding box center [63, 169] width 19 height 14
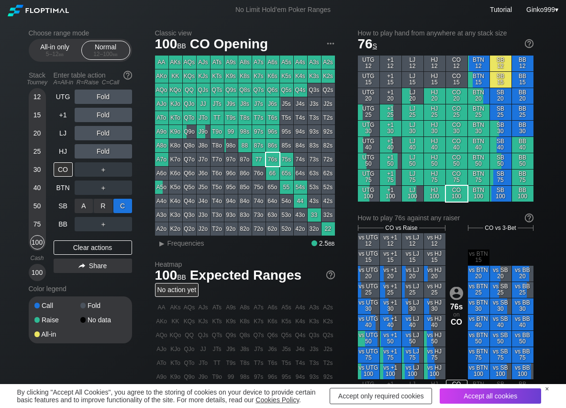
click at [122, 205] on div "C ✕" at bounding box center [122, 206] width 19 height 14
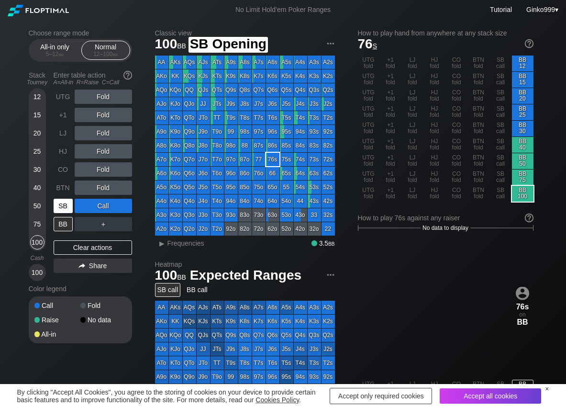
click at [64, 209] on div "SB" at bounding box center [63, 206] width 19 height 14
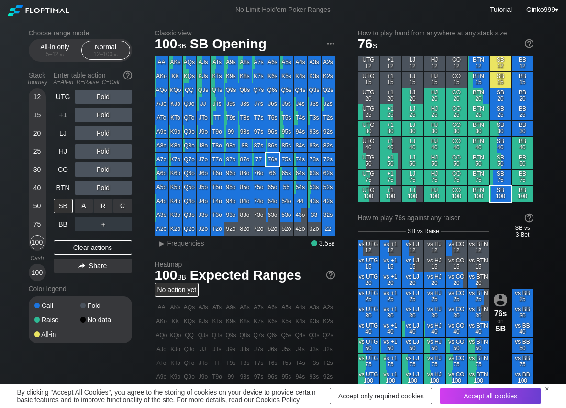
click at [126, 210] on div "C ✕" at bounding box center [122, 206] width 19 height 14
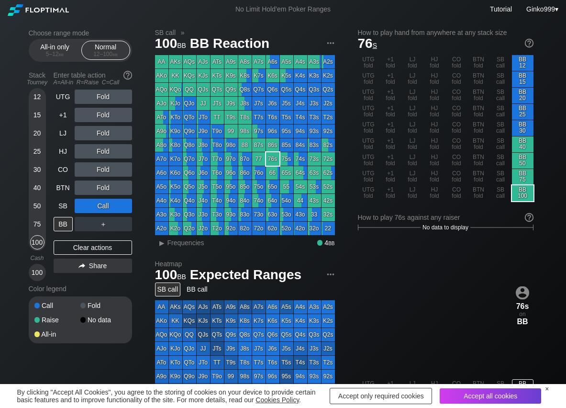
scroll to position [48, 0]
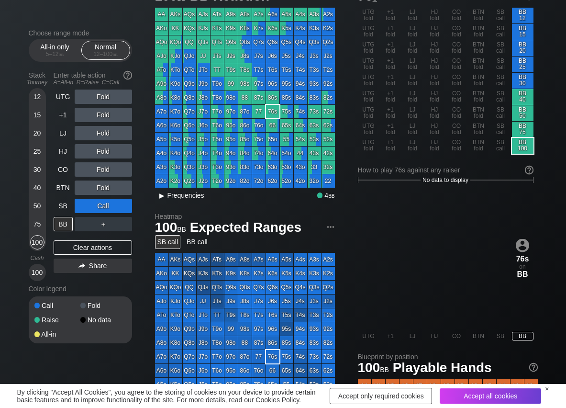
click at [202, 196] on span "Frequencies" at bounding box center [186, 196] width 37 height 8
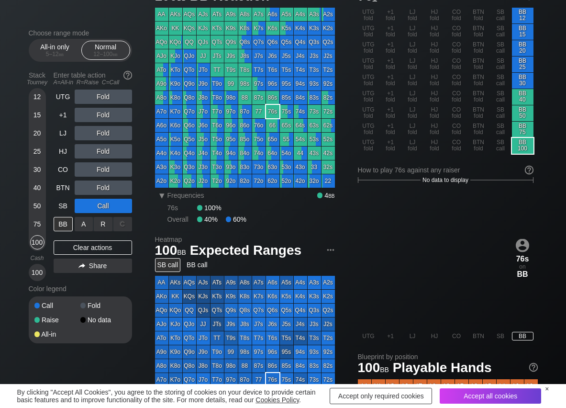
click at [106, 225] on div "R ✕" at bounding box center [103, 224] width 19 height 14
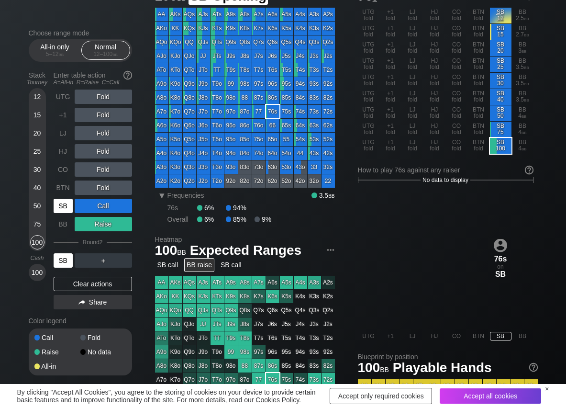
click at [70, 192] on div "BTN" at bounding box center [63, 188] width 19 height 14
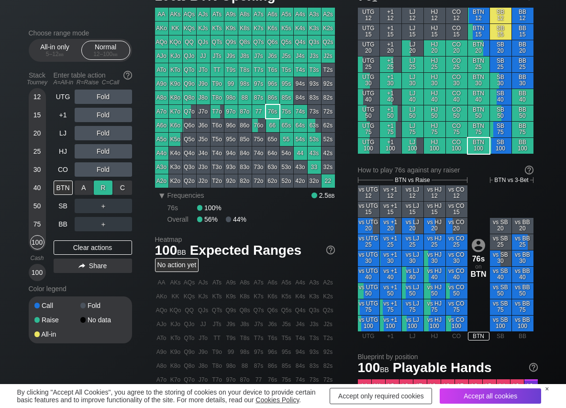
click at [102, 190] on div "R ✕" at bounding box center [103, 188] width 19 height 14
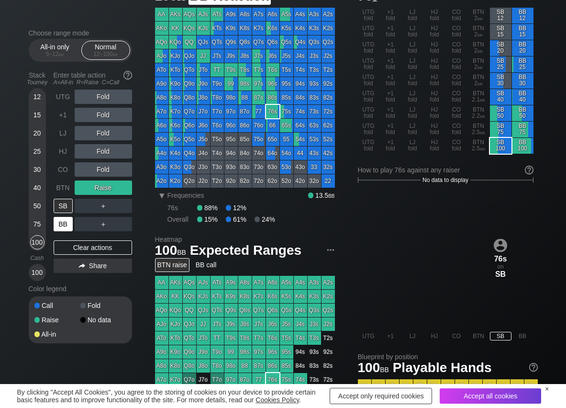
click at [66, 222] on div "BB" at bounding box center [63, 224] width 19 height 14
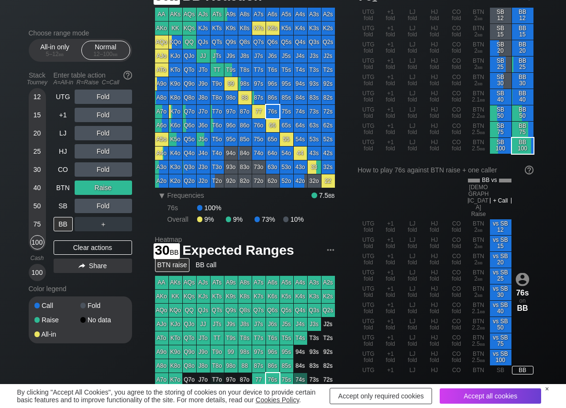
drag, startPoint x: 43, startPoint y: 175, endPoint x: 1, endPoint y: 175, distance: 41.7
click at [43, 175] on div "30" at bounding box center [37, 171] width 14 height 18
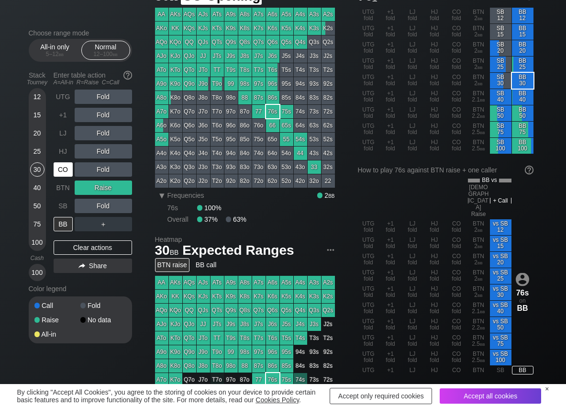
click at [64, 173] on div "CO" at bounding box center [63, 169] width 19 height 14
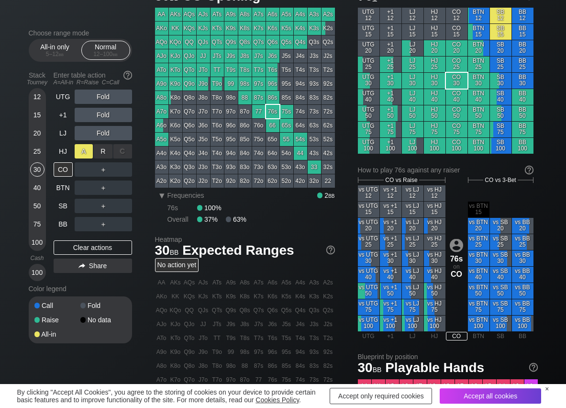
click at [99, 151] on div "R ✕" at bounding box center [103, 151] width 19 height 14
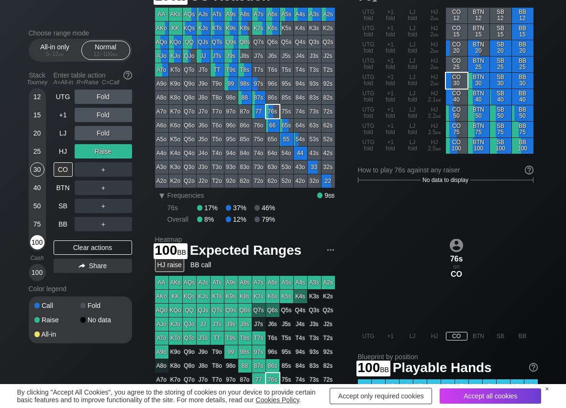
click at [41, 244] on div "100" at bounding box center [37, 242] width 14 height 14
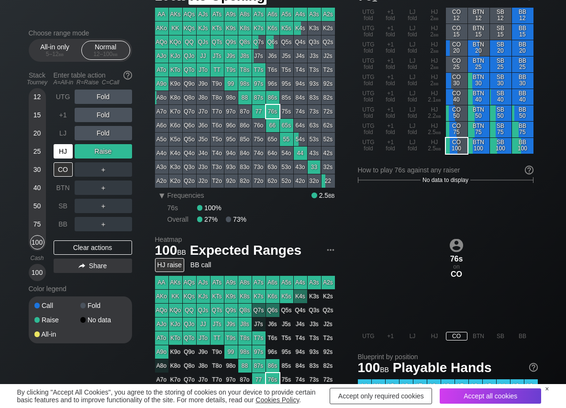
click at [67, 151] on div "HJ" at bounding box center [63, 151] width 19 height 14
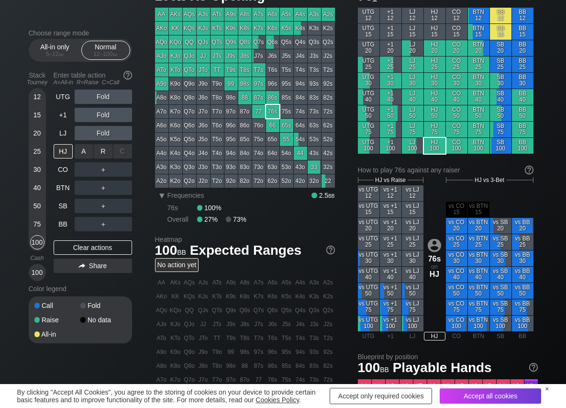
click at [105, 150] on div "R ✕" at bounding box center [103, 151] width 19 height 14
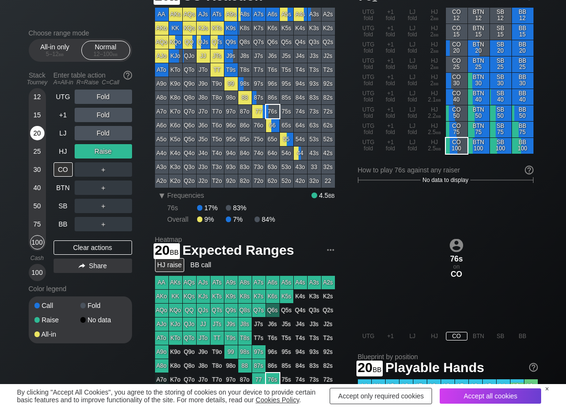
click at [36, 131] on div "20" at bounding box center [37, 133] width 14 height 14
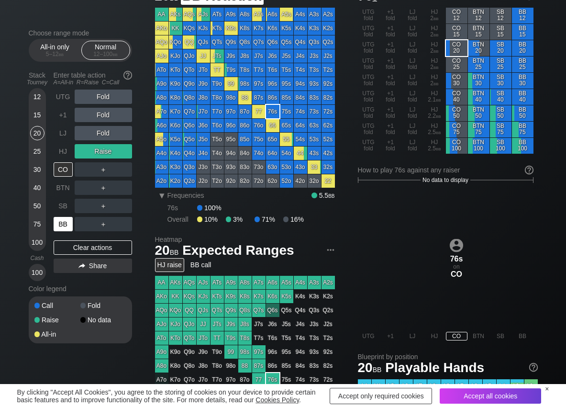
click at [62, 224] on div "BB" at bounding box center [63, 224] width 19 height 14
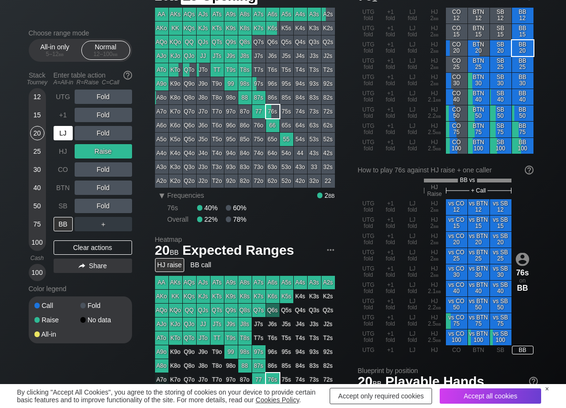
click at [59, 130] on div "LJ" at bounding box center [63, 133] width 19 height 14
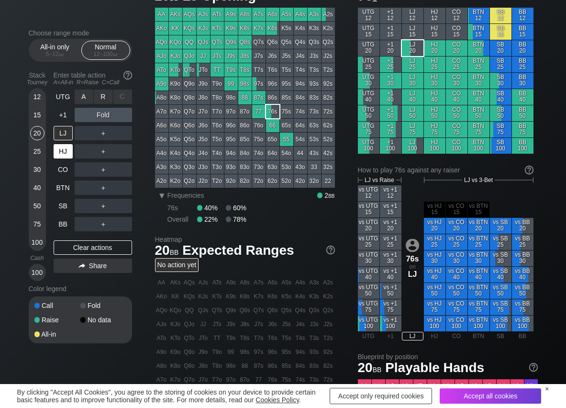
click at [101, 99] on div "R ✕" at bounding box center [103, 97] width 19 height 14
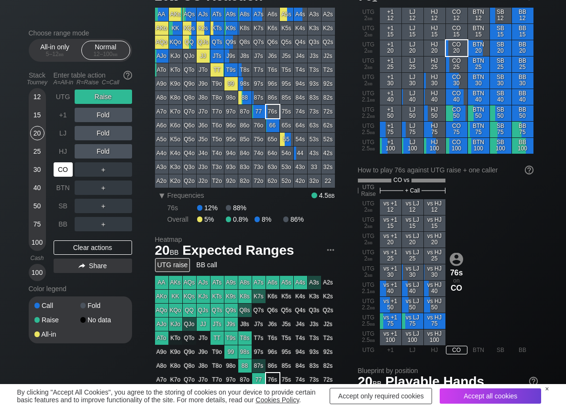
click at [64, 176] on div "CO" at bounding box center [63, 169] width 19 height 14
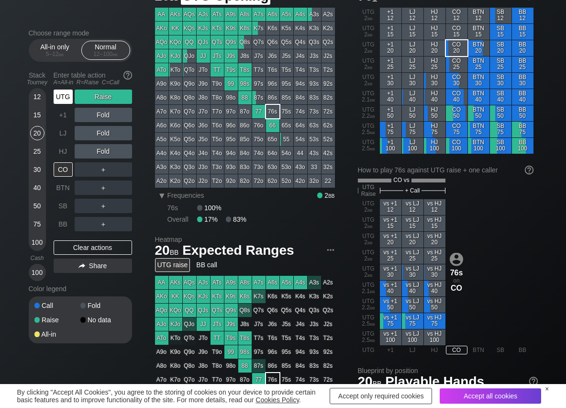
drag, startPoint x: 62, startPoint y: 97, endPoint x: 79, endPoint y: 104, distance: 18.7
click at [65, 98] on div "UTG" at bounding box center [63, 97] width 19 height 14
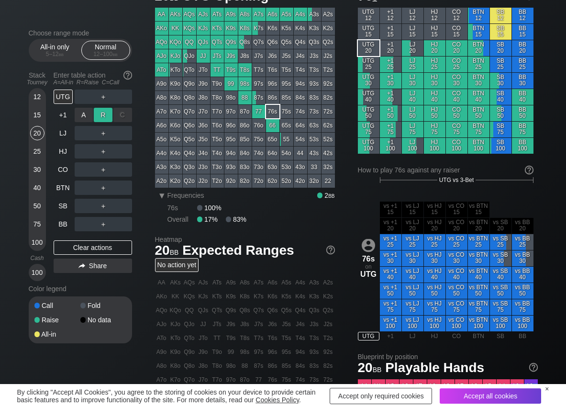
click at [98, 114] on div "R ✕" at bounding box center [103, 115] width 19 height 14
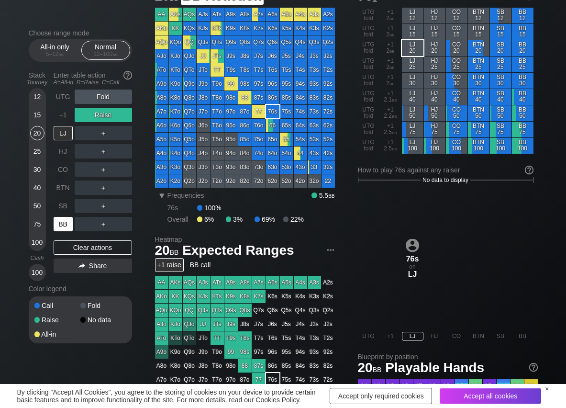
click at [62, 224] on div "BB" at bounding box center [63, 224] width 19 height 14
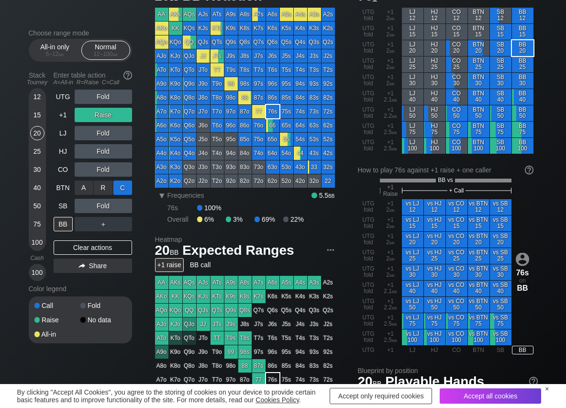
click at [119, 187] on div "C ✕" at bounding box center [122, 188] width 19 height 14
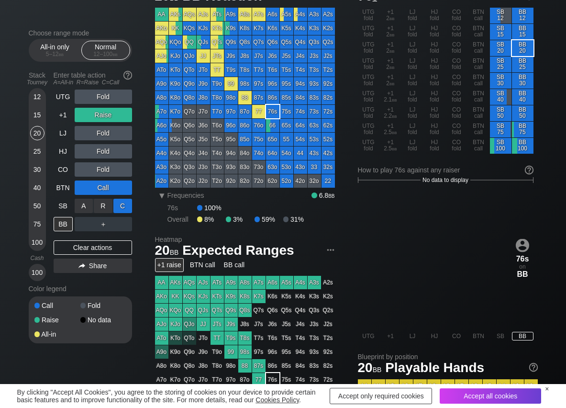
click at [119, 206] on div "C ✕" at bounding box center [122, 206] width 19 height 14
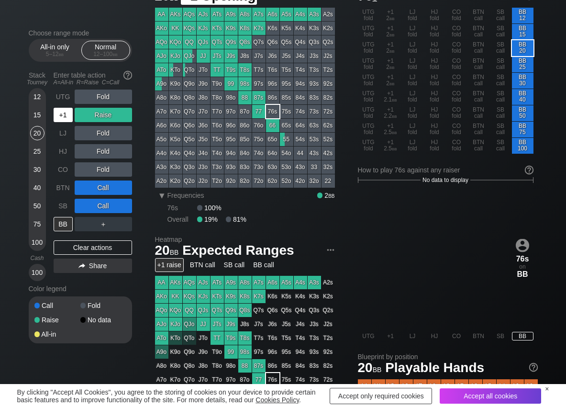
drag, startPoint x: 59, startPoint y: 115, endPoint x: 70, endPoint y: 131, distance: 19.3
click at [61, 120] on div "+1" at bounding box center [63, 115] width 19 height 14
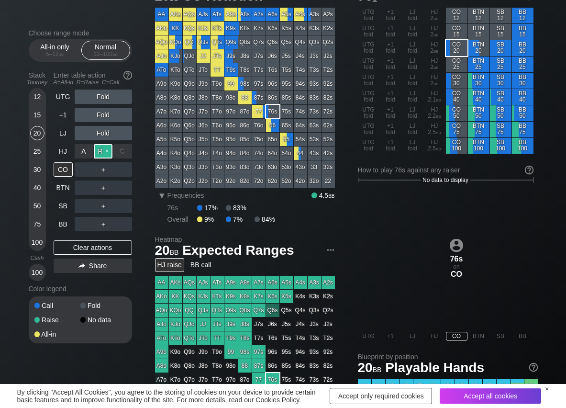
click at [101, 153] on div "R ✕" at bounding box center [103, 151] width 19 height 14
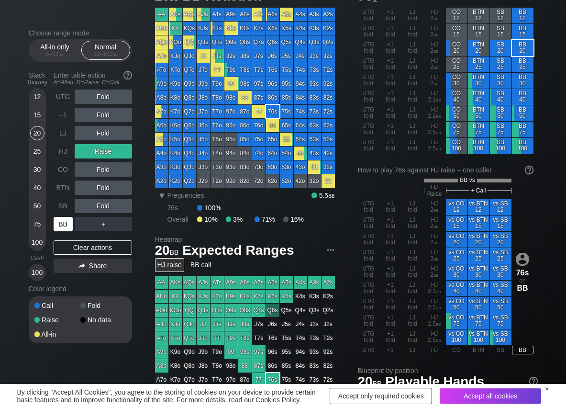
click at [64, 217] on div "BB" at bounding box center [63, 224] width 19 height 14
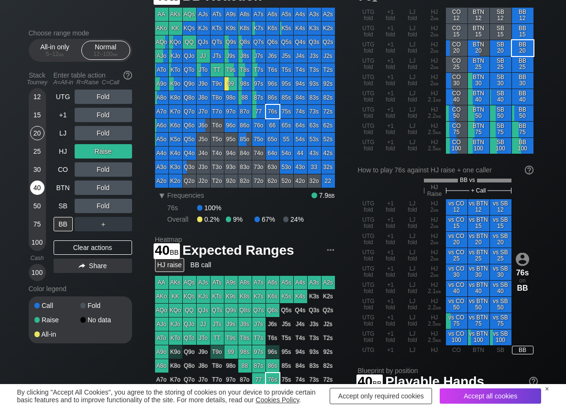
click at [42, 189] on div "40" at bounding box center [37, 188] width 14 height 14
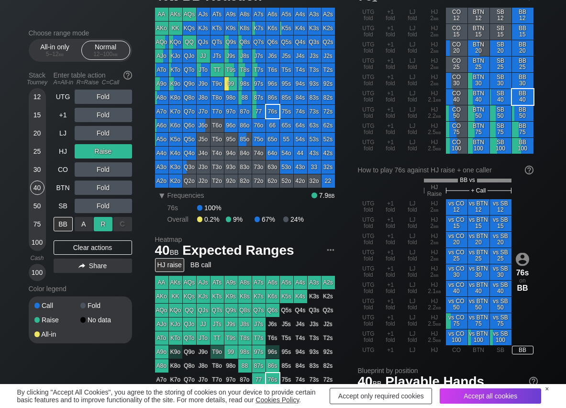
click at [102, 226] on div "R ✕" at bounding box center [103, 224] width 19 height 14
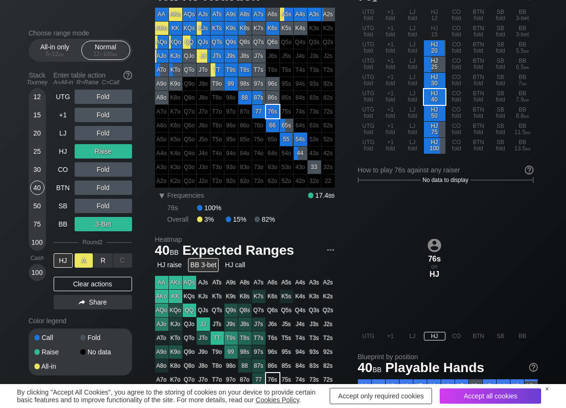
click at [84, 264] on div "A ✕" at bounding box center [84, 260] width 19 height 14
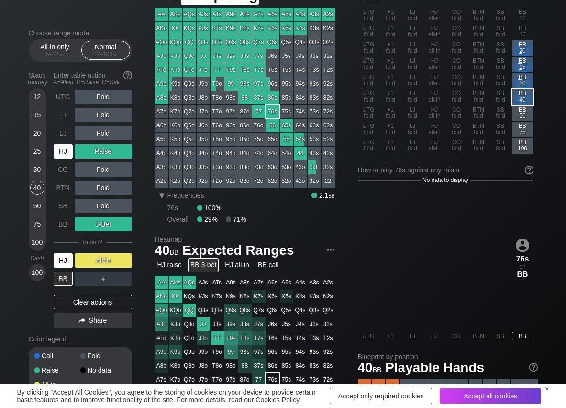
click at [70, 157] on div "HJ" at bounding box center [63, 151] width 19 height 14
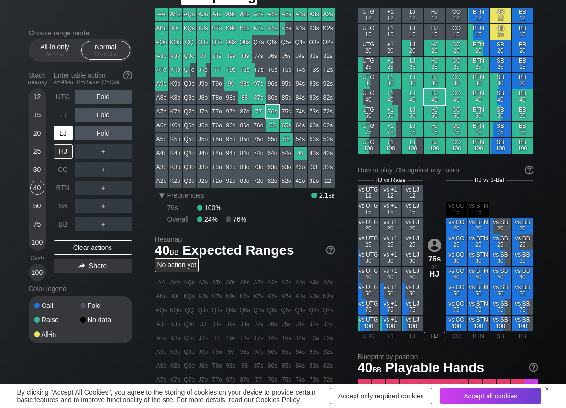
click at [66, 131] on div "LJ" at bounding box center [63, 133] width 19 height 14
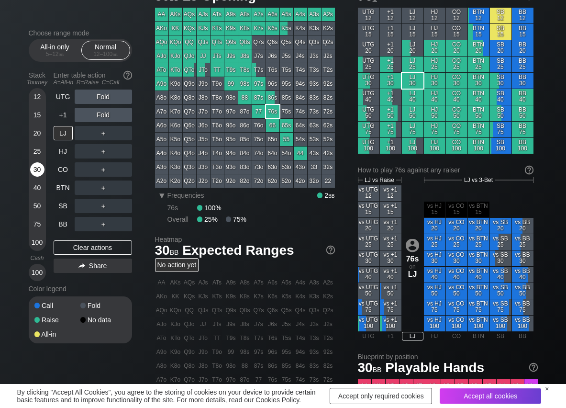
click at [39, 168] on div "30" at bounding box center [37, 169] width 14 height 14
click at [104, 127] on div "R ✕" at bounding box center [103, 133] width 19 height 14
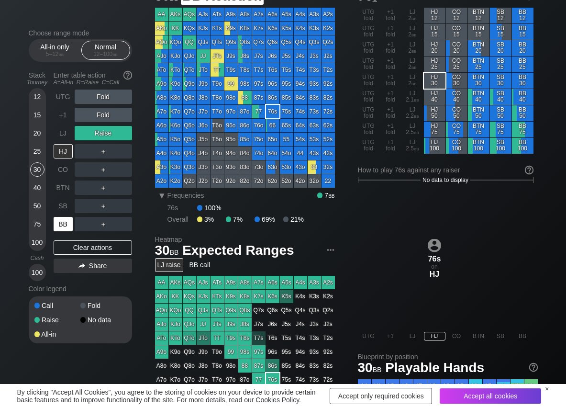
click at [66, 218] on div "BB" at bounding box center [63, 224] width 19 height 14
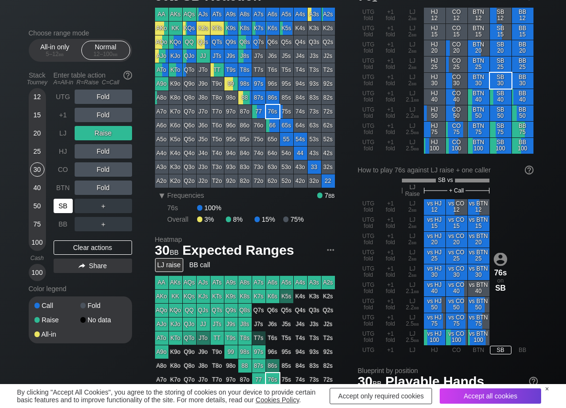
click at [64, 205] on div "SB" at bounding box center [63, 206] width 19 height 14
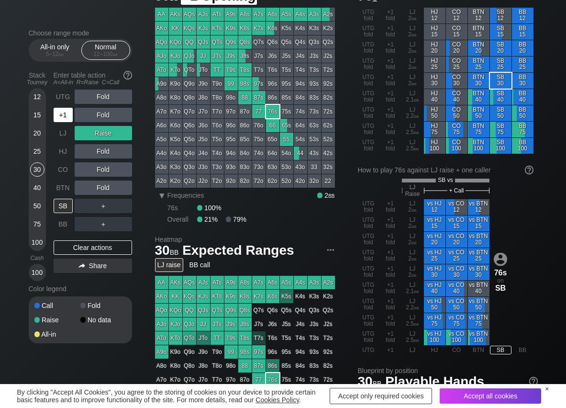
click at [62, 117] on div "+1" at bounding box center [63, 115] width 19 height 14
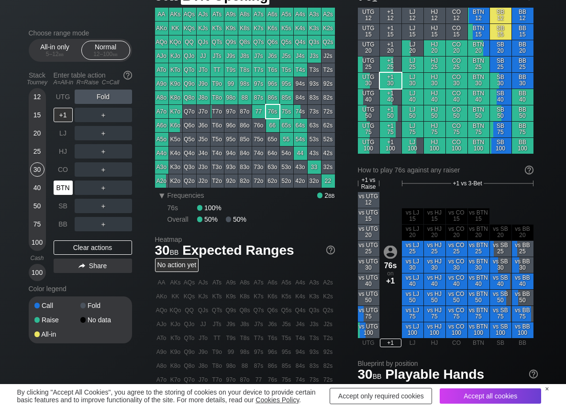
click at [63, 189] on div "BTN" at bounding box center [63, 188] width 19 height 14
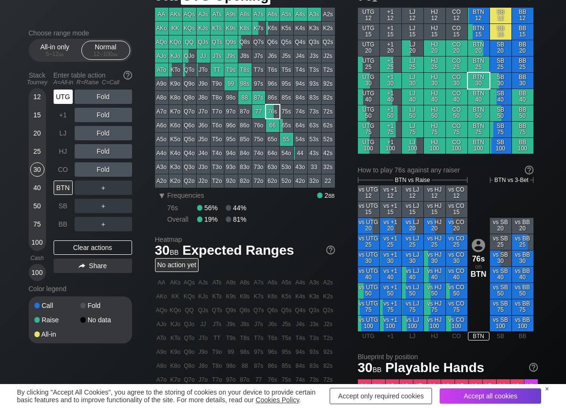
click at [65, 98] on div "UTG" at bounding box center [63, 97] width 19 height 14
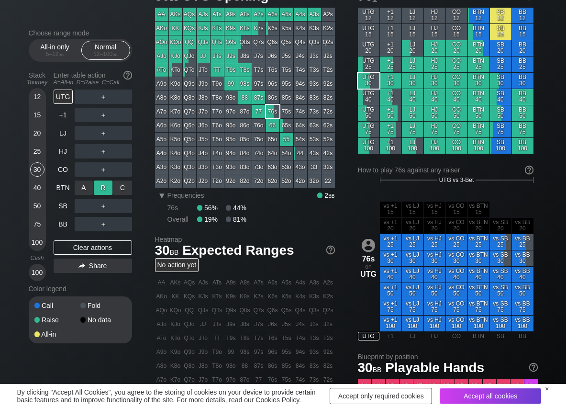
click at [106, 183] on div "R ✕" at bounding box center [103, 188] width 19 height 14
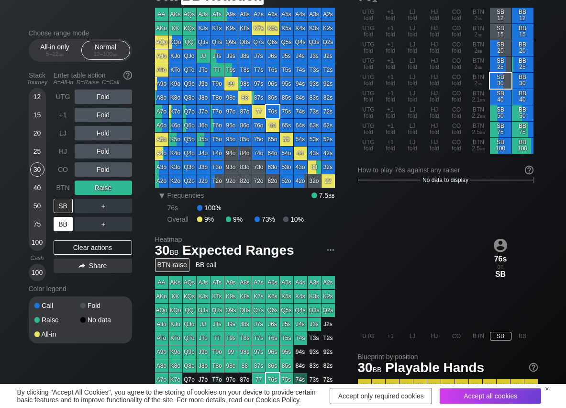
click at [67, 221] on div "BB" at bounding box center [63, 224] width 19 height 14
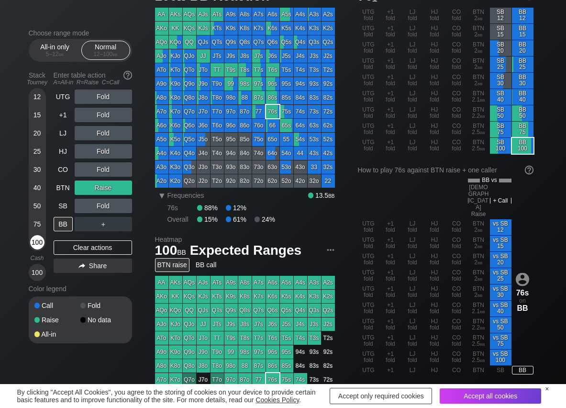
click at [36, 240] on div "100" at bounding box center [37, 242] width 14 height 14
click at [95, 224] on div "R ✕" at bounding box center [103, 224] width 19 height 14
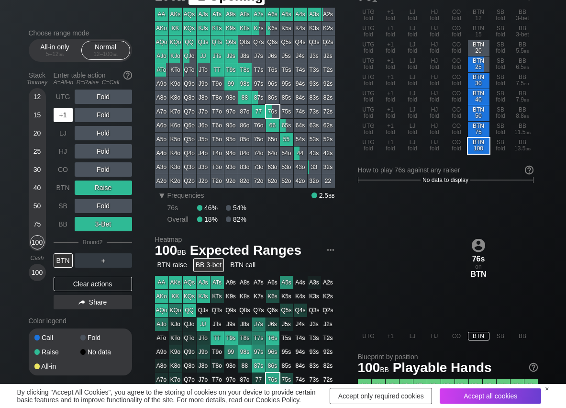
click at [64, 119] on div "+1" at bounding box center [63, 115] width 19 height 14
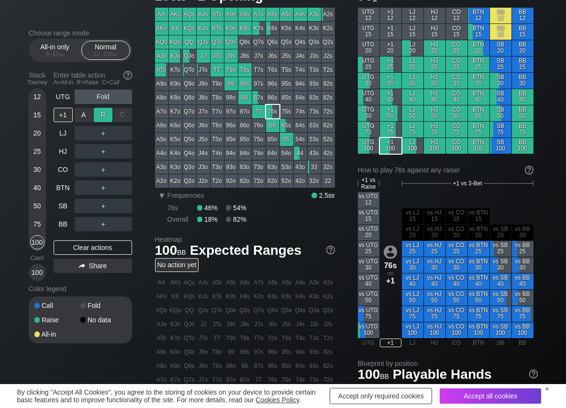
click at [103, 118] on div "R ✕" at bounding box center [103, 115] width 19 height 14
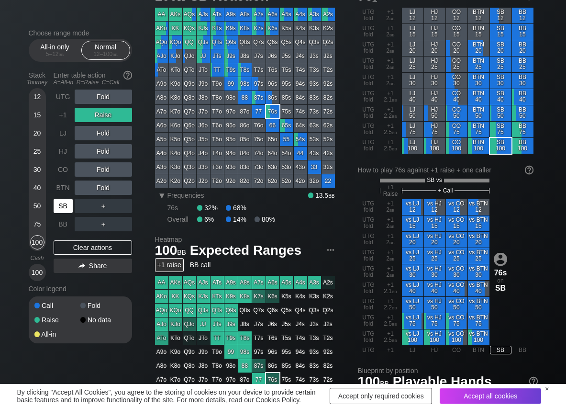
click at [65, 205] on div "SB" at bounding box center [63, 206] width 19 height 14
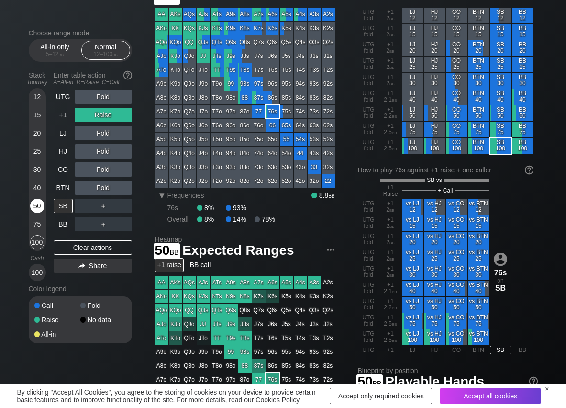
click at [32, 208] on div "50" at bounding box center [37, 206] width 14 height 14
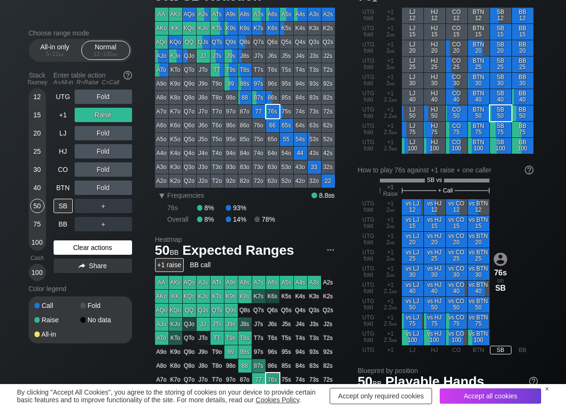
click at [75, 252] on div "Clear actions" at bounding box center [93, 247] width 79 height 14
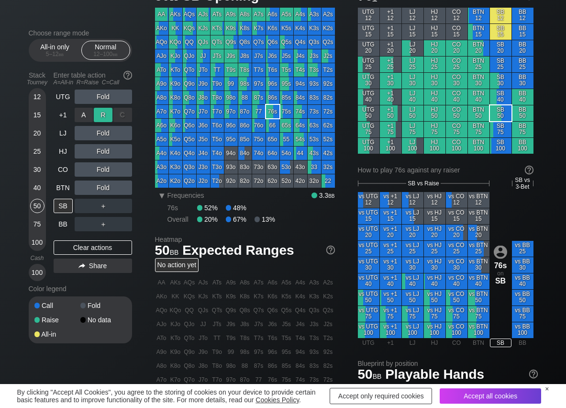
click at [98, 111] on div "R ✕" at bounding box center [103, 115] width 19 height 14
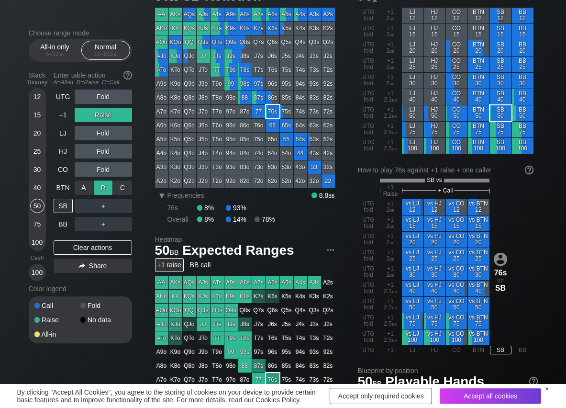
click at [103, 190] on div "R ✕" at bounding box center [103, 188] width 19 height 14
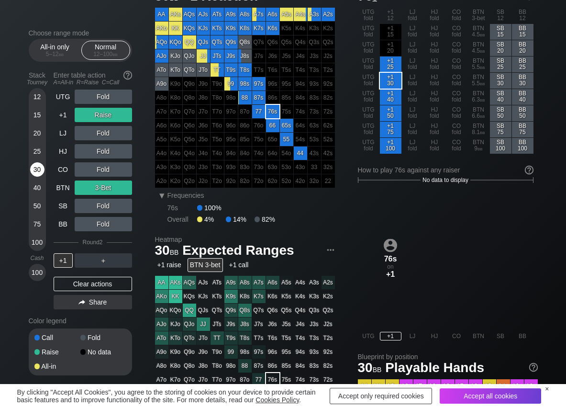
click at [38, 170] on div "30" at bounding box center [37, 169] width 14 height 14
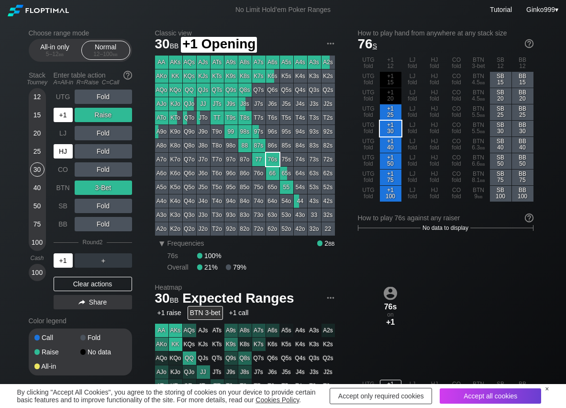
drag, startPoint x: 67, startPoint y: 118, endPoint x: 61, endPoint y: 159, distance: 42.0
click at [63, 126] on div "UTG Fold +1 Raise LJ Fold HJ Fold CO Fold BTN 3-Bet SB Fold BB Fold Round 2 +1 ＋" at bounding box center [93, 179] width 79 height 178
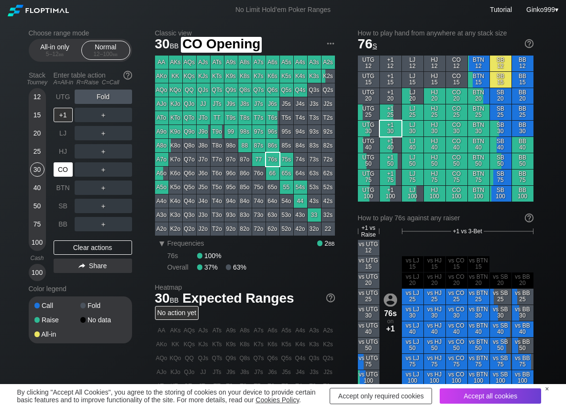
click at [63, 163] on div "CO" at bounding box center [63, 169] width 19 height 14
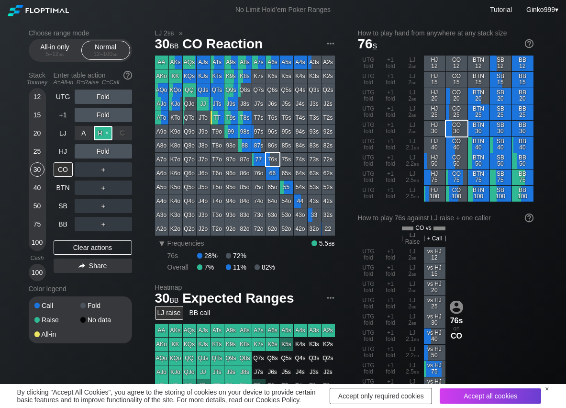
click at [101, 134] on div "R ✕" at bounding box center [103, 133] width 19 height 14
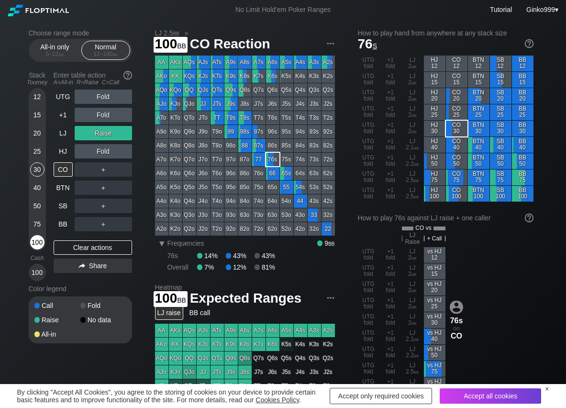
click at [39, 242] on div "100" at bounding box center [37, 242] width 14 height 14
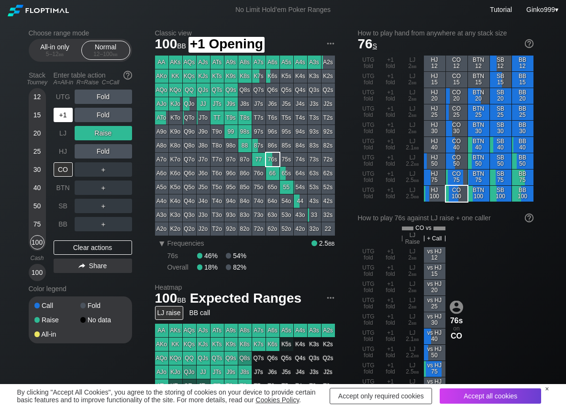
click at [62, 113] on div "+1" at bounding box center [63, 115] width 19 height 14
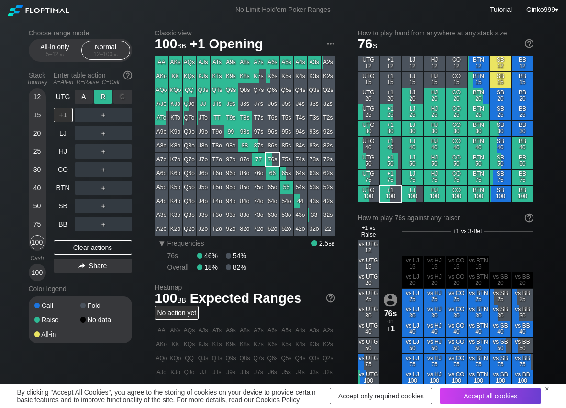
click at [96, 97] on div "R ✕" at bounding box center [103, 97] width 19 height 14
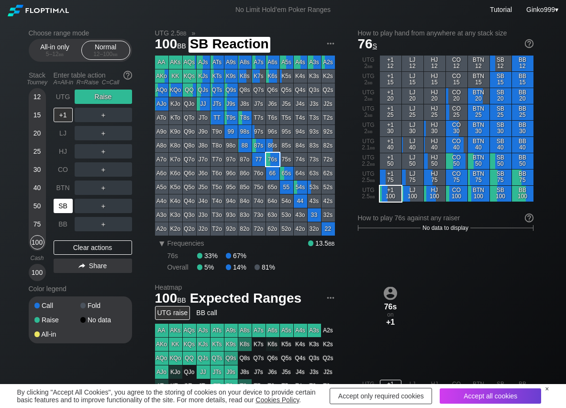
click at [64, 202] on div "SB" at bounding box center [63, 206] width 19 height 14
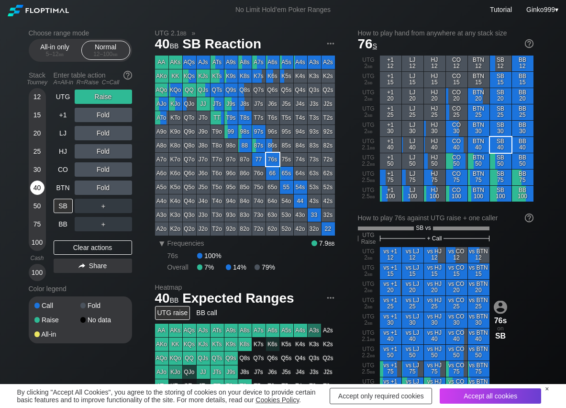
click at [37, 188] on div "40" at bounding box center [37, 188] width 14 height 14
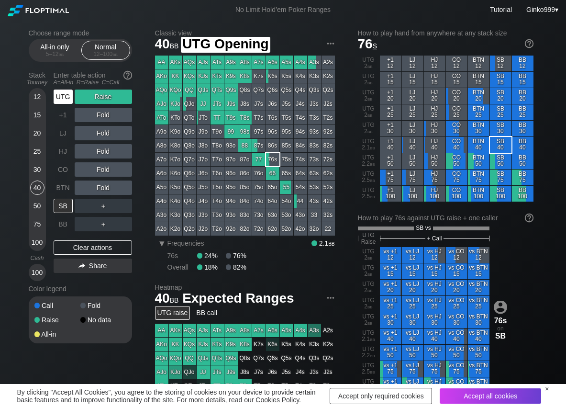
click at [65, 95] on div "UTG" at bounding box center [63, 97] width 19 height 14
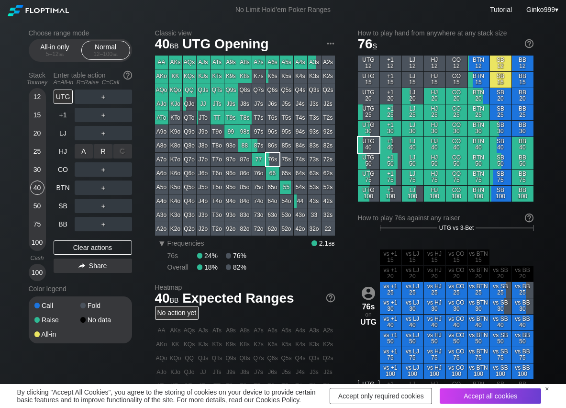
drag, startPoint x: 108, startPoint y: 151, endPoint x: 107, endPoint y: 162, distance: 11.1
click at [106, 152] on div "R ✕" at bounding box center [103, 151] width 19 height 14
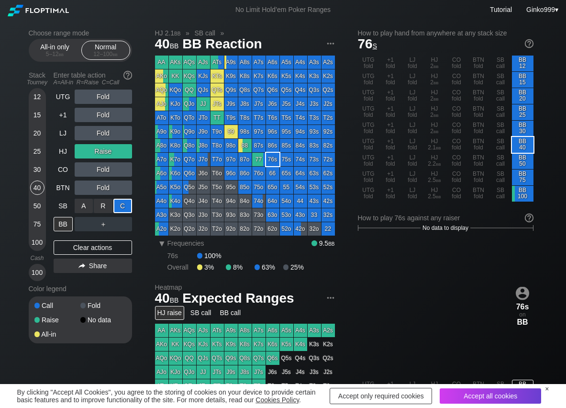
click at [127, 203] on div "C ✕" at bounding box center [122, 206] width 19 height 14
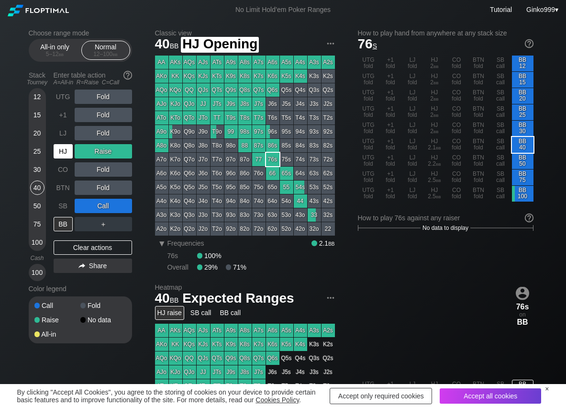
click at [62, 155] on div "HJ" at bounding box center [63, 151] width 19 height 14
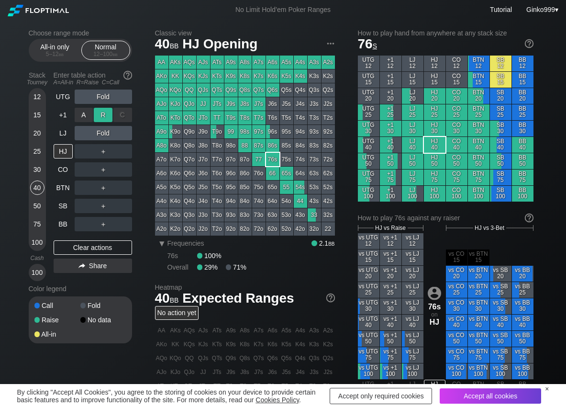
drag, startPoint x: 102, startPoint y: 112, endPoint x: 100, endPoint y: 119, distance: 7.0
click at [101, 114] on div "R ✕" at bounding box center [103, 115] width 19 height 14
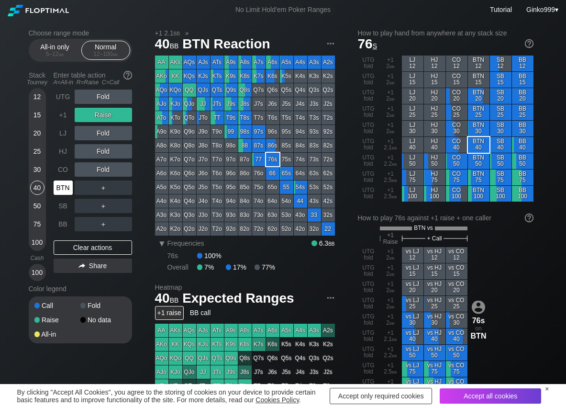
click at [66, 186] on div "BTN" at bounding box center [63, 188] width 19 height 14
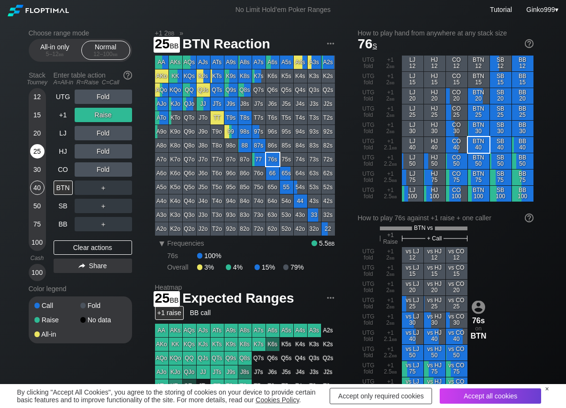
click at [35, 149] on div "25" at bounding box center [37, 151] width 14 height 14
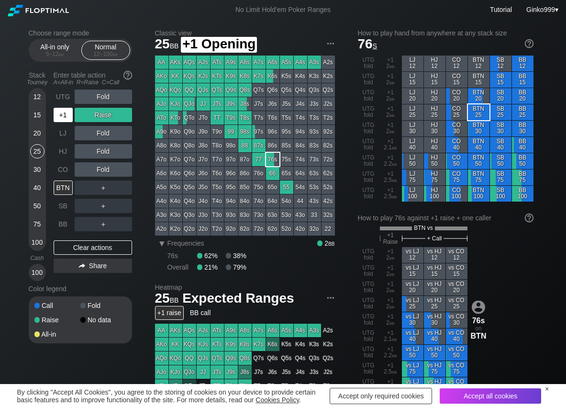
drag, startPoint x: 60, startPoint y: 111, endPoint x: 51, endPoint y: 114, distance: 9.7
click at [60, 110] on div "+1" at bounding box center [63, 115] width 19 height 14
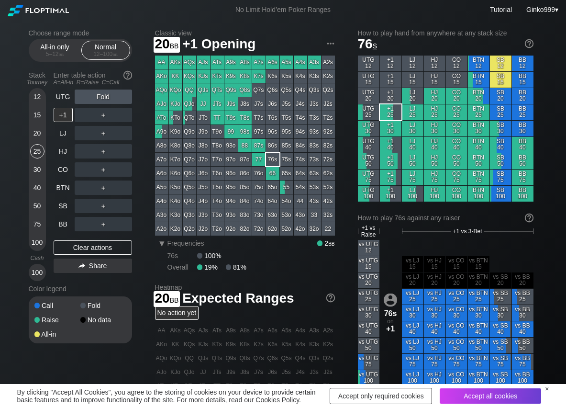
click at [40, 132] on div "20" at bounding box center [37, 133] width 14 height 14
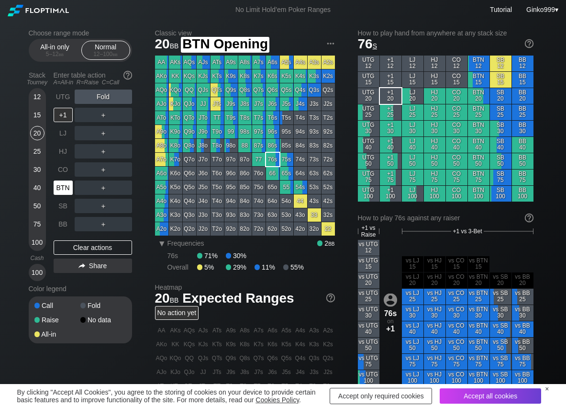
click at [61, 186] on div "BTN" at bounding box center [63, 188] width 19 height 14
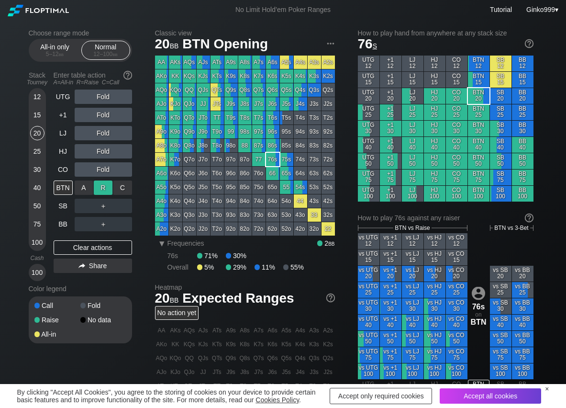
click at [103, 190] on div "R ✕" at bounding box center [103, 188] width 19 height 14
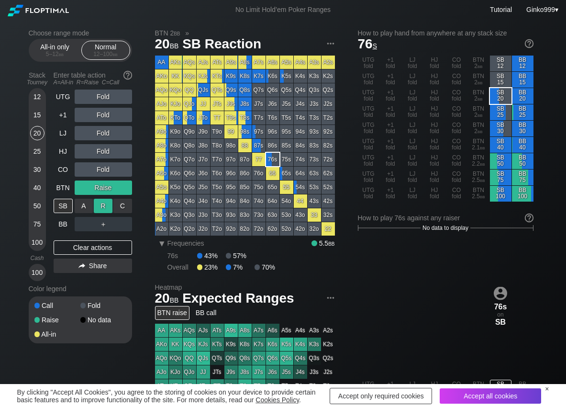
click at [103, 206] on div "R ✕" at bounding box center [103, 206] width 19 height 14
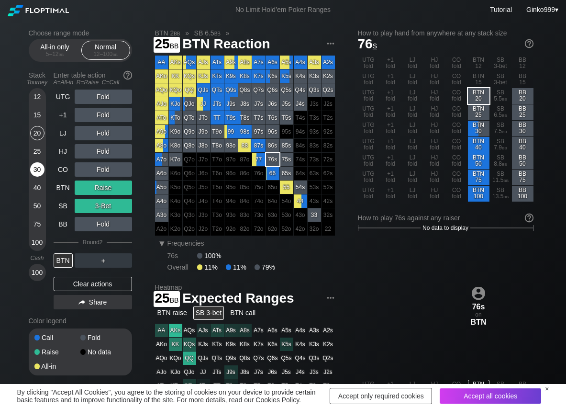
drag, startPoint x: 38, startPoint y: 154, endPoint x: 37, endPoint y: 166, distance: 12.5
click at [36, 155] on div "25" at bounding box center [37, 151] width 14 height 14
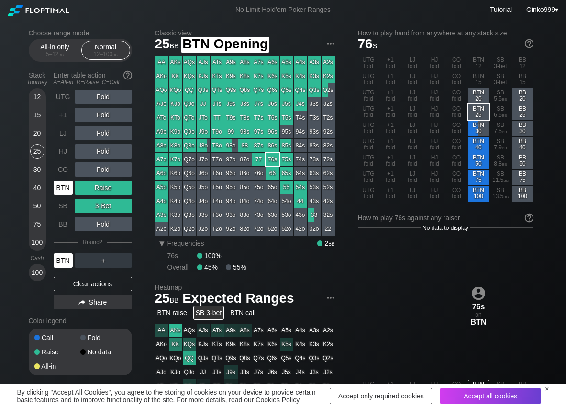
click at [67, 189] on div "BTN" at bounding box center [63, 188] width 19 height 14
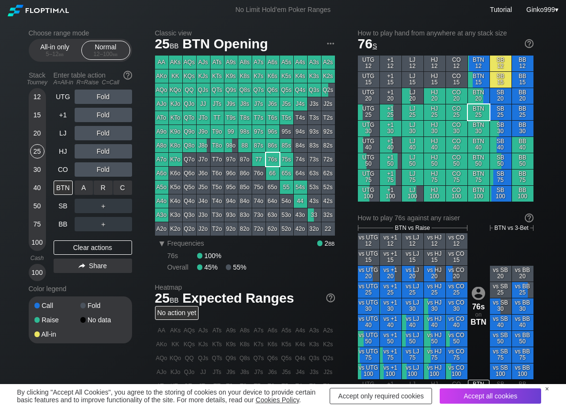
drag, startPoint x: 81, startPoint y: 188, endPoint x: 53, endPoint y: 167, distance: 35.0
click at [102, 184] on div "R ✕" at bounding box center [103, 188] width 19 height 14
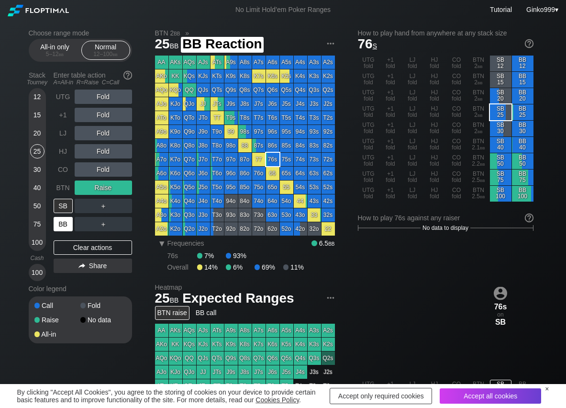
click at [60, 223] on div "BB" at bounding box center [63, 224] width 19 height 14
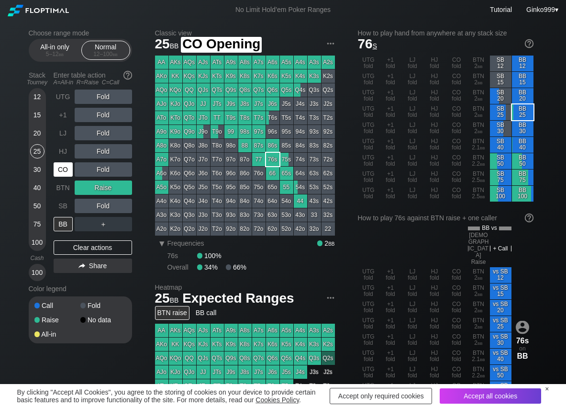
drag, startPoint x: 63, startPoint y: 172, endPoint x: 76, endPoint y: 172, distance: 13.4
click at [64, 173] on div "CO" at bounding box center [63, 169] width 19 height 14
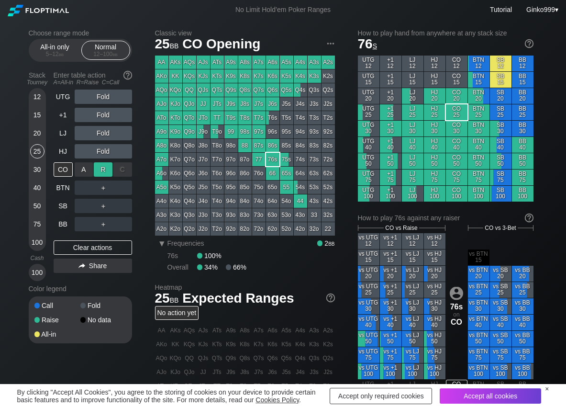
click at [106, 167] on div "R ✕" at bounding box center [103, 169] width 19 height 14
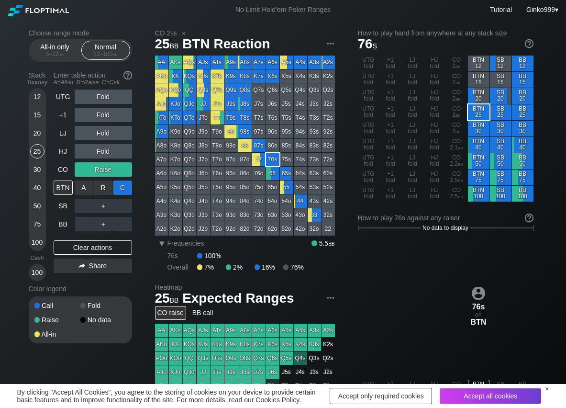
click at [121, 186] on div "C ✕" at bounding box center [122, 188] width 19 height 14
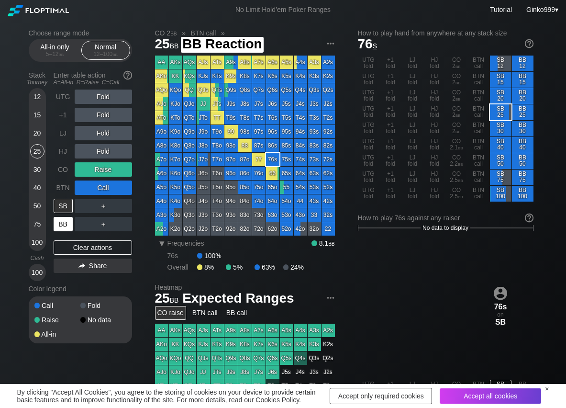
click at [61, 223] on div "BB" at bounding box center [63, 224] width 19 height 14
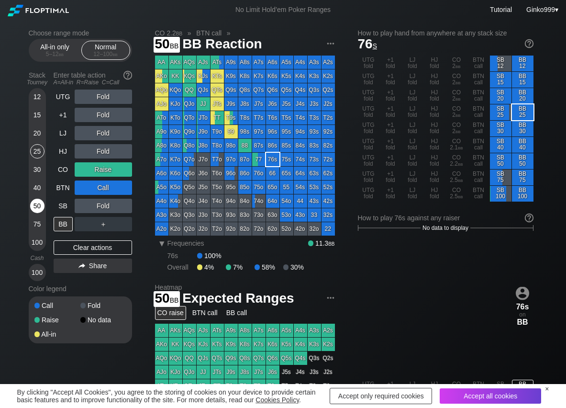
click at [34, 206] on div "50" at bounding box center [37, 206] width 14 height 14
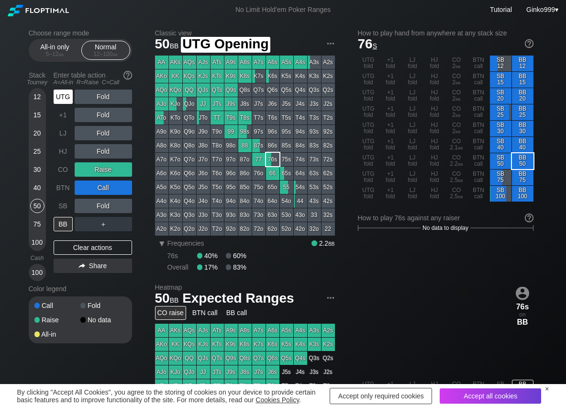
click at [77, 98] on div "UTG Fold +1 Fold LJ Fold HJ Fold CO Raise BTN Call SB Fold BB ＋" at bounding box center [93, 161] width 79 height 142
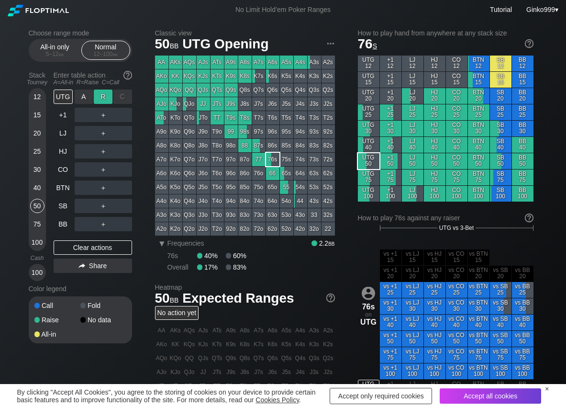
click at [102, 98] on div "R ✕" at bounding box center [103, 97] width 19 height 14
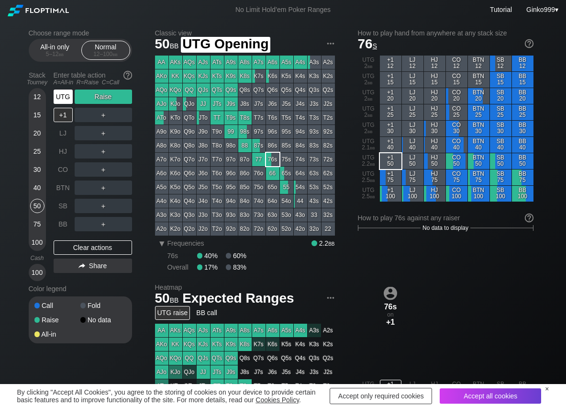
click at [65, 93] on div "UTG" at bounding box center [63, 97] width 19 height 14
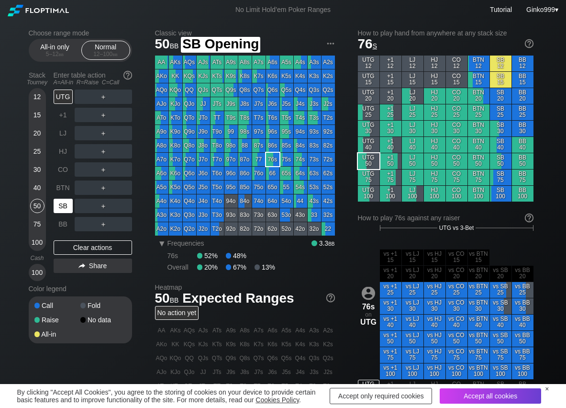
click at [60, 206] on div "SB" at bounding box center [63, 206] width 19 height 14
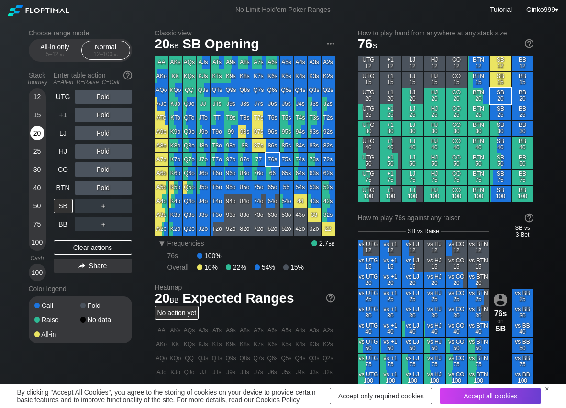
click at [32, 138] on div "20" at bounding box center [37, 133] width 14 height 14
click at [104, 184] on div "R ✕" at bounding box center [103, 188] width 19 height 14
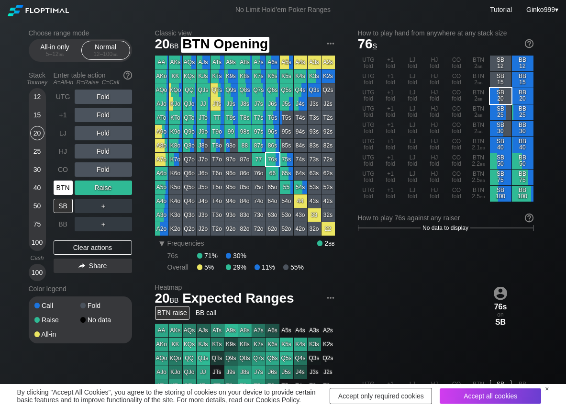
click at [67, 188] on div "BTN" at bounding box center [63, 188] width 19 height 14
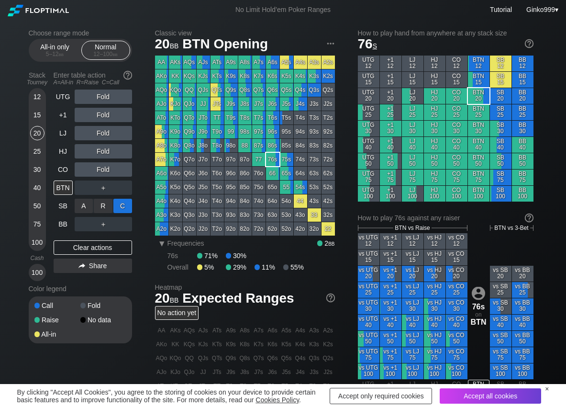
click at [127, 205] on div "C ✕" at bounding box center [122, 206] width 19 height 14
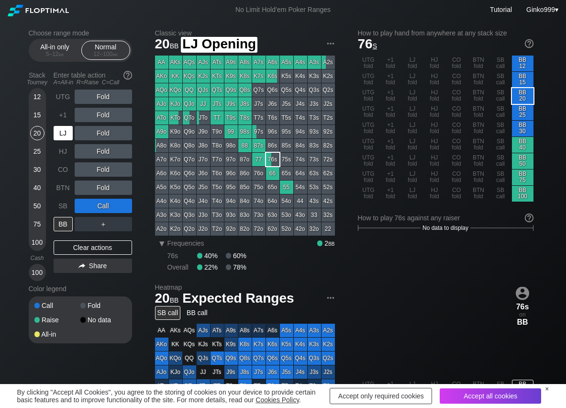
click at [62, 133] on div "LJ" at bounding box center [63, 133] width 19 height 14
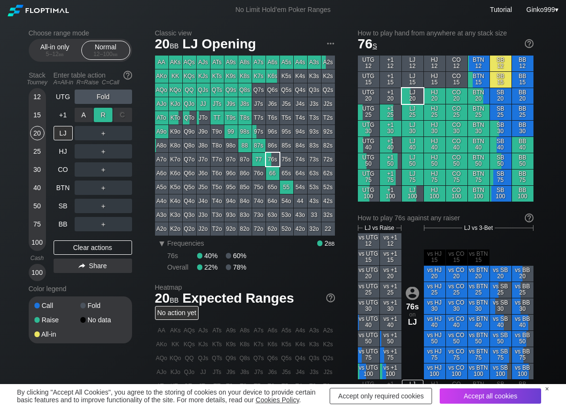
click at [103, 113] on div "R ✕" at bounding box center [103, 115] width 19 height 14
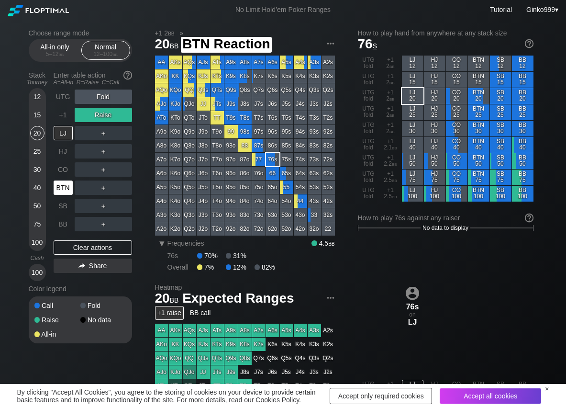
click at [64, 189] on div "BTN" at bounding box center [63, 188] width 19 height 14
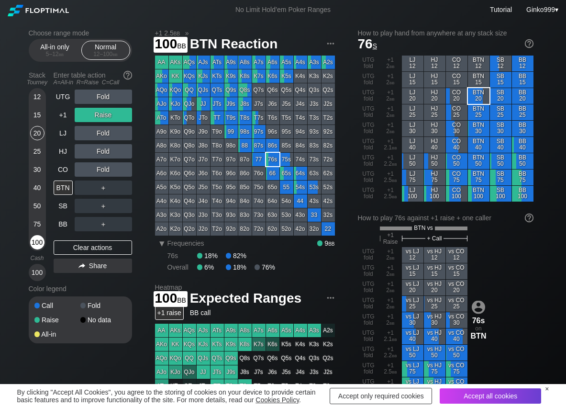
click at [34, 238] on div "100" at bounding box center [37, 242] width 14 height 14
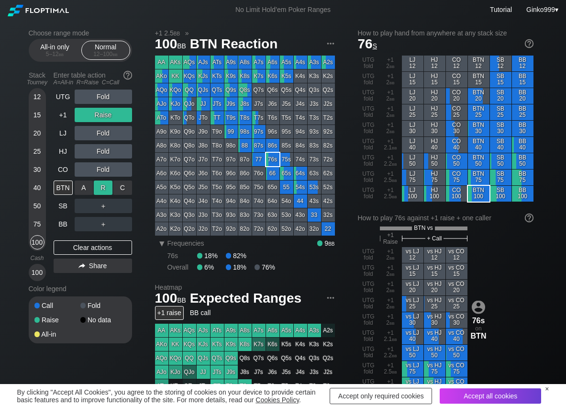
click at [106, 188] on div "R ✕" at bounding box center [103, 188] width 19 height 14
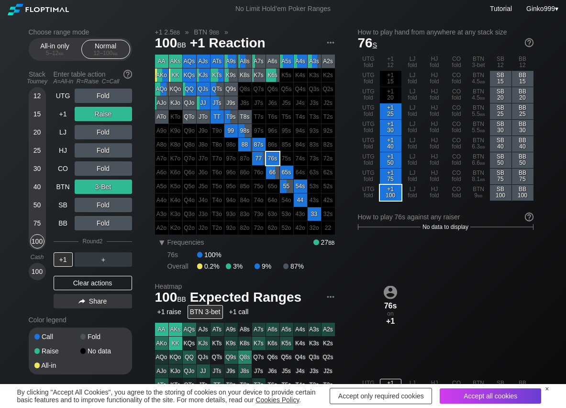
scroll to position [48, 0]
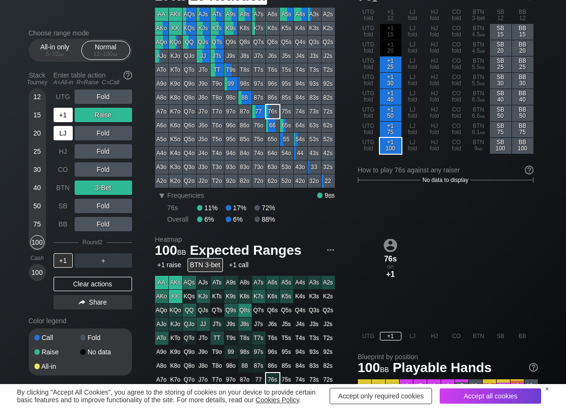
click at [66, 118] on div "+1" at bounding box center [63, 115] width 19 height 14
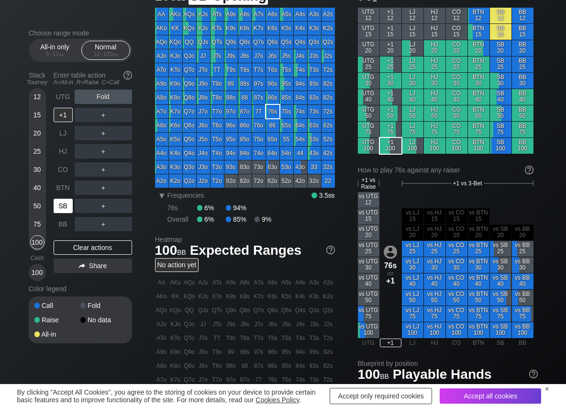
click at [60, 200] on div "SB" at bounding box center [63, 206] width 19 height 14
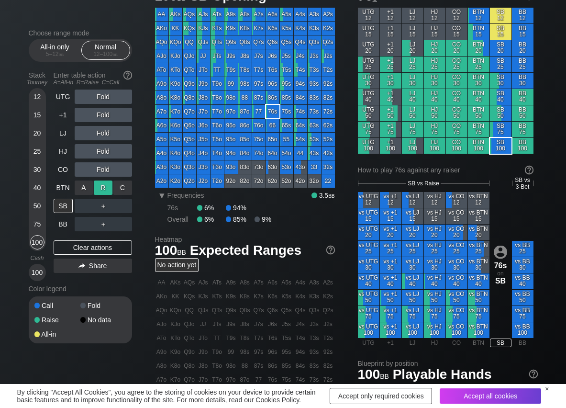
click at [109, 187] on div "R ✕" at bounding box center [103, 188] width 19 height 14
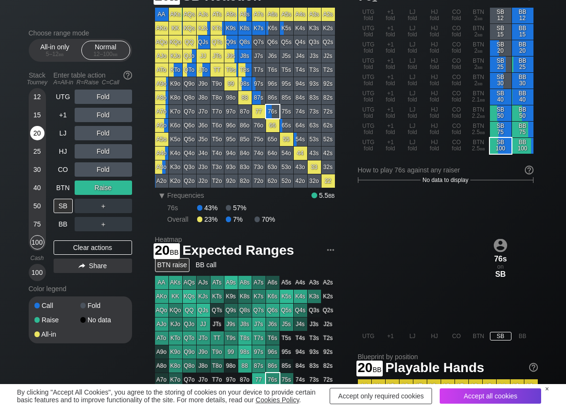
click at [37, 131] on div "20" at bounding box center [37, 133] width 14 height 14
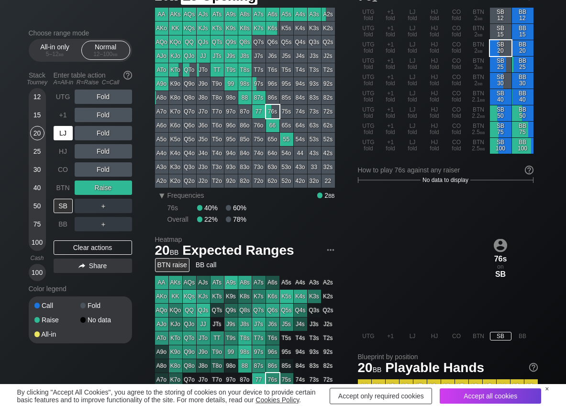
drag, startPoint x: 57, startPoint y: 130, endPoint x: 78, endPoint y: 130, distance: 21.1
click at [59, 130] on div "LJ" at bounding box center [63, 133] width 19 height 14
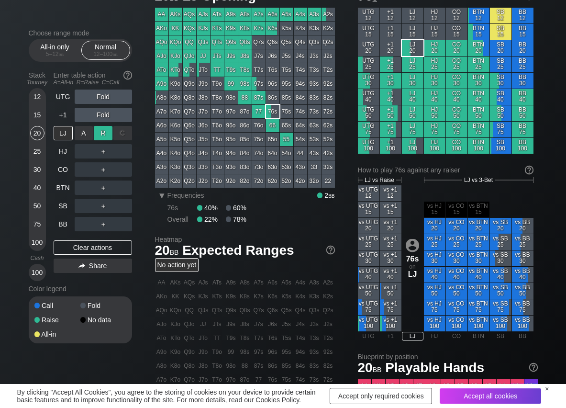
click at [100, 128] on div "R ✕" at bounding box center [103, 133] width 19 height 14
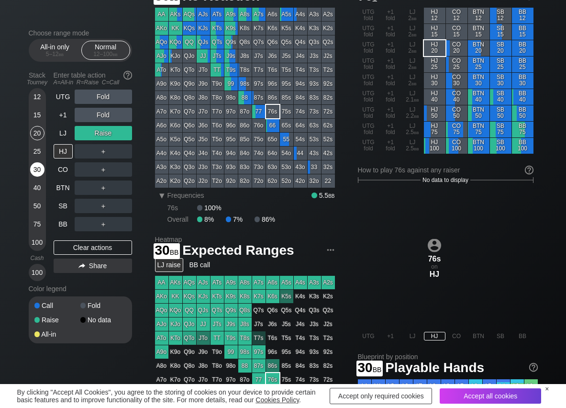
click at [35, 163] on div "30" at bounding box center [37, 169] width 14 height 14
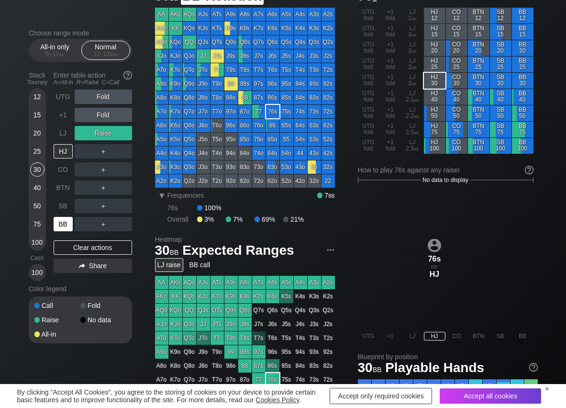
click at [62, 217] on div "BB" at bounding box center [63, 224] width 19 height 14
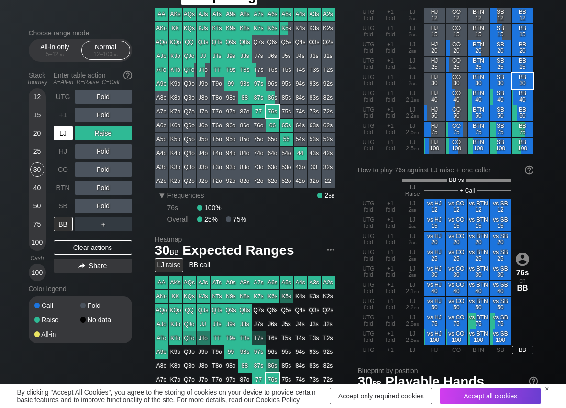
drag, startPoint x: 66, startPoint y: 126, endPoint x: 65, endPoint y: 139, distance: 13.4
click at [66, 129] on div "LJ" at bounding box center [63, 133] width 19 height 14
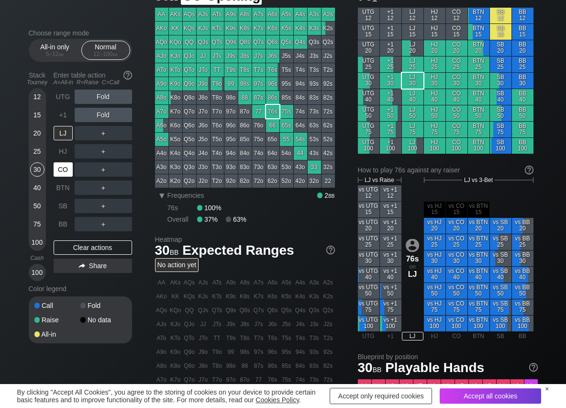
click at [65, 168] on div "CO" at bounding box center [63, 169] width 19 height 14
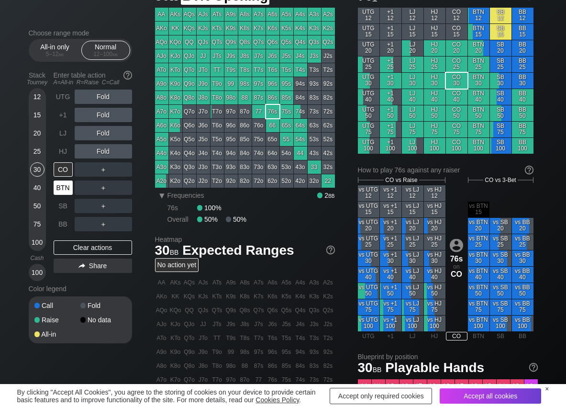
click at [63, 187] on div "BTN" at bounding box center [63, 188] width 19 height 14
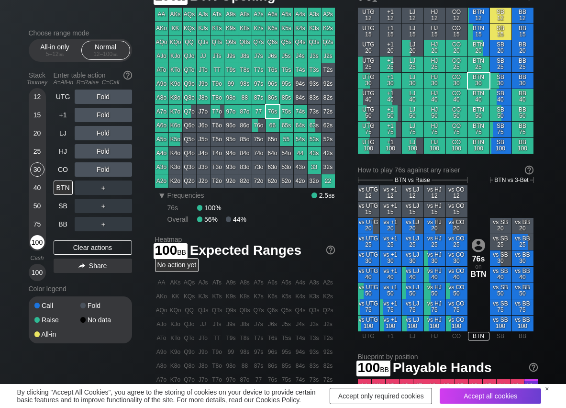
click at [37, 238] on div "100" at bounding box center [37, 242] width 14 height 14
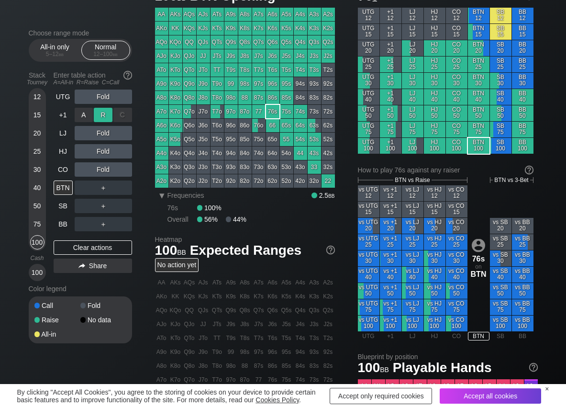
click at [102, 110] on div "R ✕" at bounding box center [103, 115] width 19 height 14
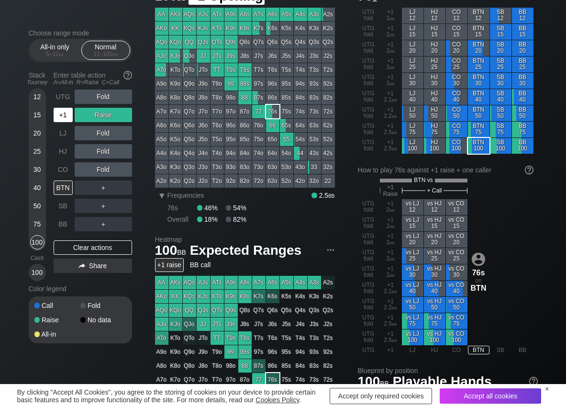
click at [57, 111] on div "+1" at bounding box center [63, 115] width 19 height 14
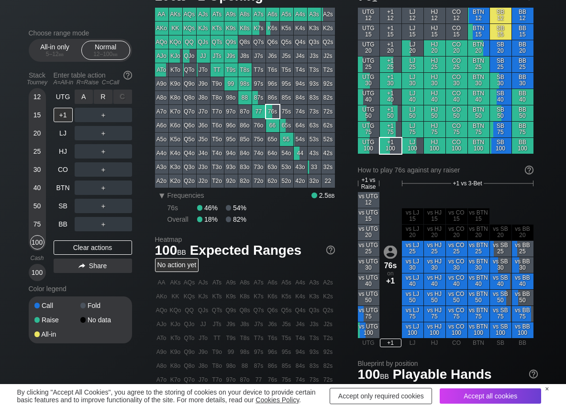
click at [102, 98] on div "R ✕" at bounding box center [103, 97] width 19 height 14
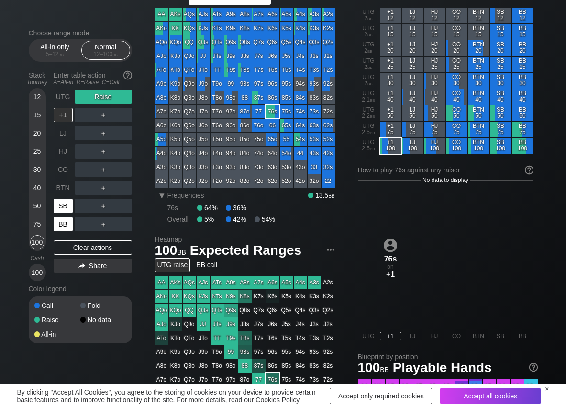
drag, startPoint x: 68, startPoint y: 216, endPoint x: 61, endPoint y: 212, distance: 7.7
click at [68, 216] on div "BB" at bounding box center [64, 224] width 21 height 18
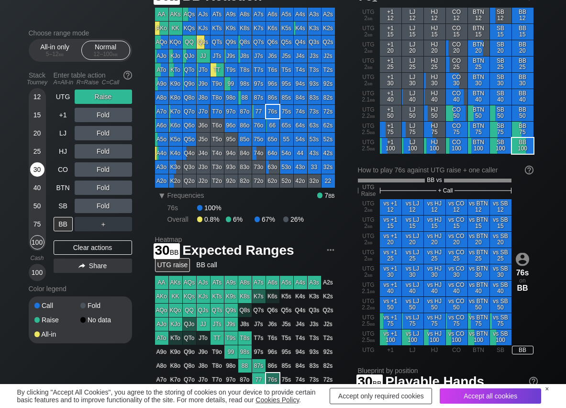
click at [39, 171] on div "30" at bounding box center [37, 169] width 14 height 14
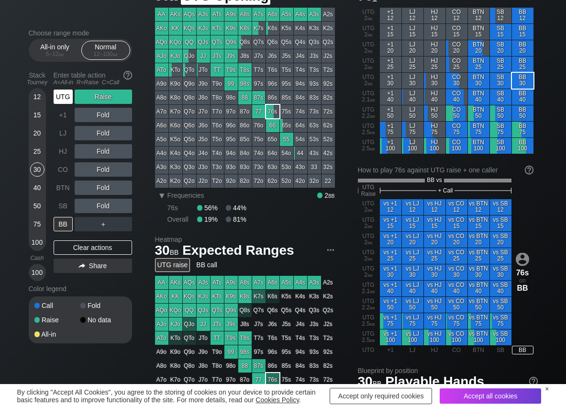
click at [55, 96] on div "UTG" at bounding box center [63, 97] width 19 height 14
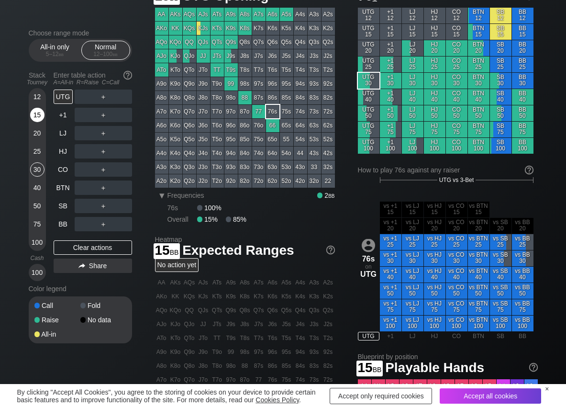
click at [34, 116] on div "15" at bounding box center [37, 115] width 14 height 14
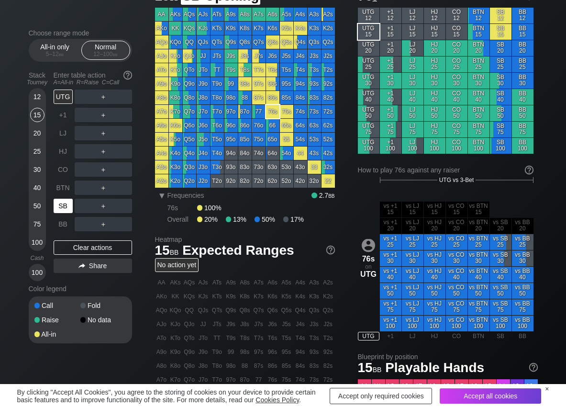
click at [62, 203] on div "SB" at bounding box center [63, 206] width 19 height 14
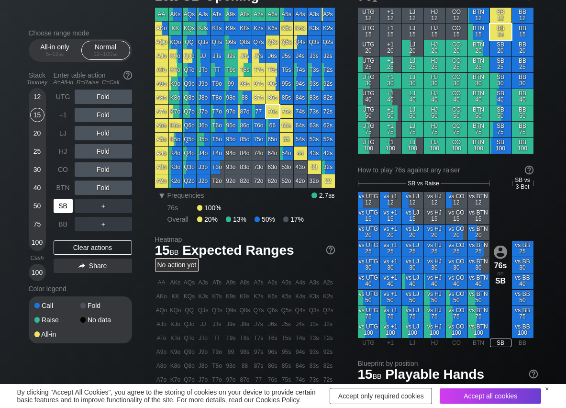
click at [64, 205] on div "SB" at bounding box center [63, 206] width 19 height 14
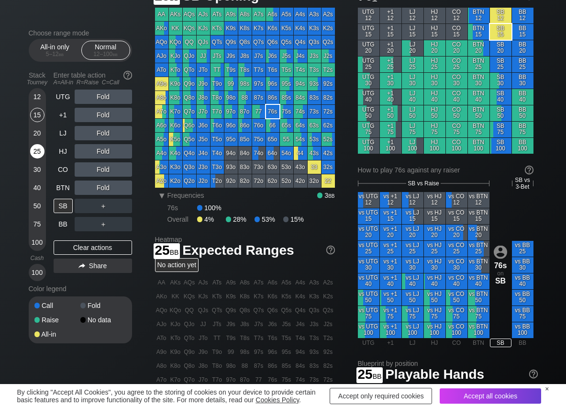
click at [34, 151] on div "25" at bounding box center [37, 151] width 14 height 14
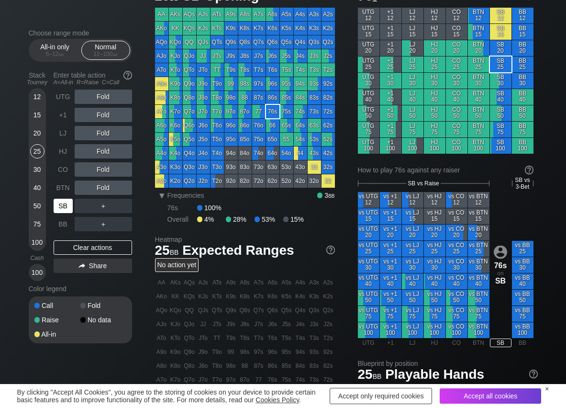
click at [56, 201] on div "SB" at bounding box center [63, 206] width 19 height 14
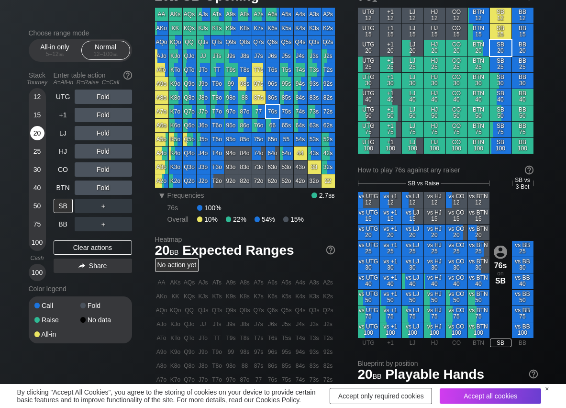
click at [38, 130] on div "20" at bounding box center [37, 133] width 14 height 14
click at [104, 185] on div "R ✕" at bounding box center [103, 188] width 19 height 14
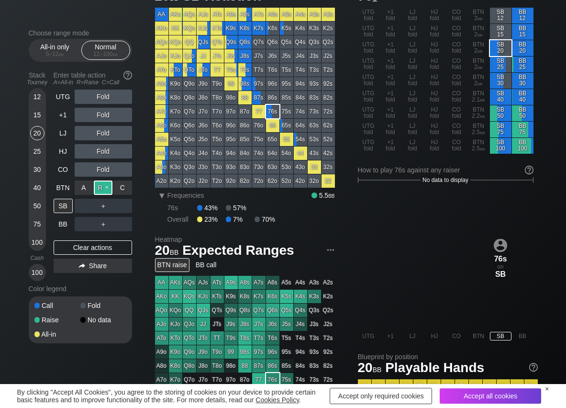
click at [104, 185] on div "R ✕" at bounding box center [103, 188] width 19 height 14
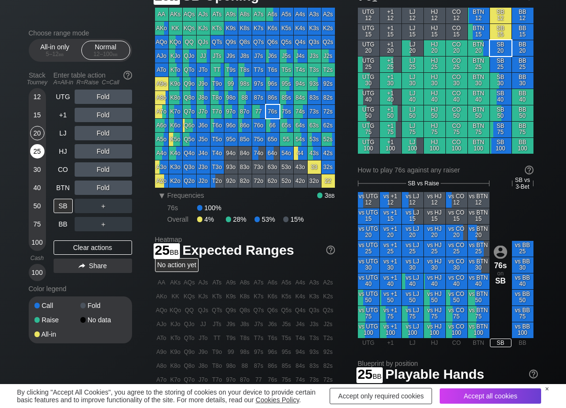
click at [37, 156] on div "25" at bounding box center [37, 151] width 14 height 14
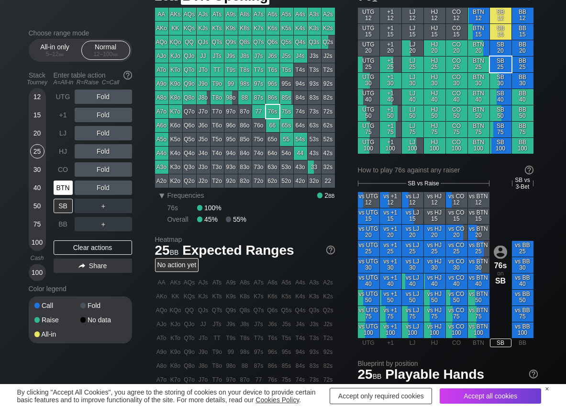
click at [68, 187] on div "BTN" at bounding box center [63, 188] width 19 height 14
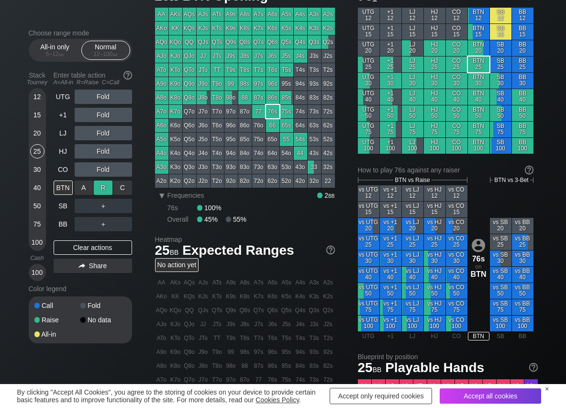
click at [101, 189] on div "R ✕" at bounding box center [103, 188] width 19 height 14
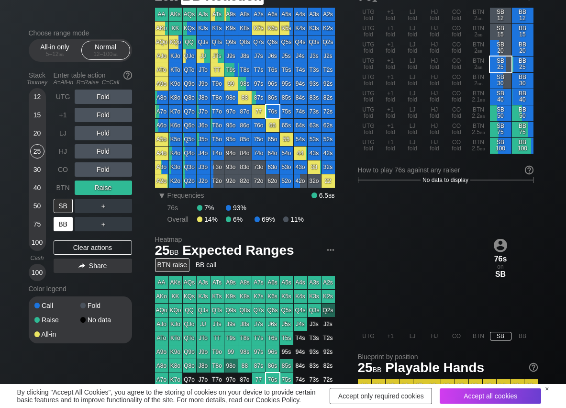
click at [57, 223] on div "BB" at bounding box center [63, 224] width 19 height 14
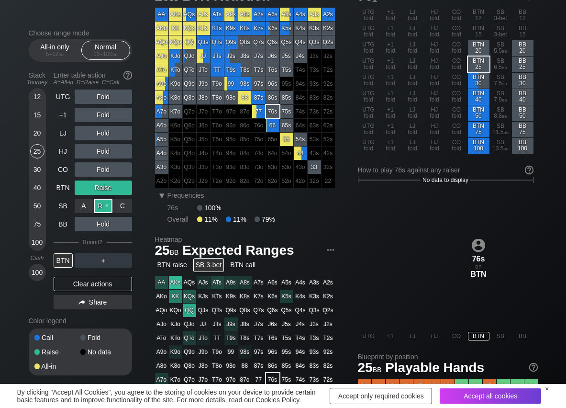
click at [96, 203] on div "R ✕" at bounding box center [103, 206] width 19 height 14
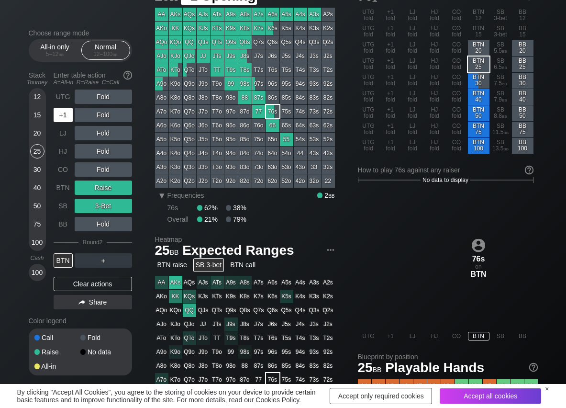
click at [69, 114] on div "+1" at bounding box center [63, 115] width 19 height 14
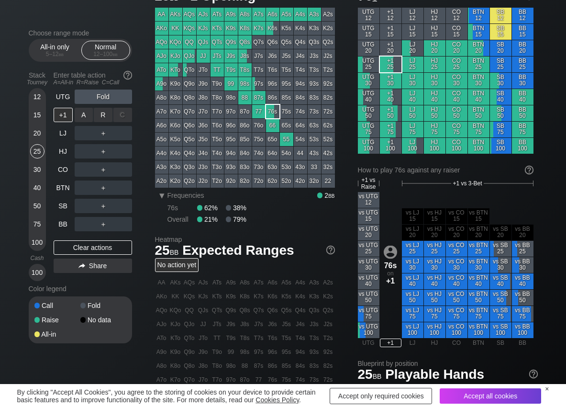
click at [103, 117] on div "R ✕" at bounding box center [103, 115] width 19 height 14
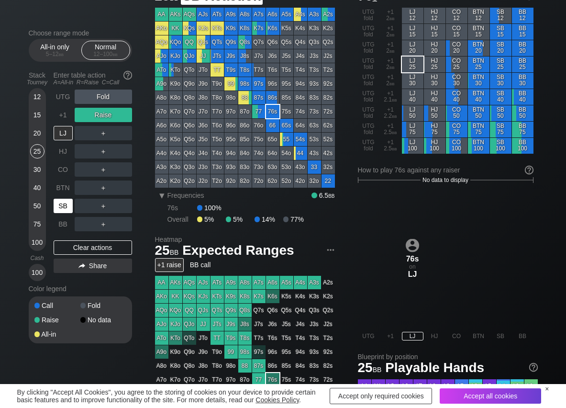
click at [63, 208] on div "SB" at bounding box center [63, 206] width 19 height 14
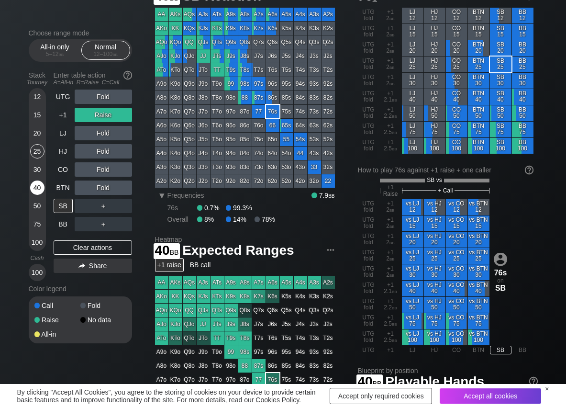
click at [41, 183] on div "40" at bounding box center [37, 188] width 14 height 14
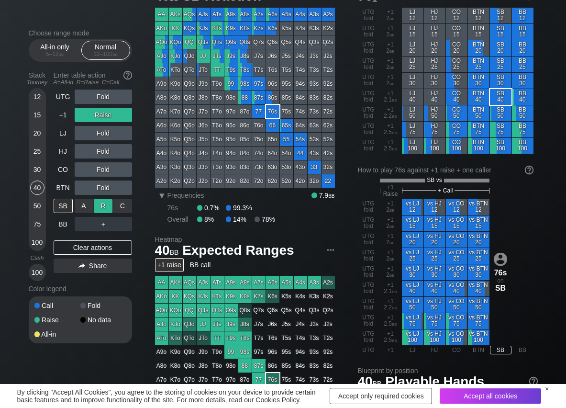
click at [102, 204] on div "R ✕" at bounding box center [103, 206] width 19 height 14
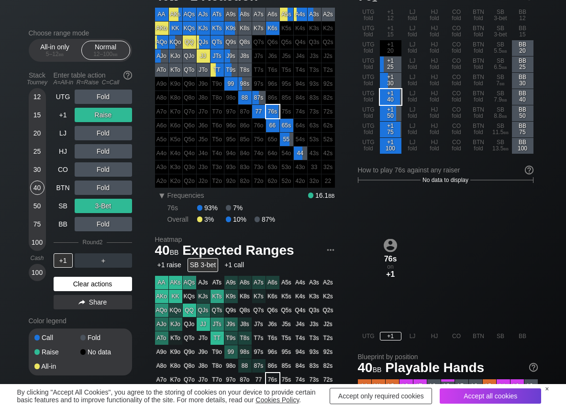
click at [118, 279] on div "Clear actions" at bounding box center [93, 284] width 79 height 14
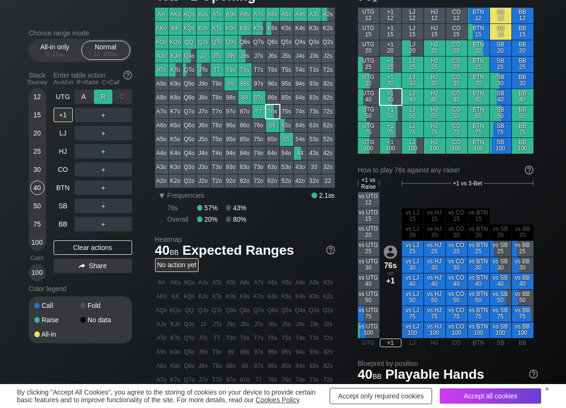
click at [107, 92] on div "R ✕" at bounding box center [103, 97] width 19 height 14
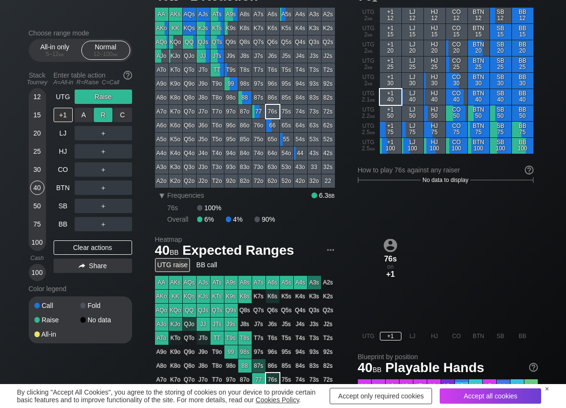
click at [102, 113] on div "R ✕" at bounding box center [103, 115] width 19 height 14
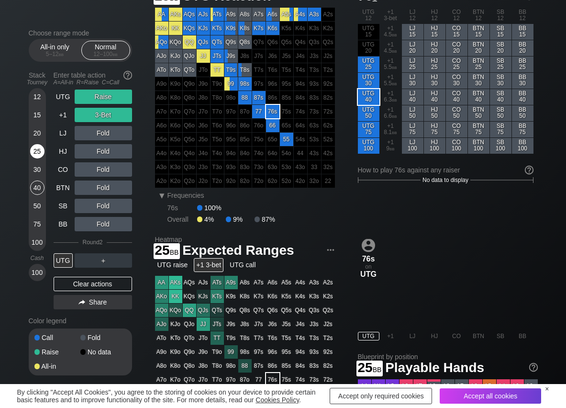
click at [40, 152] on div "25" at bounding box center [37, 151] width 14 height 14
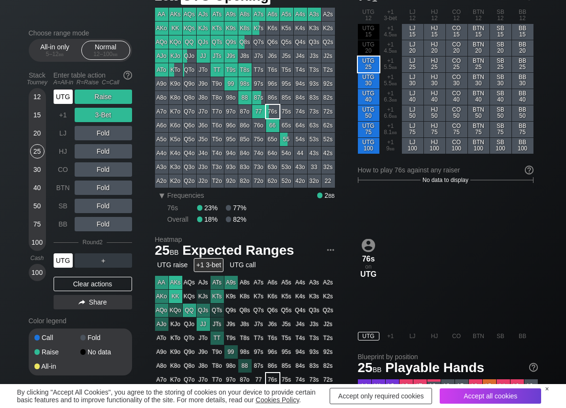
click at [62, 98] on div "UTG" at bounding box center [63, 97] width 19 height 14
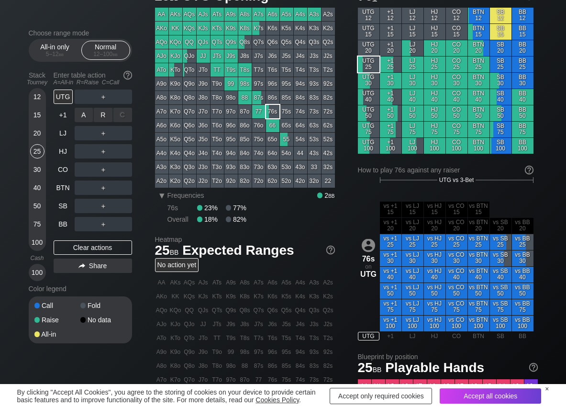
click at [99, 116] on div "R ✕" at bounding box center [103, 115] width 19 height 14
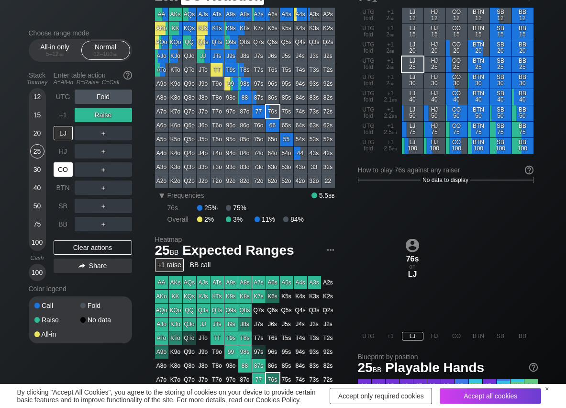
click at [62, 168] on div "CO" at bounding box center [63, 169] width 19 height 14
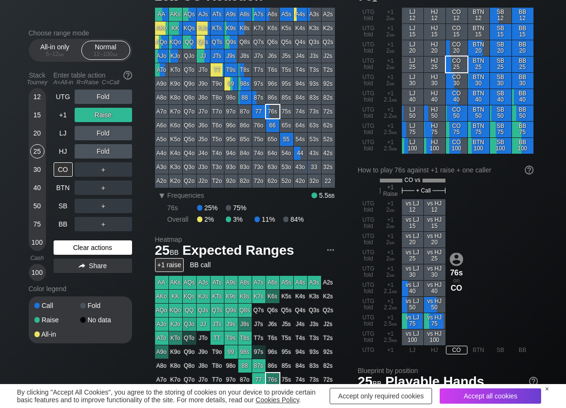
click at [75, 244] on div "Clear actions" at bounding box center [93, 247] width 79 height 14
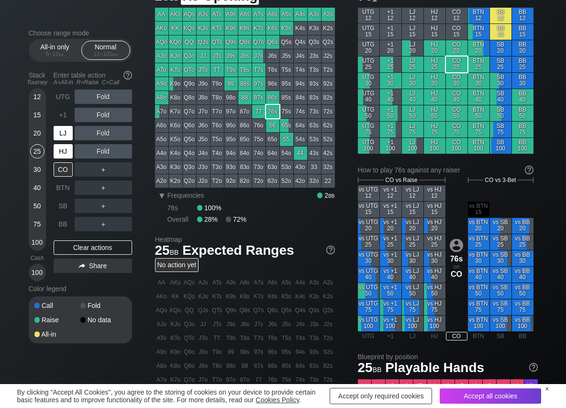
click at [62, 135] on div "LJ" at bounding box center [63, 133] width 19 height 14
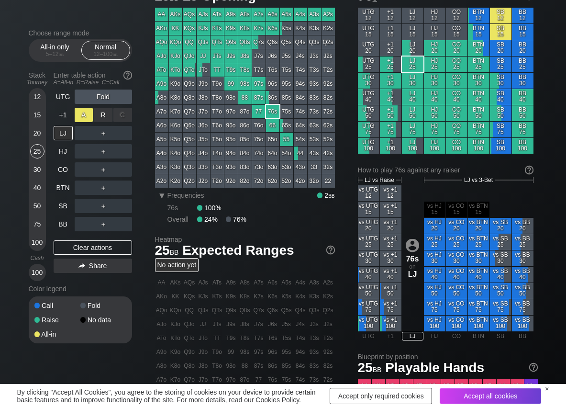
click at [99, 115] on div "R ✕" at bounding box center [103, 115] width 19 height 14
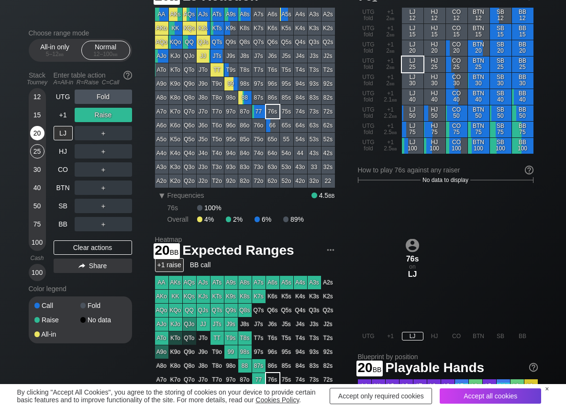
click at [37, 133] on div "20" at bounding box center [37, 133] width 14 height 14
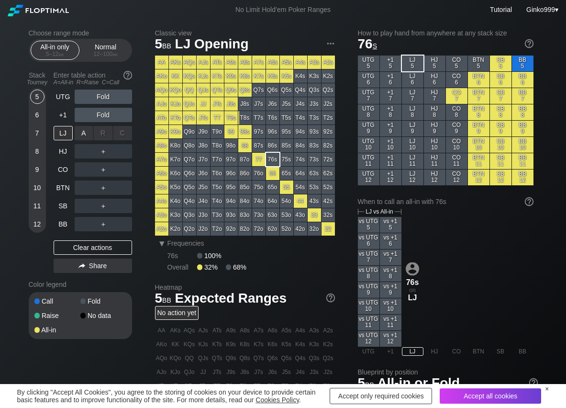
scroll to position [38, 0]
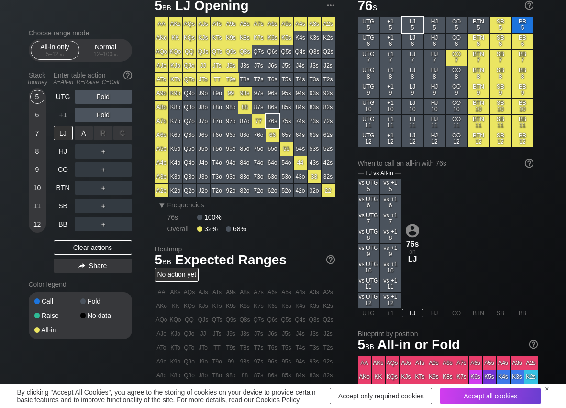
drag, startPoint x: 0, startPoint y: 0, endPoint x: 94, endPoint y: 134, distance: 163.9
click at [94, 134] on div "R ✕" at bounding box center [103, 133] width 19 height 14
click at [87, 135] on div "A ✕" at bounding box center [84, 133] width 19 height 14
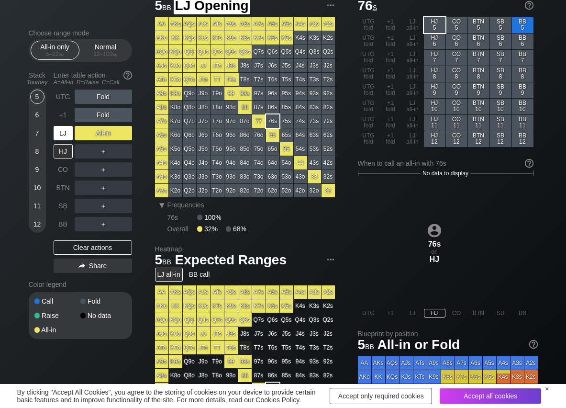
click at [66, 136] on div "LJ" at bounding box center [63, 133] width 19 height 14
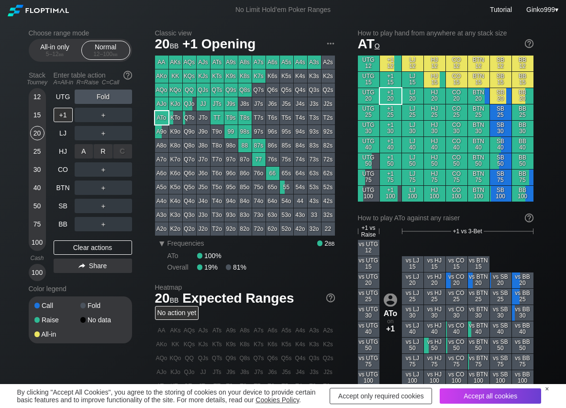
scroll to position [48, 0]
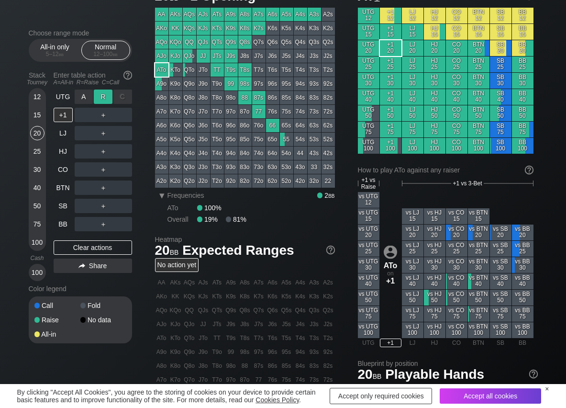
click at [108, 97] on div "R ✕" at bounding box center [103, 97] width 19 height 14
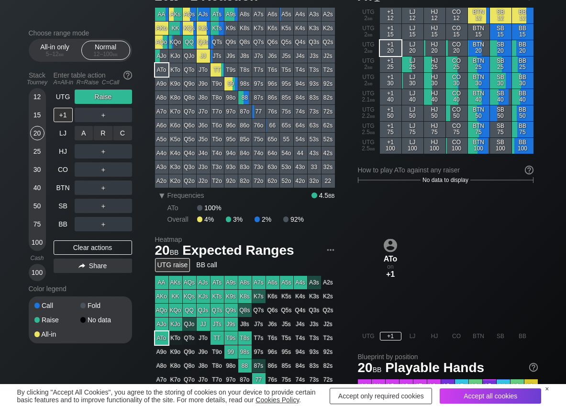
click at [105, 132] on div "R ✕" at bounding box center [103, 133] width 19 height 14
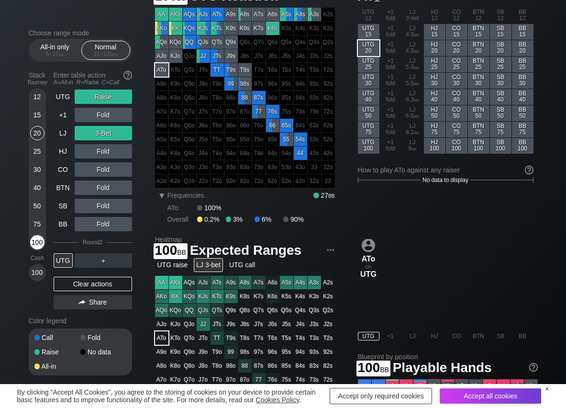
click at [42, 244] on div "100" at bounding box center [37, 242] width 14 height 14
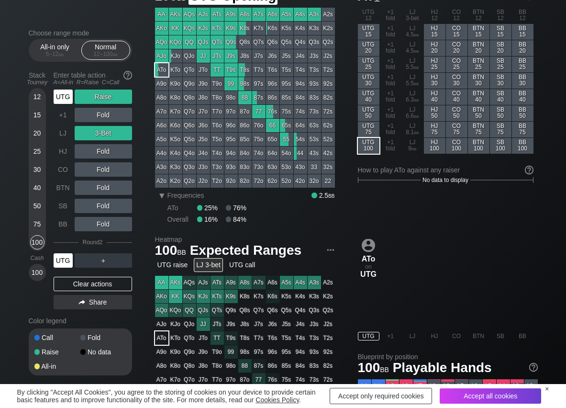
click at [67, 93] on div "UTG" at bounding box center [63, 97] width 19 height 14
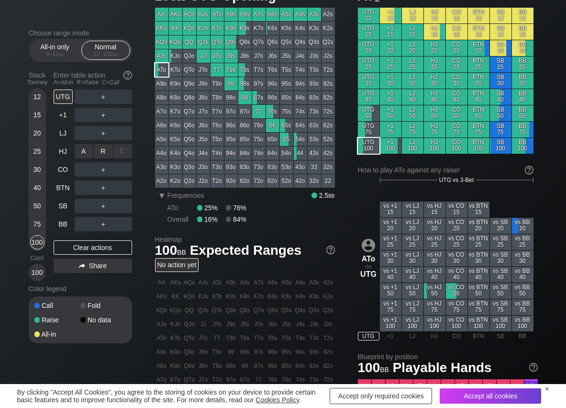
click at [102, 150] on div "R ✕" at bounding box center [103, 151] width 19 height 14
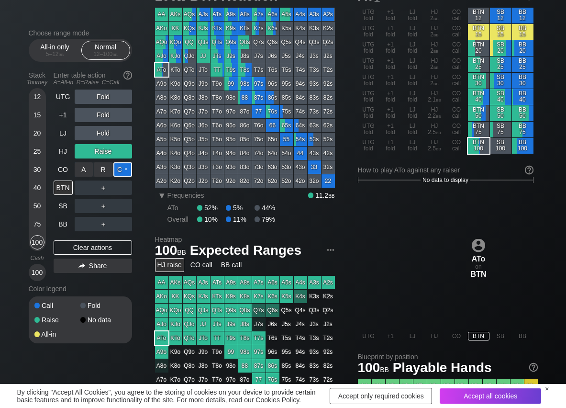
click at [116, 169] on div "C ✕" at bounding box center [122, 169] width 19 height 14
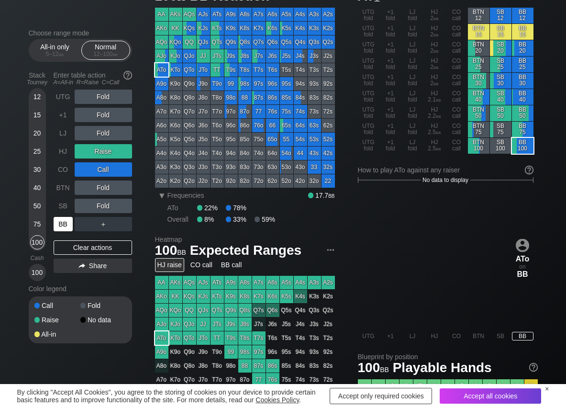
click at [61, 226] on div "BB" at bounding box center [63, 224] width 19 height 14
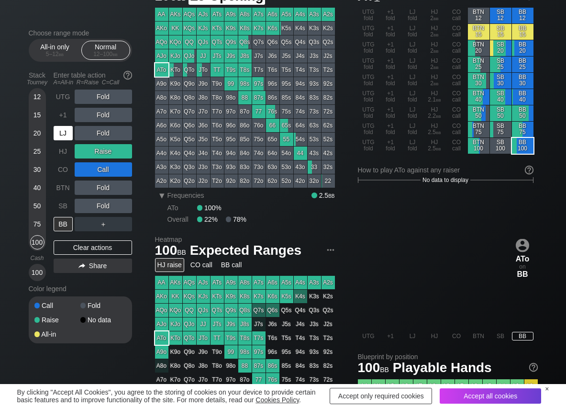
click at [66, 139] on div "LJ" at bounding box center [63, 133] width 19 height 14
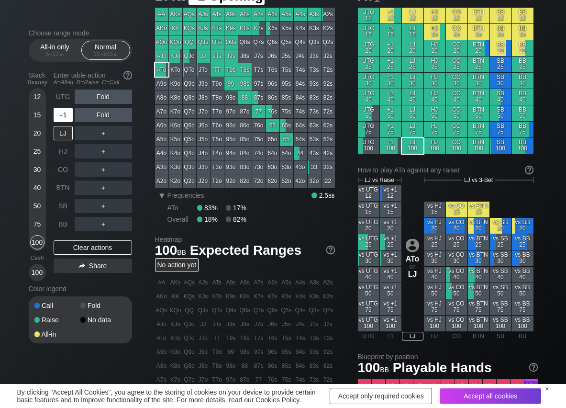
click at [61, 112] on div "+1" at bounding box center [63, 115] width 19 height 14
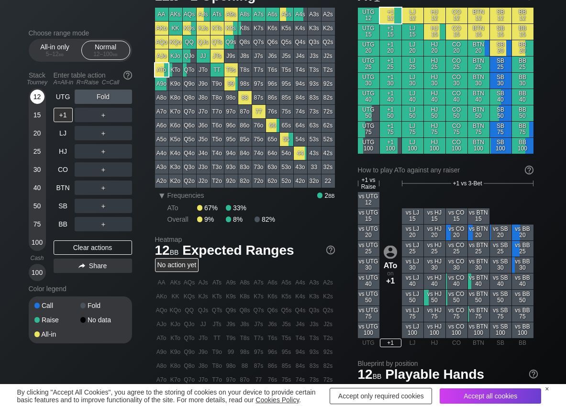
click at [40, 93] on div "12" at bounding box center [37, 97] width 14 height 14
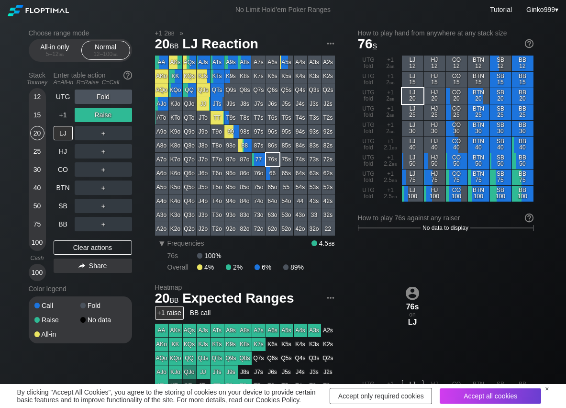
scroll to position [48, 0]
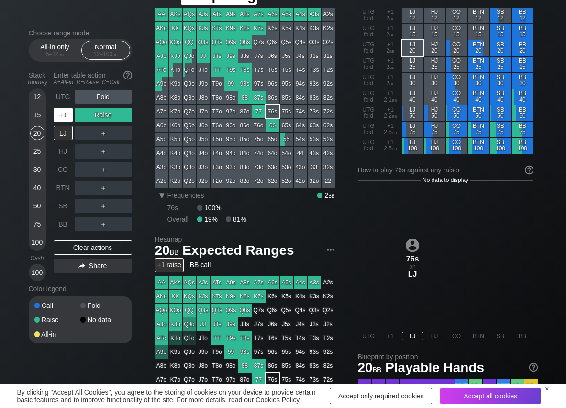
click at [58, 110] on div "+1" at bounding box center [63, 115] width 19 height 14
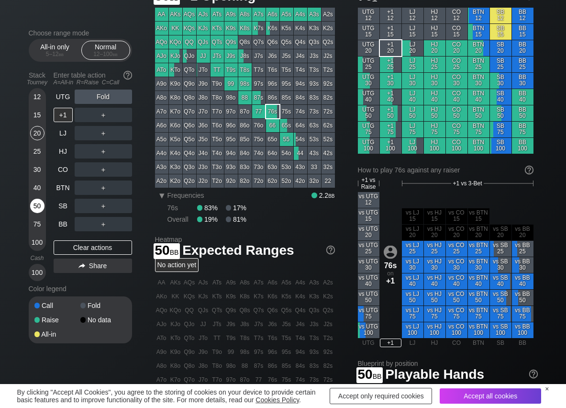
drag, startPoint x: 36, startPoint y: 205, endPoint x: 116, endPoint y: 208, distance: 80.5
click at [38, 206] on div "50" at bounding box center [37, 206] width 14 height 14
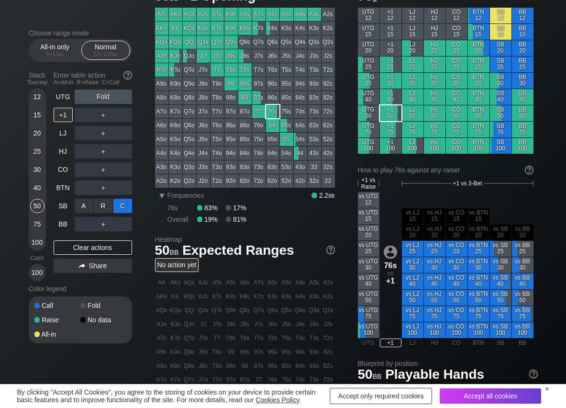
click at [124, 203] on div "C ✕" at bounding box center [122, 206] width 19 height 14
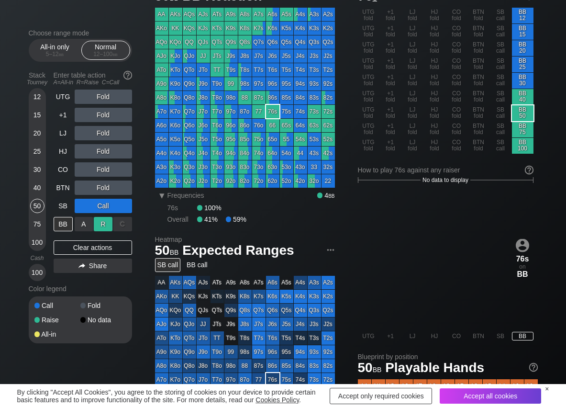
click at [103, 225] on div "R ✕" at bounding box center [103, 224] width 19 height 14
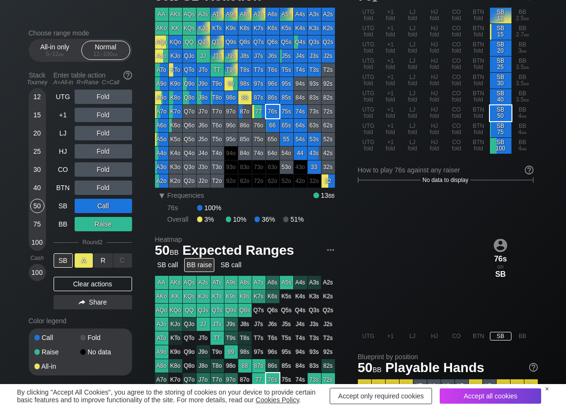
click at [80, 262] on div "A ✕" at bounding box center [84, 260] width 19 height 14
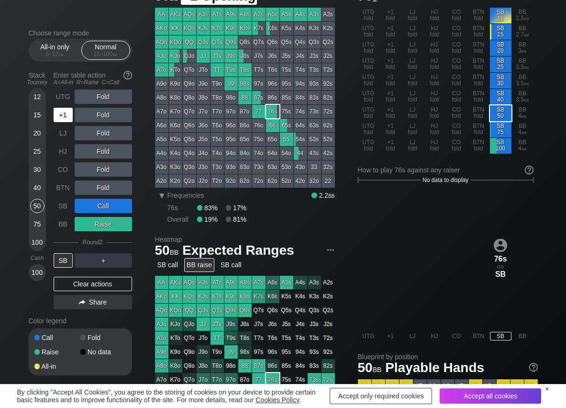
click at [61, 110] on div "+1" at bounding box center [63, 115] width 19 height 14
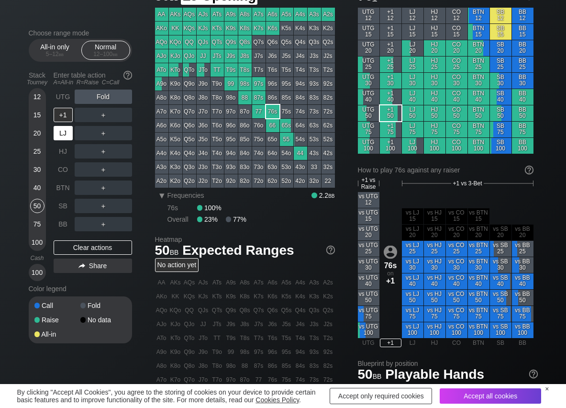
click at [68, 134] on div "LJ" at bounding box center [63, 133] width 19 height 14
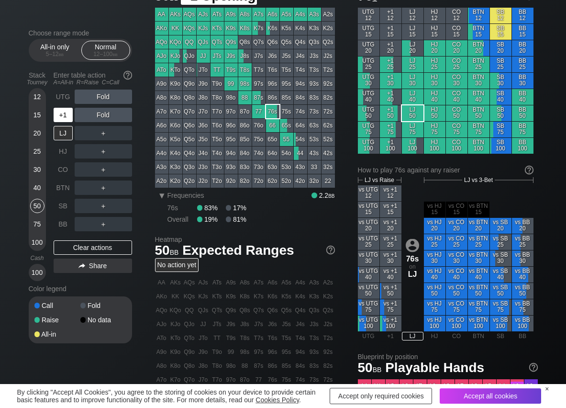
click at [61, 113] on div "+1" at bounding box center [63, 115] width 19 height 14
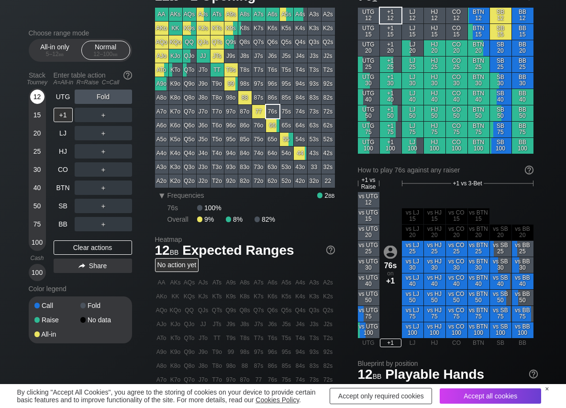
click at [37, 99] on div "12" at bounding box center [37, 97] width 14 height 14
drag, startPoint x: 106, startPoint y: 180, endPoint x: 103, endPoint y: 198, distance: 18.4
click at [107, 182] on div "R ✕" at bounding box center [103, 188] width 19 height 14
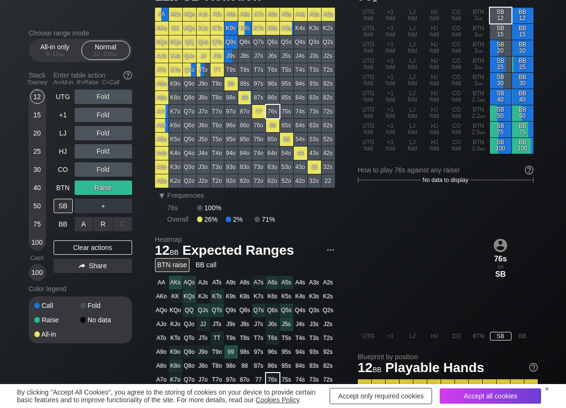
click at [104, 223] on div "R ✕" at bounding box center [103, 224] width 19 height 14
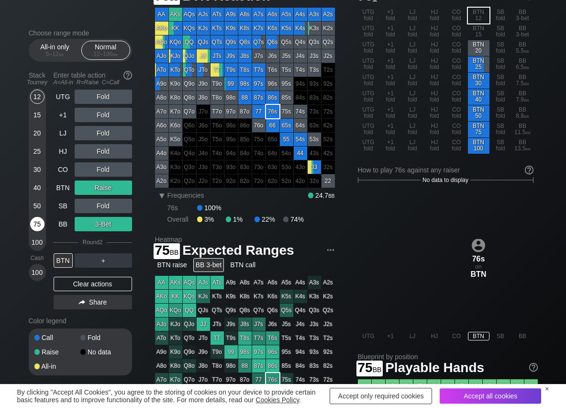
click at [40, 223] on div "75" at bounding box center [37, 224] width 14 height 14
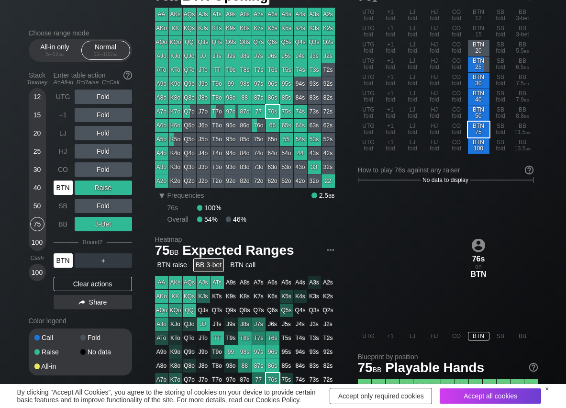
click at [59, 181] on div "BTN" at bounding box center [63, 188] width 19 height 14
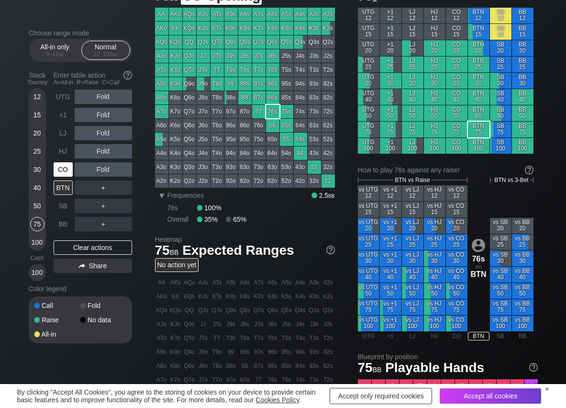
click at [63, 172] on div "CO" at bounding box center [63, 169] width 19 height 14
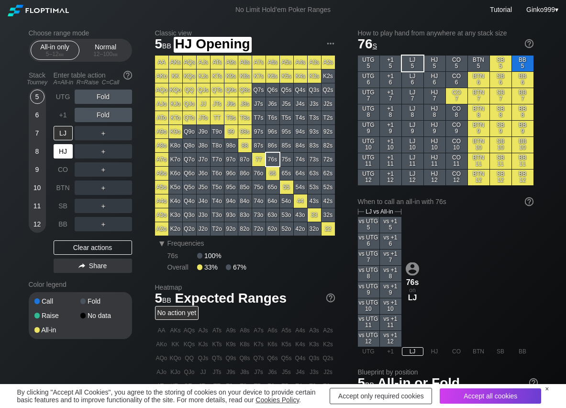
scroll to position [38, 0]
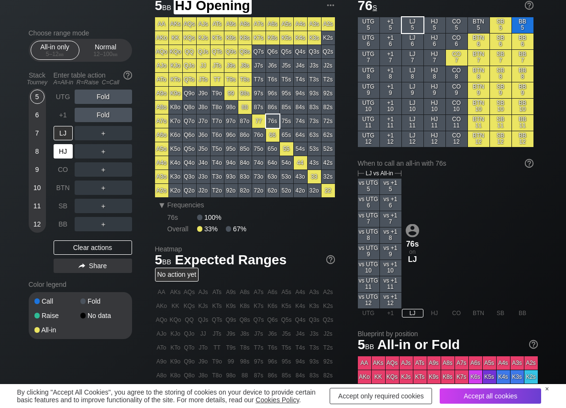
click at [63, 147] on div "HJ" at bounding box center [63, 151] width 19 height 14
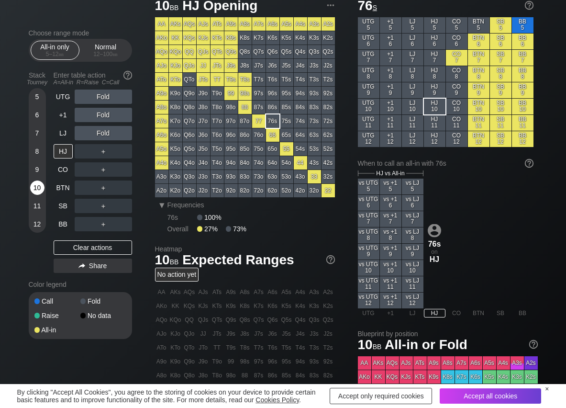
click at [36, 189] on div "10" at bounding box center [37, 188] width 14 height 14
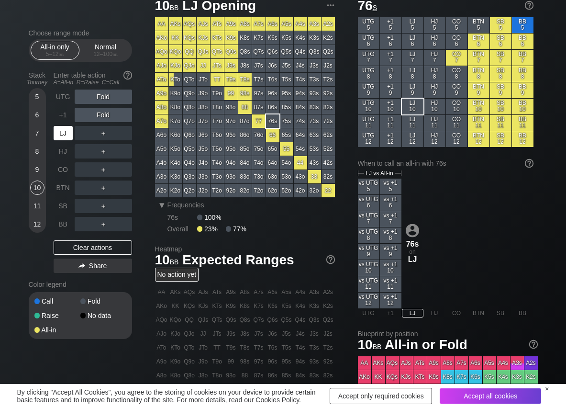
click at [60, 130] on div "LJ" at bounding box center [63, 133] width 19 height 14
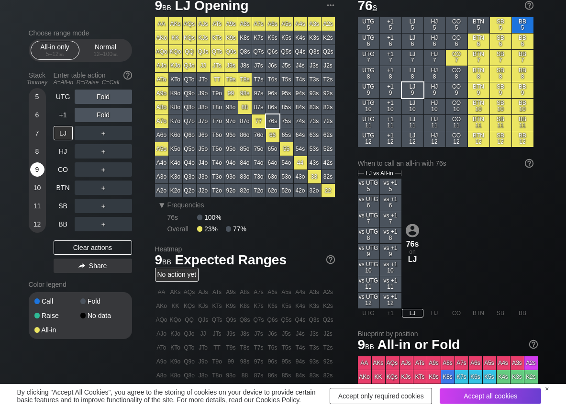
click at [37, 170] on div "9" at bounding box center [37, 169] width 14 height 14
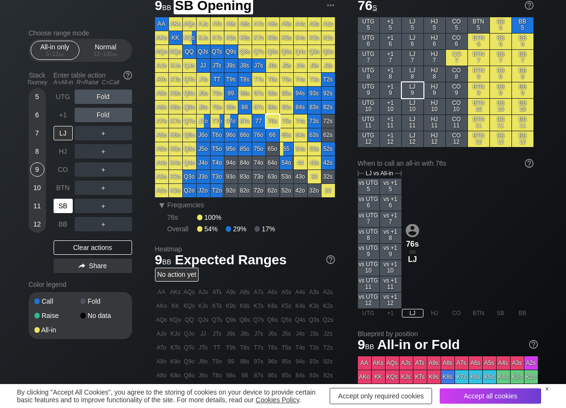
click at [67, 202] on div "SB" at bounding box center [63, 206] width 19 height 14
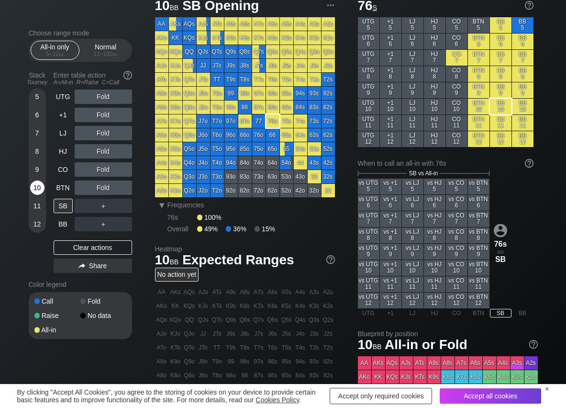
click at [38, 189] on div "10" at bounding box center [37, 188] width 14 height 14
click at [83, 93] on div "A ✕" at bounding box center [84, 97] width 19 height 14
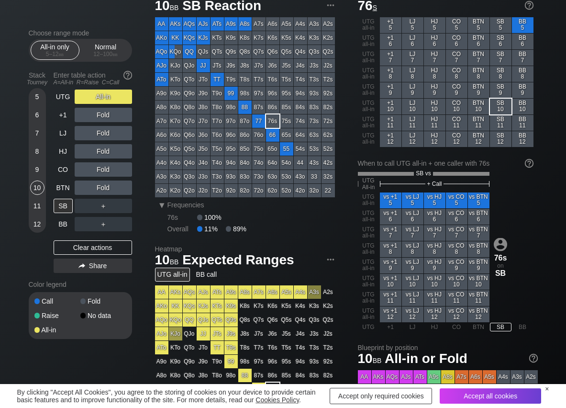
click at [45, 94] on div "5 6 7 8 9 10 11 12" at bounding box center [37, 160] width 17 height 145
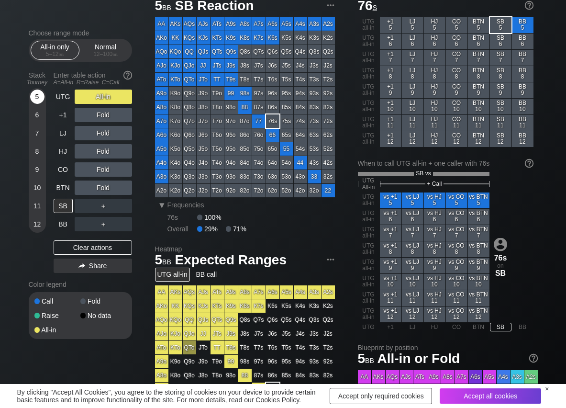
click at [42, 94] on div "5" at bounding box center [37, 97] width 14 height 14
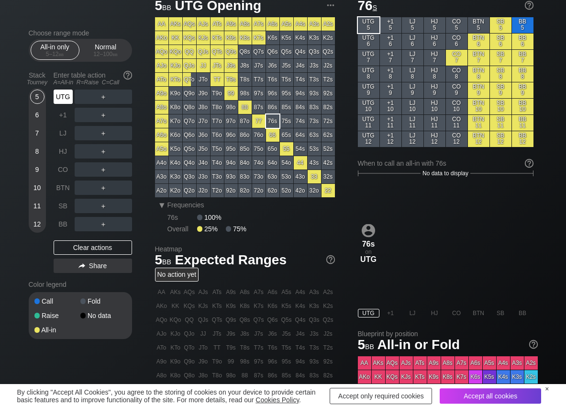
click at [65, 94] on div "UTG" at bounding box center [63, 97] width 19 height 14
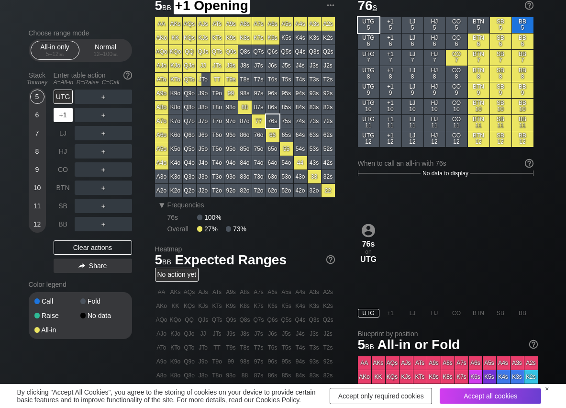
click at [66, 110] on div "+1" at bounding box center [63, 115] width 19 height 14
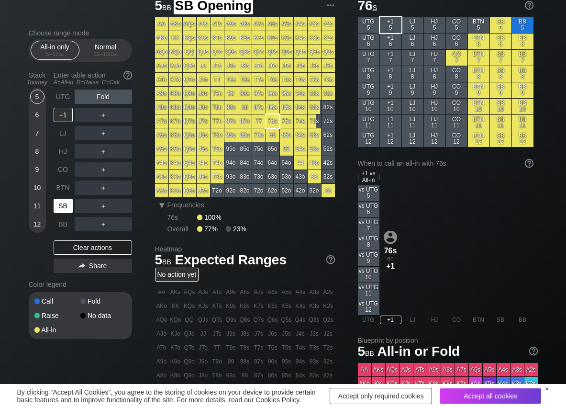
click at [66, 203] on div "SB" at bounding box center [63, 206] width 19 height 14
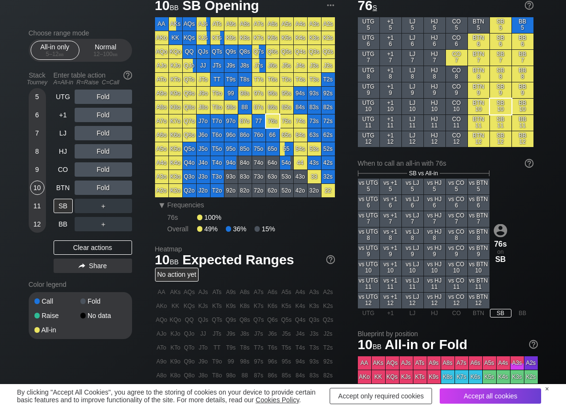
drag, startPoint x: 40, startPoint y: 188, endPoint x: 98, endPoint y: 204, distance: 60.5
click at [43, 190] on div "10" at bounding box center [37, 188] width 14 height 14
click at [121, 210] on div "C ✕" at bounding box center [122, 206] width 19 height 14
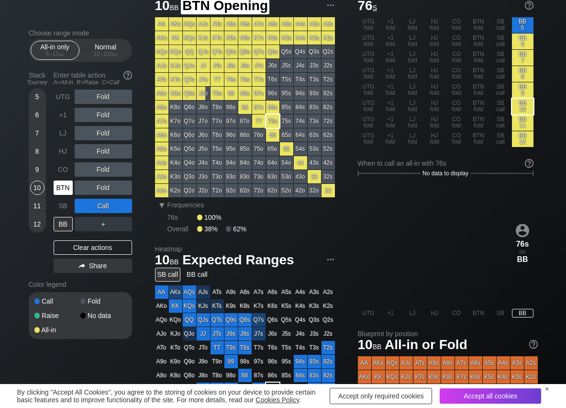
click at [65, 186] on div "BTN" at bounding box center [63, 188] width 19 height 14
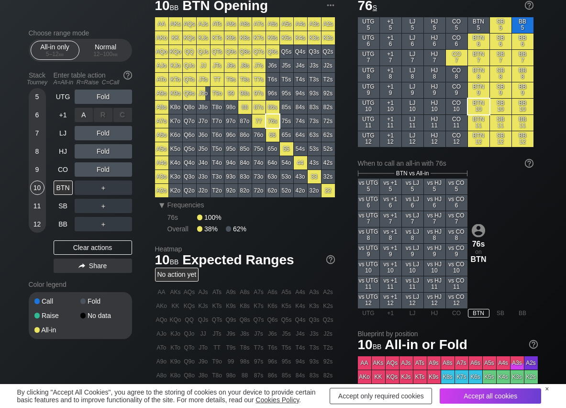
click at [85, 120] on div "A ✕" at bounding box center [84, 115] width 19 height 14
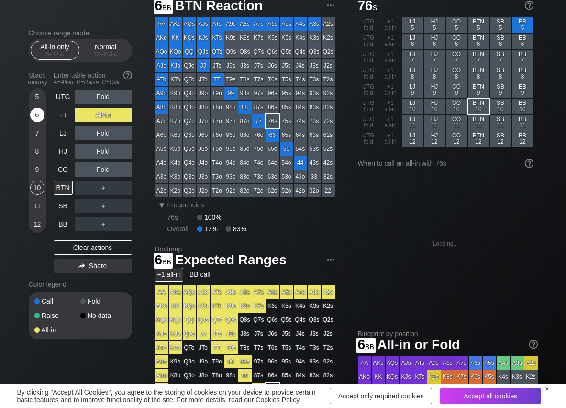
click at [41, 115] on div "6" at bounding box center [37, 115] width 14 height 14
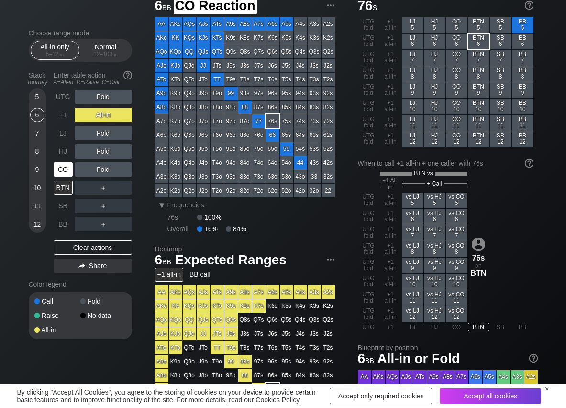
click at [59, 170] on div "CO" at bounding box center [63, 169] width 19 height 14
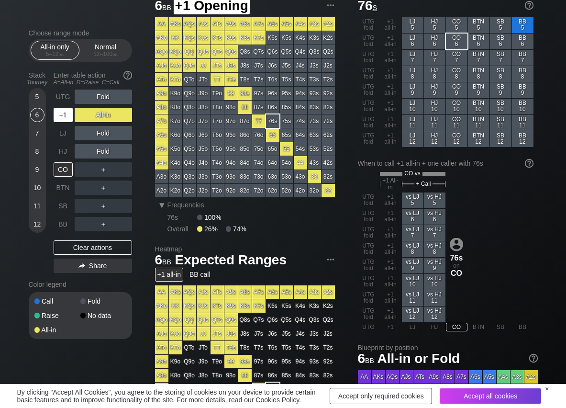
click at [63, 118] on div "+1" at bounding box center [63, 115] width 19 height 14
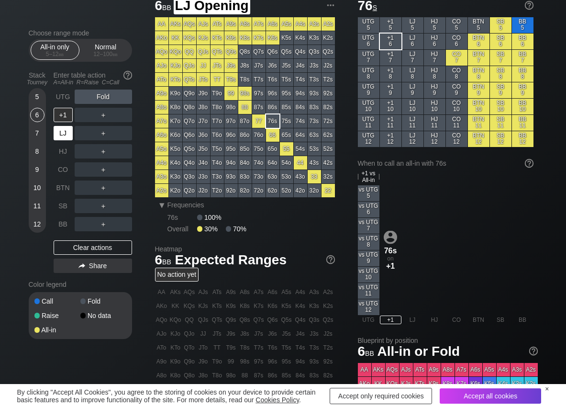
click at [59, 133] on div "LJ" at bounding box center [63, 133] width 19 height 14
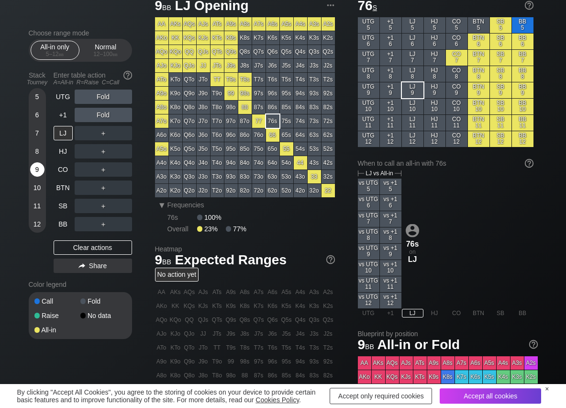
click at [36, 170] on div "9" at bounding box center [37, 169] width 14 height 14
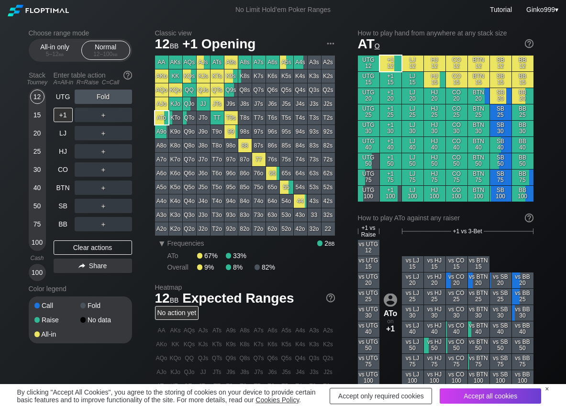
scroll to position [48, 0]
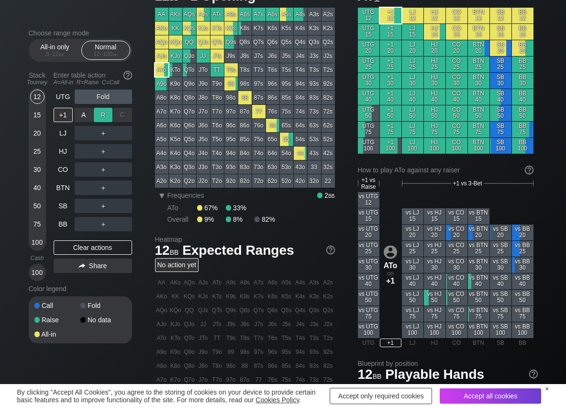
click at [103, 114] on div "R ✕" at bounding box center [103, 115] width 19 height 14
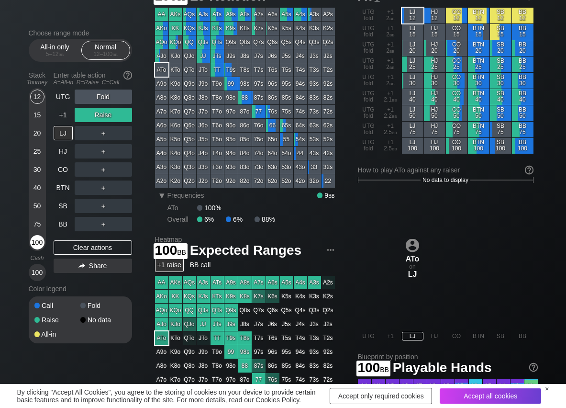
click at [38, 247] on div "100" at bounding box center [37, 242] width 14 height 14
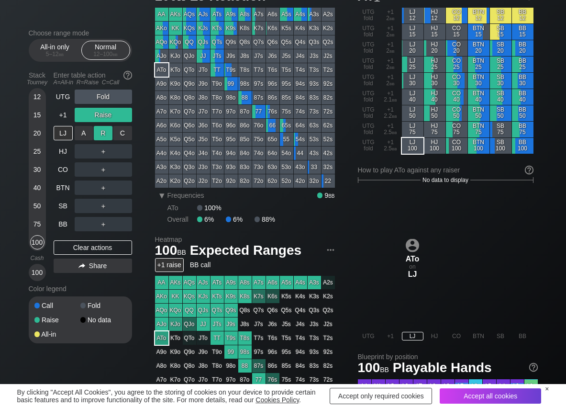
click at [102, 135] on div "R ✕" at bounding box center [103, 133] width 19 height 14
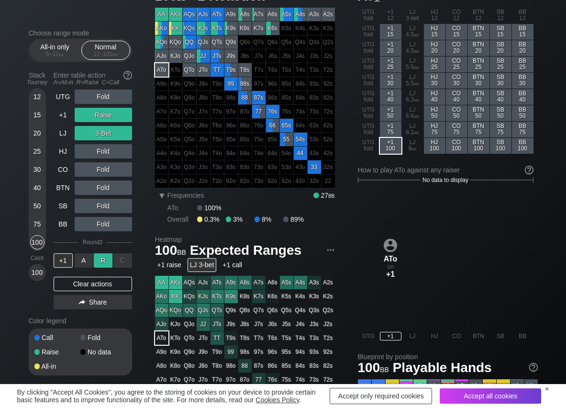
click at [101, 260] on div "R ✕" at bounding box center [103, 260] width 19 height 14
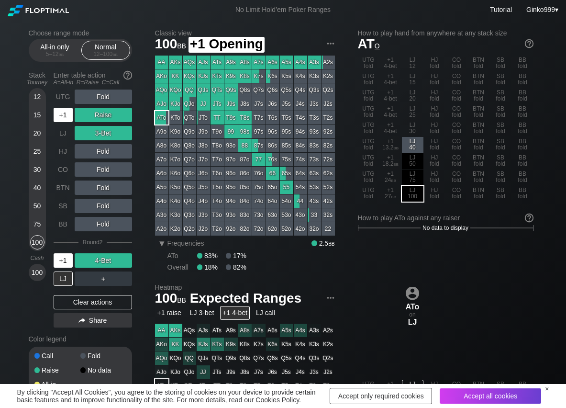
drag, startPoint x: 56, startPoint y: 119, endPoint x: 124, endPoint y: 55, distance: 93.9
click at [57, 119] on div "+1" at bounding box center [63, 115] width 19 height 14
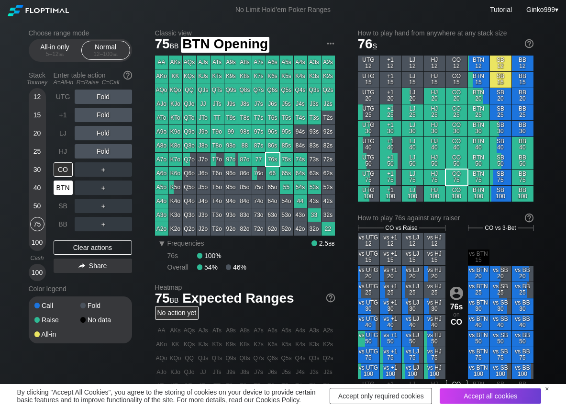
scroll to position [48, 0]
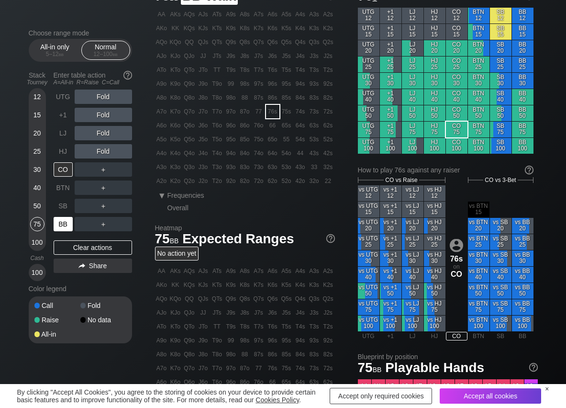
click at [68, 224] on div "BB" at bounding box center [63, 224] width 19 height 14
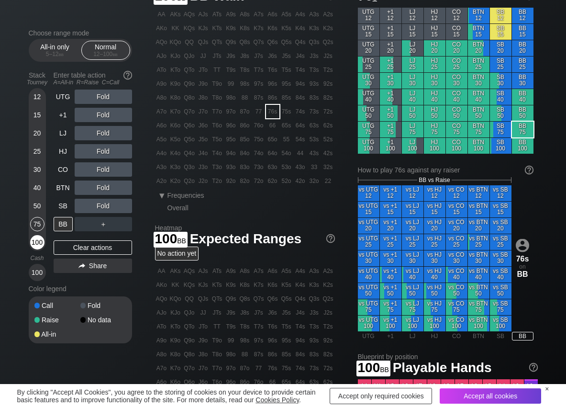
click at [36, 242] on div "100" at bounding box center [37, 242] width 14 height 14
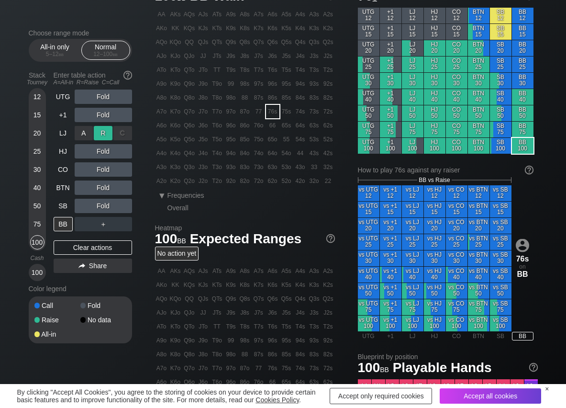
click at [108, 131] on div "R ✕" at bounding box center [103, 133] width 19 height 14
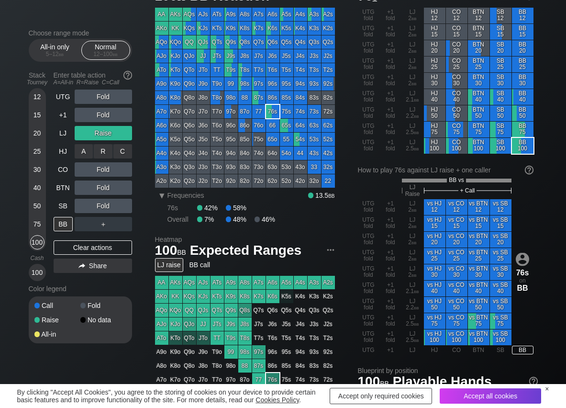
click at [118, 152] on div "C ✕" at bounding box center [122, 151] width 19 height 14
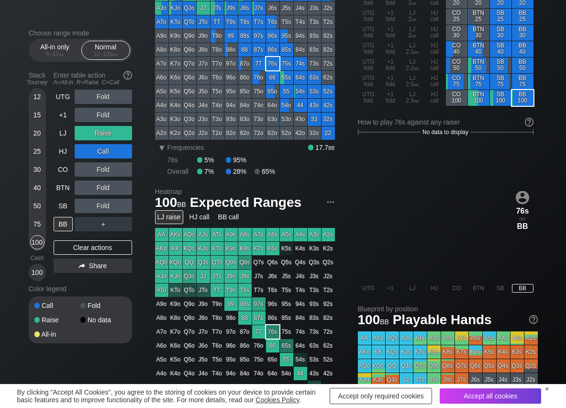
scroll to position [48, 0]
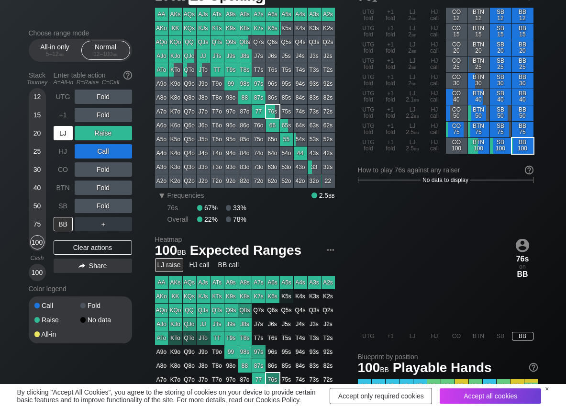
click at [66, 135] on div "LJ" at bounding box center [63, 133] width 19 height 14
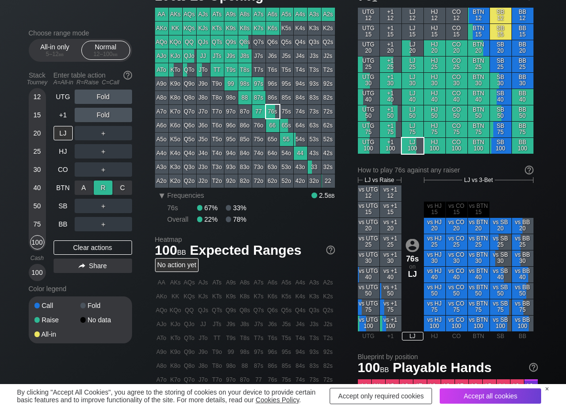
click at [97, 187] on div "R ✕" at bounding box center [103, 188] width 19 height 14
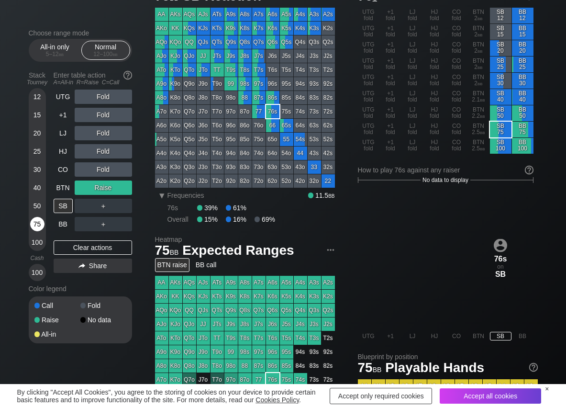
click at [37, 221] on div "75" at bounding box center [37, 224] width 14 height 14
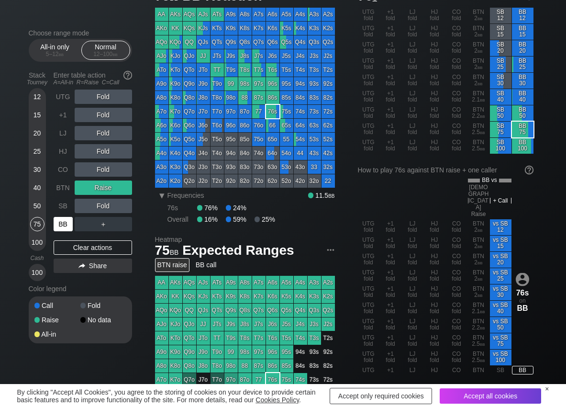
click at [59, 225] on div "BB" at bounding box center [63, 224] width 19 height 14
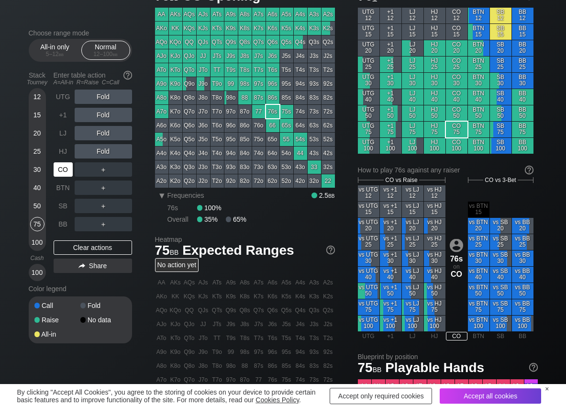
click at [57, 174] on div "CO" at bounding box center [63, 169] width 19 height 14
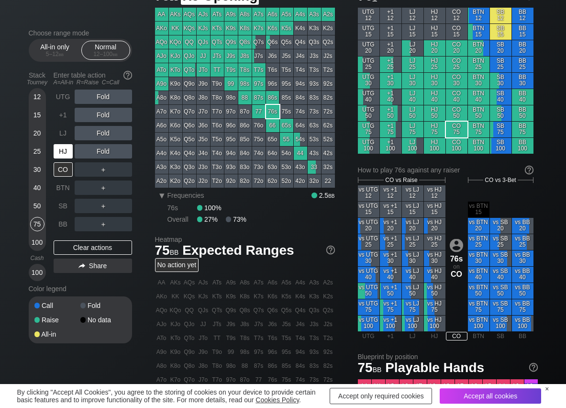
click at [59, 154] on div "HJ" at bounding box center [63, 151] width 19 height 14
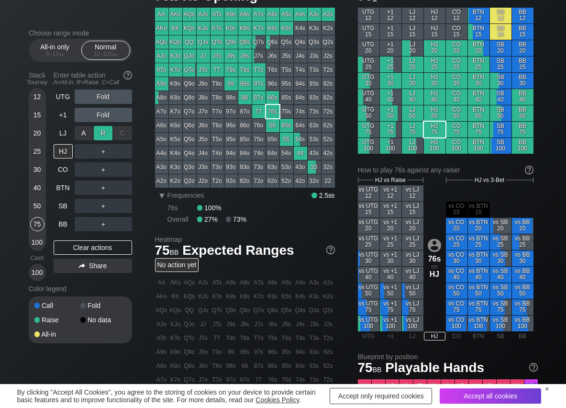
click at [108, 132] on div "R ✕" at bounding box center [103, 133] width 19 height 14
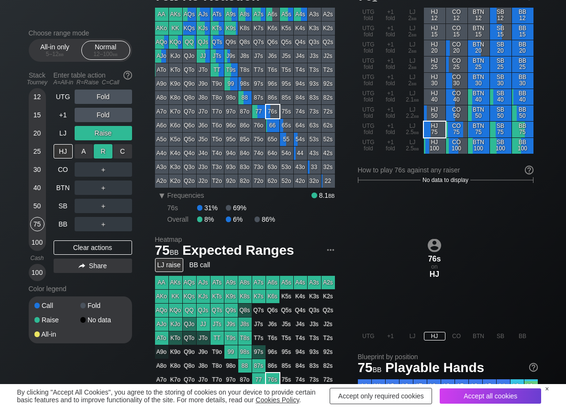
drag, startPoint x: 102, startPoint y: 154, endPoint x: 125, endPoint y: 184, distance: 37.5
click at [102, 156] on div "R ✕" at bounding box center [103, 151] width 19 height 14
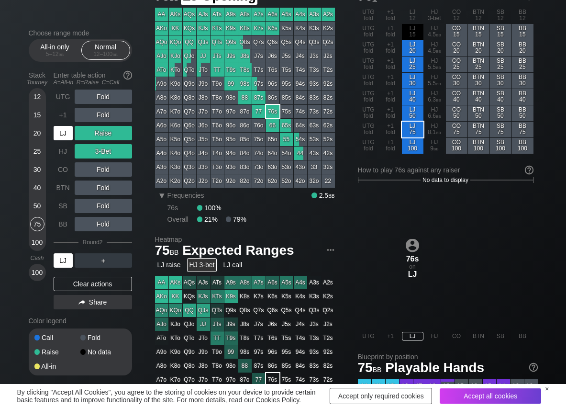
click at [66, 137] on div "LJ" at bounding box center [63, 133] width 19 height 14
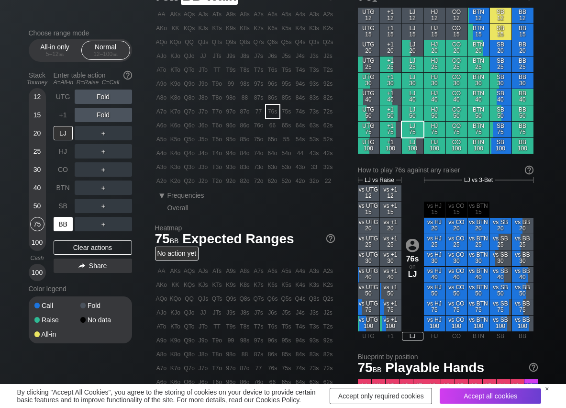
click at [57, 228] on div "BB" at bounding box center [63, 224] width 19 height 14
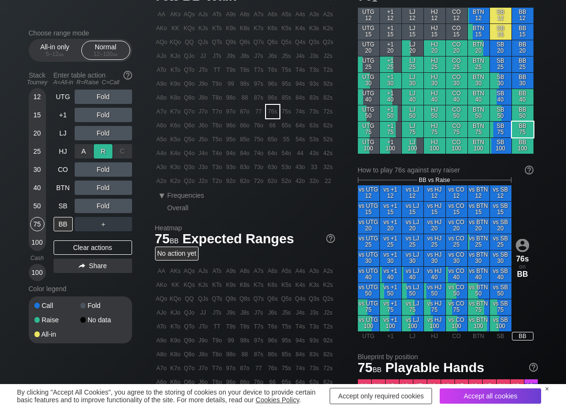
click at [106, 153] on div "R ✕" at bounding box center [103, 151] width 19 height 14
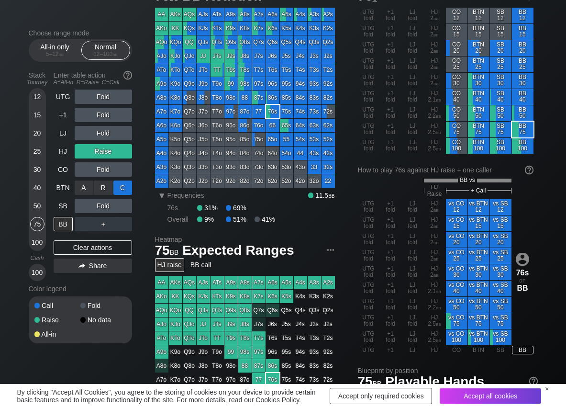
click at [124, 193] on div "C ✕" at bounding box center [122, 188] width 19 height 14
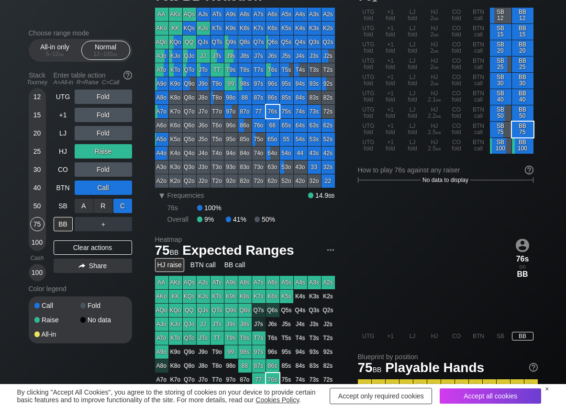
click at [124, 206] on div "C ✕" at bounding box center [122, 206] width 19 height 14
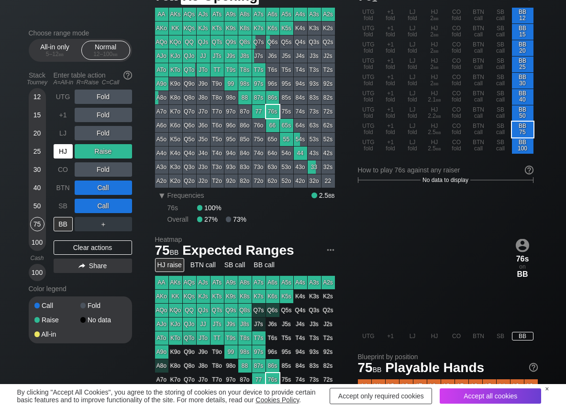
click at [57, 150] on div "HJ" at bounding box center [63, 151] width 19 height 14
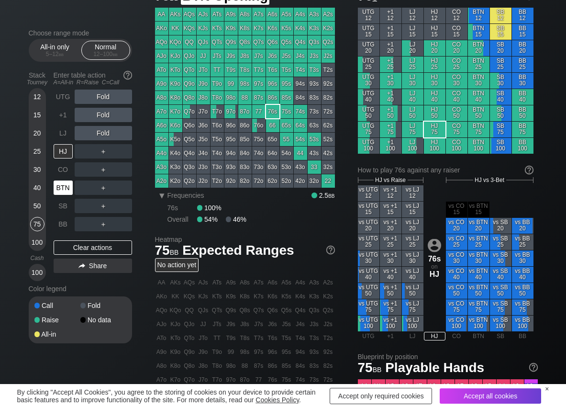
click at [64, 187] on div "BTN" at bounding box center [63, 188] width 19 height 14
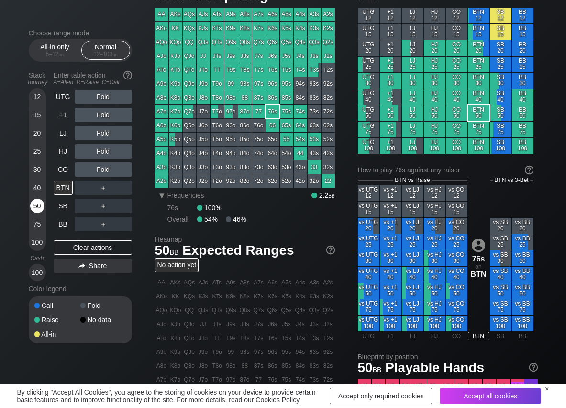
click at [36, 206] on div "50" at bounding box center [37, 206] width 14 height 14
click at [104, 114] on div "R ✕" at bounding box center [103, 115] width 19 height 14
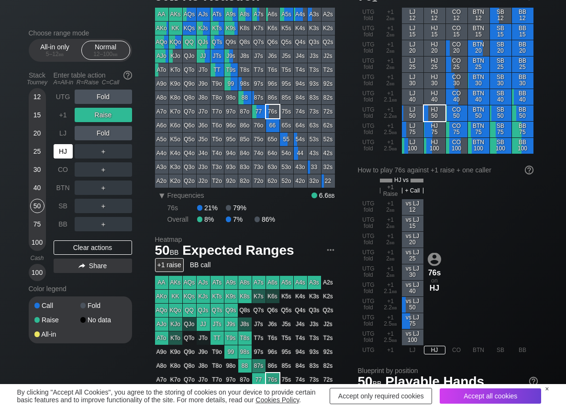
click at [65, 146] on div "HJ" at bounding box center [63, 151] width 19 height 14
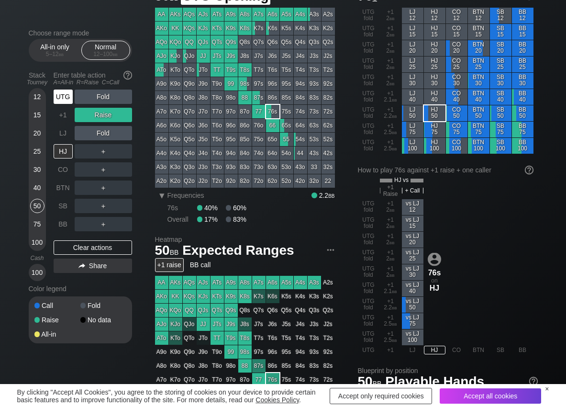
click at [66, 100] on div "UTG" at bounding box center [63, 97] width 19 height 14
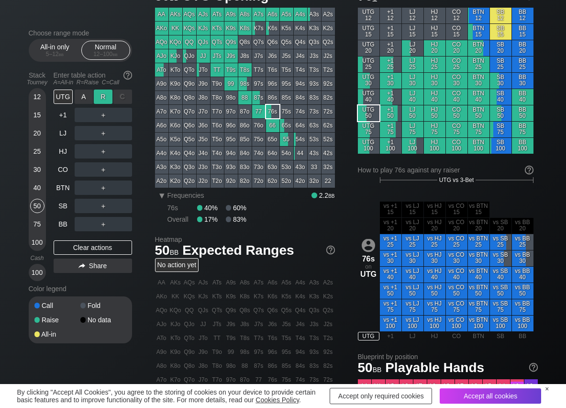
click at [104, 95] on div "R ✕" at bounding box center [103, 97] width 19 height 14
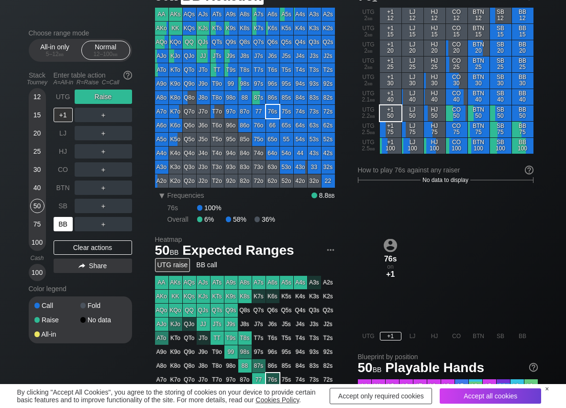
click at [67, 221] on div "BB" at bounding box center [63, 224] width 19 height 14
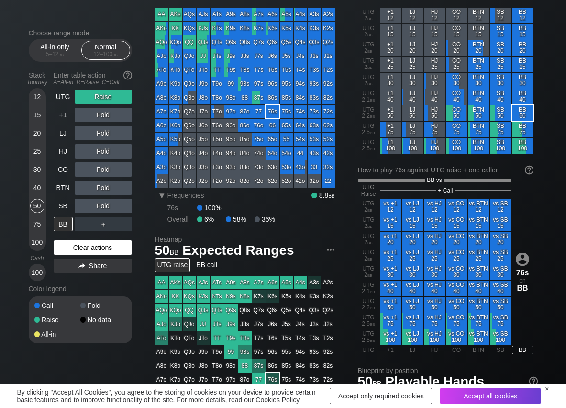
click at [61, 251] on div "Clear actions" at bounding box center [93, 247] width 79 height 14
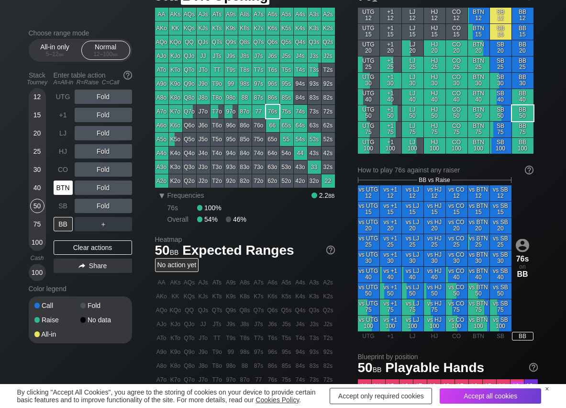
click at [72, 191] on div "BTN" at bounding box center [63, 188] width 19 height 14
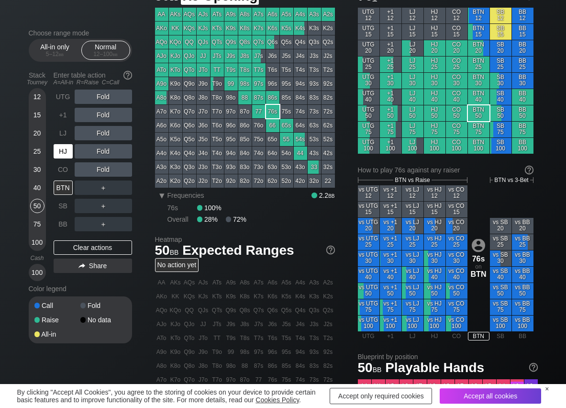
click at [59, 151] on div "HJ" at bounding box center [63, 151] width 19 height 14
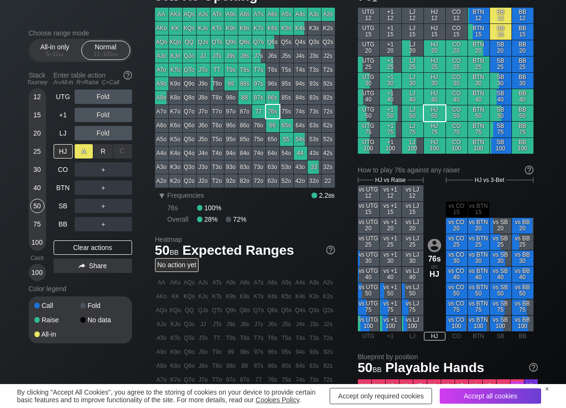
click at [88, 156] on div "A ✕" at bounding box center [84, 151] width 19 height 14
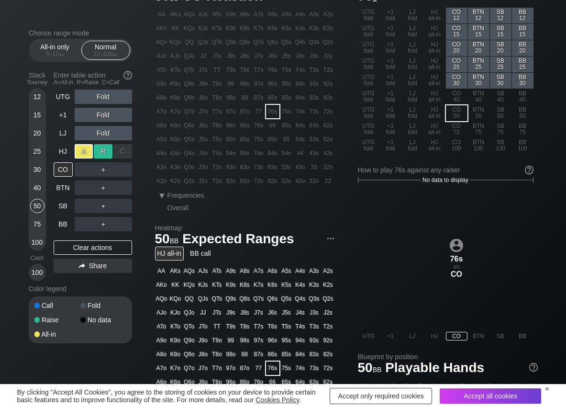
click at [103, 153] on div "R ✕" at bounding box center [103, 151] width 19 height 14
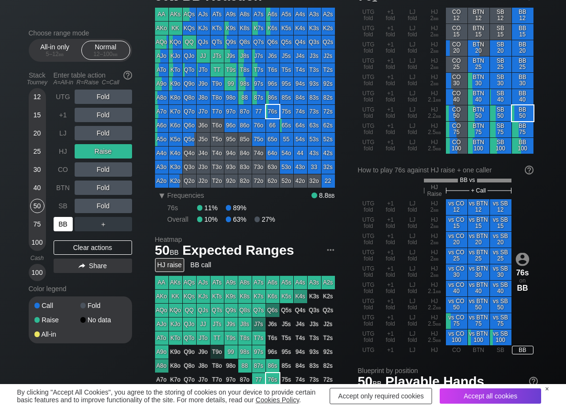
click at [71, 226] on div "BB" at bounding box center [63, 224] width 19 height 14
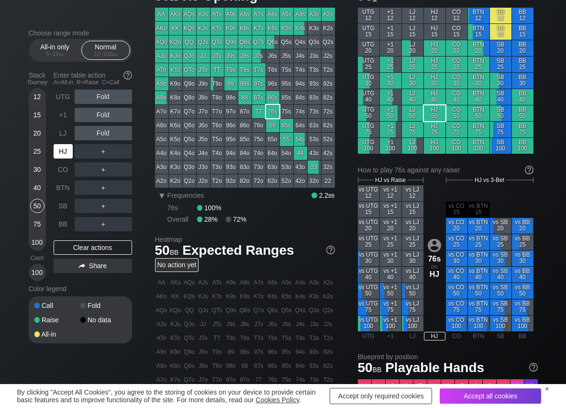
click at [62, 156] on div "HJ" at bounding box center [63, 151] width 19 height 14
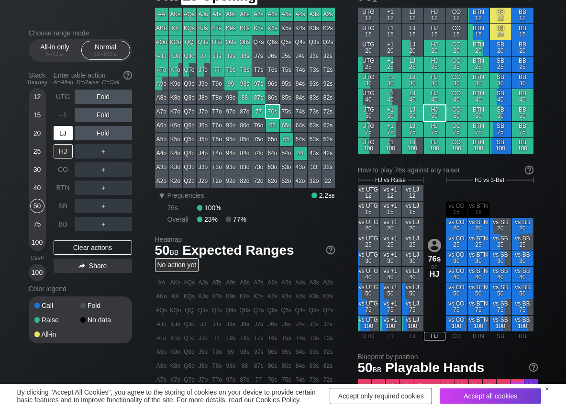
click at [65, 130] on div "LJ" at bounding box center [63, 133] width 19 height 14
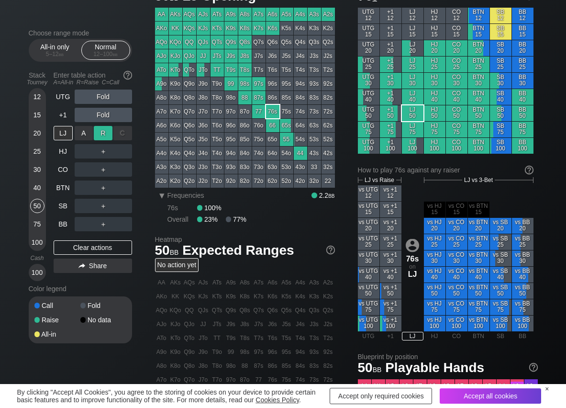
click at [99, 132] on div "R ✕" at bounding box center [103, 133] width 19 height 14
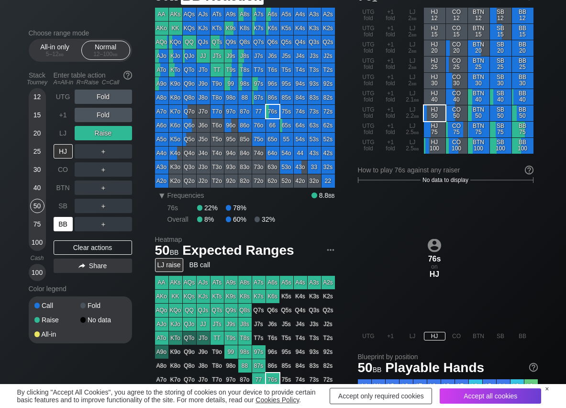
click at [64, 228] on div "BB" at bounding box center [63, 224] width 19 height 14
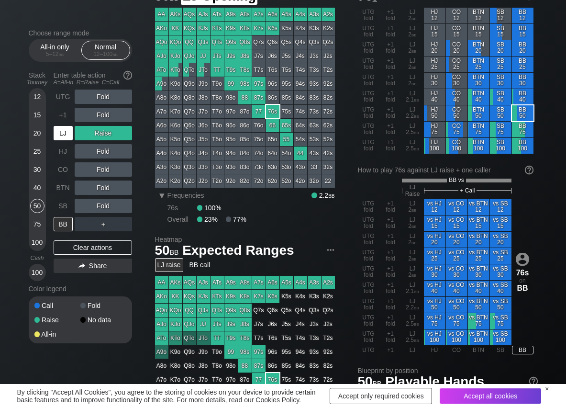
click at [70, 135] on div "LJ" at bounding box center [63, 133] width 19 height 14
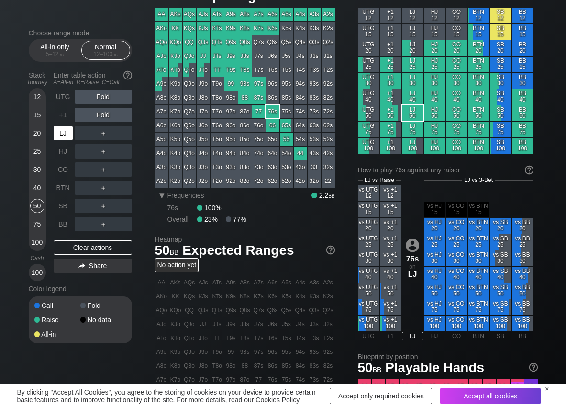
click at [70, 135] on div "LJ" at bounding box center [63, 133] width 19 height 14
click at [123, 212] on div "C ✕" at bounding box center [122, 206] width 19 height 14
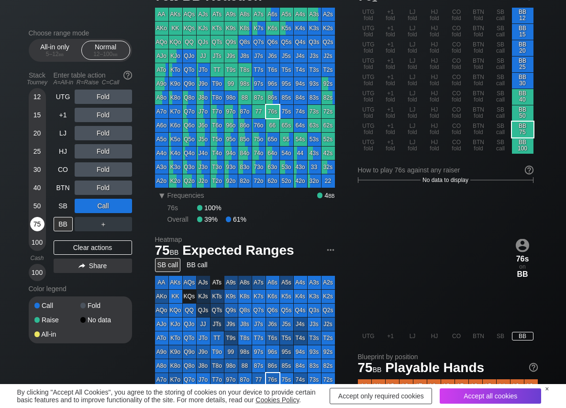
click at [34, 227] on div "75" at bounding box center [37, 224] width 14 height 14
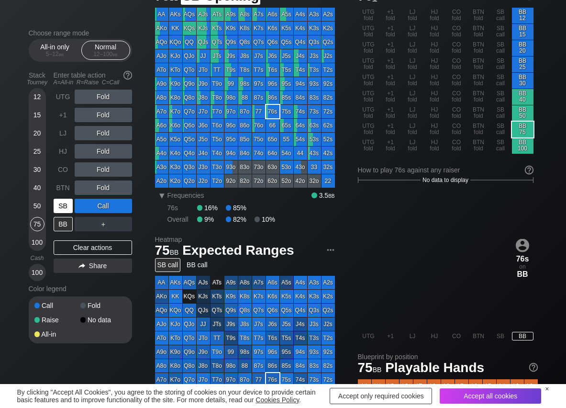
click at [63, 212] on div "SB" at bounding box center [63, 206] width 19 height 14
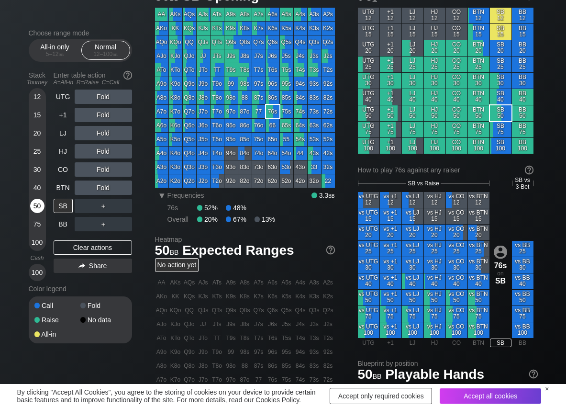
click at [42, 206] on div "50" at bounding box center [37, 206] width 14 height 14
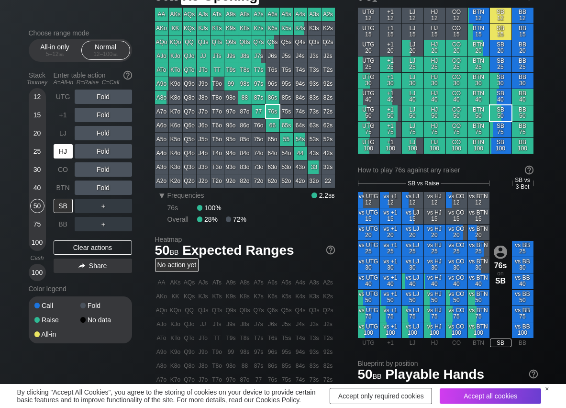
click at [66, 147] on div "HJ" at bounding box center [63, 151] width 19 height 14
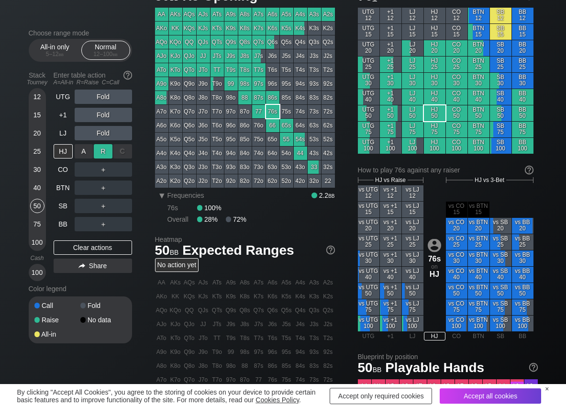
click at [104, 151] on div "R ✕" at bounding box center [103, 151] width 19 height 14
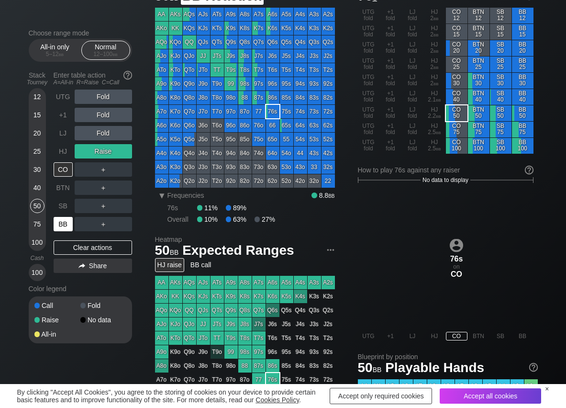
click at [62, 226] on div "BB" at bounding box center [63, 224] width 19 height 14
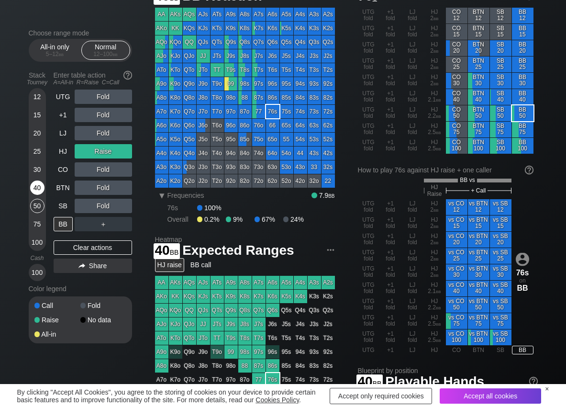
click at [44, 188] on div "40" at bounding box center [37, 188] width 14 height 14
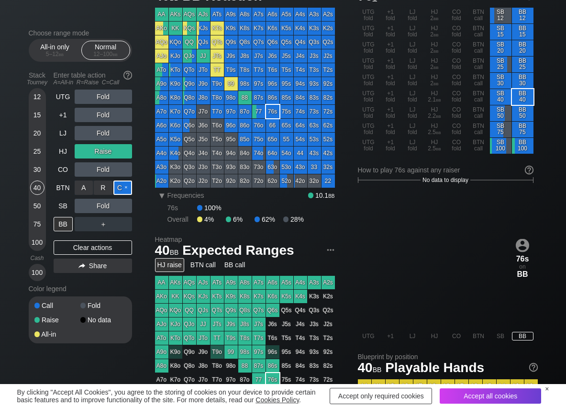
click at [122, 187] on div "C ✕" at bounding box center [122, 188] width 19 height 14
click at [102, 204] on div "R ✕" at bounding box center [103, 206] width 19 height 14
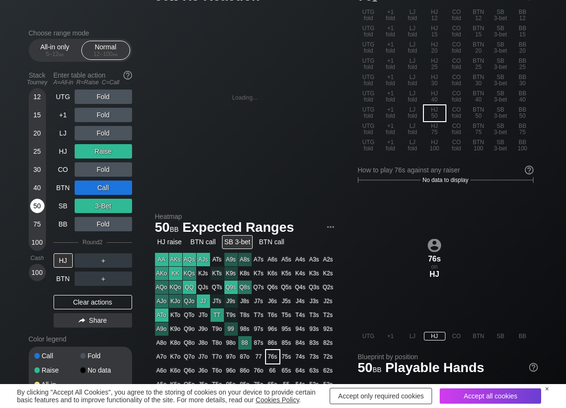
click at [37, 204] on div "50" at bounding box center [37, 206] width 14 height 14
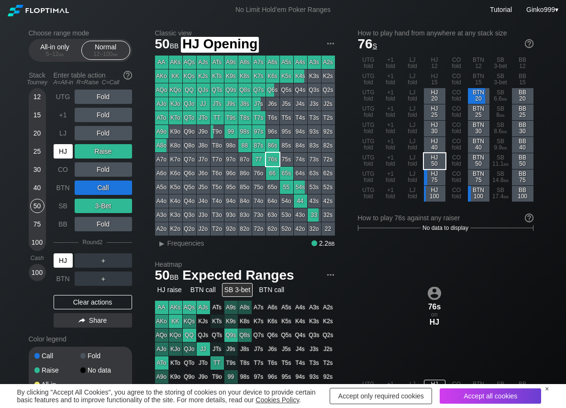
click at [64, 151] on div "HJ" at bounding box center [63, 151] width 19 height 14
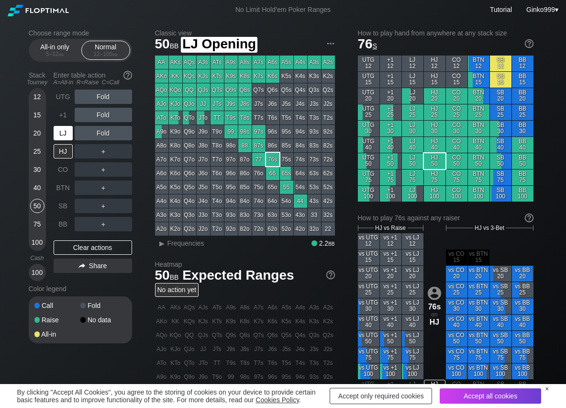
click at [60, 139] on div "LJ" at bounding box center [63, 133] width 19 height 14
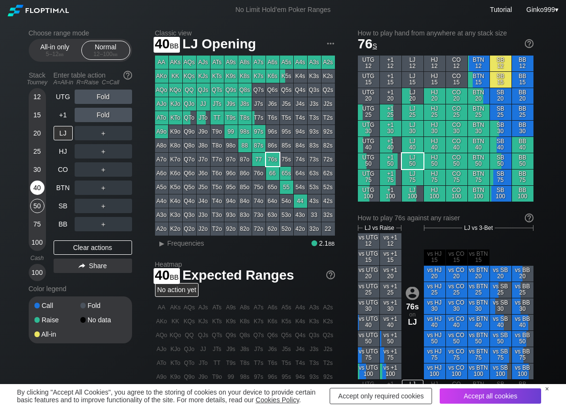
click at [38, 183] on div "40" at bounding box center [37, 188] width 14 height 14
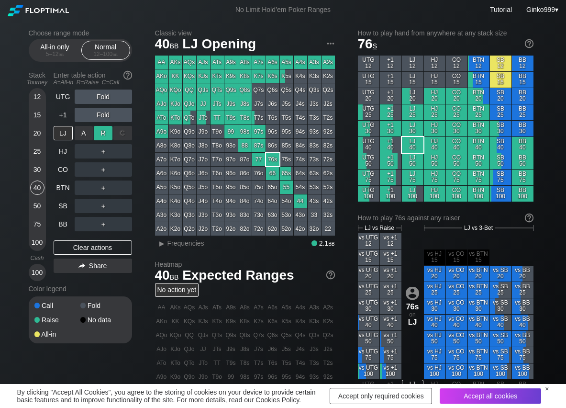
drag, startPoint x: 102, startPoint y: 129, endPoint x: 107, endPoint y: 139, distance: 11.8
click at [102, 129] on div "R ✕" at bounding box center [103, 133] width 19 height 14
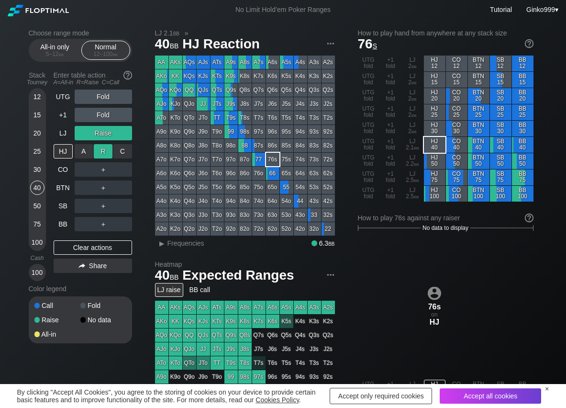
click at [108, 147] on div "R ✕" at bounding box center [103, 151] width 19 height 14
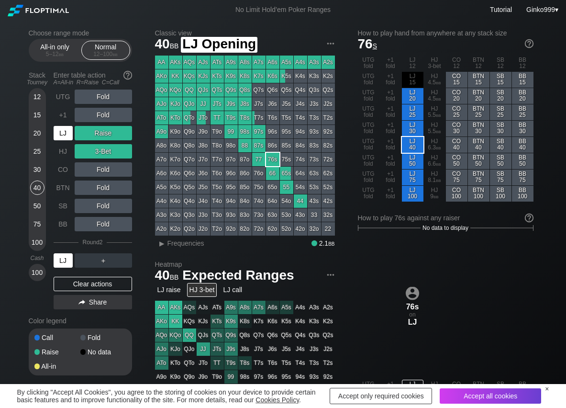
click at [65, 133] on div "LJ" at bounding box center [63, 133] width 19 height 14
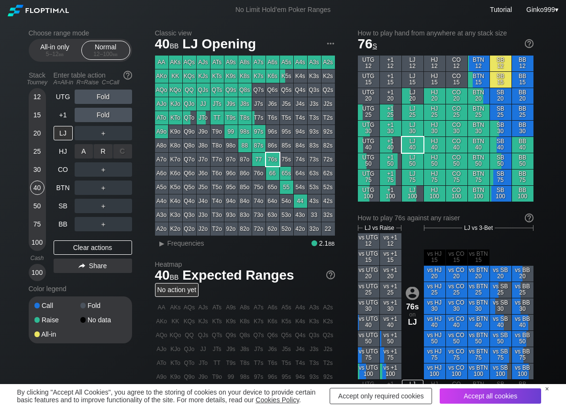
click at [109, 147] on div "R ✕" at bounding box center [103, 151] width 19 height 14
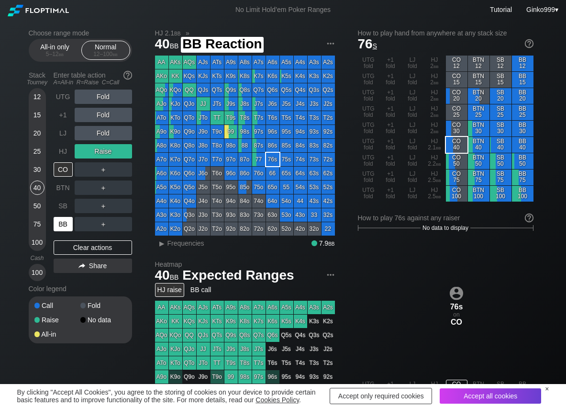
click at [62, 218] on div "BB" at bounding box center [63, 224] width 19 height 14
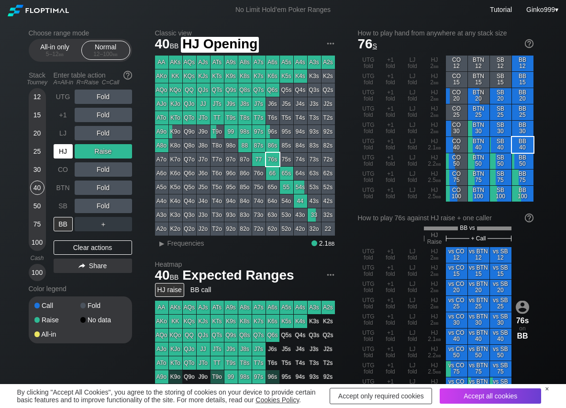
click at [65, 153] on div "HJ" at bounding box center [63, 151] width 19 height 14
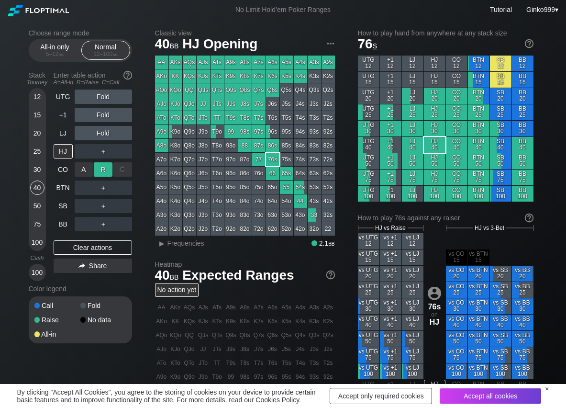
click at [103, 168] on div "R ✕" at bounding box center [103, 169] width 19 height 14
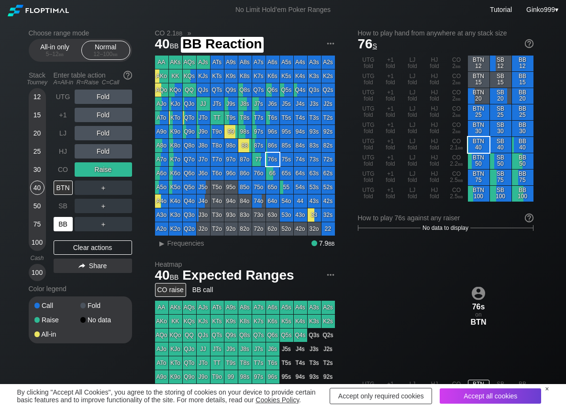
click at [61, 225] on div "BB" at bounding box center [63, 224] width 19 height 14
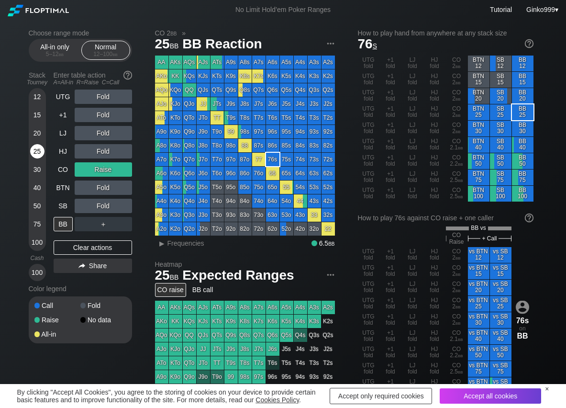
drag, startPoint x: 44, startPoint y: 150, endPoint x: 36, endPoint y: 152, distance: 8.0
click at [43, 149] on div "25" at bounding box center [37, 151] width 14 height 14
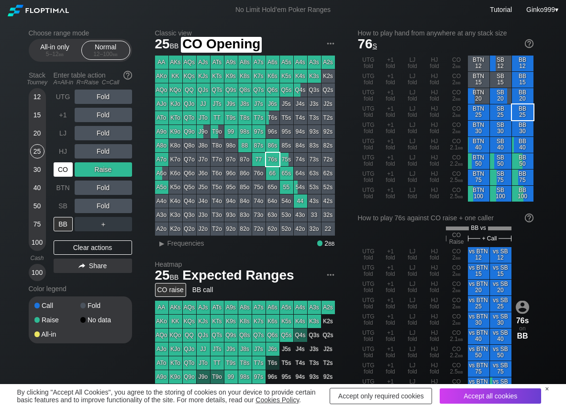
click at [56, 165] on div "CO" at bounding box center [63, 169] width 19 height 14
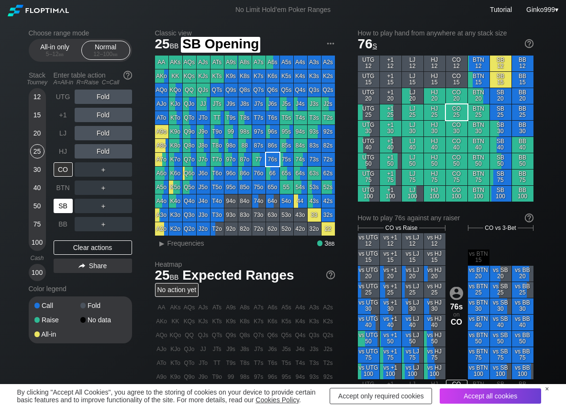
click at [69, 212] on div "SB" at bounding box center [63, 206] width 19 height 14
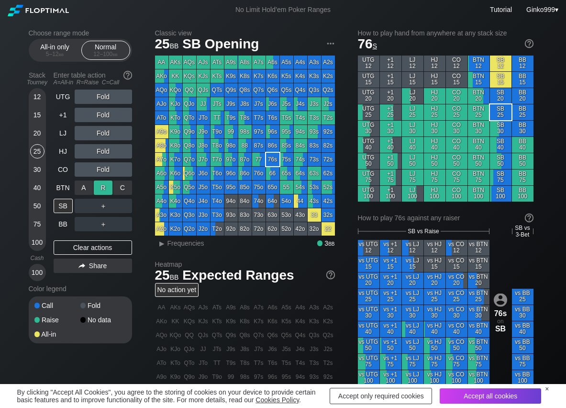
click at [102, 184] on div "R ✕" at bounding box center [103, 188] width 19 height 14
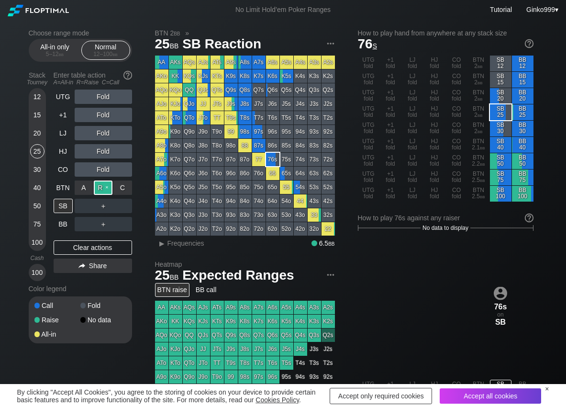
click at [102, 184] on div "R ✕" at bounding box center [103, 188] width 19 height 14
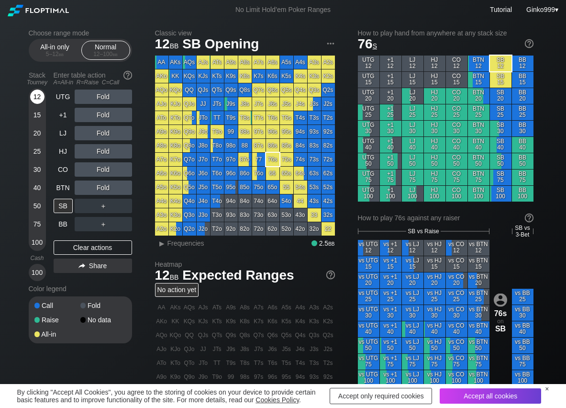
click at [34, 98] on div "12" at bounding box center [37, 97] width 14 height 14
click at [102, 185] on div "R ✕" at bounding box center [103, 188] width 19 height 14
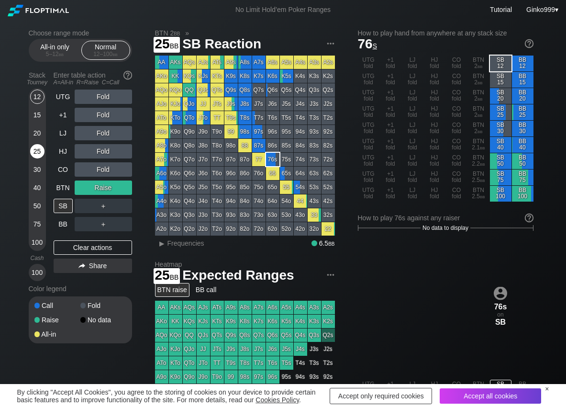
click at [42, 155] on div "25" at bounding box center [37, 151] width 14 height 14
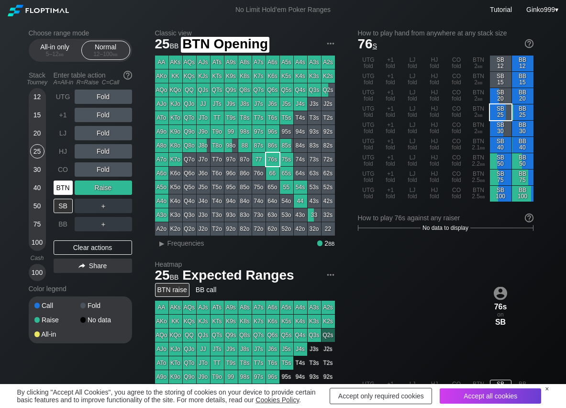
click at [69, 186] on div "BTN" at bounding box center [63, 188] width 19 height 14
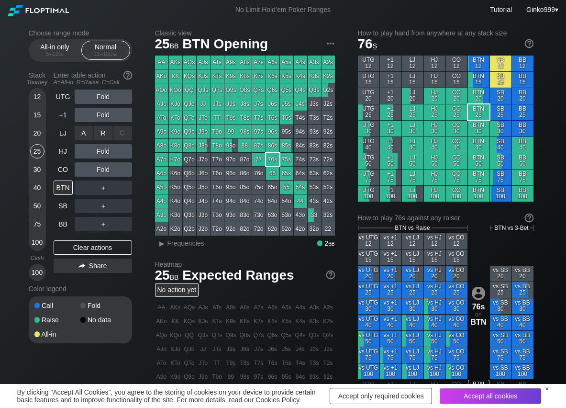
click at [105, 135] on div "R ✕" at bounding box center [103, 133] width 19 height 14
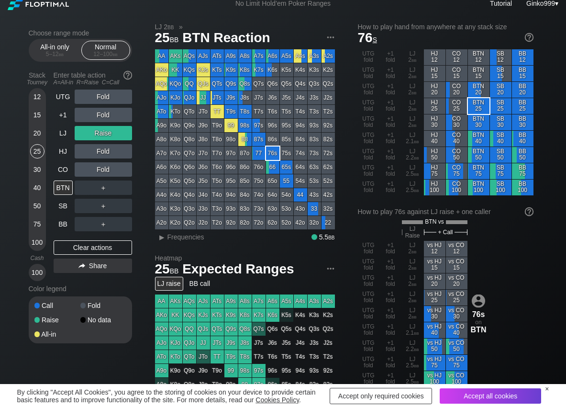
scroll to position [48, 0]
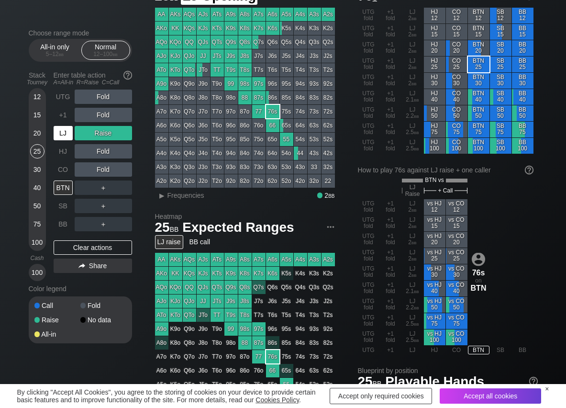
click at [66, 136] on div "LJ" at bounding box center [63, 133] width 19 height 14
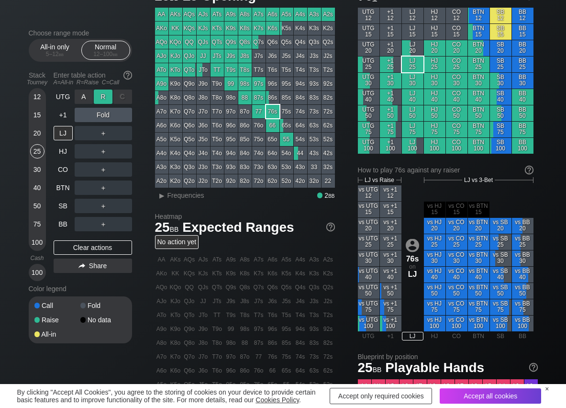
click at [94, 99] on div "R ✕" at bounding box center [103, 97] width 19 height 14
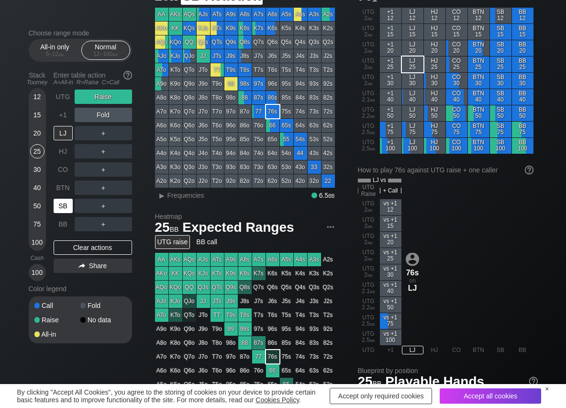
click at [55, 213] on div "SB" at bounding box center [63, 206] width 19 height 14
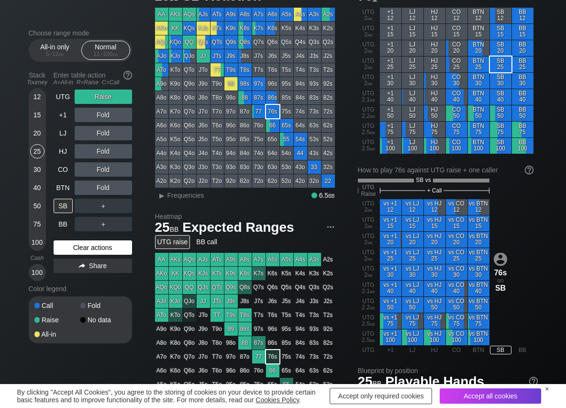
click at [62, 250] on div "Clear actions" at bounding box center [93, 247] width 79 height 14
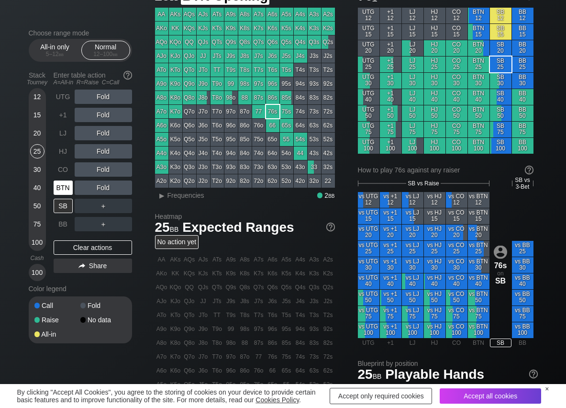
click at [60, 190] on div "BTN" at bounding box center [63, 188] width 19 height 14
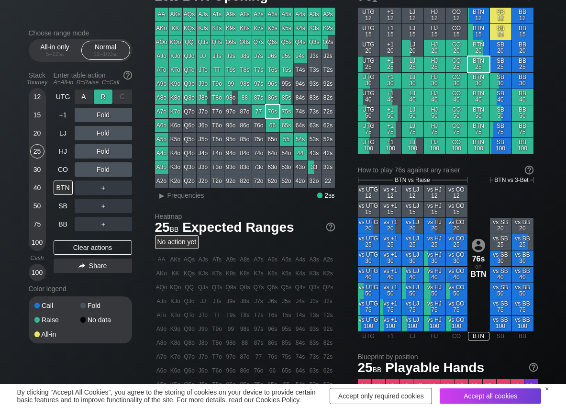
drag, startPoint x: 101, startPoint y: 94, endPoint x: 92, endPoint y: 104, distance: 13.2
click at [101, 95] on div "R ✕" at bounding box center [103, 97] width 19 height 14
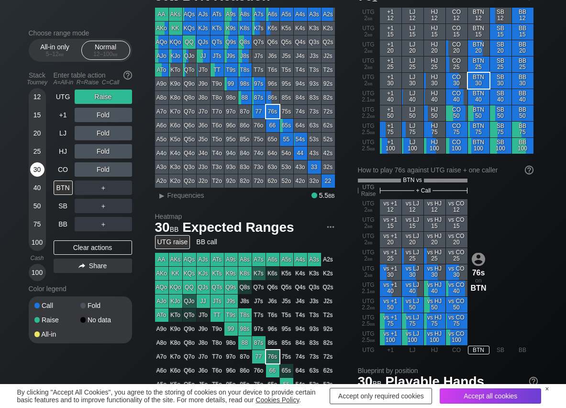
click at [38, 173] on div "30" at bounding box center [37, 169] width 14 height 14
click at [103, 187] on div "R ✕" at bounding box center [103, 188] width 19 height 14
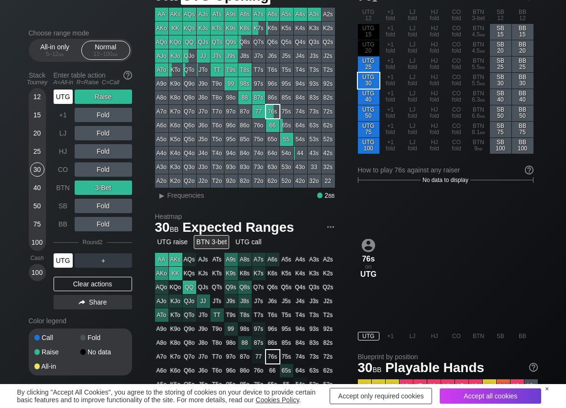
click at [58, 97] on div "UTG" at bounding box center [63, 97] width 19 height 14
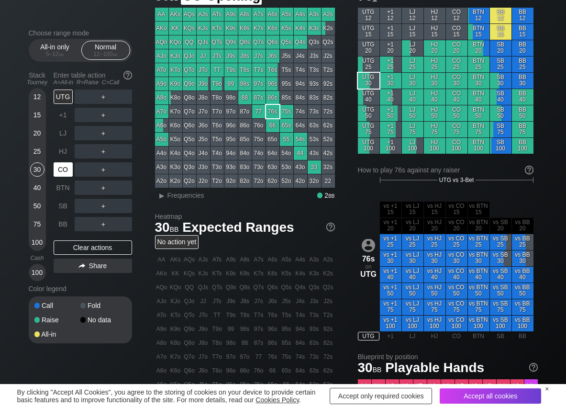
click at [62, 173] on div "CO" at bounding box center [63, 169] width 19 height 14
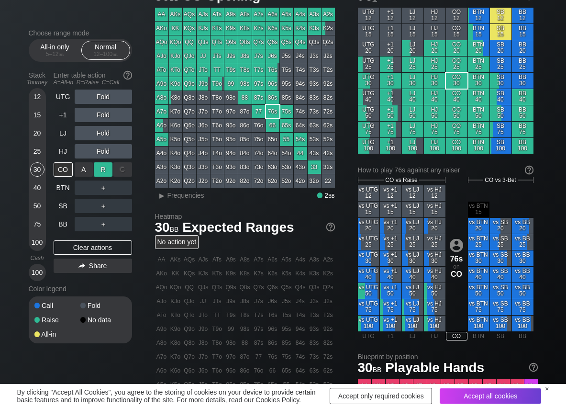
click at [102, 167] on div "R ✕" at bounding box center [103, 169] width 19 height 14
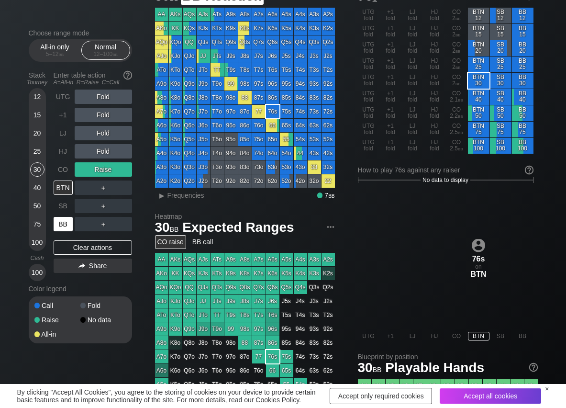
click at [63, 222] on div "BB" at bounding box center [63, 224] width 19 height 14
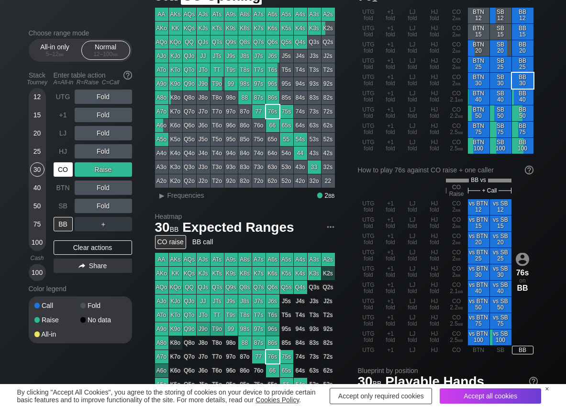
click at [63, 170] on div "CO" at bounding box center [63, 169] width 19 height 14
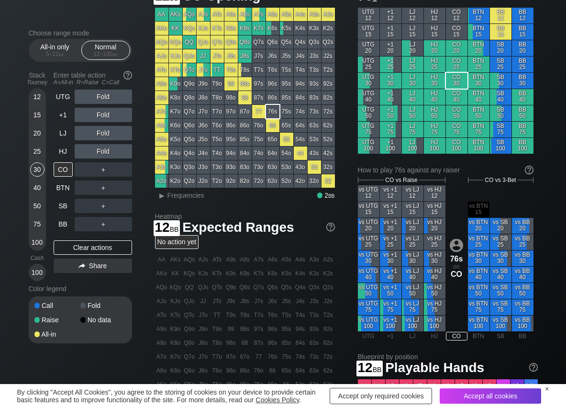
drag, startPoint x: 36, startPoint y: 102, endPoint x: 45, endPoint y: 162, distance: 61.1
click at [36, 102] on div "12" at bounding box center [37, 97] width 14 height 14
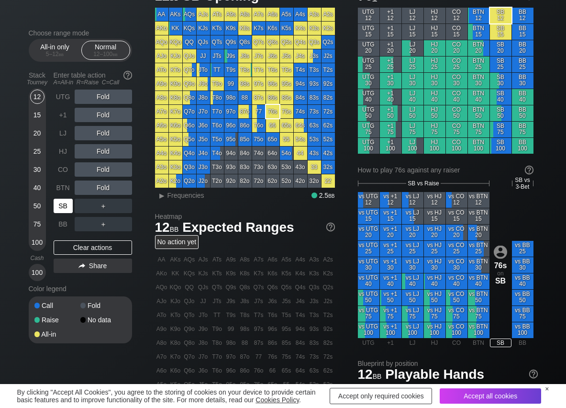
click at [62, 206] on div "SB" at bounding box center [63, 206] width 19 height 14
click at [99, 169] on div "R ✕" at bounding box center [103, 169] width 19 height 14
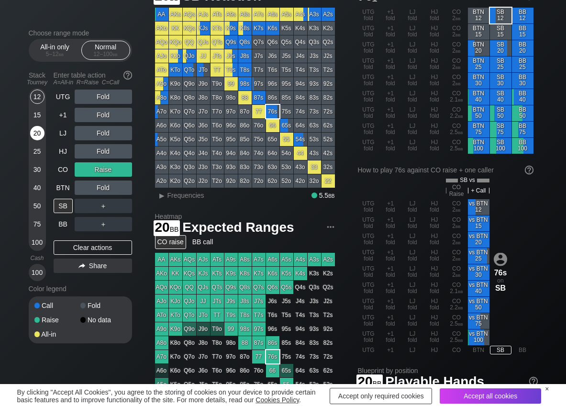
click at [39, 134] on div "20" at bounding box center [37, 133] width 14 height 14
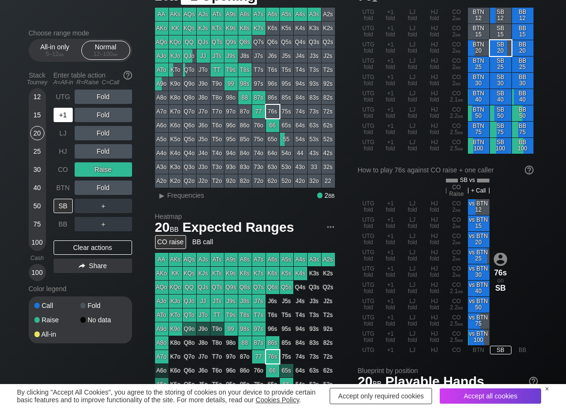
click at [66, 116] on div "+1" at bounding box center [63, 115] width 19 height 14
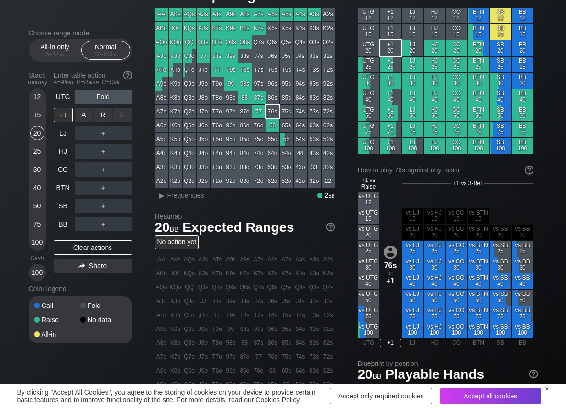
drag, startPoint x: 107, startPoint y: 116, endPoint x: 106, endPoint y: 127, distance: 11.1
click at [106, 118] on div "R ✕" at bounding box center [103, 115] width 19 height 14
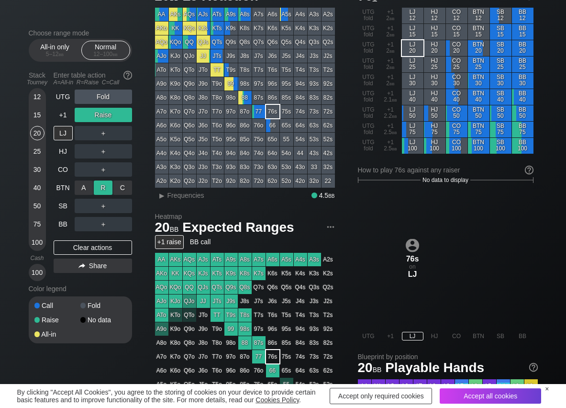
click at [101, 185] on div "R ✕" at bounding box center [103, 188] width 19 height 14
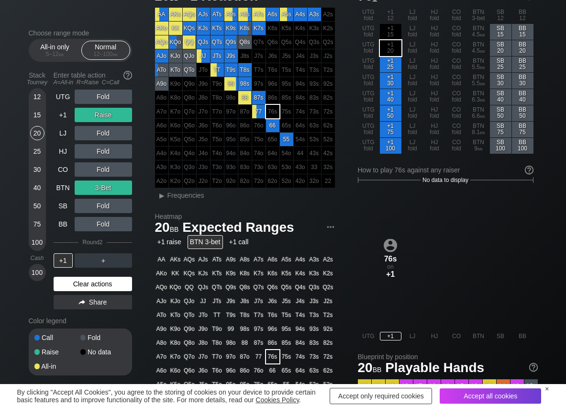
click at [76, 287] on div "Clear actions" at bounding box center [93, 284] width 79 height 14
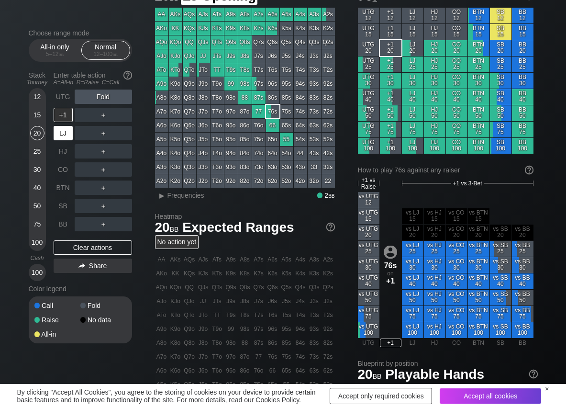
click at [67, 132] on div "LJ" at bounding box center [63, 133] width 19 height 14
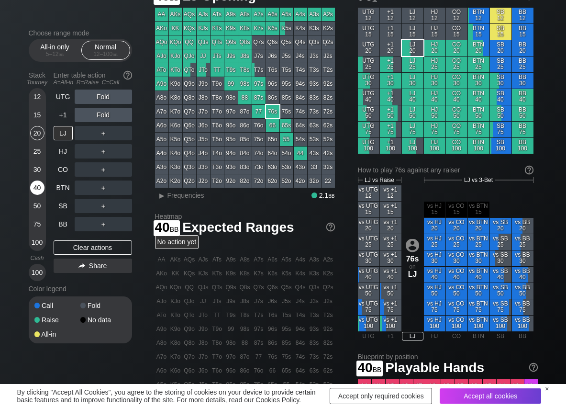
click at [37, 184] on div "40" at bounding box center [37, 188] width 14 height 14
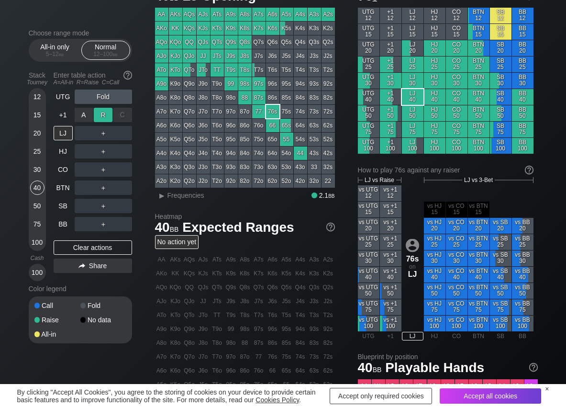
click at [102, 115] on div "R ✕" at bounding box center [103, 115] width 19 height 14
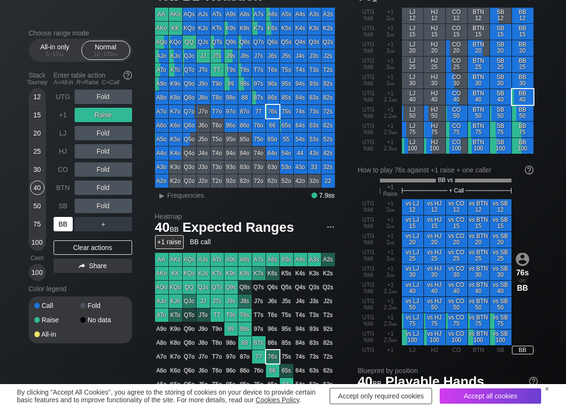
click at [63, 224] on div "BB" at bounding box center [63, 224] width 19 height 14
click at [67, 244] on div "Clear actions" at bounding box center [93, 247] width 79 height 14
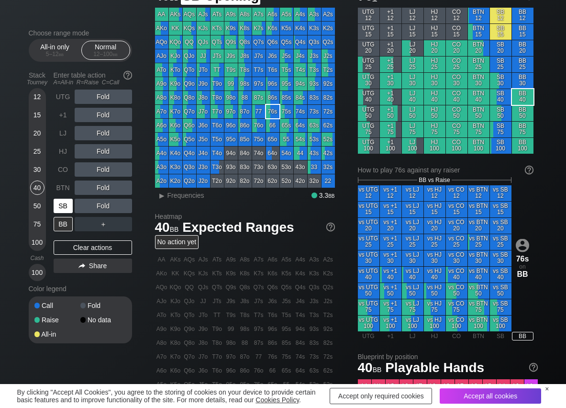
click at [60, 204] on div "SB" at bounding box center [63, 206] width 19 height 14
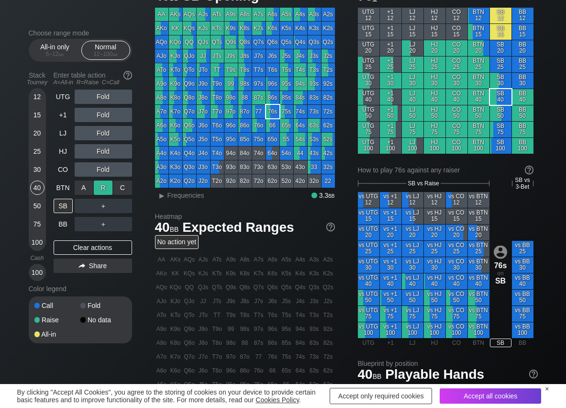
click at [105, 188] on div "R ✕" at bounding box center [103, 188] width 19 height 14
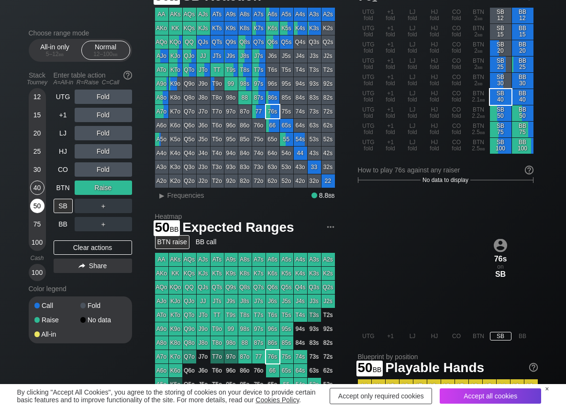
click at [41, 207] on div "50" at bounding box center [37, 206] width 14 height 14
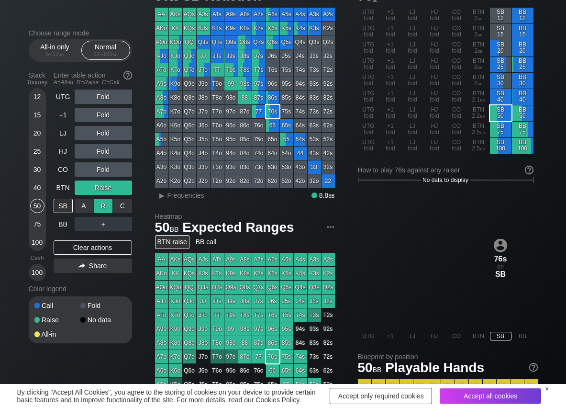
click at [108, 209] on div "R ✕" at bounding box center [103, 206] width 19 height 14
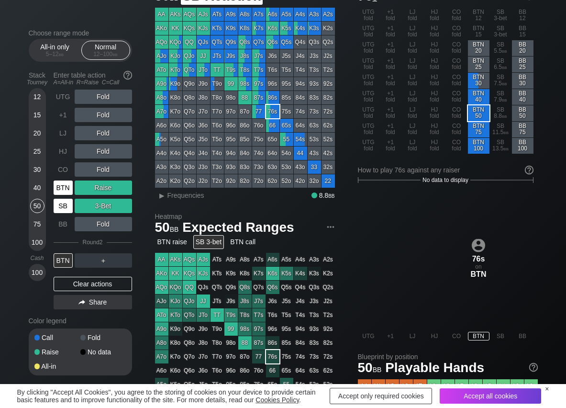
click at [61, 188] on div "BTN" at bounding box center [63, 188] width 19 height 14
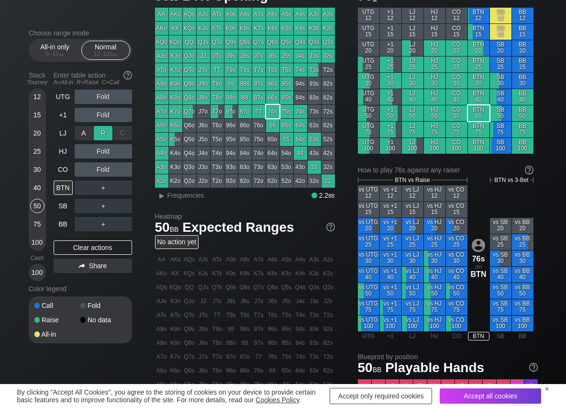
click at [100, 133] on div "R ✕" at bounding box center [103, 133] width 19 height 14
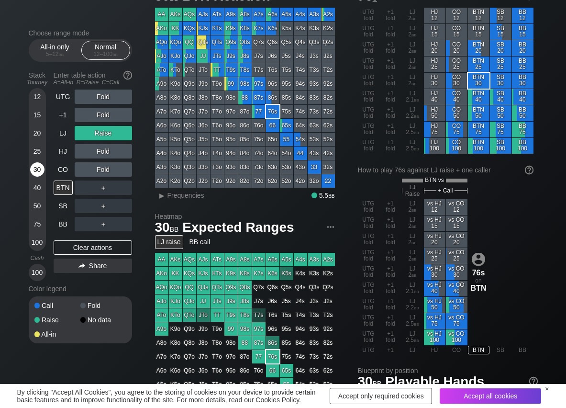
click at [34, 170] on div "30" at bounding box center [37, 169] width 14 height 14
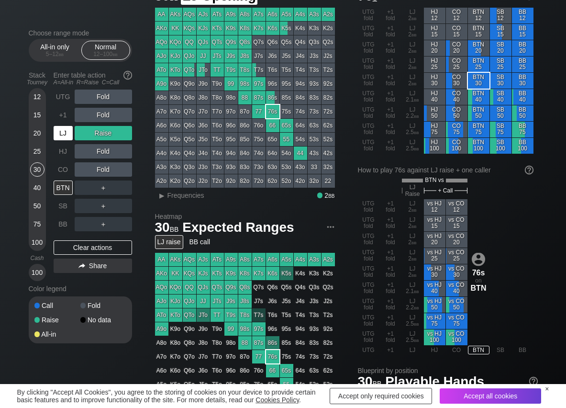
click at [68, 130] on div "LJ" at bounding box center [63, 133] width 19 height 14
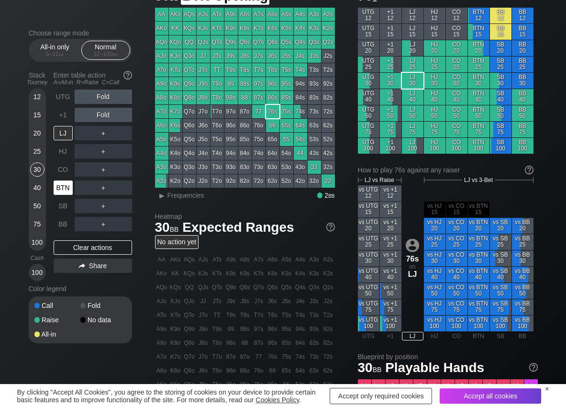
click at [63, 179] on div "BTN" at bounding box center [64, 188] width 21 height 18
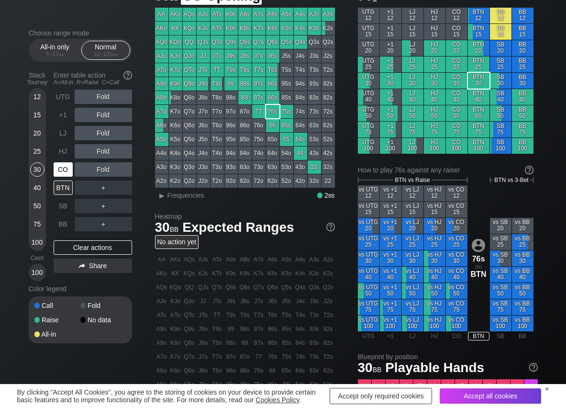
click at [62, 175] on div "CO" at bounding box center [63, 169] width 19 height 14
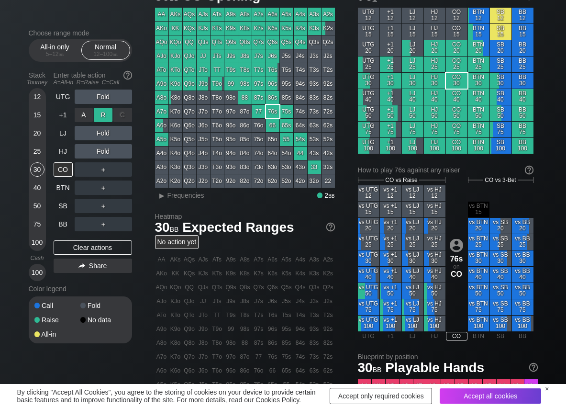
click at [102, 117] on div "R ✕" at bounding box center [103, 115] width 19 height 14
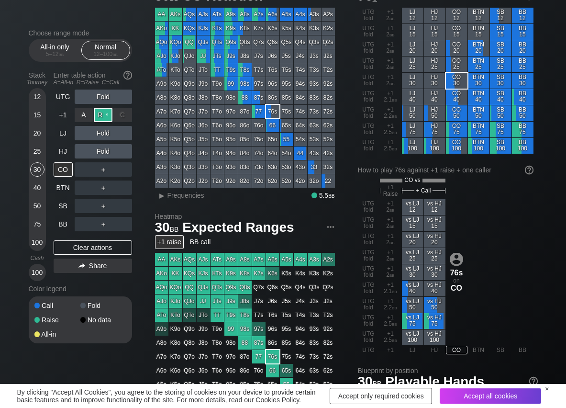
click at [102, 117] on div "R ✕" at bounding box center [103, 115] width 19 height 14
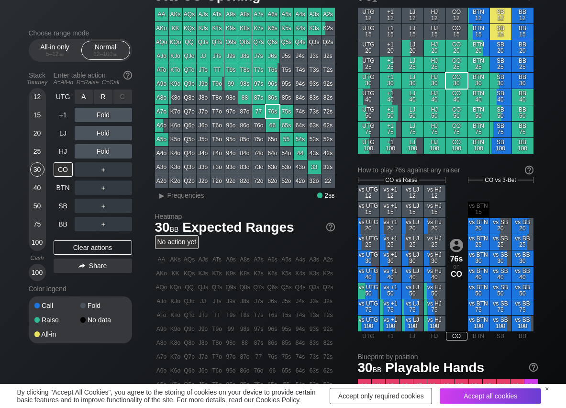
click at [102, 101] on div "R ✕" at bounding box center [103, 97] width 19 height 14
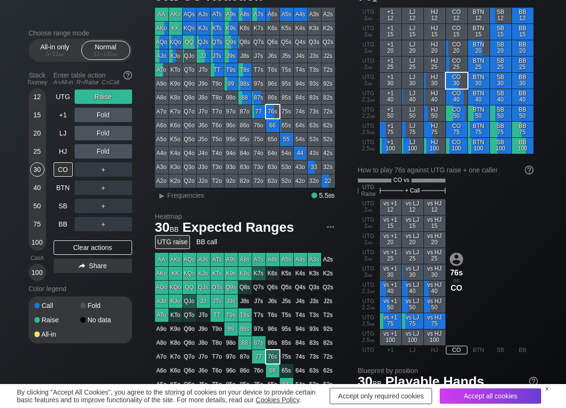
click at [69, 89] on div "Enter table action A=All-in R=Raise C=Call" at bounding box center [93, 79] width 79 height 22
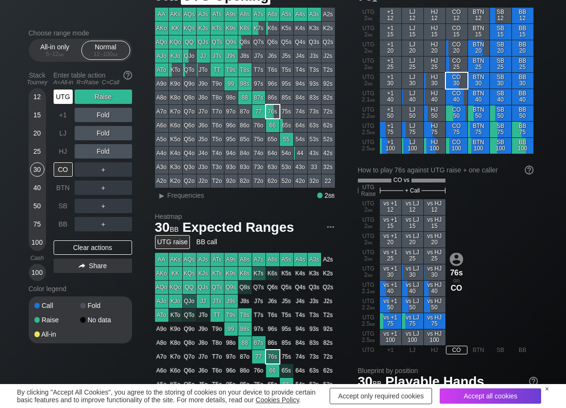
click at [64, 97] on div "UTG" at bounding box center [63, 97] width 19 height 14
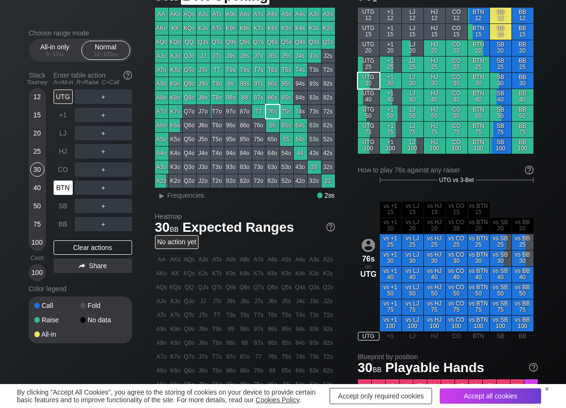
click at [63, 185] on div "BTN" at bounding box center [63, 188] width 19 height 14
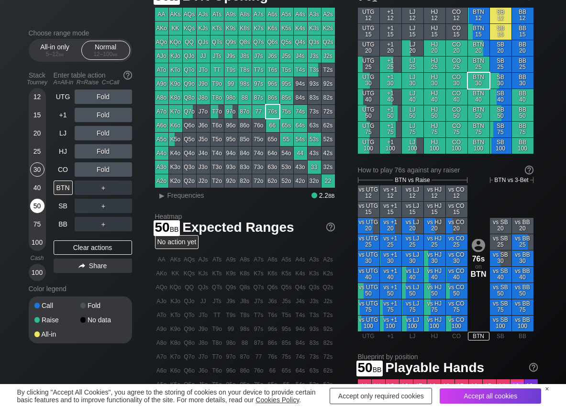
click at [35, 206] on div "50" at bounding box center [37, 206] width 14 height 14
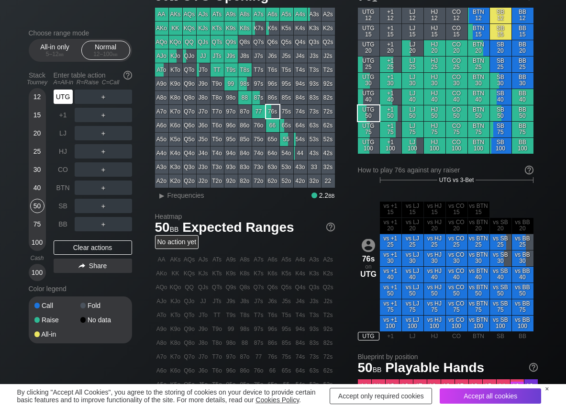
click at [65, 95] on div "UTG" at bounding box center [63, 97] width 19 height 14
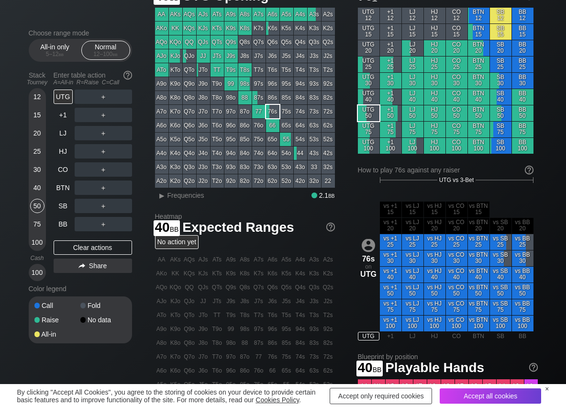
drag, startPoint x: 41, startPoint y: 186, endPoint x: 28, endPoint y: 192, distance: 14.1
click at [37, 188] on div "40" at bounding box center [37, 188] width 14 height 14
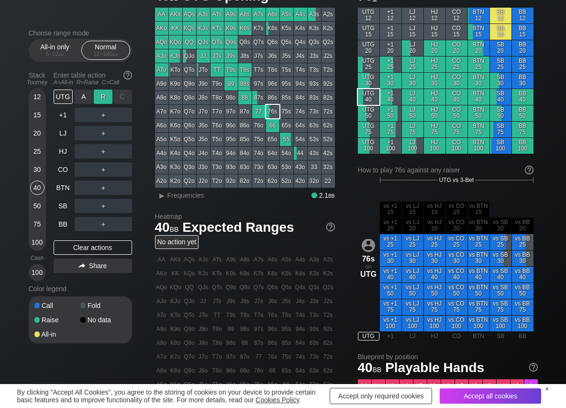
drag, startPoint x: 107, startPoint y: 96, endPoint x: 100, endPoint y: 103, distance: 9.8
click at [105, 96] on div "R ✕" at bounding box center [103, 97] width 19 height 14
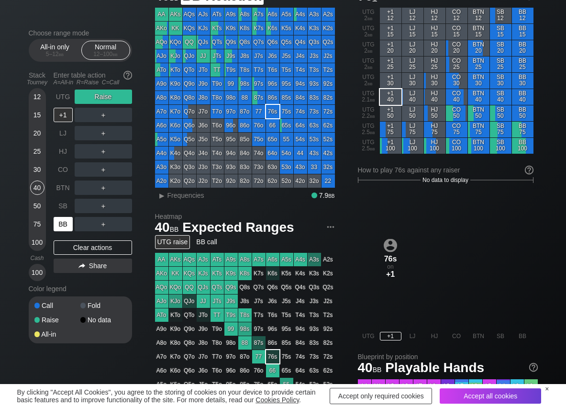
click at [62, 221] on div "BB" at bounding box center [63, 224] width 19 height 14
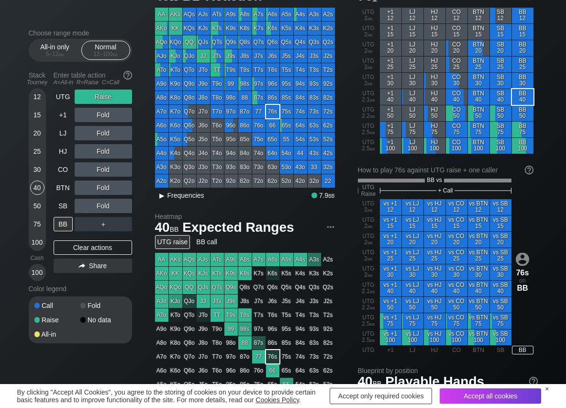
click at [184, 198] on span "Frequencies" at bounding box center [186, 196] width 37 height 8
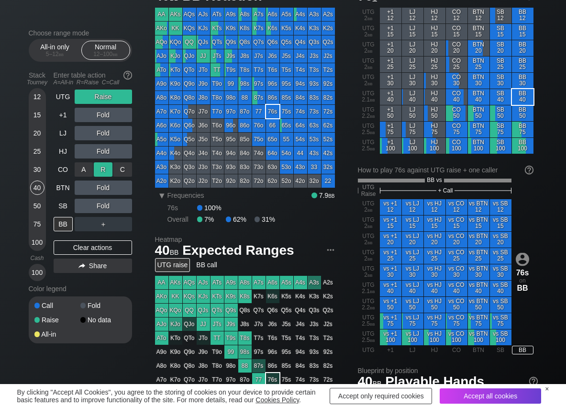
click at [100, 165] on div "R ✕" at bounding box center [103, 169] width 19 height 14
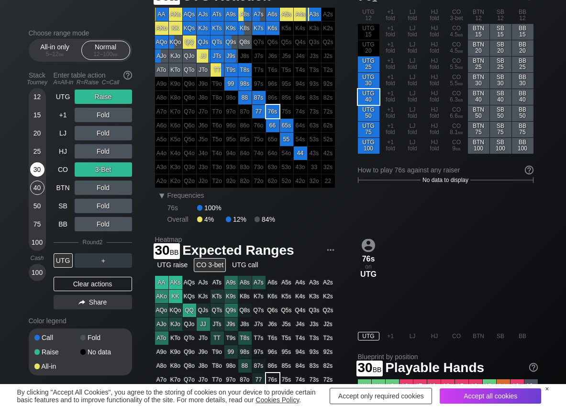
click at [40, 170] on div "30" at bounding box center [37, 169] width 14 height 14
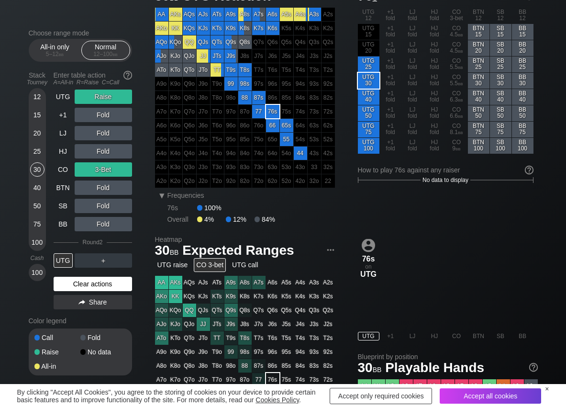
click at [82, 285] on div "Clear actions" at bounding box center [93, 284] width 79 height 14
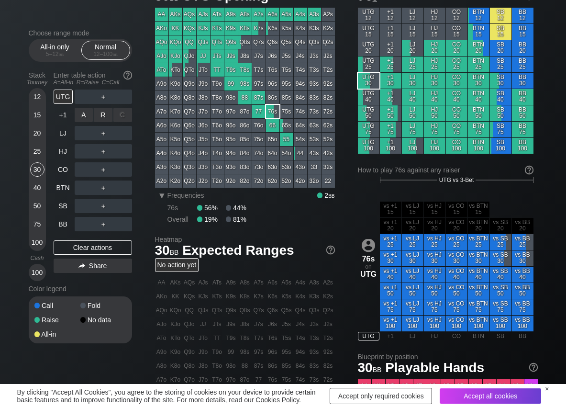
drag, startPoint x: 103, startPoint y: 112, endPoint x: 97, endPoint y: 122, distance: 11.8
click at [102, 113] on div "R ✕" at bounding box center [103, 115] width 19 height 14
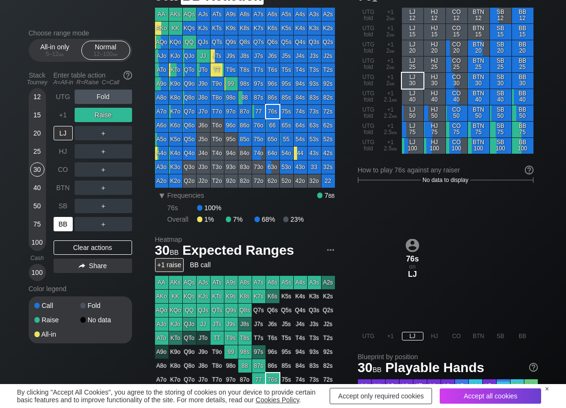
click at [62, 226] on div "BB" at bounding box center [63, 224] width 19 height 14
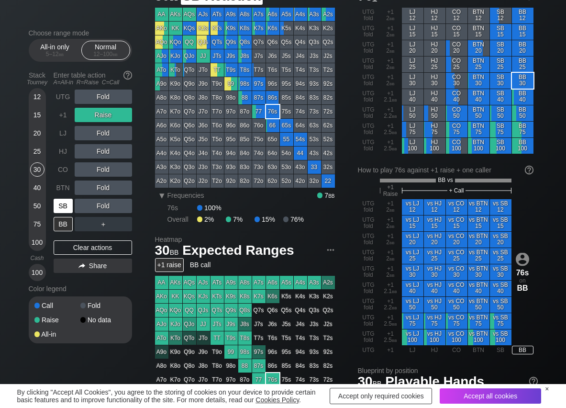
drag, startPoint x: 64, startPoint y: 205, endPoint x: 60, endPoint y: 232, distance: 27.1
click at [64, 206] on div "SB" at bounding box center [63, 206] width 19 height 14
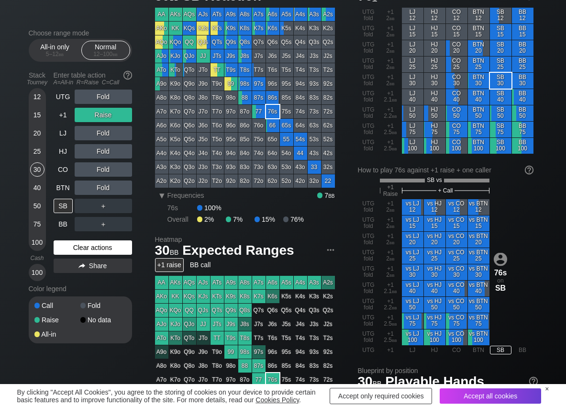
click at [60, 250] on div "Clear actions" at bounding box center [93, 247] width 79 height 14
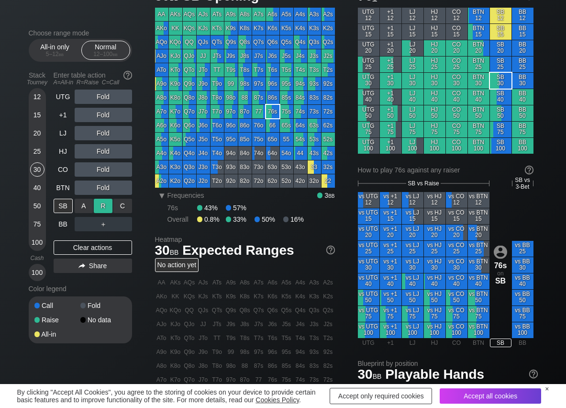
click at [98, 208] on div "R ✕" at bounding box center [103, 206] width 19 height 14
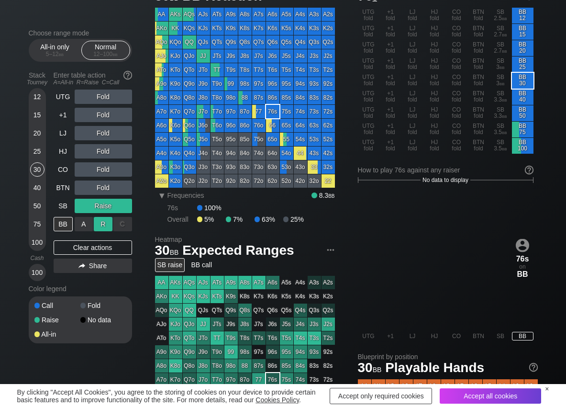
click at [106, 226] on div "R ✕" at bounding box center [103, 224] width 19 height 14
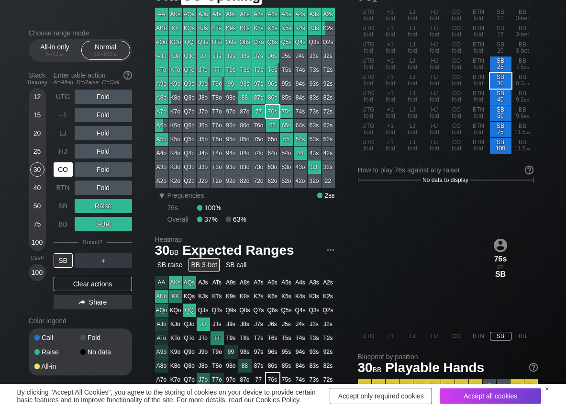
click at [62, 165] on div "CO" at bounding box center [63, 169] width 19 height 14
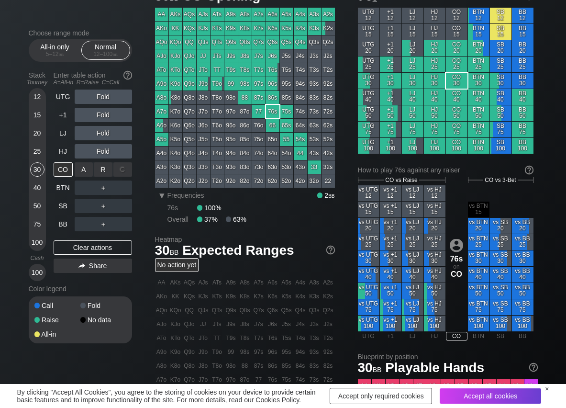
click at [98, 170] on div "R ✕" at bounding box center [103, 169] width 19 height 14
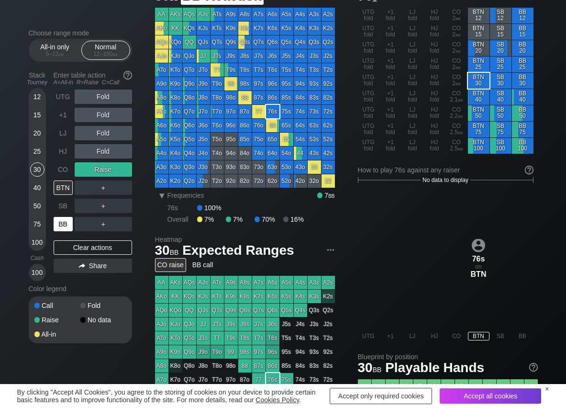
click at [64, 226] on div "BB" at bounding box center [63, 224] width 19 height 14
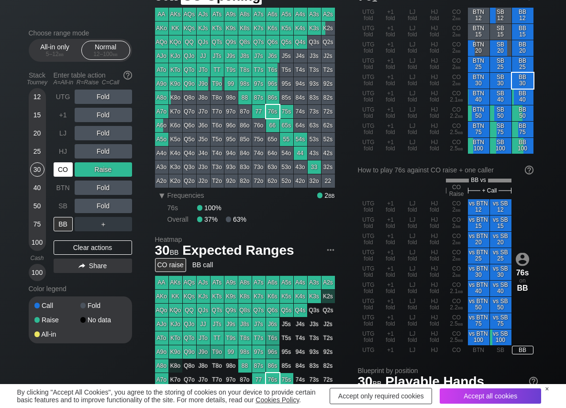
click at [62, 167] on div "CO" at bounding box center [63, 169] width 19 height 14
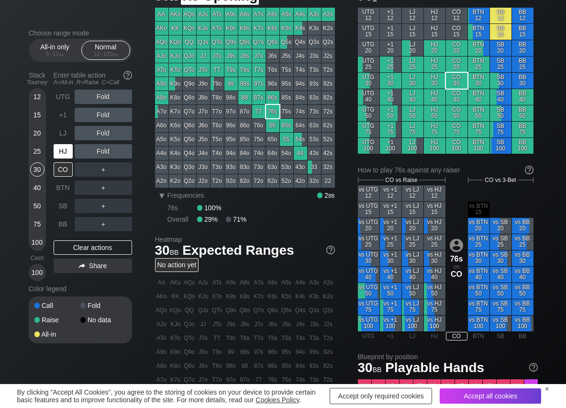
click at [61, 152] on div "HJ" at bounding box center [63, 151] width 19 height 14
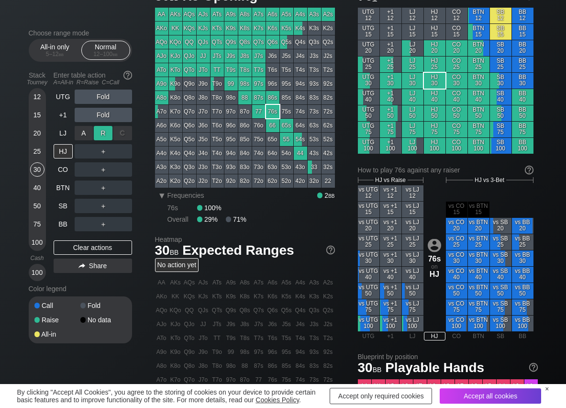
click at [100, 134] on div "R ✕" at bounding box center [103, 133] width 19 height 14
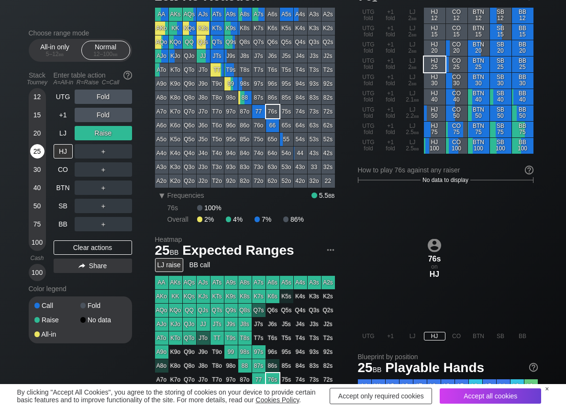
click at [31, 148] on div "25" at bounding box center [37, 151] width 14 height 14
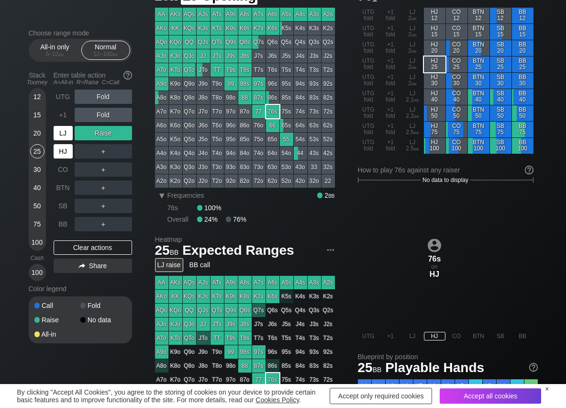
click at [67, 134] on div "LJ" at bounding box center [63, 133] width 19 height 14
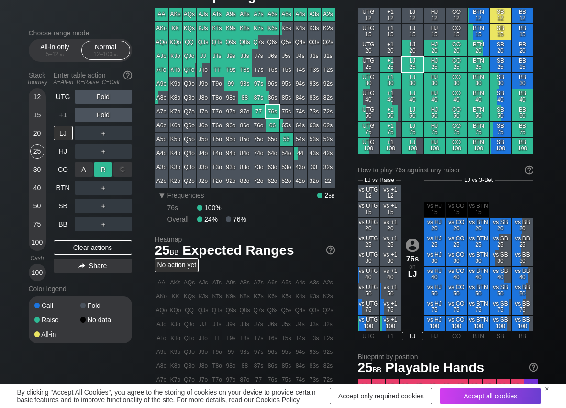
click at [106, 170] on div "R ✕" at bounding box center [103, 169] width 19 height 14
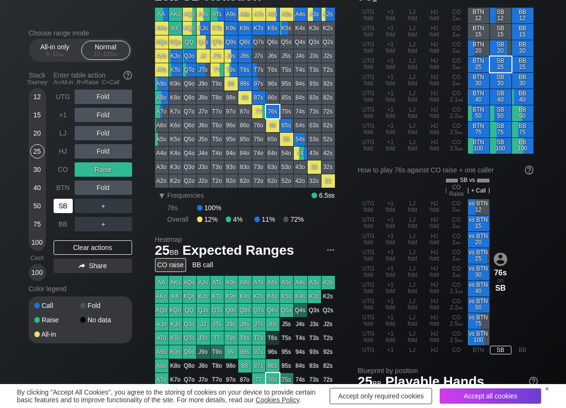
click at [73, 208] on div "SB" at bounding box center [64, 206] width 21 height 18
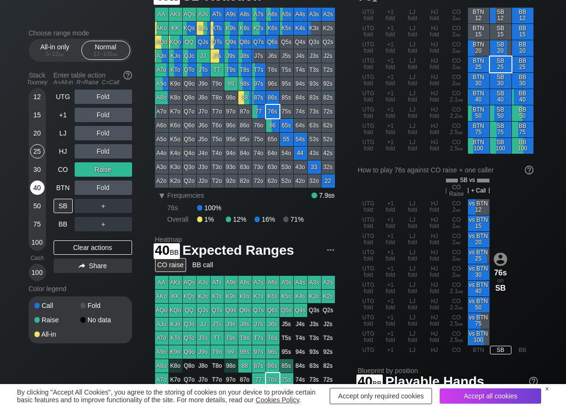
click at [34, 185] on div "40" at bounding box center [37, 188] width 14 height 14
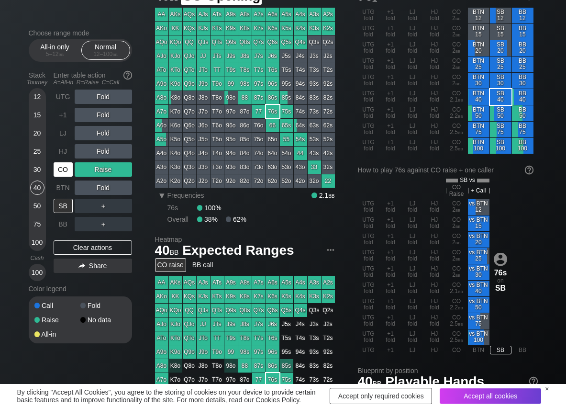
click at [60, 167] on div "CO" at bounding box center [63, 169] width 19 height 14
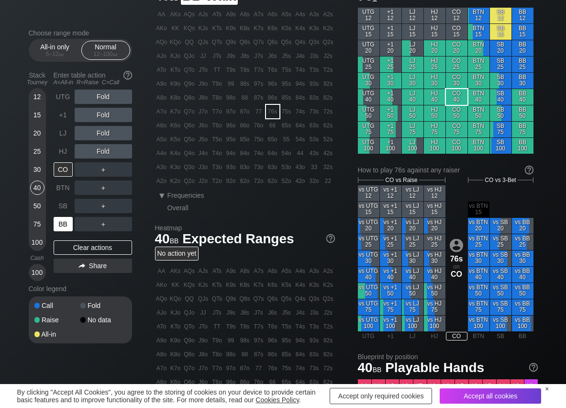
click at [60, 227] on div "BB" at bounding box center [63, 224] width 19 height 14
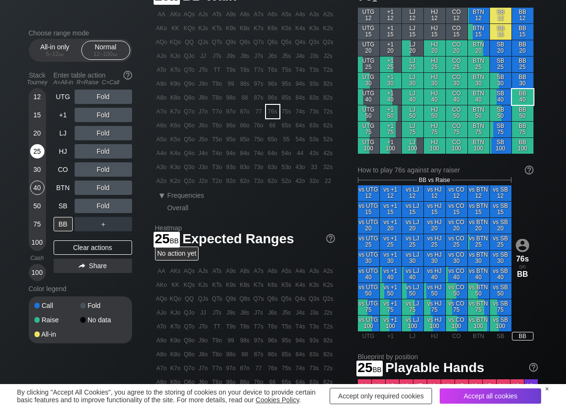
click at [42, 154] on div "25" at bounding box center [37, 151] width 14 height 14
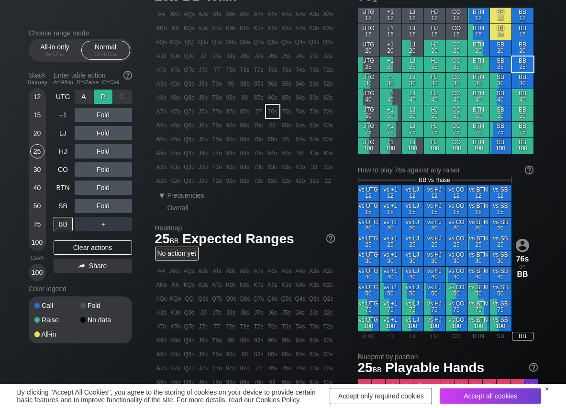
click at [103, 93] on div "R ✕" at bounding box center [103, 97] width 19 height 14
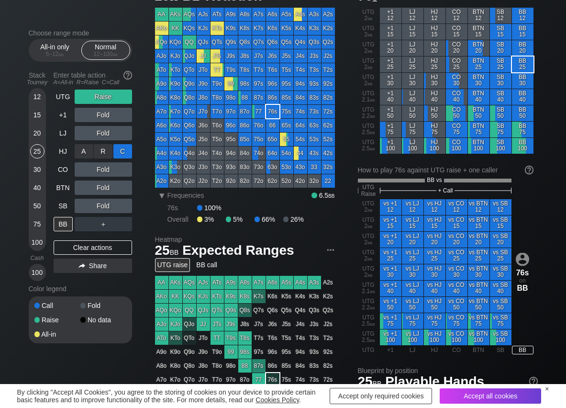
click at [119, 150] on div "C ✕" at bounding box center [122, 151] width 19 height 14
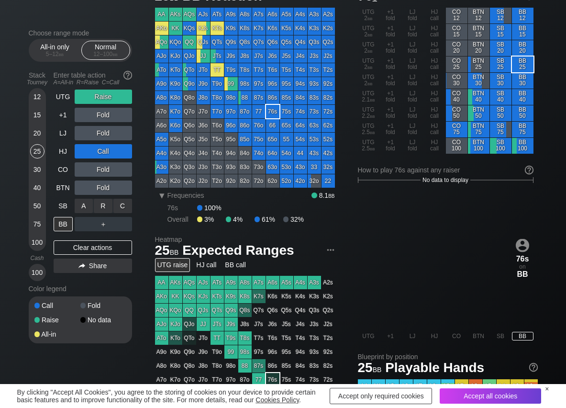
click at [123, 205] on div "C ✕" at bounding box center [122, 206] width 19 height 14
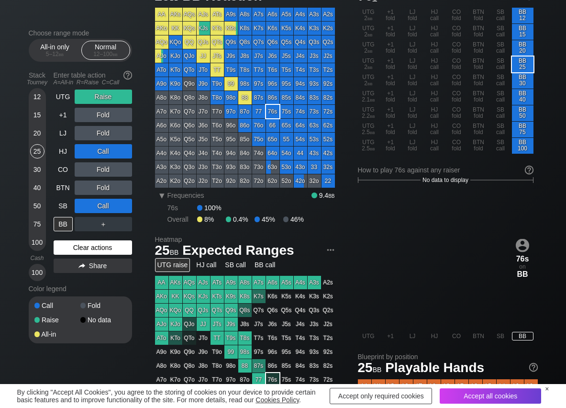
click at [71, 241] on div "Clear actions" at bounding box center [93, 247] width 79 height 14
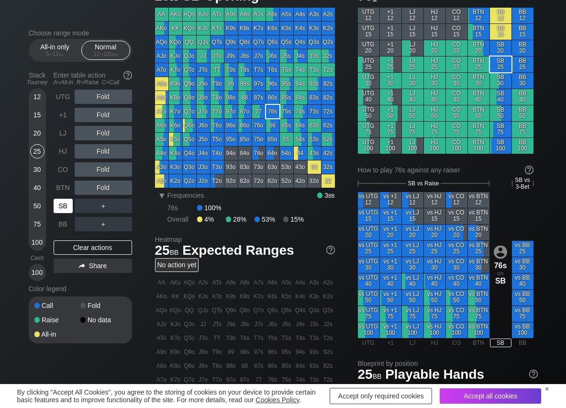
click at [62, 204] on div "SB" at bounding box center [63, 206] width 19 height 14
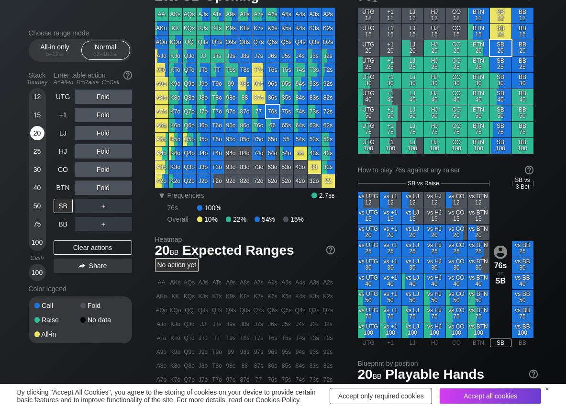
click at [36, 137] on div "20" at bounding box center [37, 133] width 14 height 14
click at [104, 97] on div "R ✕" at bounding box center [103, 97] width 19 height 14
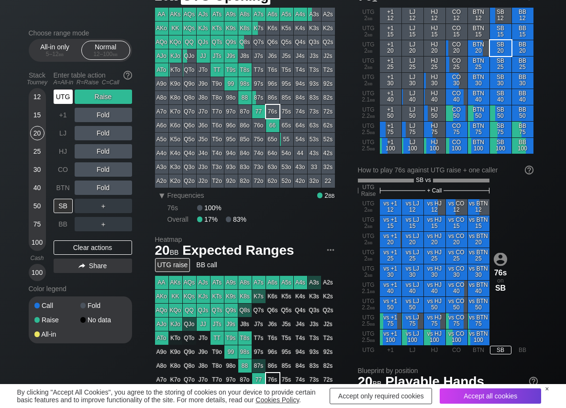
click at [60, 102] on div "UTG" at bounding box center [63, 97] width 19 height 14
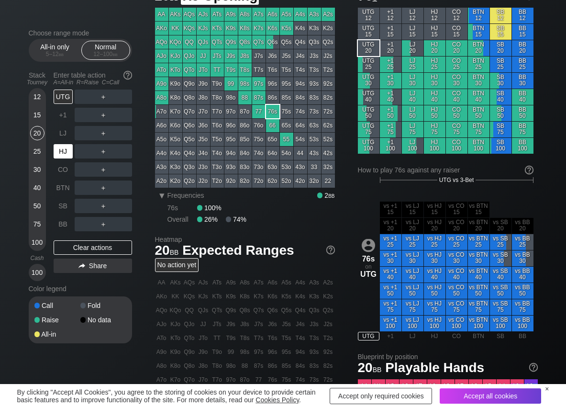
click at [57, 155] on div "HJ" at bounding box center [63, 151] width 19 height 14
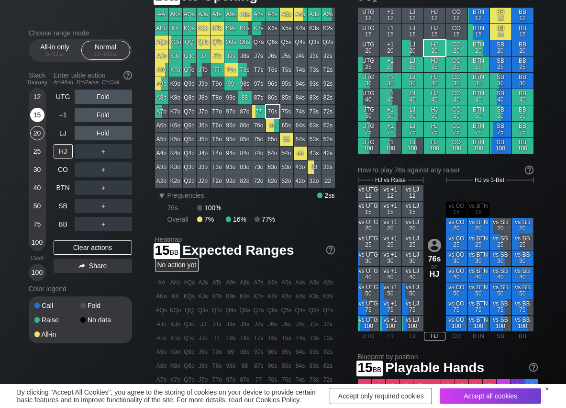
click at [37, 116] on div "15" at bounding box center [37, 115] width 14 height 14
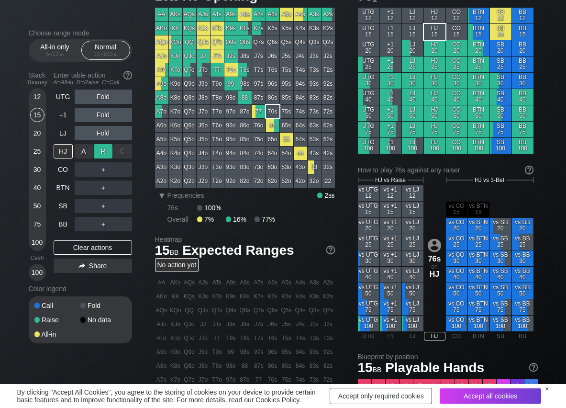
click at [97, 147] on div "R ✕" at bounding box center [103, 151] width 19 height 14
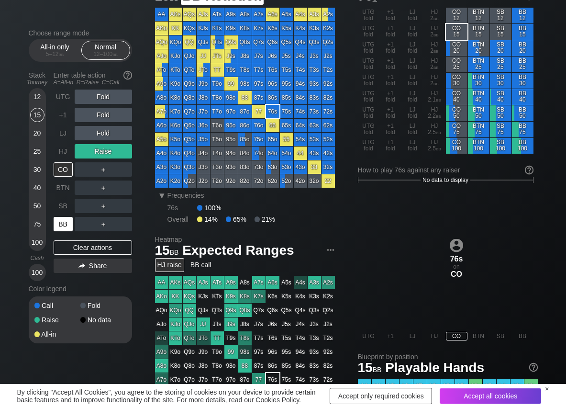
drag, startPoint x: 59, startPoint y: 226, endPoint x: 60, endPoint y: 191, distance: 35.0
click at [60, 225] on div "BB" at bounding box center [63, 224] width 19 height 14
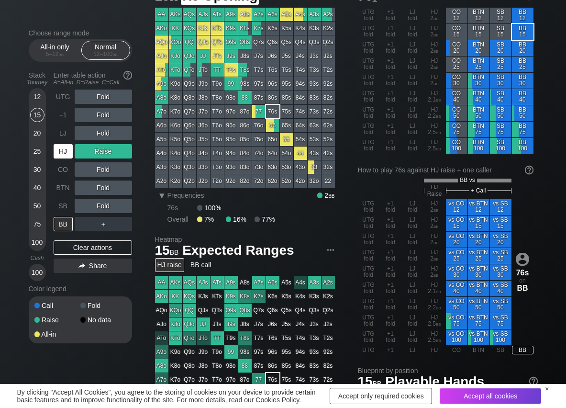
click at [64, 157] on div "HJ" at bounding box center [63, 151] width 19 height 14
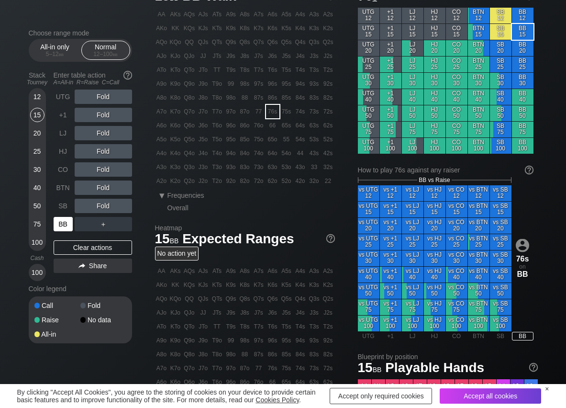
click at [58, 228] on div "BB" at bounding box center [63, 224] width 19 height 14
click at [103, 136] on div "R ✕" at bounding box center [103, 133] width 19 height 14
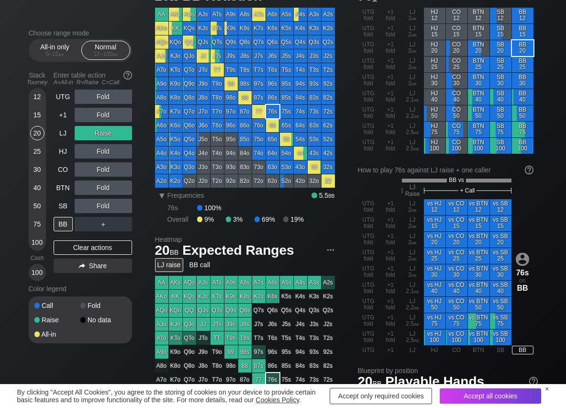
drag, startPoint x: 40, startPoint y: 132, endPoint x: 2, endPoint y: 147, distance: 40.5
click at [39, 133] on div "20" at bounding box center [37, 133] width 14 height 14
click at [123, 208] on div "C ✕" at bounding box center [122, 206] width 19 height 14
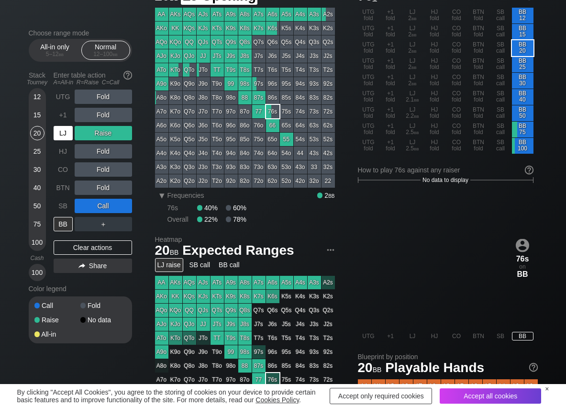
click at [65, 136] on div "LJ" at bounding box center [63, 133] width 19 height 14
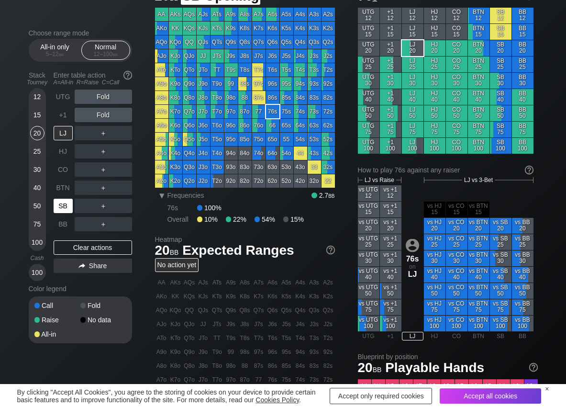
click at [65, 207] on div "SB" at bounding box center [63, 206] width 19 height 14
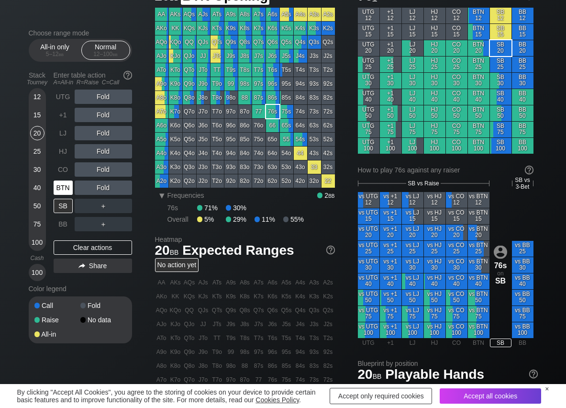
click at [71, 190] on div "BTN" at bounding box center [63, 188] width 19 height 14
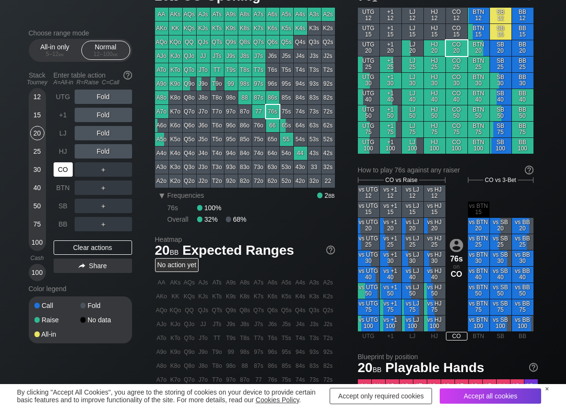
click at [64, 170] on div "CO" at bounding box center [63, 169] width 19 height 14
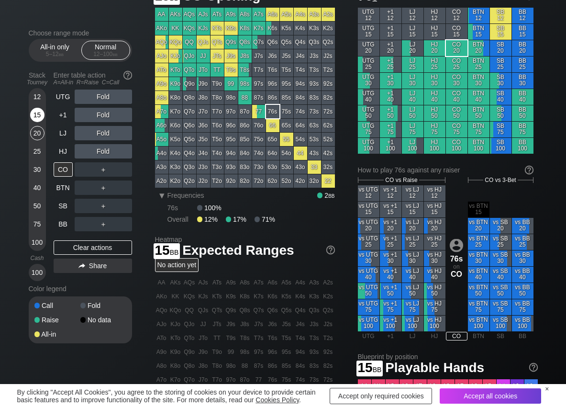
click at [34, 117] on div "15" at bounding box center [37, 115] width 14 height 14
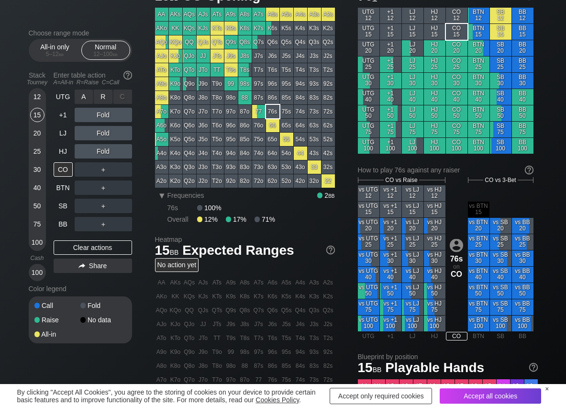
click at [106, 100] on div "R ✕" at bounding box center [103, 97] width 19 height 14
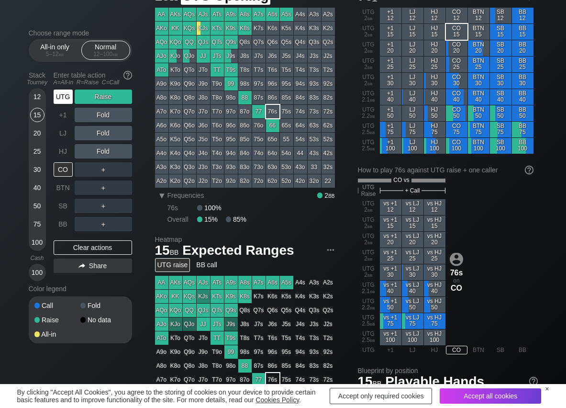
click at [64, 98] on div "UTG" at bounding box center [63, 97] width 19 height 14
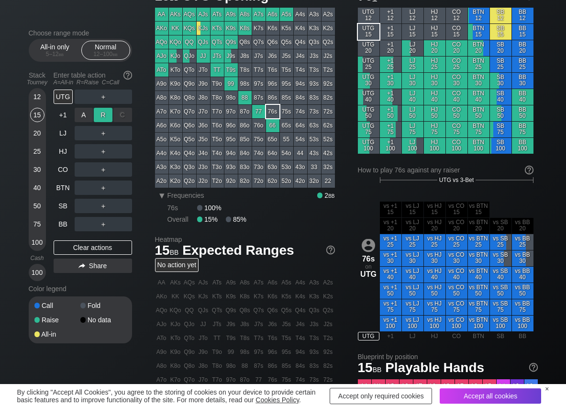
click at [99, 115] on div "R ✕" at bounding box center [103, 115] width 19 height 14
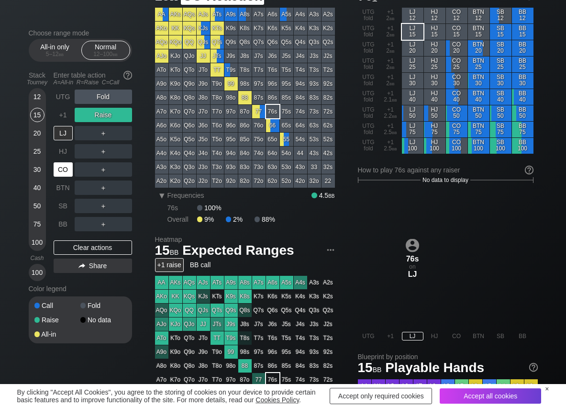
click at [62, 168] on div "CO" at bounding box center [63, 169] width 19 height 14
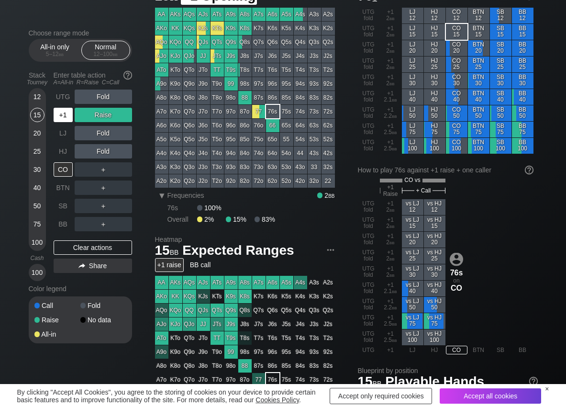
click at [70, 115] on div "+1" at bounding box center [63, 115] width 19 height 14
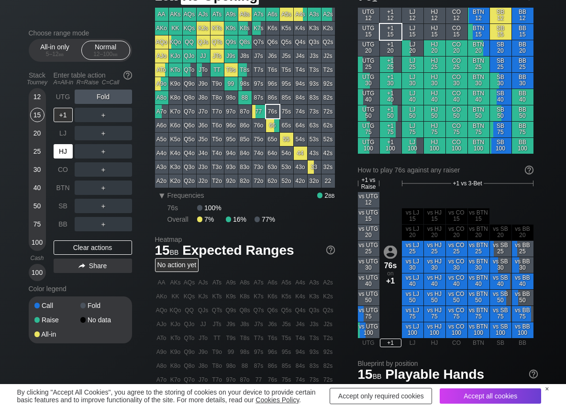
click at [61, 149] on div "HJ" at bounding box center [63, 151] width 19 height 14
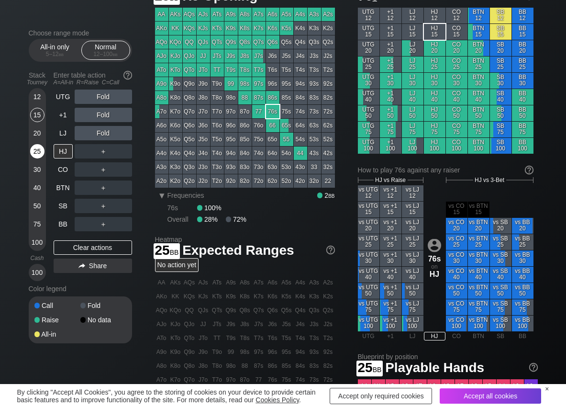
click at [39, 151] on div "25" at bounding box center [37, 151] width 14 height 14
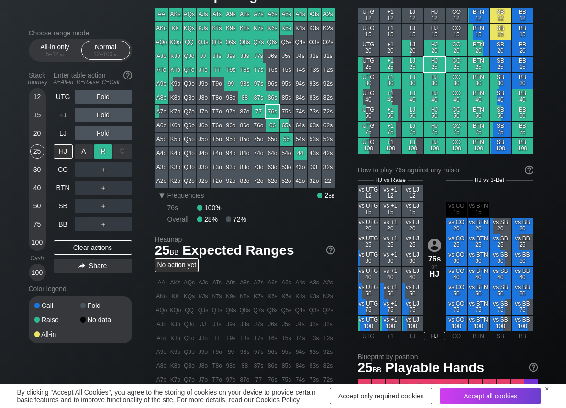
click at [106, 148] on div "R ✕" at bounding box center [103, 151] width 19 height 14
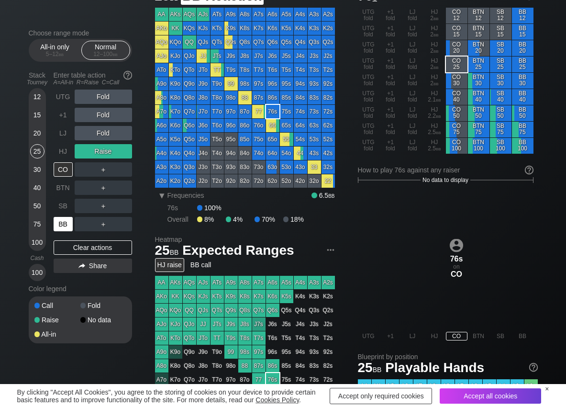
click at [67, 222] on div "BB" at bounding box center [63, 224] width 19 height 14
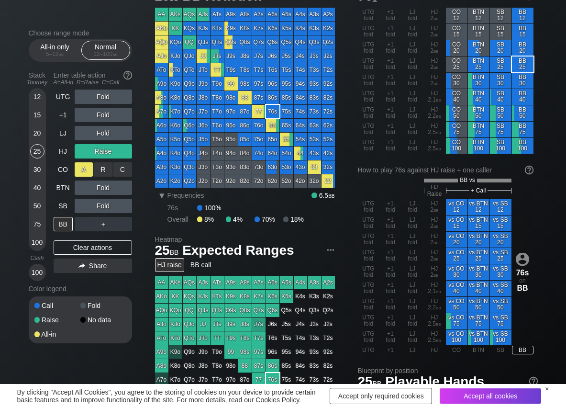
click at [82, 171] on div "A ✕" at bounding box center [84, 169] width 19 height 14
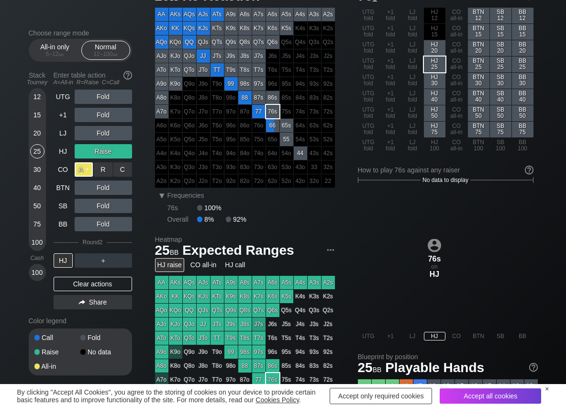
click at [82, 171] on div "A ✕" at bounding box center [84, 169] width 19 height 14
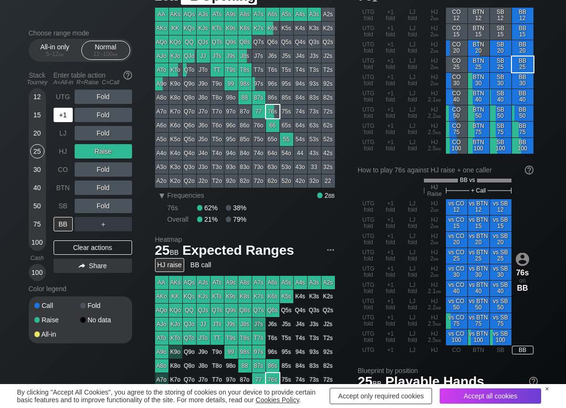
click at [65, 113] on div "+1" at bounding box center [63, 115] width 19 height 14
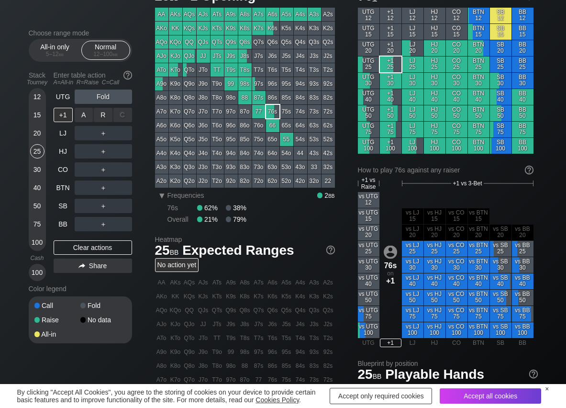
click at [104, 115] on div "R ✕" at bounding box center [103, 115] width 19 height 14
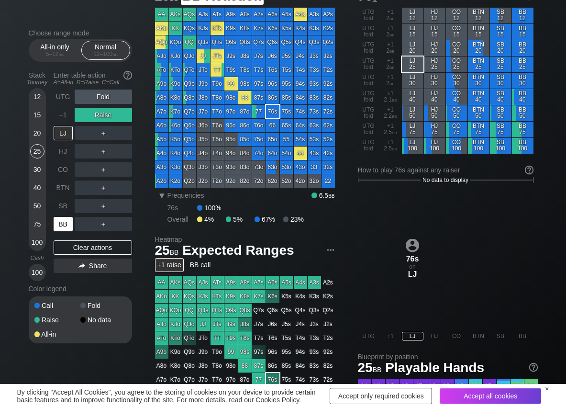
click at [64, 224] on div "BB" at bounding box center [63, 224] width 19 height 14
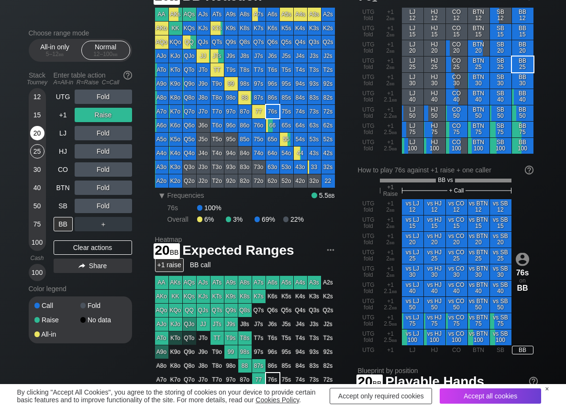
click at [34, 132] on div "20" at bounding box center [37, 133] width 14 height 14
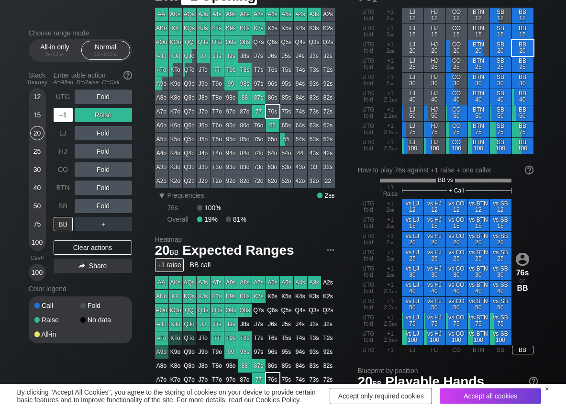
click at [63, 119] on div "+1" at bounding box center [63, 115] width 19 height 14
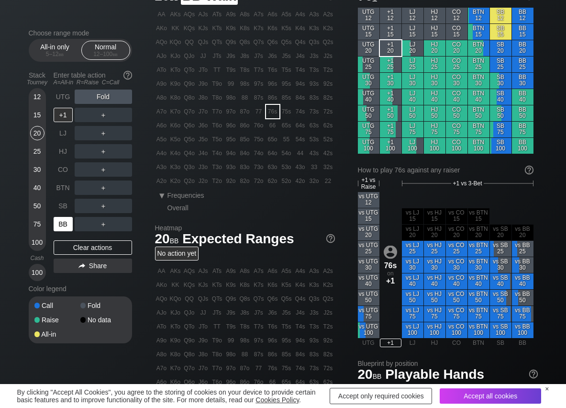
click at [60, 222] on div "BB" at bounding box center [63, 224] width 19 height 14
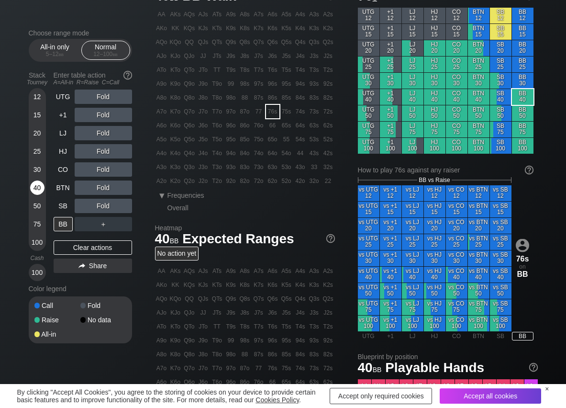
click at [39, 183] on div "40" at bounding box center [37, 188] width 14 height 14
drag, startPoint x: 104, startPoint y: 166, endPoint x: 83, endPoint y: 166, distance: 20.6
click at [103, 168] on div "R ✕" at bounding box center [103, 169] width 19 height 14
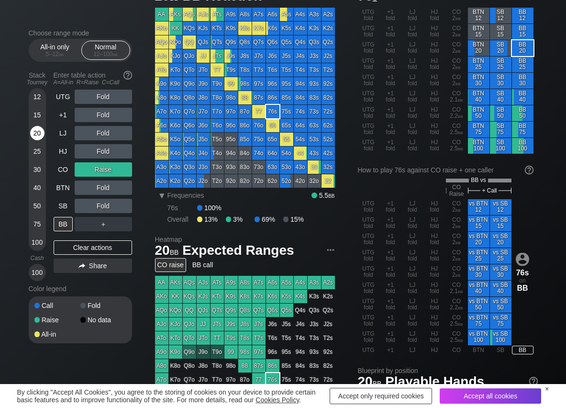
click at [35, 136] on div "20" at bounding box center [37, 133] width 14 height 14
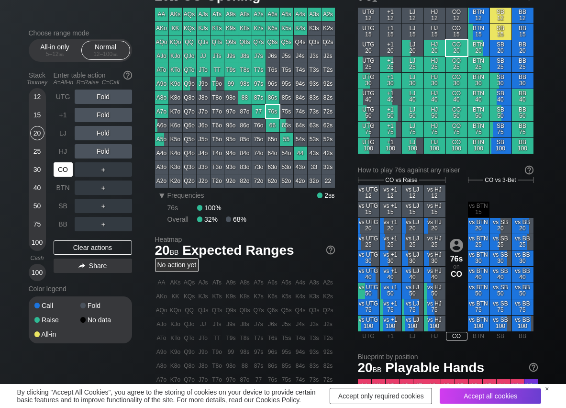
click at [68, 173] on div "CO" at bounding box center [63, 169] width 19 height 14
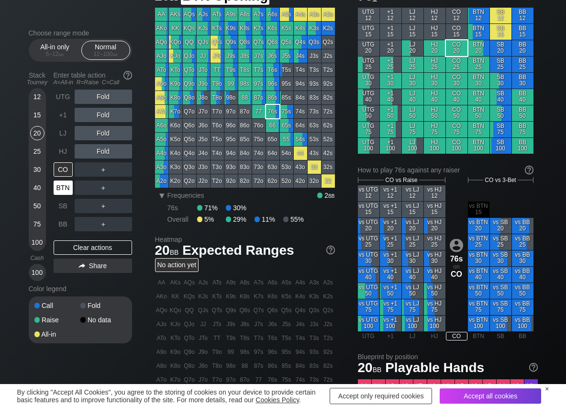
click at [59, 183] on div "BTN" at bounding box center [63, 188] width 19 height 14
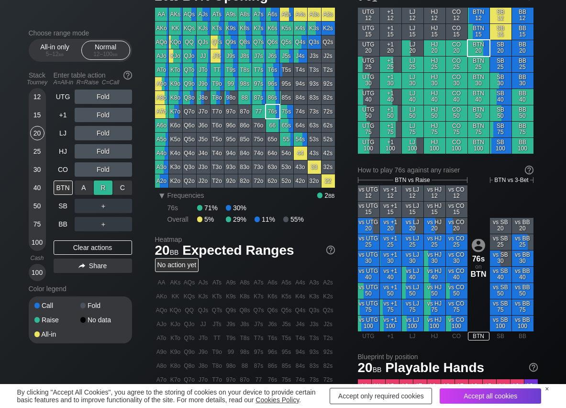
drag, startPoint x: 104, startPoint y: 181, endPoint x: 99, endPoint y: 185, distance: 6.4
click at [103, 182] on div "R ✕" at bounding box center [103, 188] width 19 height 14
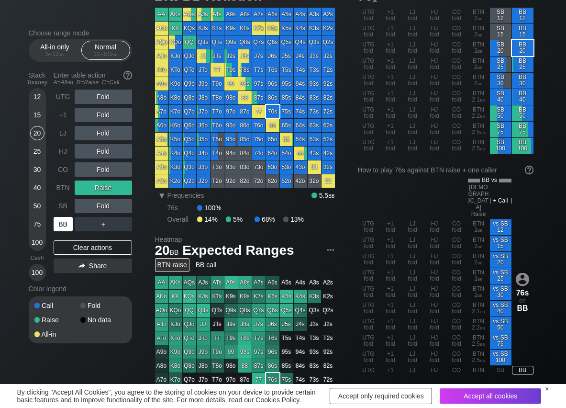
click at [57, 219] on div "BB" at bounding box center [63, 224] width 19 height 14
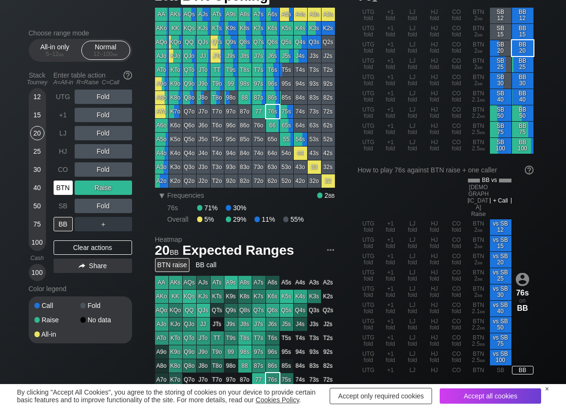
click at [61, 185] on div "BTN" at bounding box center [63, 188] width 19 height 14
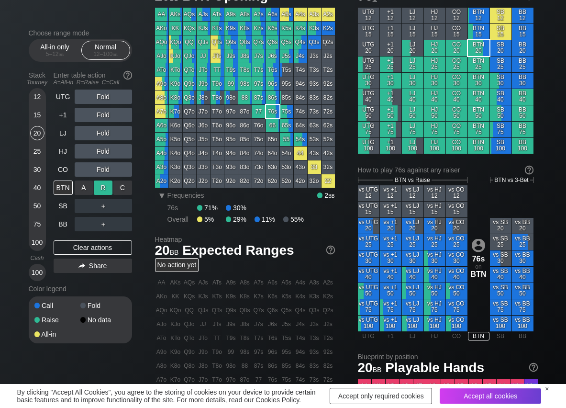
click at [105, 186] on div "R ✕" at bounding box center [103, 188] width 19 height 14
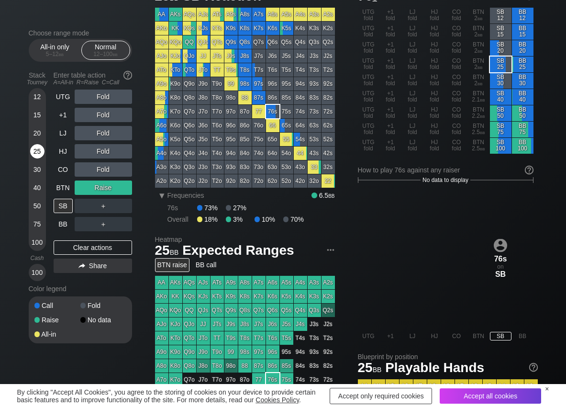
click at [34, 156] on div "25" at bounding box center [37, 151] width 14 height 14
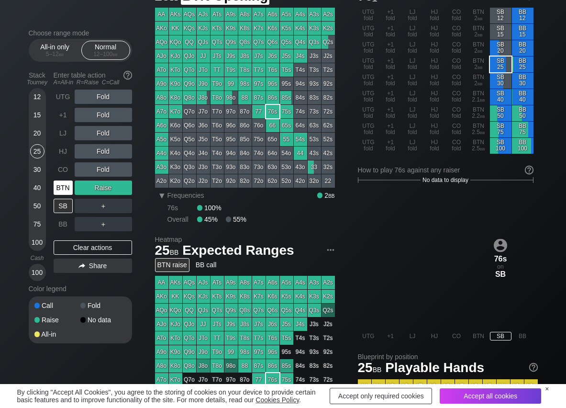
click at [60, 185] on div "BTN" at bounding box center [63, 188] width 19 height 14
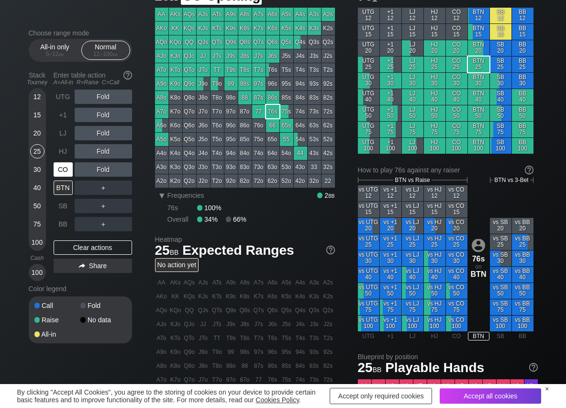
click at [66, 172] on div "CO" at bounding box center [63, 169] width 19 height 14
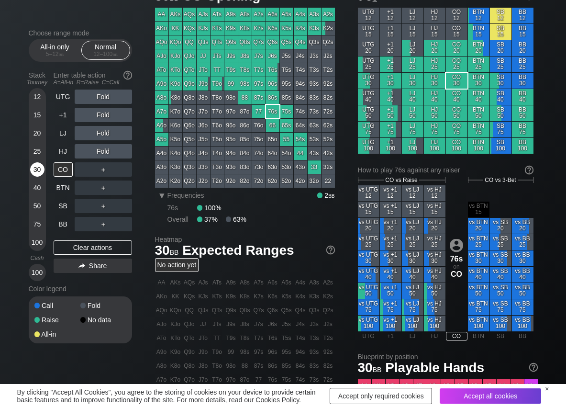
click at [38, 168] on div "30" at bounding box center [37, 169] width 14 height 14
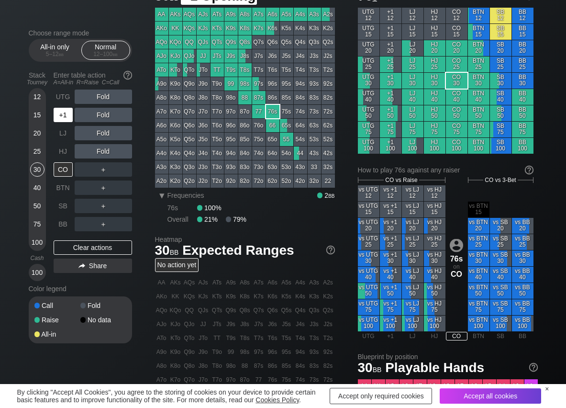
click at [62, 115] on div "+1" at bounding box center [63, 115] width 19 height 14
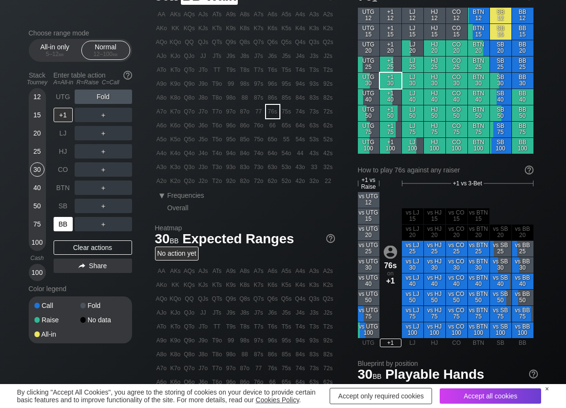
click at [60, 222] on div "BB" at bounding box center [63, 224] width 19 height 14
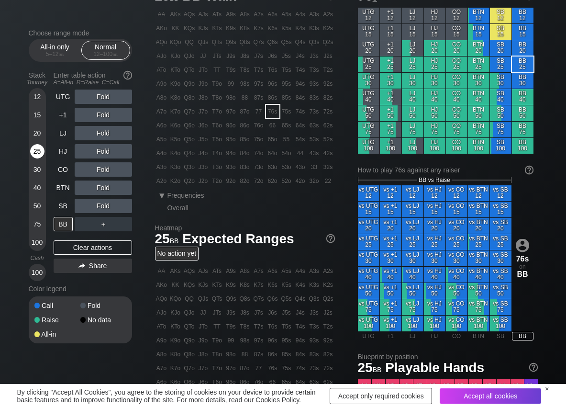
click at [38, 148] on div "25" at bounding box center [37, 151] width 14 height 14
click at [108, 111] on div "R ✕" at bounding box center [103, 115] width 19 height 14
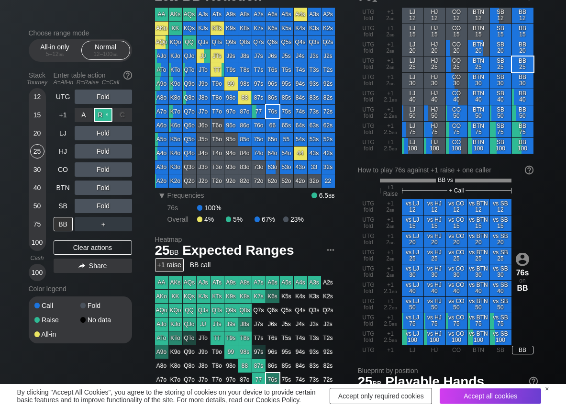
click at [105, 110] on div "R ✕" at bounding box center [103, 115] width 19 height 14
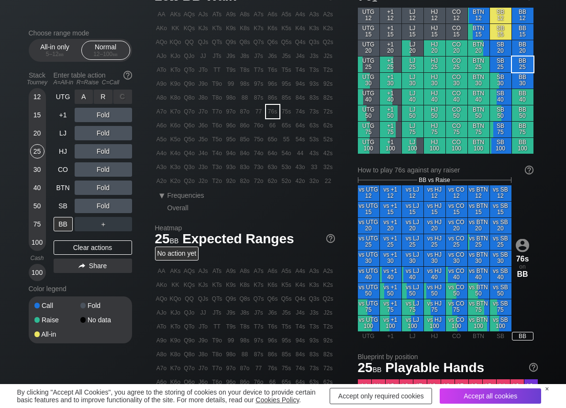
click at [103, 99] on div "R ✕" at bounding box center [103, 97] width 19 height 14
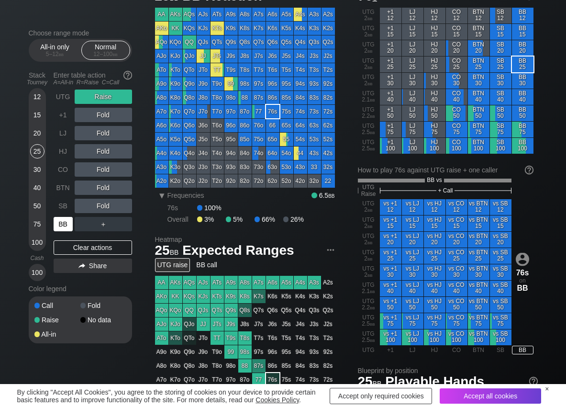
click at [65, 221] on div "BB" at bounding box center [63, 224] width 19 height 14
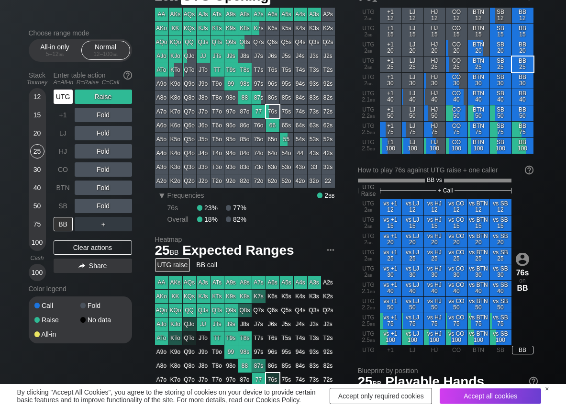
click at [68, 102] on div "UTG" at bounding box center [63, 97] width 19 height 14
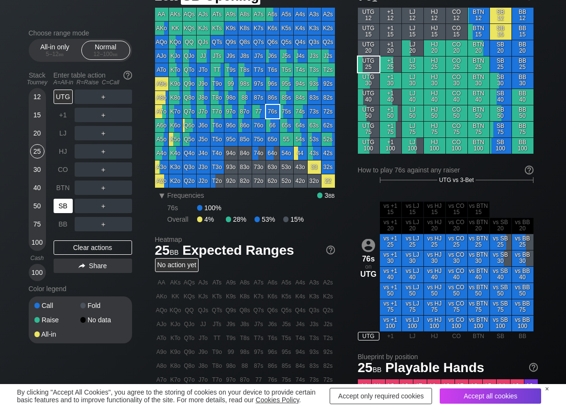
click at [59, 205] on div "SB" at bounding box center [63, 206] width 19 height 14
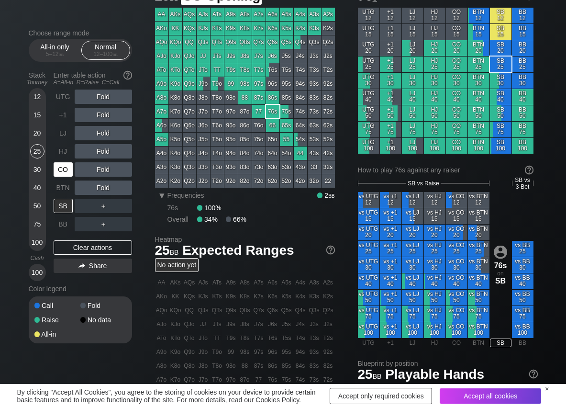
click at [63, 170] on div "CO" at bounding box center [63, 169] width 19 height 14
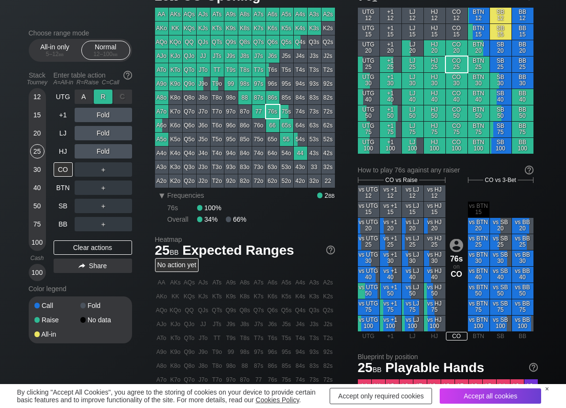
click at [100, 93] on div "R ✕" at bounding box center [103, 97] width 19 height 14
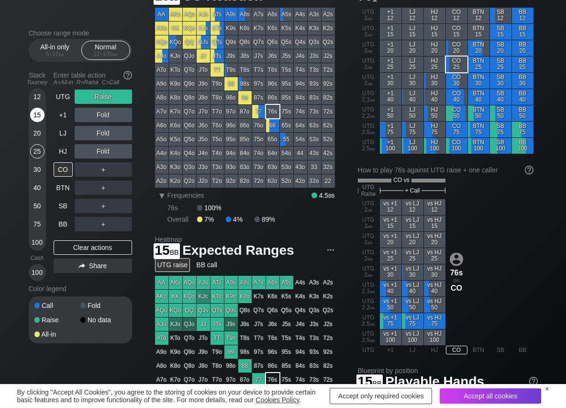
click at [39, 117] on div "15" at bounding box center [37, 115] width 14 height 14
click at [134, 135] on div "Choose range mode All-in only 5 – 12 bb Normal 12 – 100 bb Stack Tourney Enter …" at bounding box center [88, 192] width 119 height 327
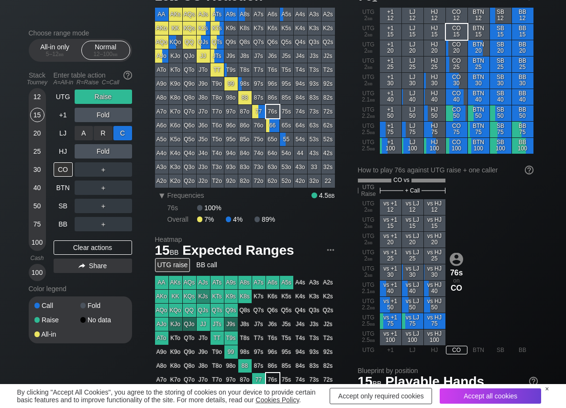
click at [124, 133] on div "C ✕" at bounding box center [122, 133] width 19 height 14
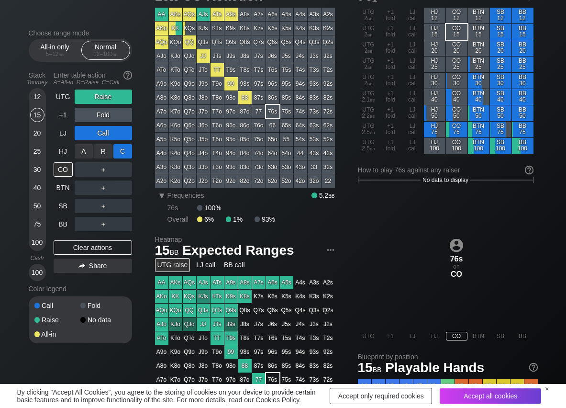
click at [129, 153] on div "C ✕" at bounding box center [122, 151] width 19 height 14
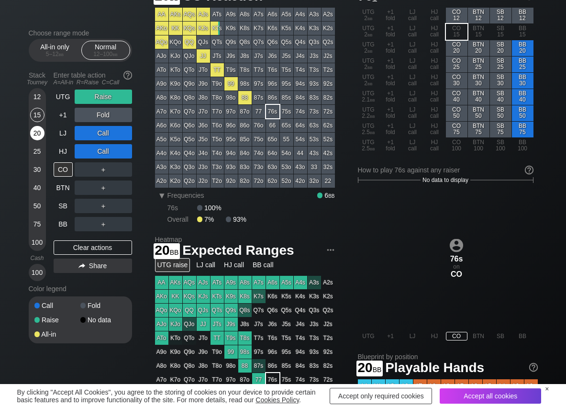
click at [37, 134] on div "20" at bounding box center [37, 133] width 14 height 14
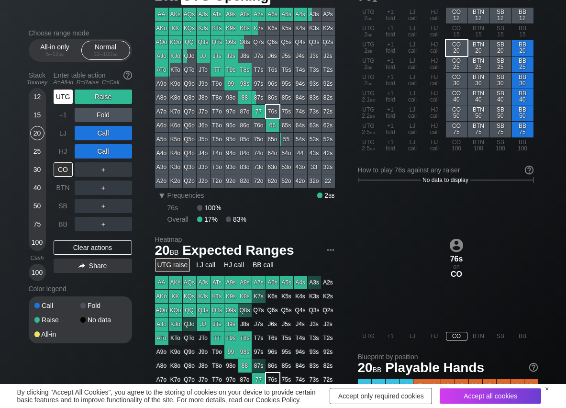
click at [68, 100] on div "UTG" at bounding box center [63, 97] width 19 height 14
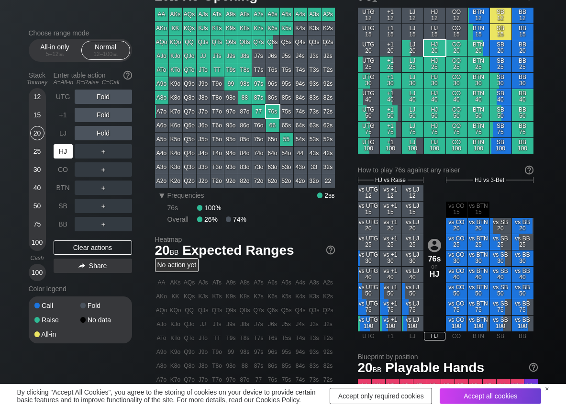
click at [64, 154] on div "HJ" at bounding box center [63, 151] width 19 height 14
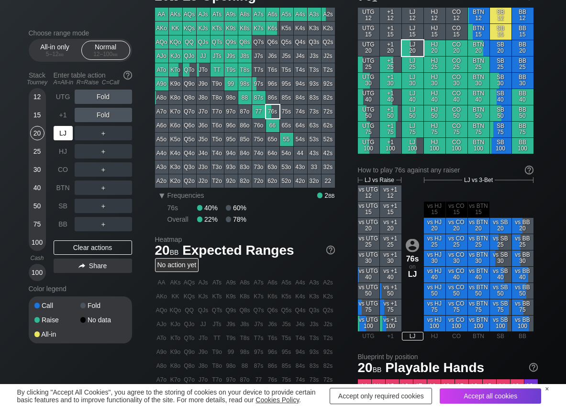
click at [60, 136] on div "LJ" at bounding box center [63, 133] width 19 height 14
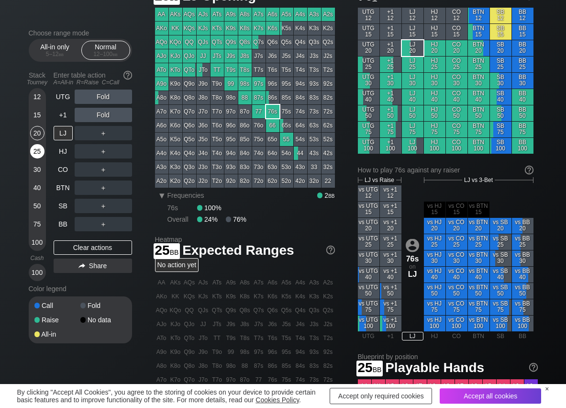
click at [33, 154] on div "25" at bounding box center [37, 151] width 14 height 14
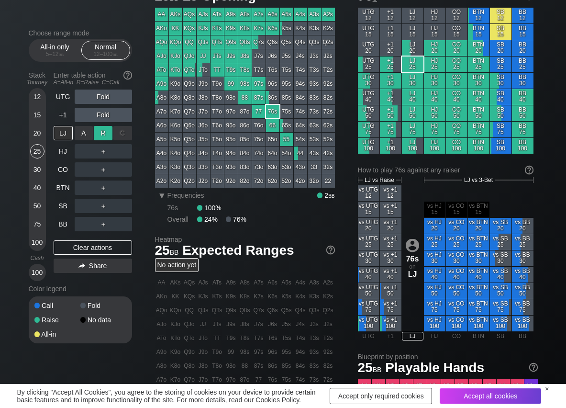
click at [102, 136] on div "R ✕" at bounding box center [103, 133] width 19 height 14
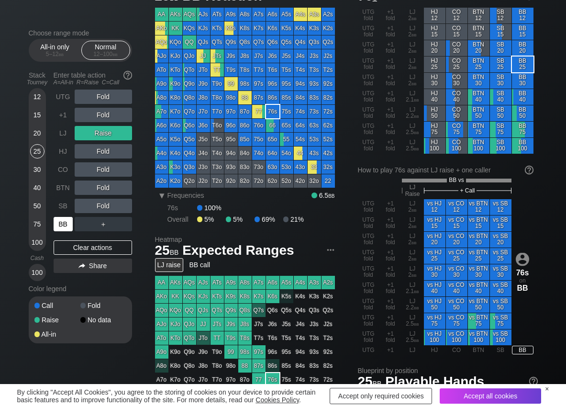
click at [61, 229] on div "BB" at bounding box center [63, 224] width 19 height 14
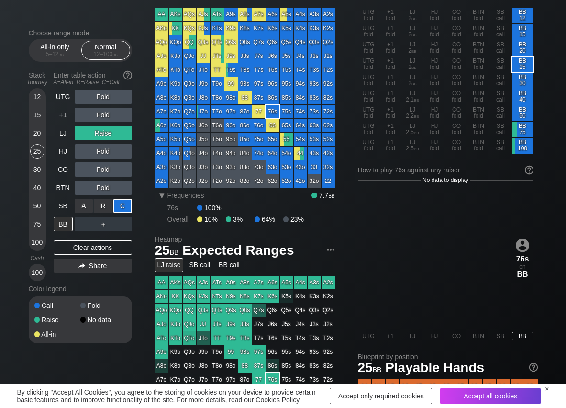
click at [123, 208] on div "C ✕" at bounding box center [122, 206] width 19 height 14
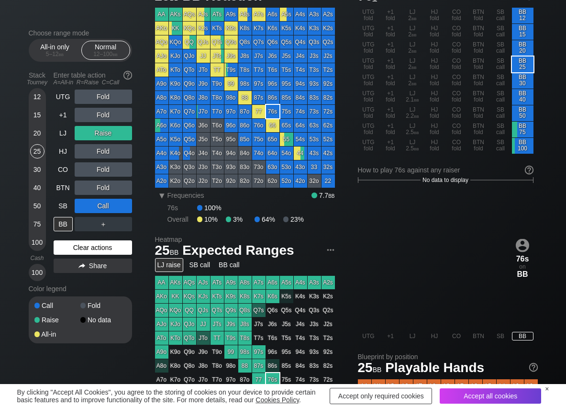
click at [57, 244] on div "Clear actions" at bounding box center [93, 247] width 79 height 14
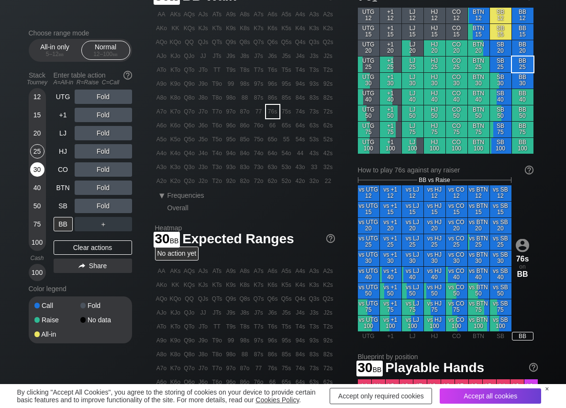
click at [37, 174] on div "30" at bounding box center [37, 169] width 14 height 14
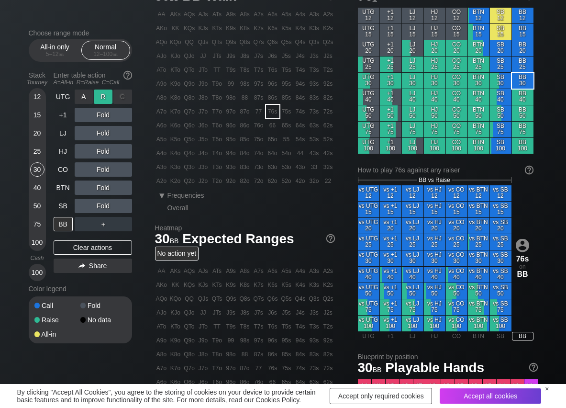
click at [103, 93] on div "R ✕" at bounding box center [103, 97] width 19 height 14
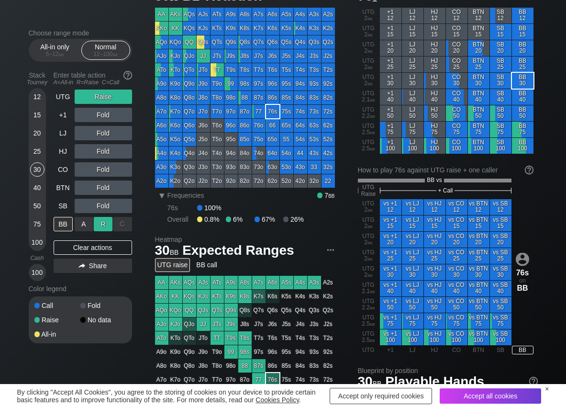
click at [98, 223] on div "R ✕" at bounding box center [103, 224] width 19 height 14
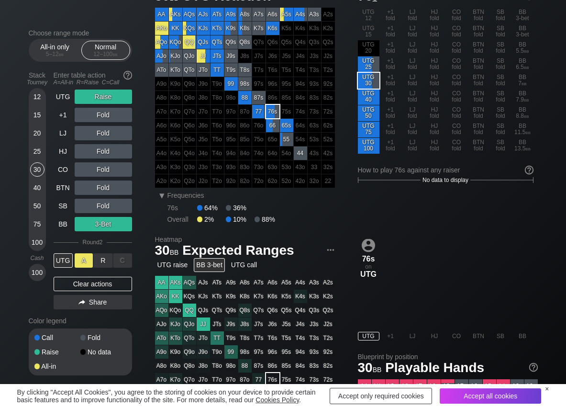
click at [80, 255] on div "A ✕" at bounding box center [84, 260] width 19 height 14
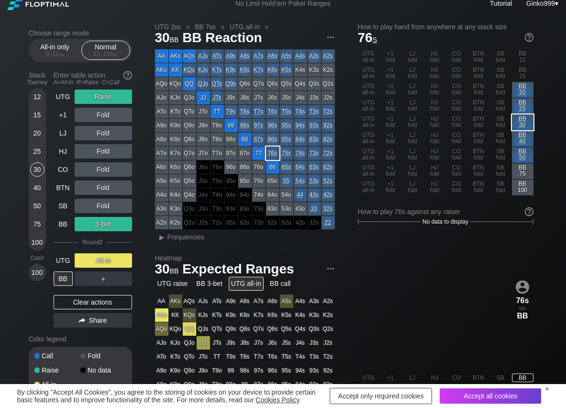
scroll to position [48, 0]
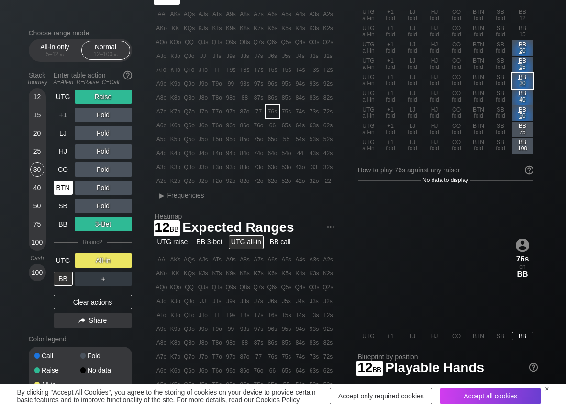
click at [60, 92] on div "UTG" at bounding box center [63, 97] width 19 height 14
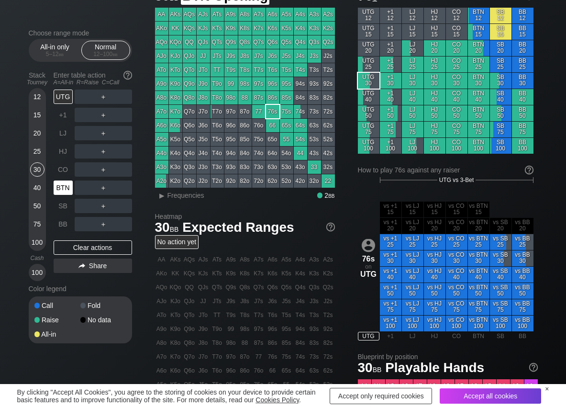
click at [68, 188] on div "BTN" at bounding box center [63, 188] width 19 height 14
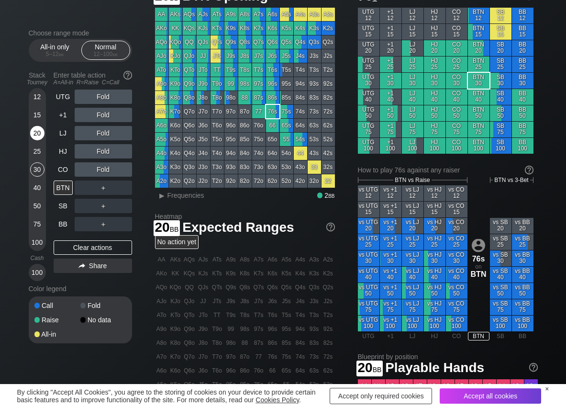
click at [34, 136] on div "20" at bounding box center [37, 133] width 14 height 14
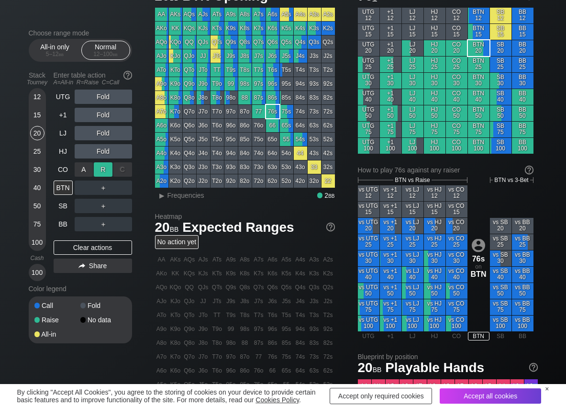
click at [100, 164] on div "R ✕" at bounding box center [103, 169] width 19 height 14
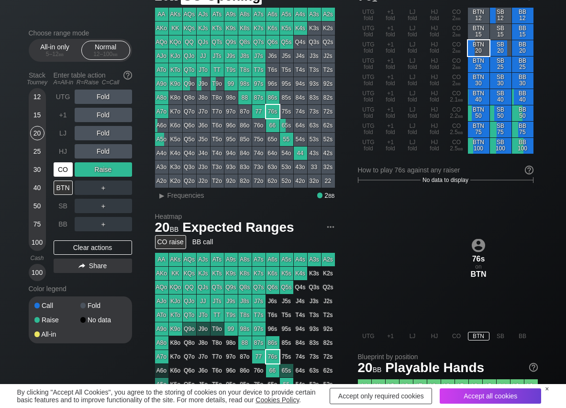
click at [66, 174] on div "CO" at bounding box center [63, 169] width 19 height 14
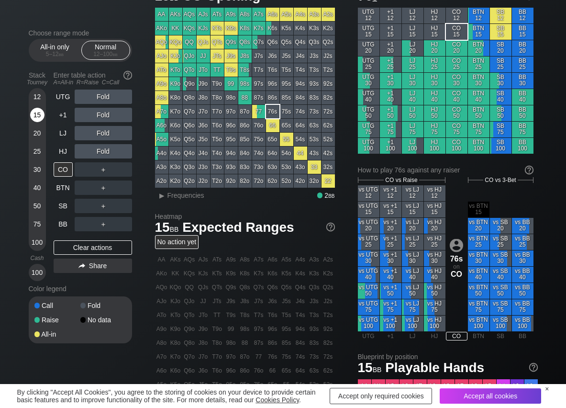
click at [39, 116] on div "15" at bounding box center [37, 115] width 14 height 14
click at [104, 147] on div "R ✕" at bounding box center [103, 151] width 19 height 14
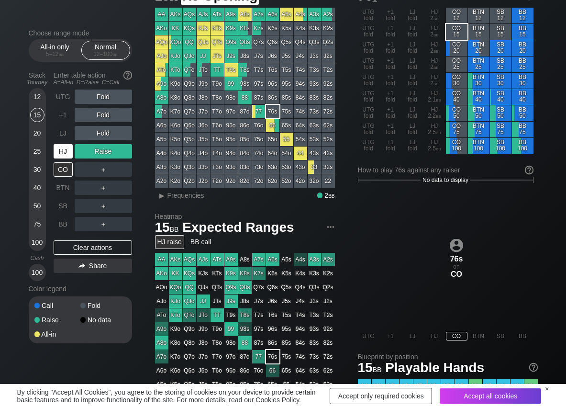
click at [64, 152] on div "HJ" at bounding box center [63, 151] width 19 height 14
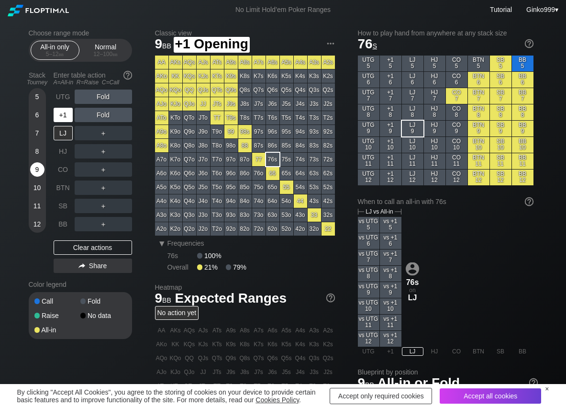
scroll to position [38, 0]
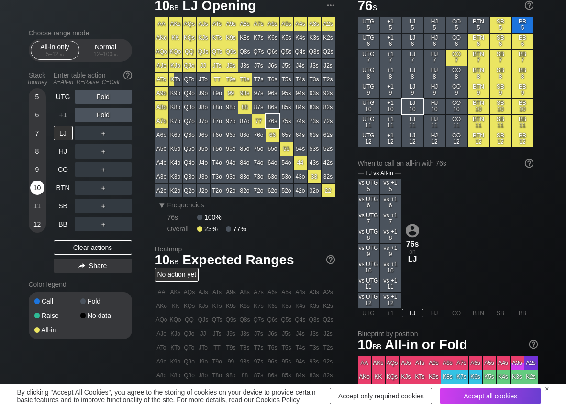
click at [34, 183] on div "10" at bounding box center [37, 188] width 14 height 14
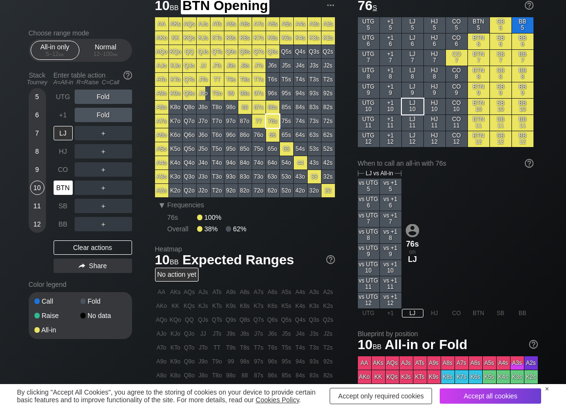
click at [64, 183] on div "BTN" at bounding box center [63, 188] width 19 height 14
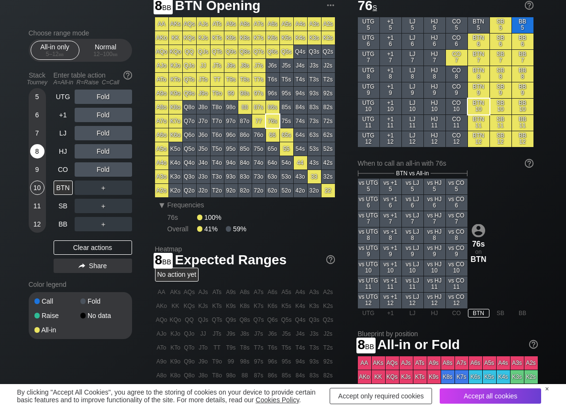
click at [34, 154] on div "8" at bounding box center [37, 151] width 14 height 14
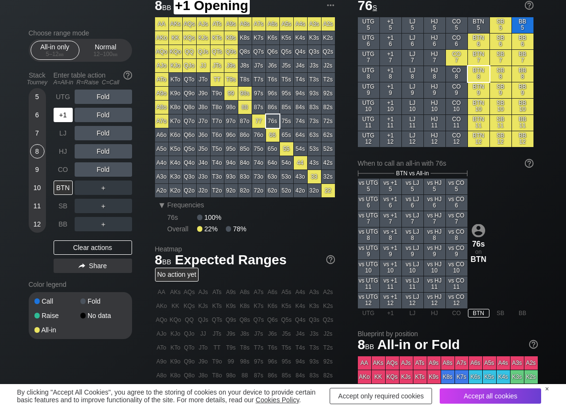
click at [58, 110] on div "+1" at bounding box center [63, 115] width 19 height 14
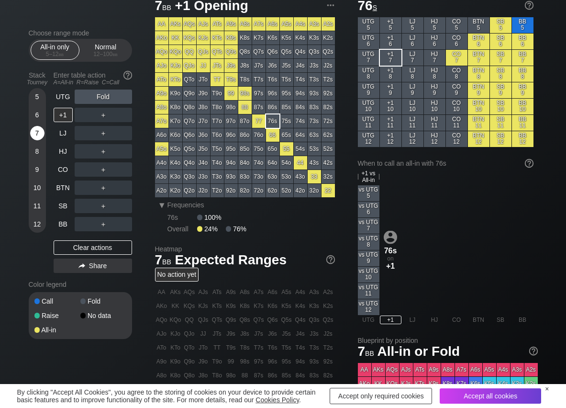
click at [35, 134] on div "7" at bounding box center [37, 133] width 14 height 14
click at [77, 201] on div "A ✕" at bounding box center [84, 206] width 19 height 14
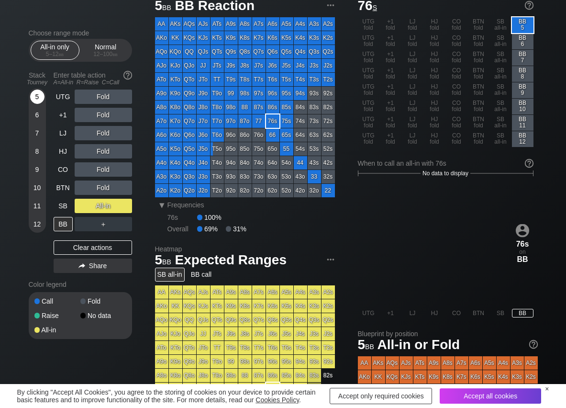
click at [38, 97] on div "5" at bounding box center [37, 97] width 14 height 14
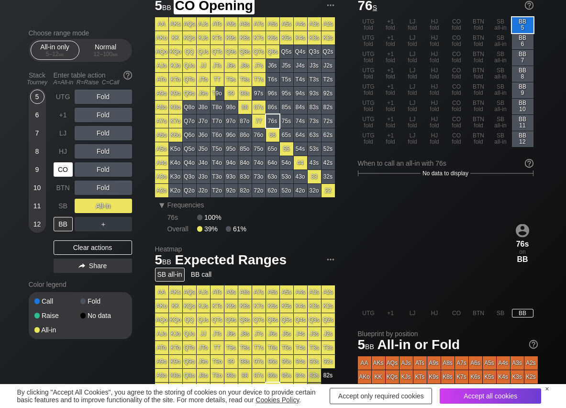
click at [65, 169] on div "CO" at bounding box center [63, 169] width 19 height 14
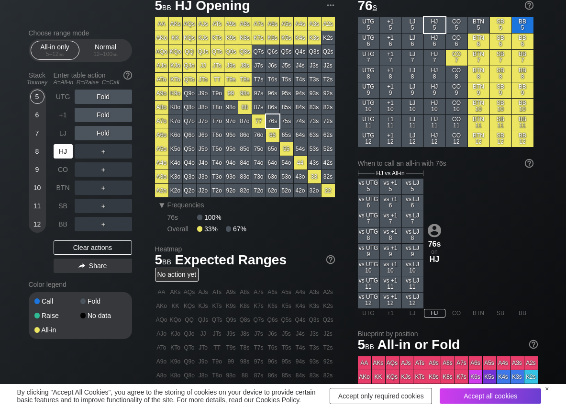
click at [64, 150] on div "HJ" at bounding box center [63, 151] width 19 height 14
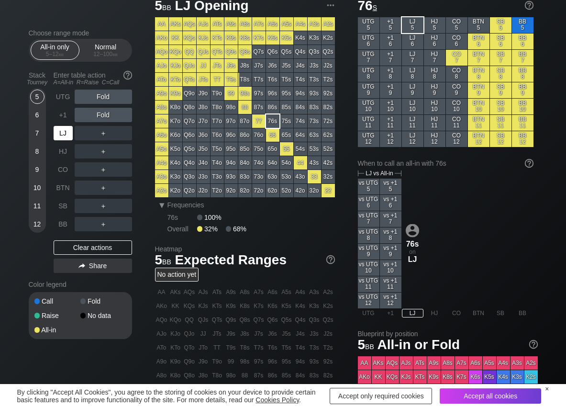
click at [62, 132] on div "LJ" at bounding box center [63, 133] width 19 height 14
click at [81, 133] on div "A ✕" at bounding box center [84, 133] width 19 height 14
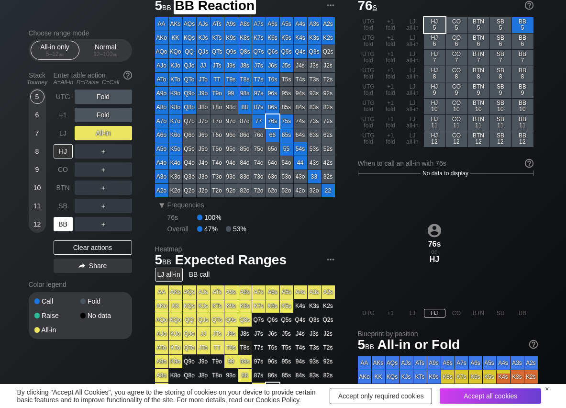
click at [59, 222] on div "BB" at bounding box center [63, 224] width 19 height 14
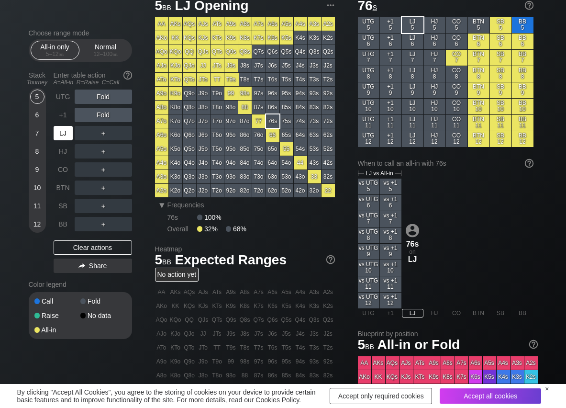
click at [59, 134] on div "LJ" at bounding box center [63, 133] width 19 height 14
